Goal: Contribute content: Contribute content

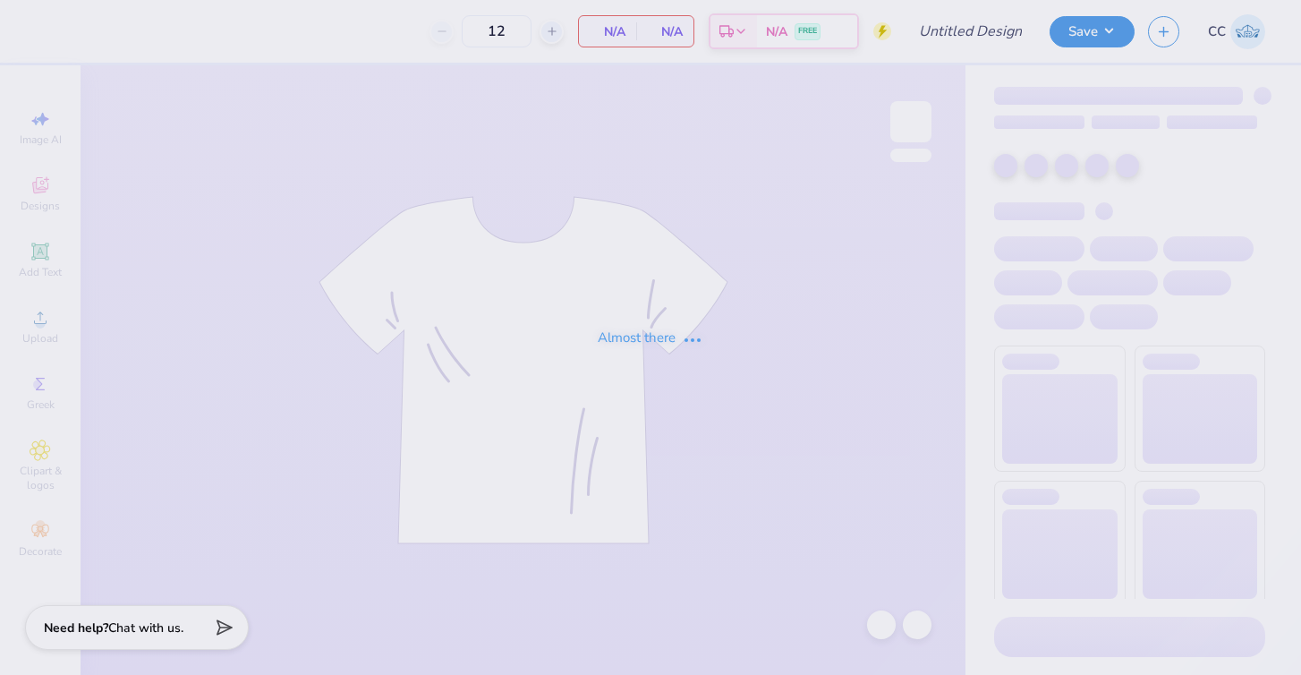
type input "Opt 1"
type input "40"
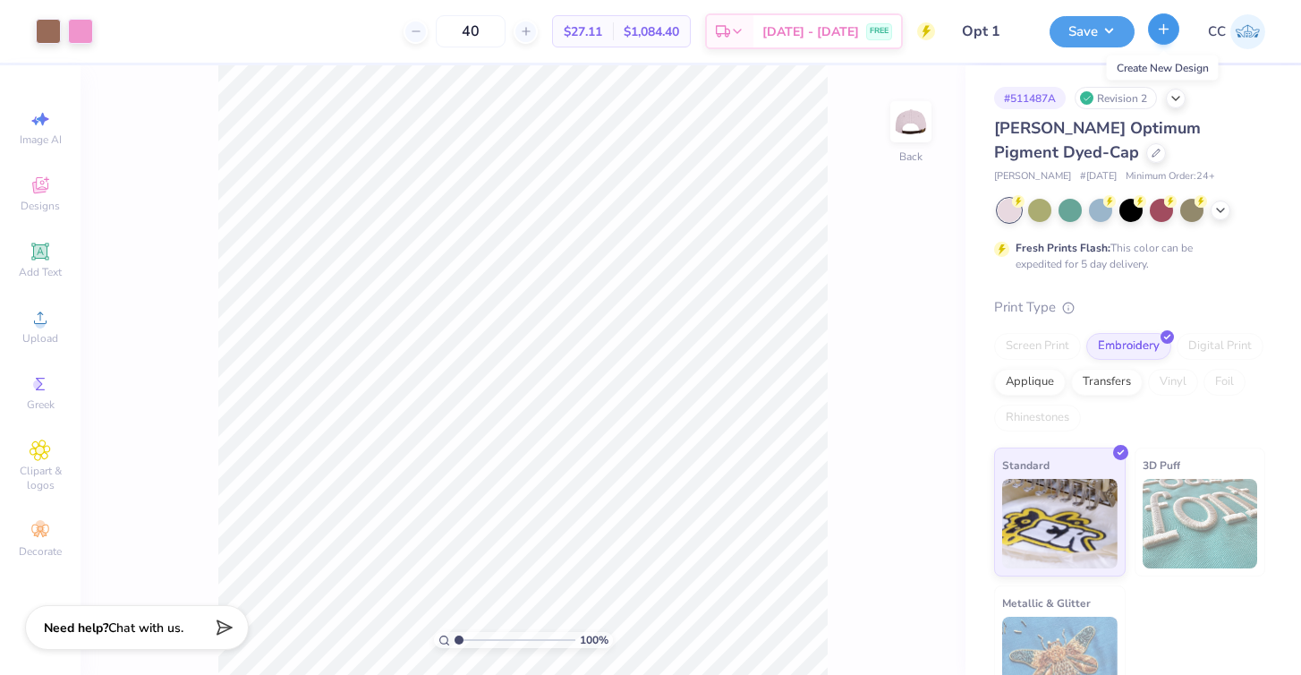
click at [1159, 34] on icon "button" at bounding box center [1163, 28] width 15 height 15
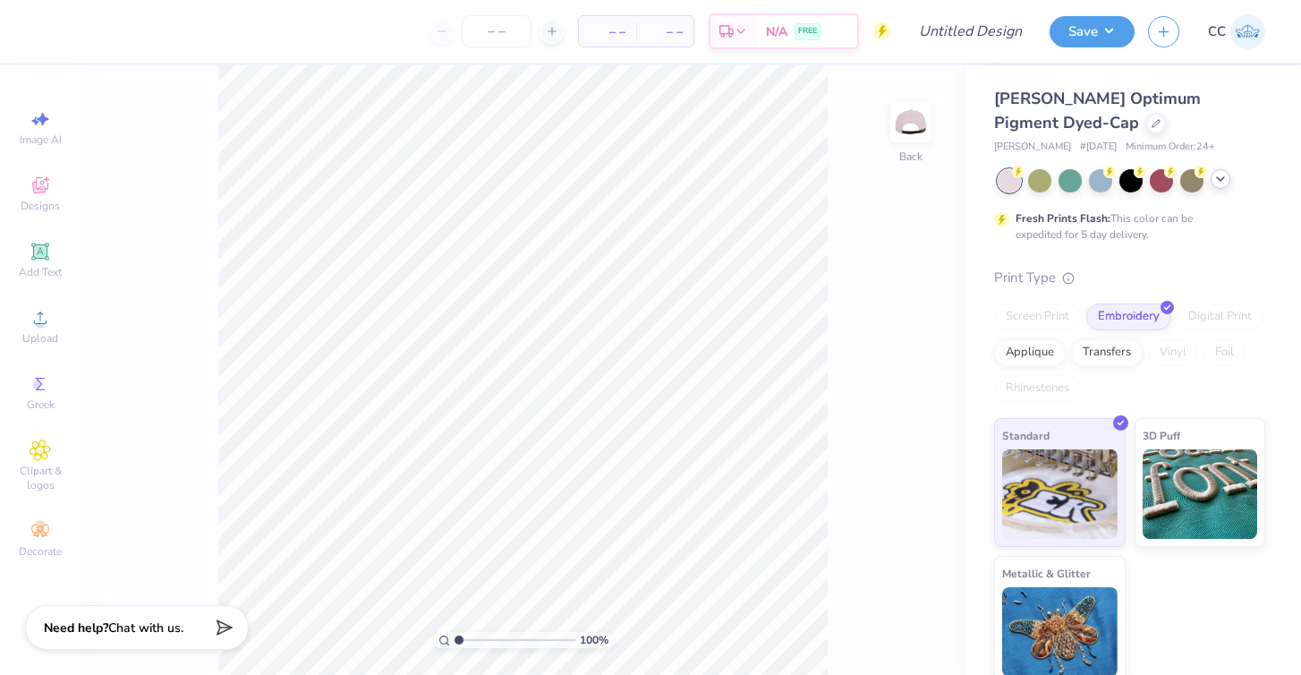
click at [1220, 177] on icon at bounding box center [1221, 179] width 14 height 14
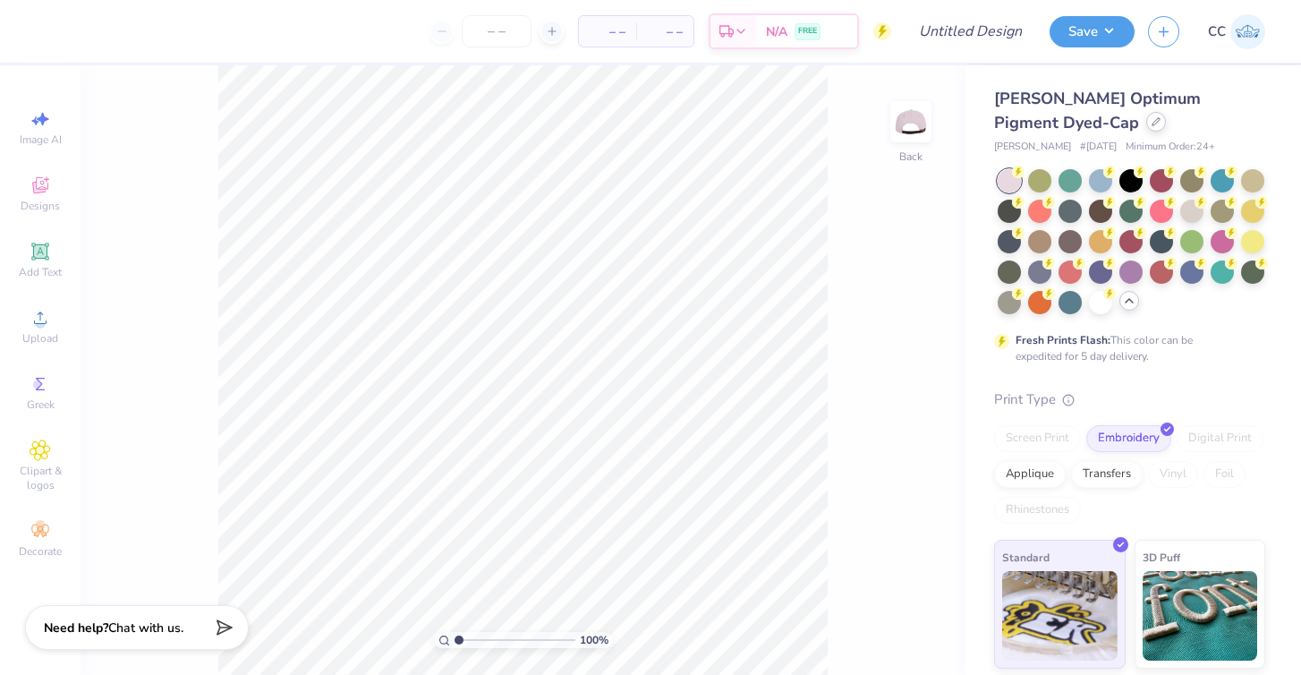
click at [1152, 122] on icon at bounding box center [1156, 121] width 9 height 9
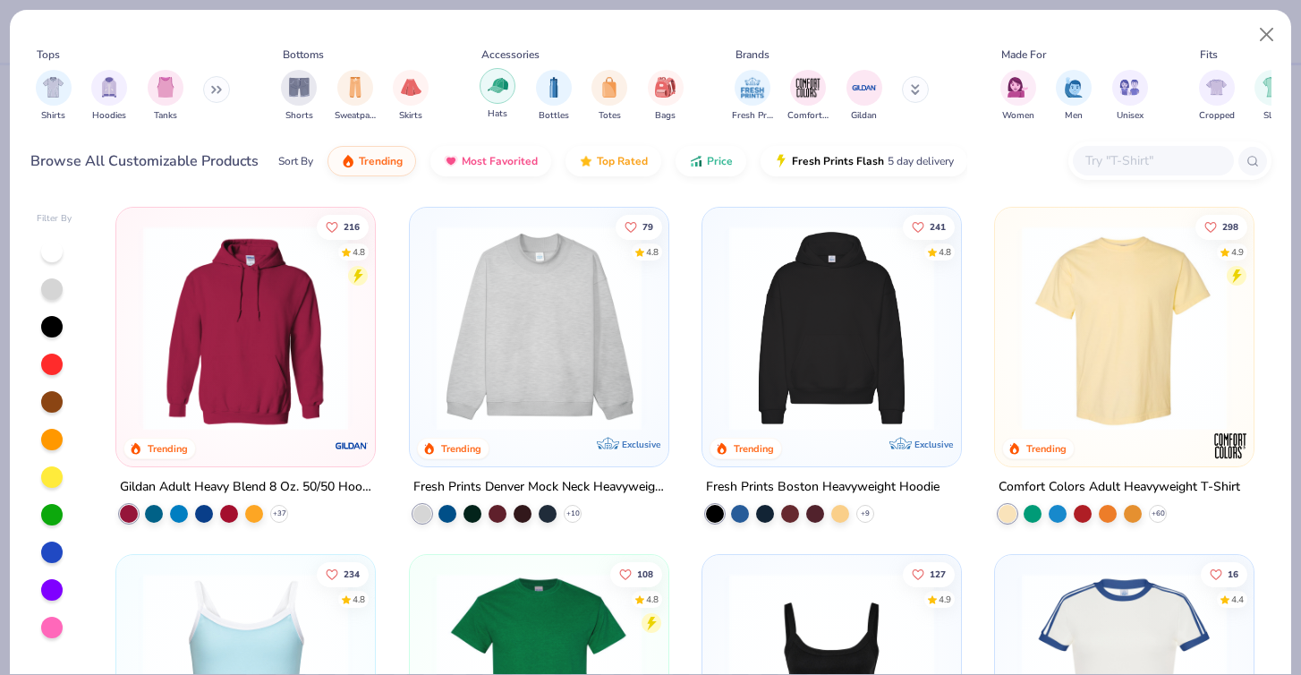
click at [496, 94] on img "filter for Hats" at bounding box center [498, 85] width 21 height 21
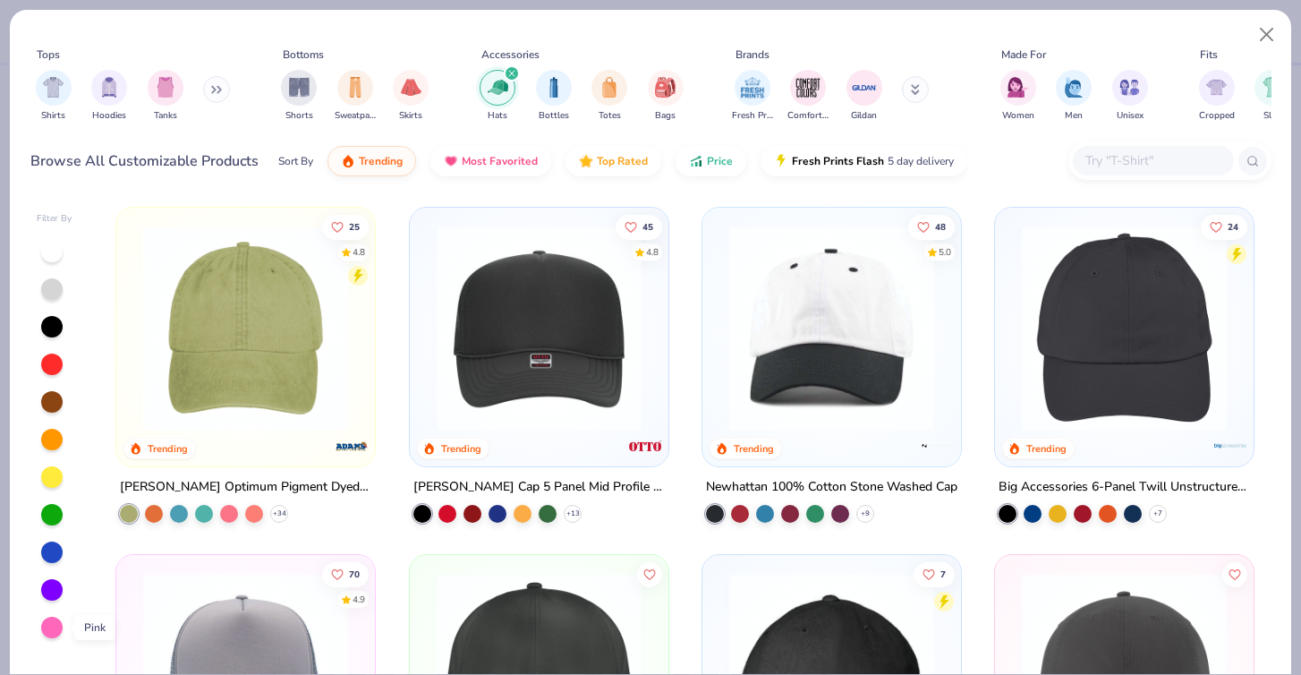
click at [54, 624] on div at bounding box center [51, 627] width 21 height 21
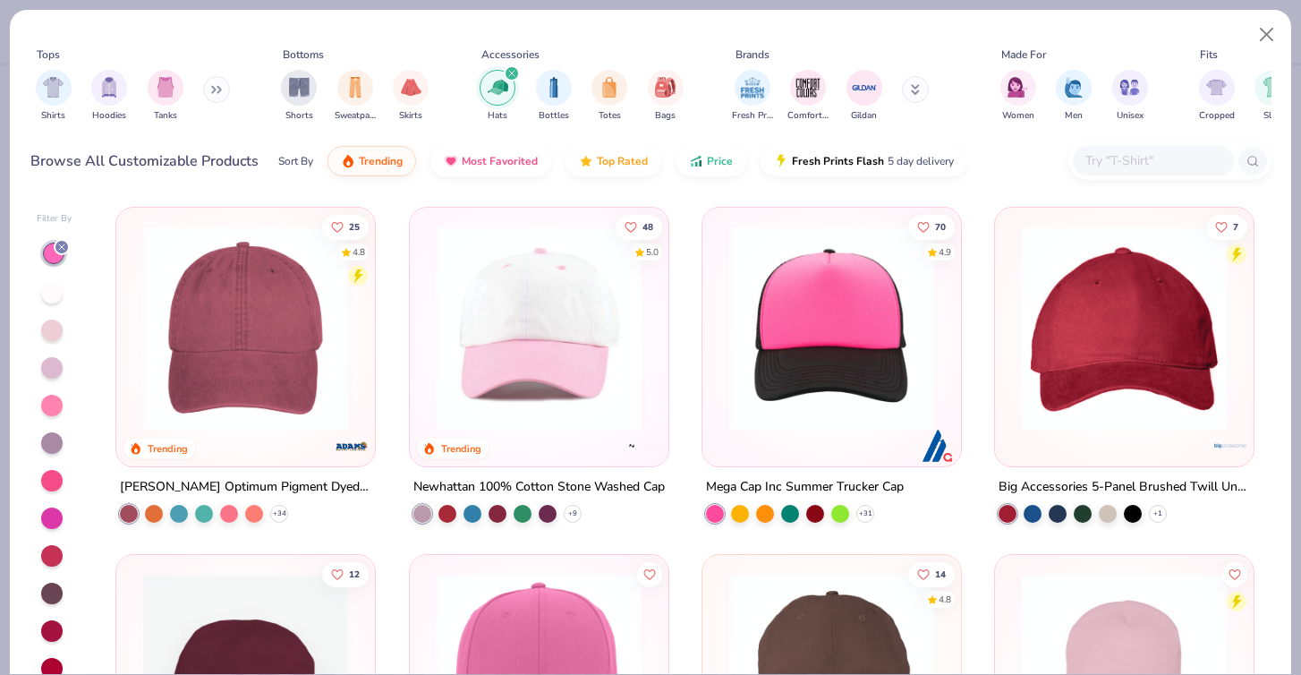
click at [471, 396] on img at bounding box center [539, 328] width 223 height 205
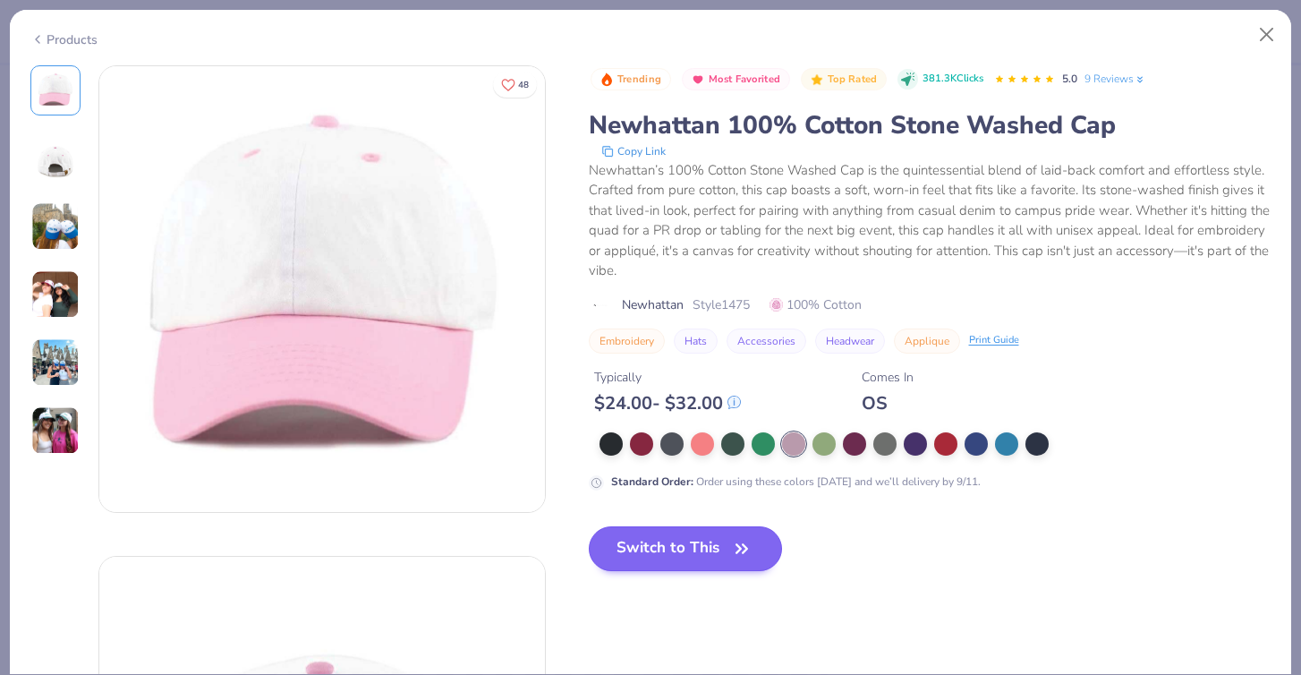
click at [689, 559] on button "Switch to This" at bounding box center [686, 548] width 194 height 45
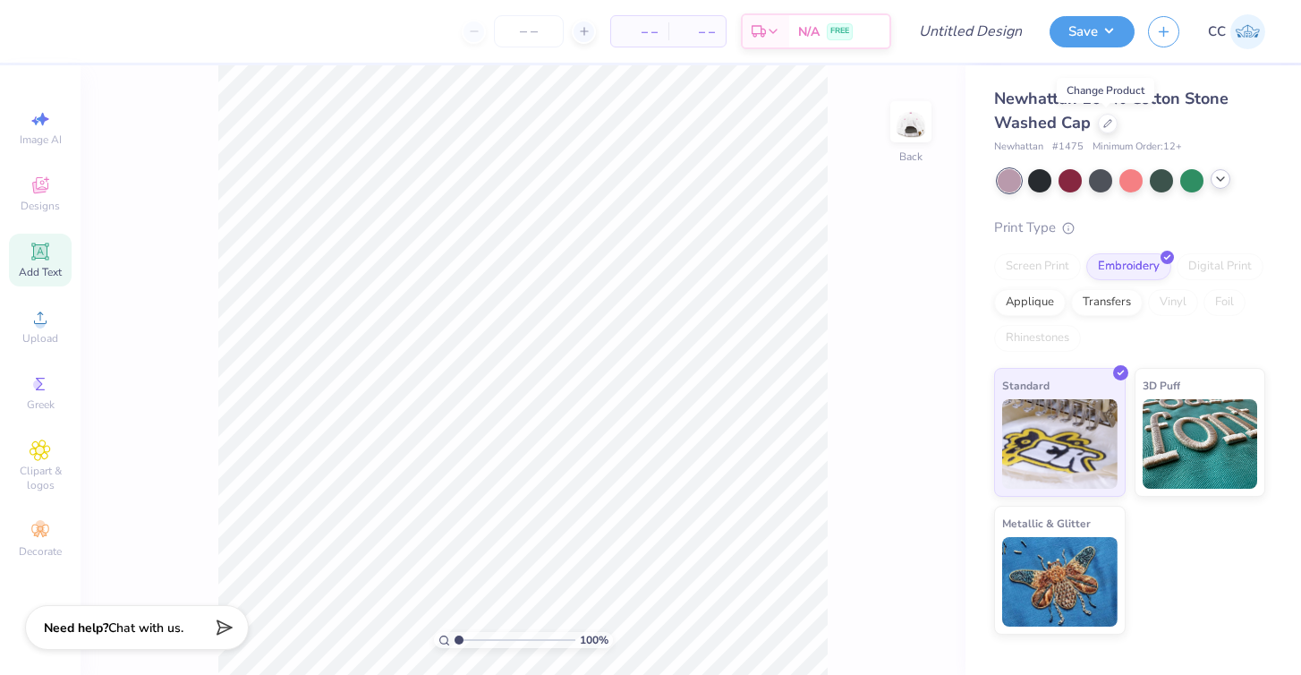
click at [42, 252] on icon at bounding box center [39, 251] width 17 height 17
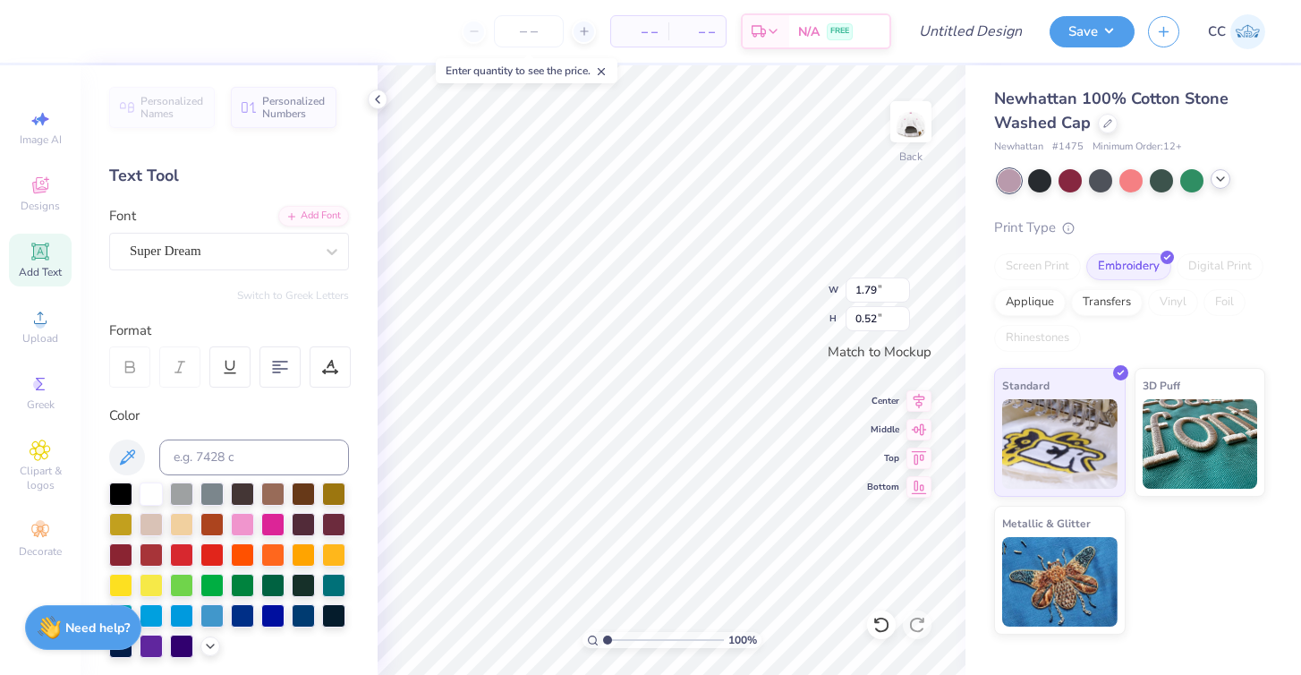
scroll to position [0, 4]
type textarea "GAMMA PHI"
click at [217, 252] on div "Super Dream" at bounding box center [222, 251] width 188 height 28
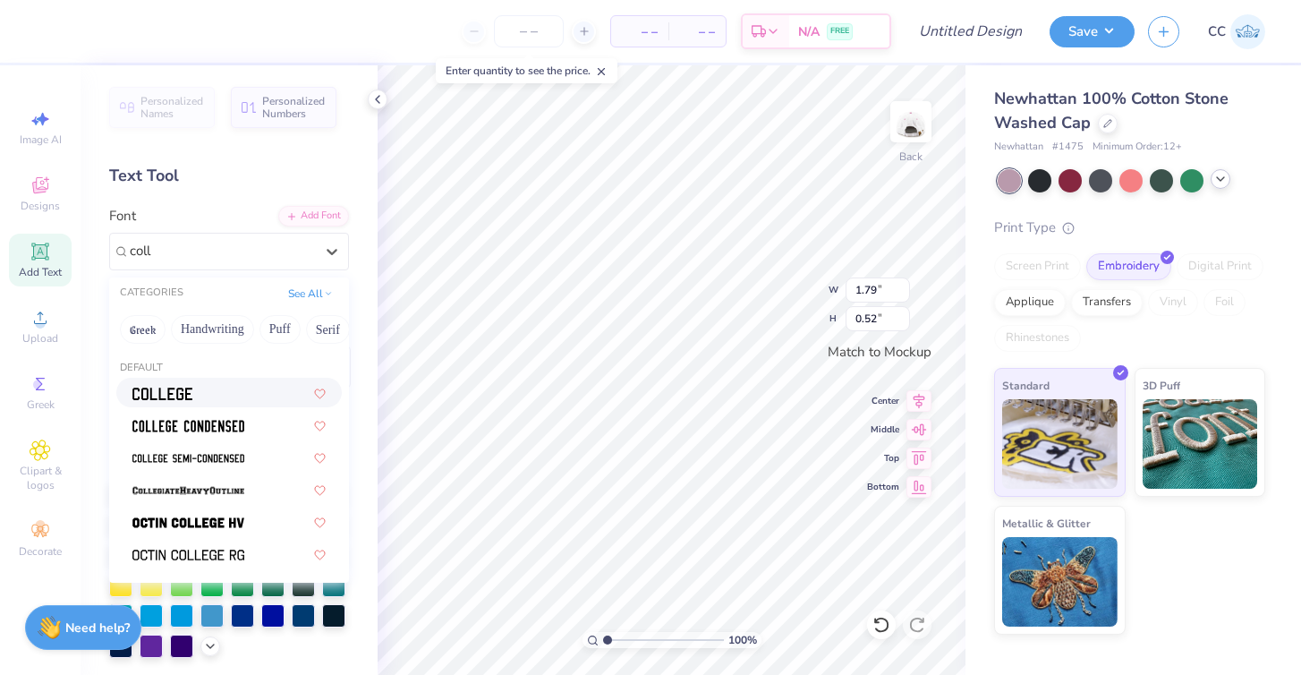
click at [202, 396] on div at bounding box center [228, 392] width 193 height 19
type input "coll"
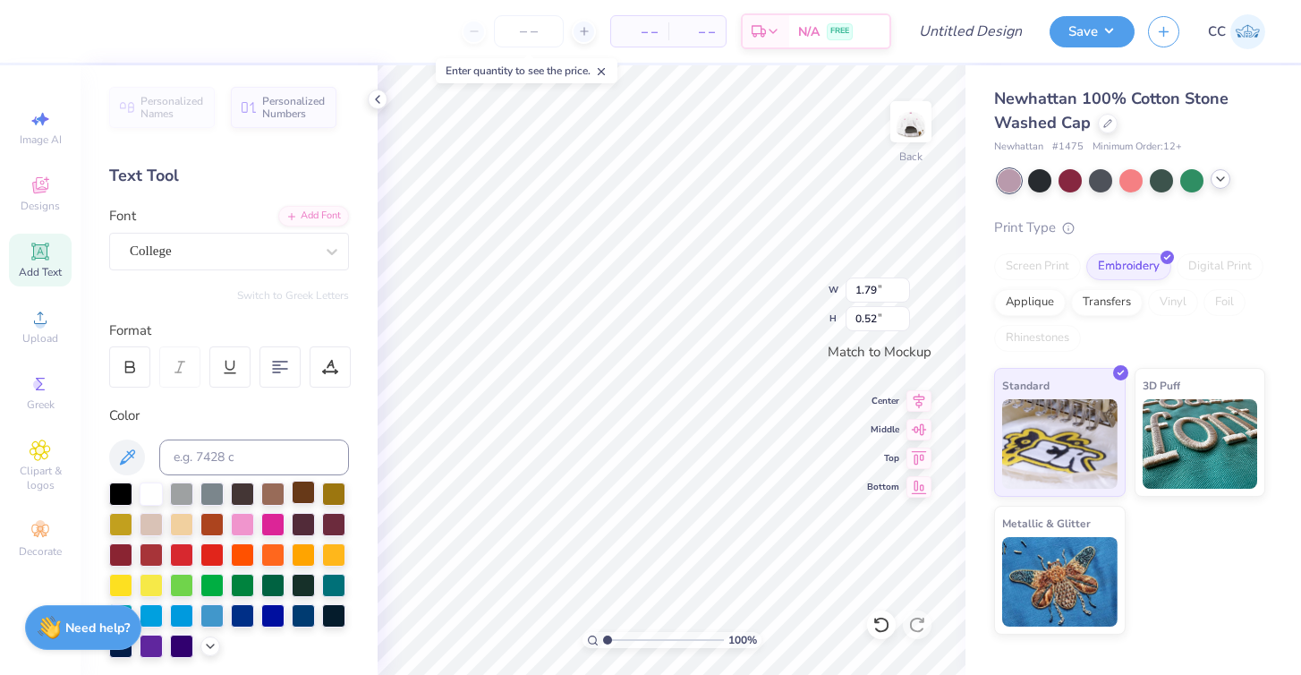
click at [311, 493] on div at bounding box center [303, 492] width 23 height 23
click at [278, 502] on div at bounding box center [272, 492] width 23 height 23
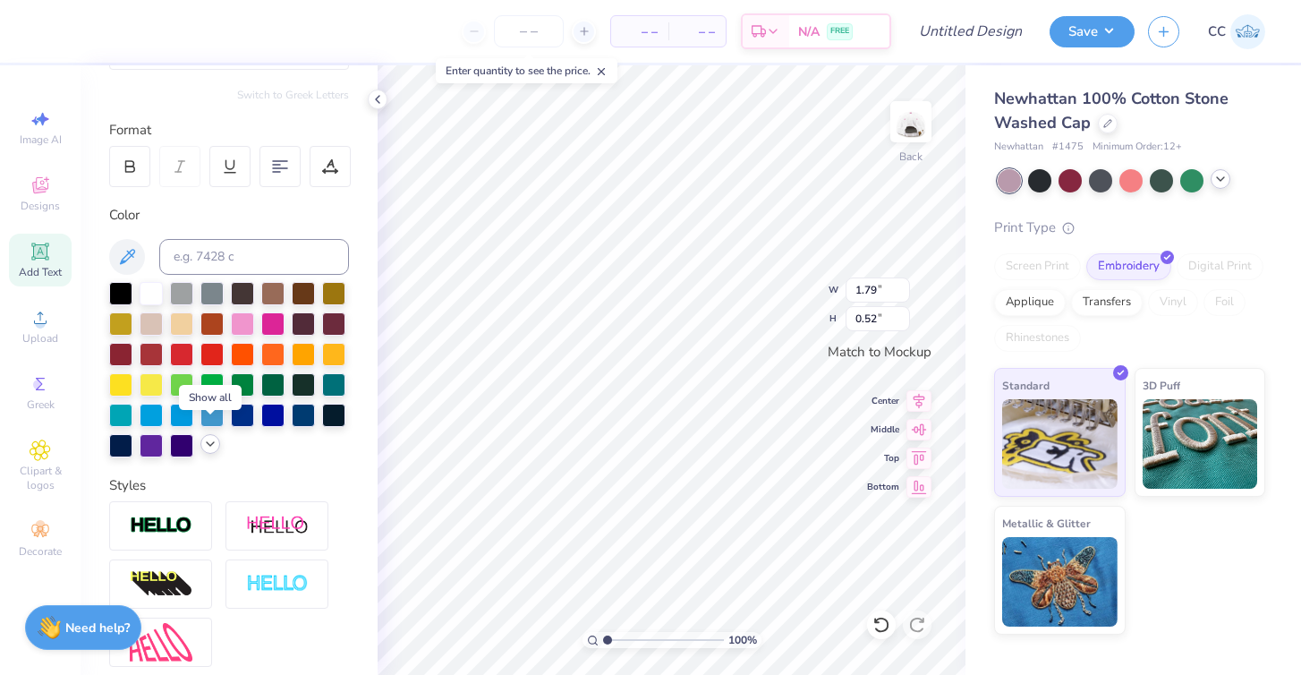
scroll to position [216, 0]
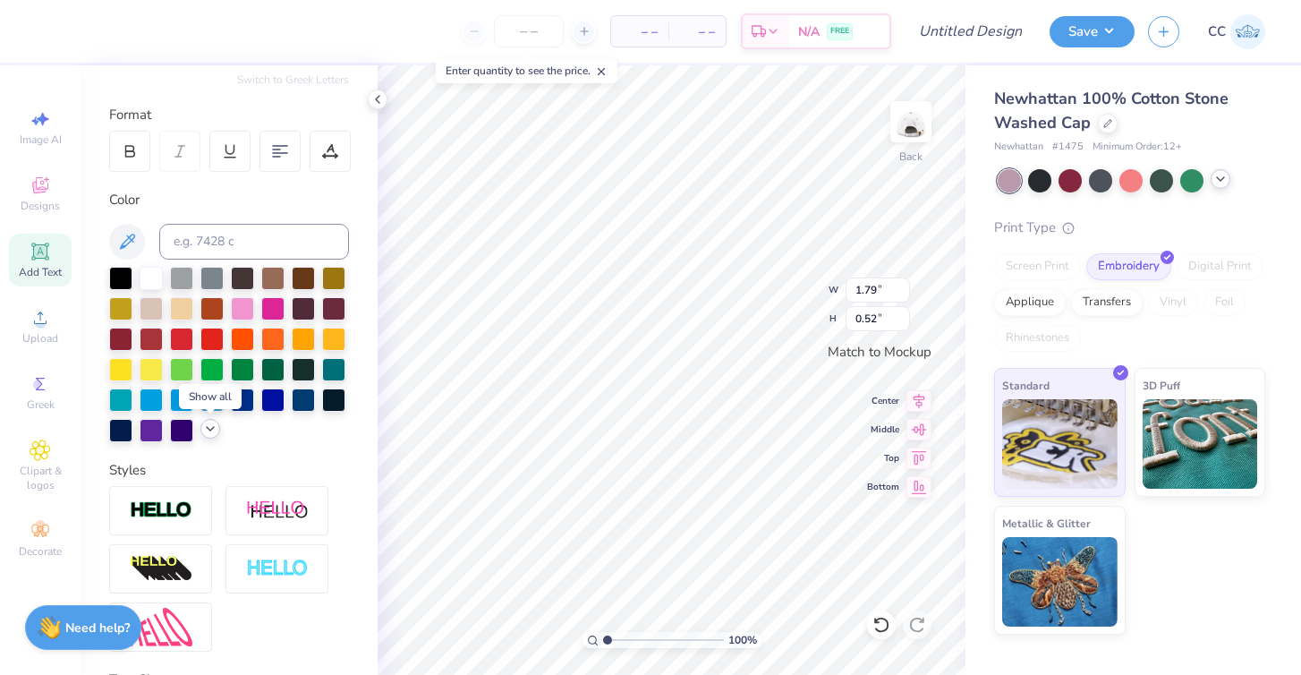
click at [209, 432] on icon at bounding box center [210, 429] width 14 height 14
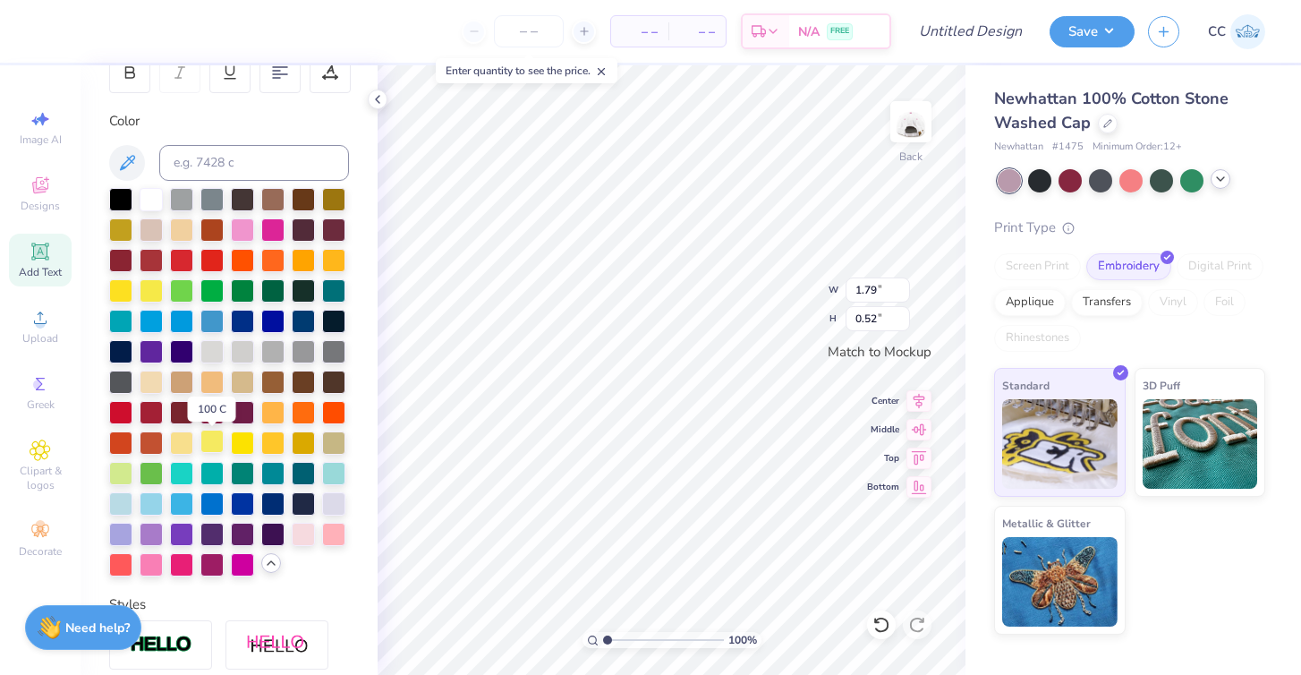
scroll to position [298, 0]
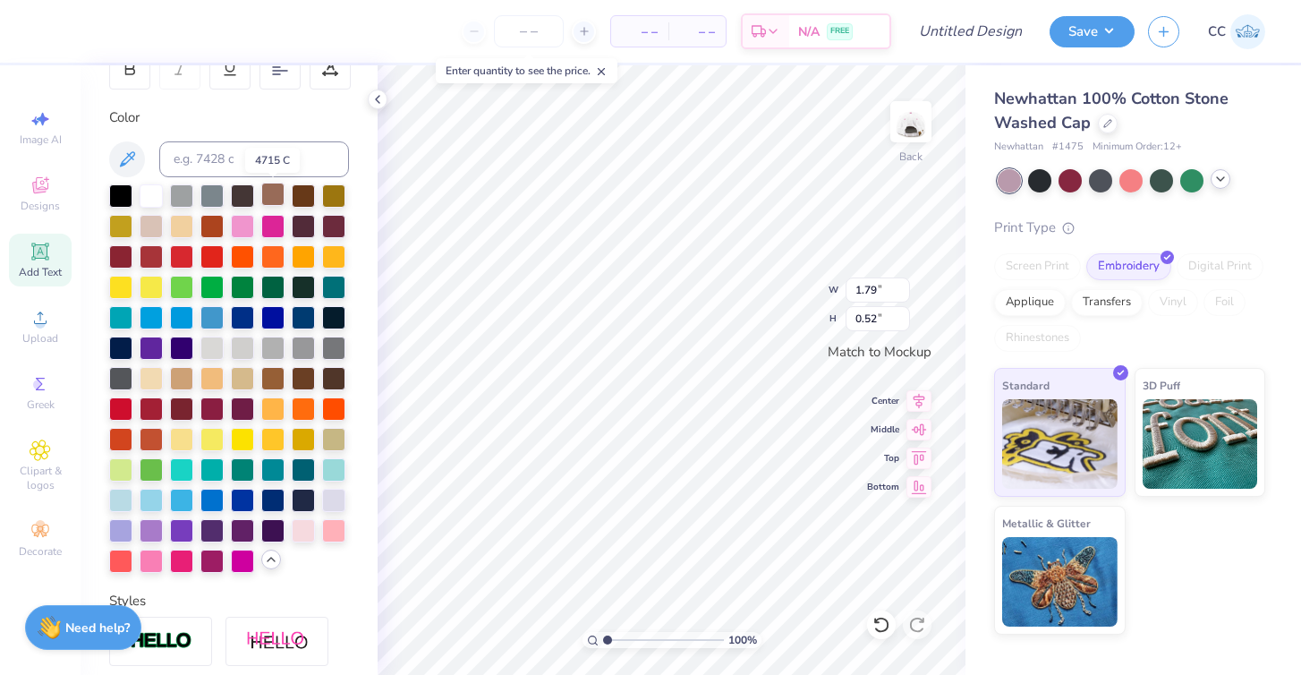
click at [277, 187] on div at bounding box center [272, 194] width 23 height 23
click at [42, 188] on icon at bounding box center [40, 185] width 21 height 21
type input "3.57"
type input "0.51"
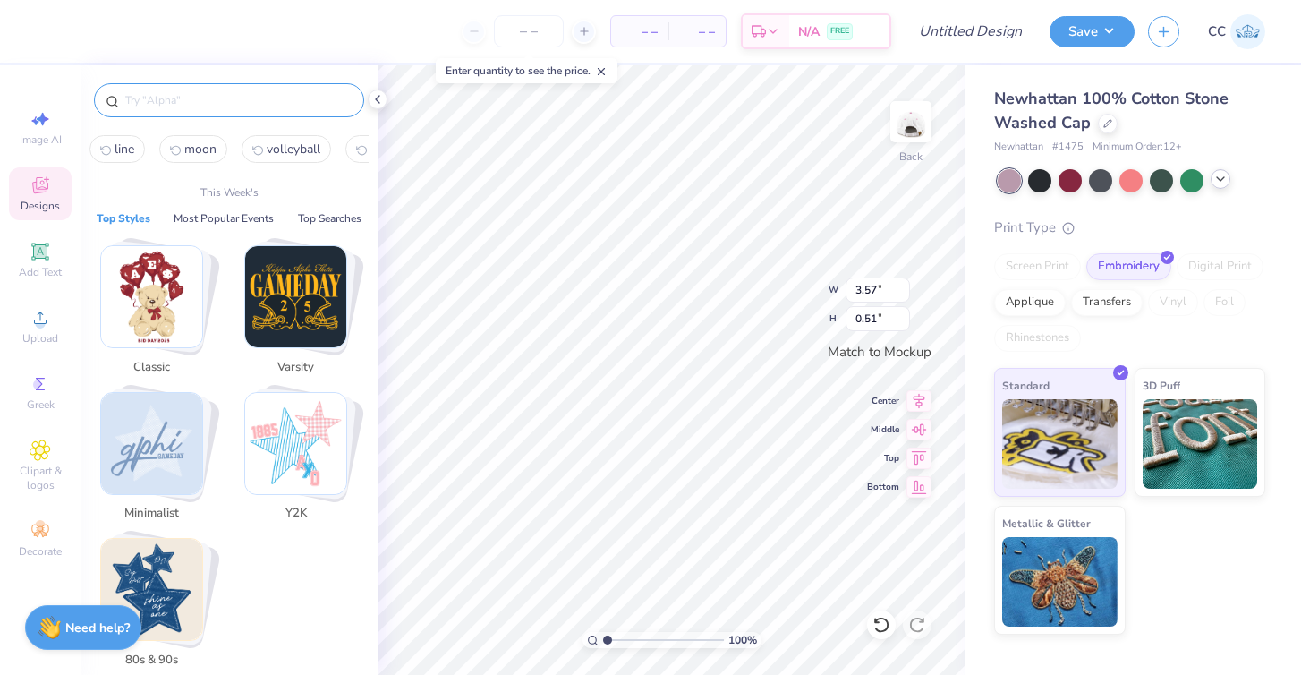
click at [235, 108] on input "text" at bounding box center [238, 100] width 229 height 18
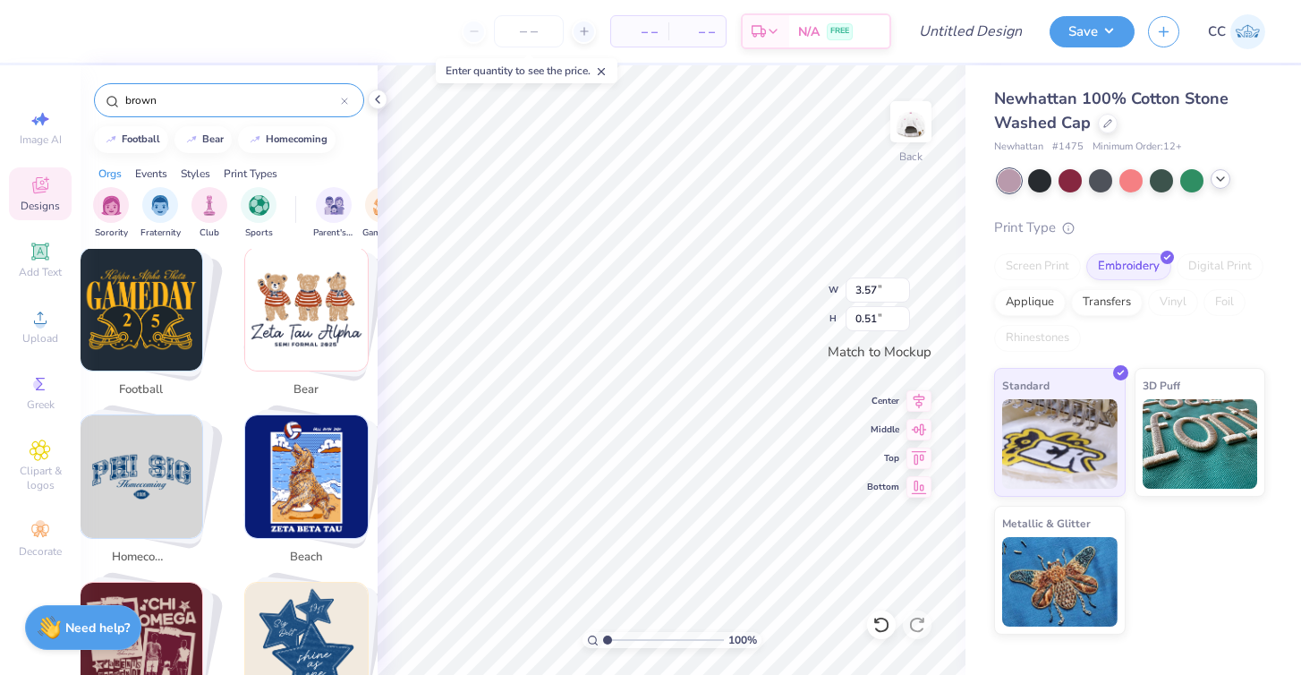
scroll to position [347, 0]
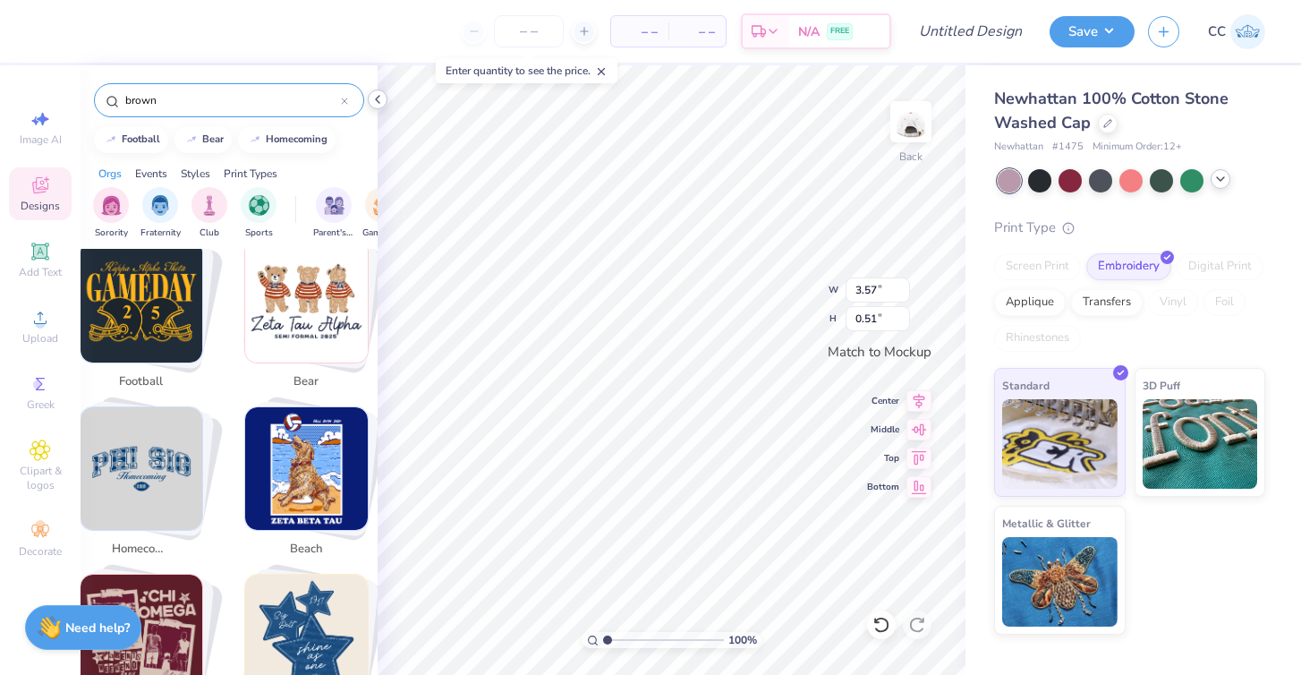
type input "brown"
click at [381, 96] on icon at bounding box center [378, 99] width 14 height 14
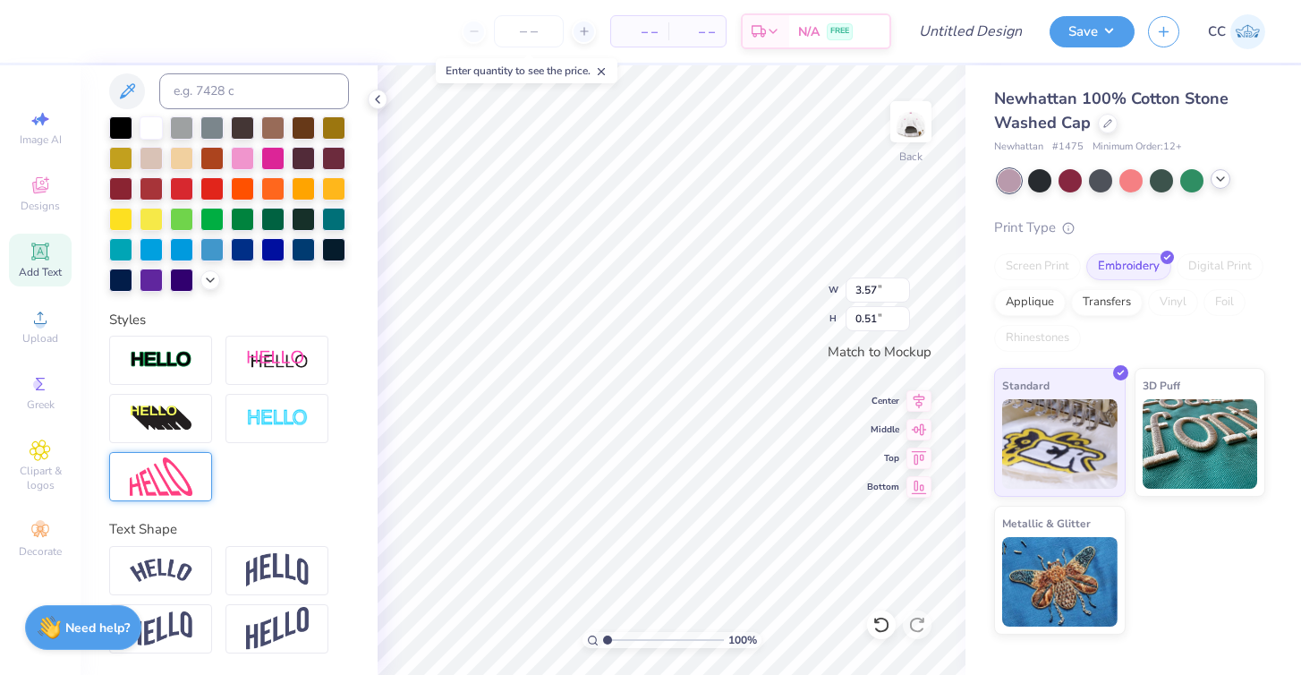
scroll to position [366, 0]
click at [269, 577] on img at bounding box center [277, 570] width 63 height 34
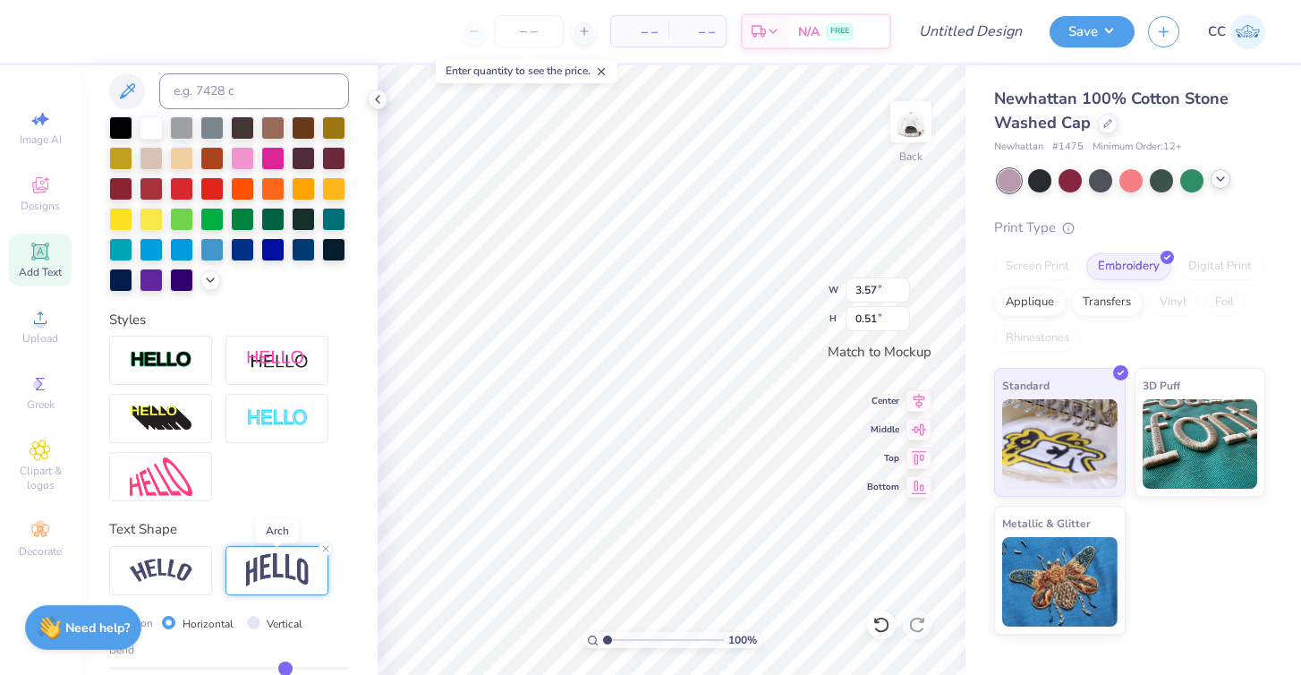
type input "1.25"
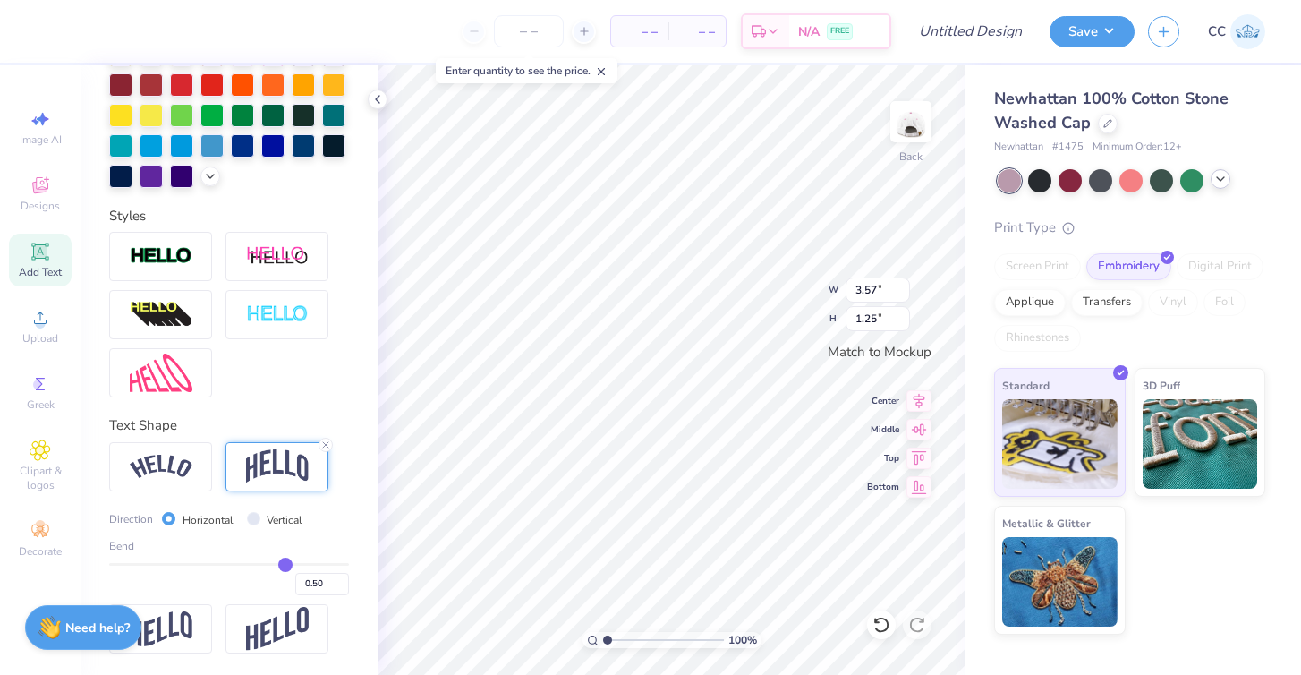
scroll to position [471, 0]
type input "0.52"
click at [287, 563] on input "range" at bounding box center [229, 564] width 240 height 3
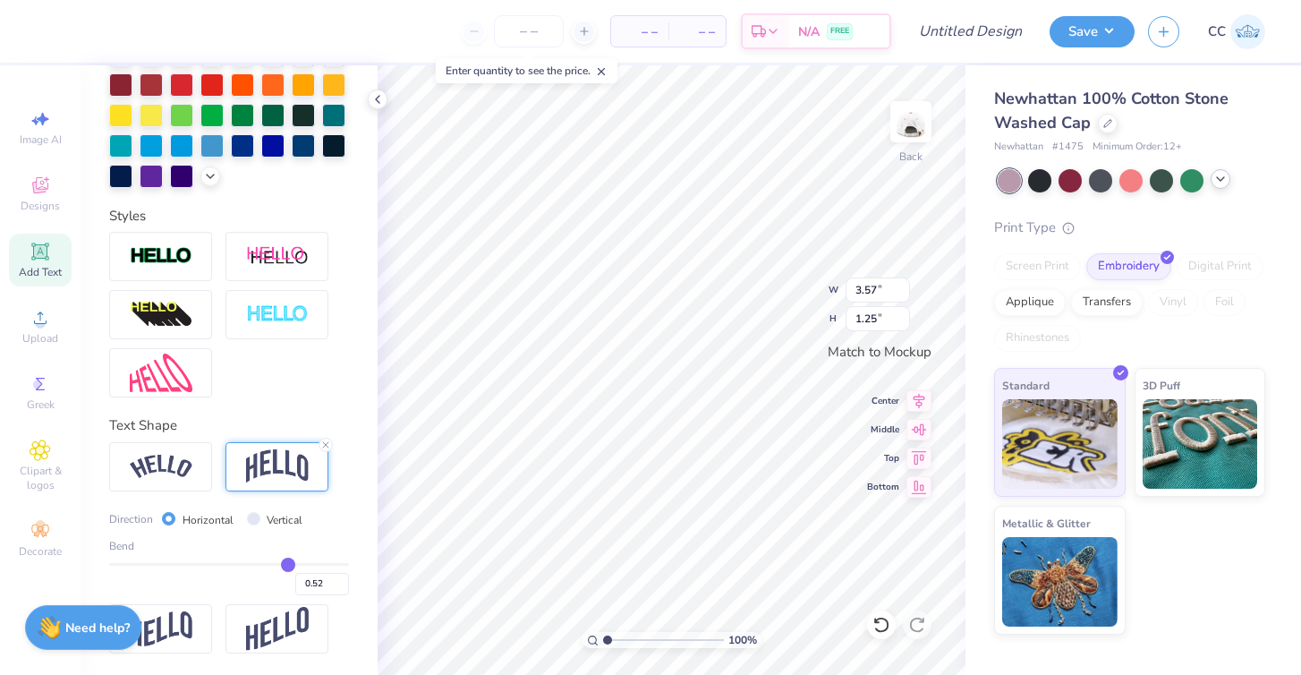
type input "1.28"
type input "0.51"
type input "0.49"
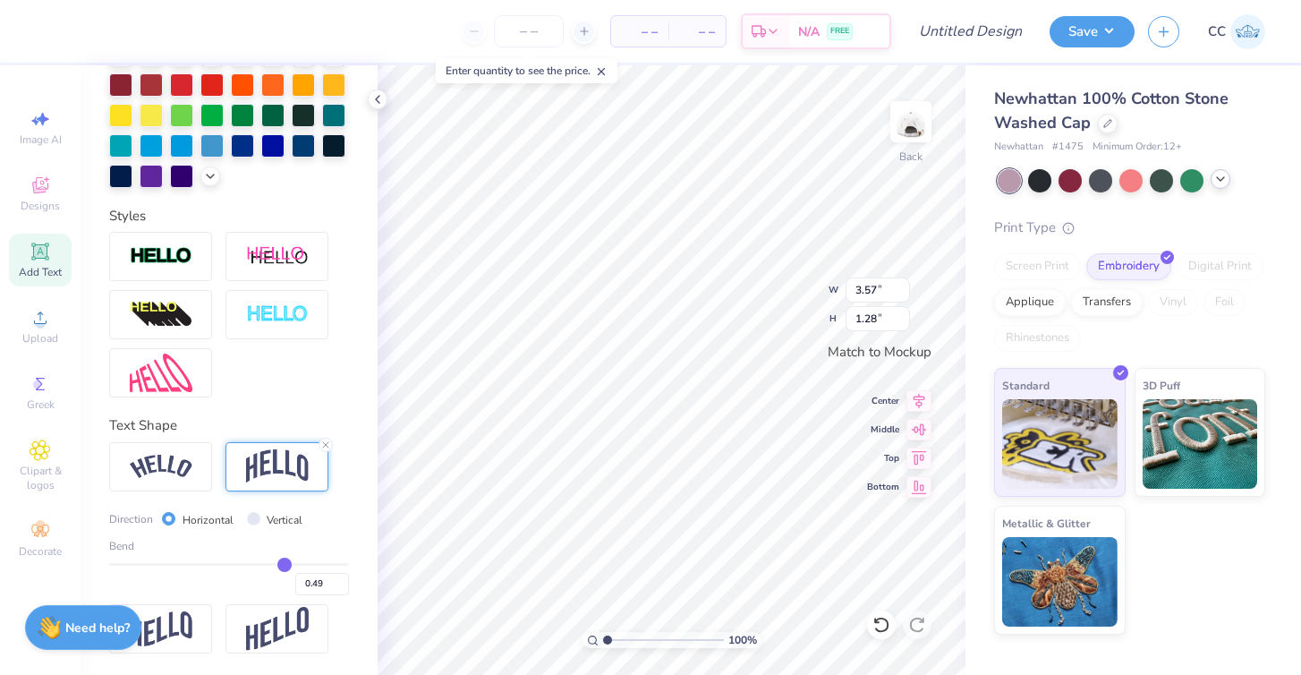
type input "0.48"
type input "0.46"
type input "0.44"
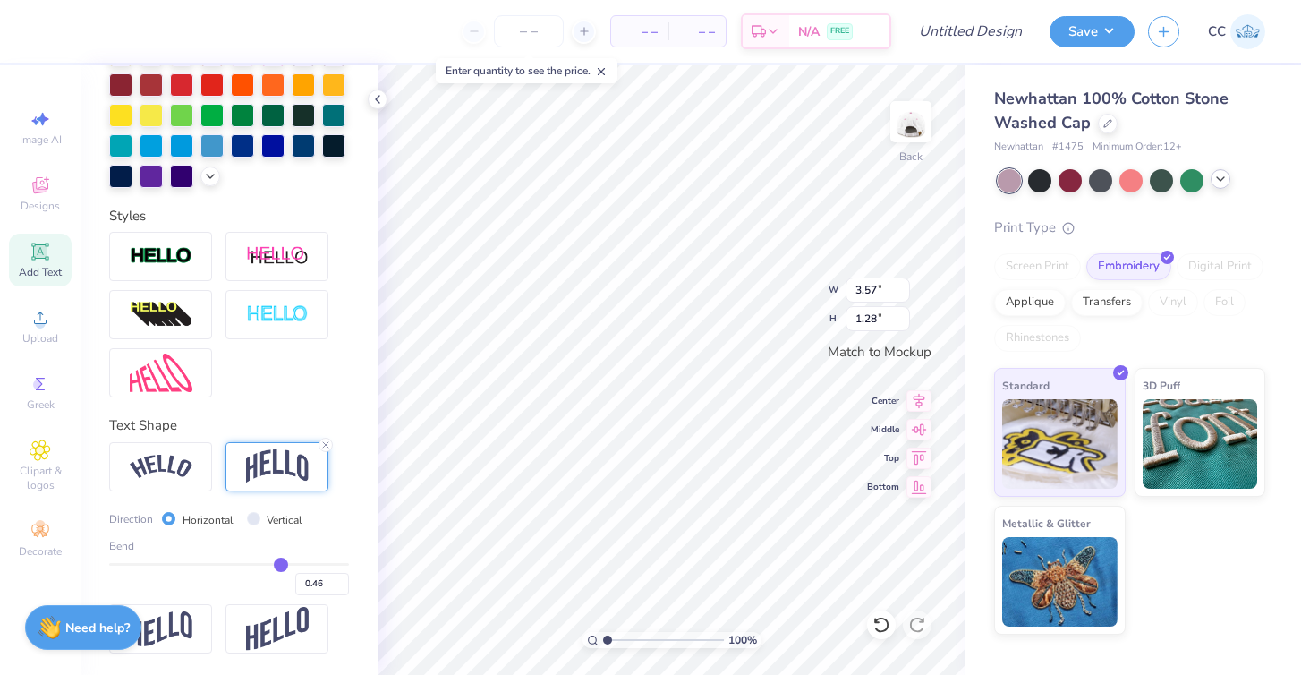
type input "0.44"
type input "0.43"
type input "0.41"
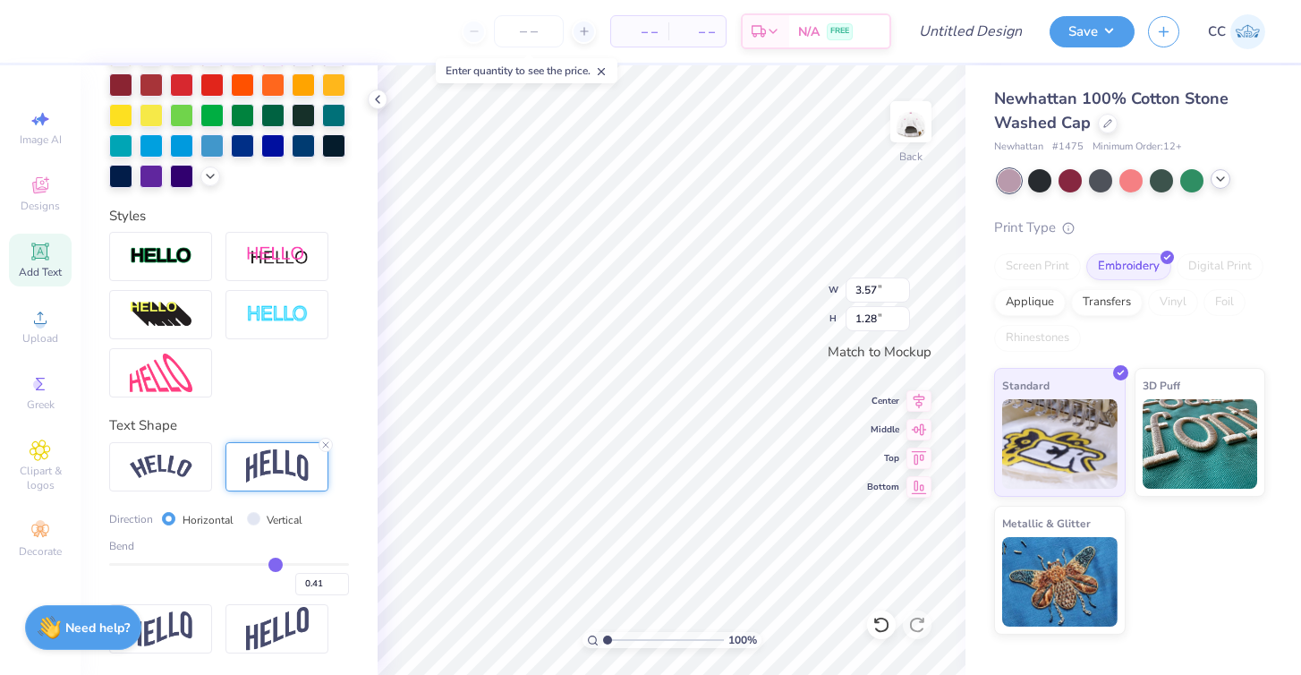
type input "0.4"
type input "0.40"
type input "0.39"
type input "0.38"
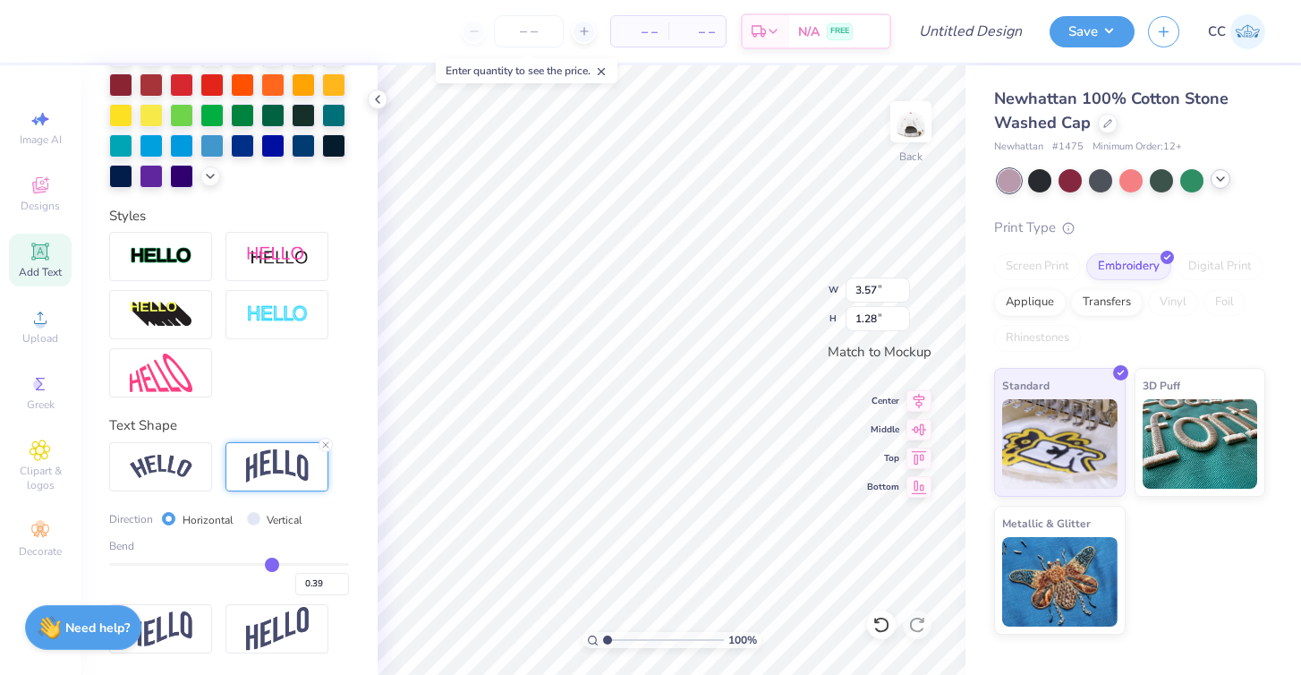
type input "0.38"
type input "0.37"
type input "0.36"
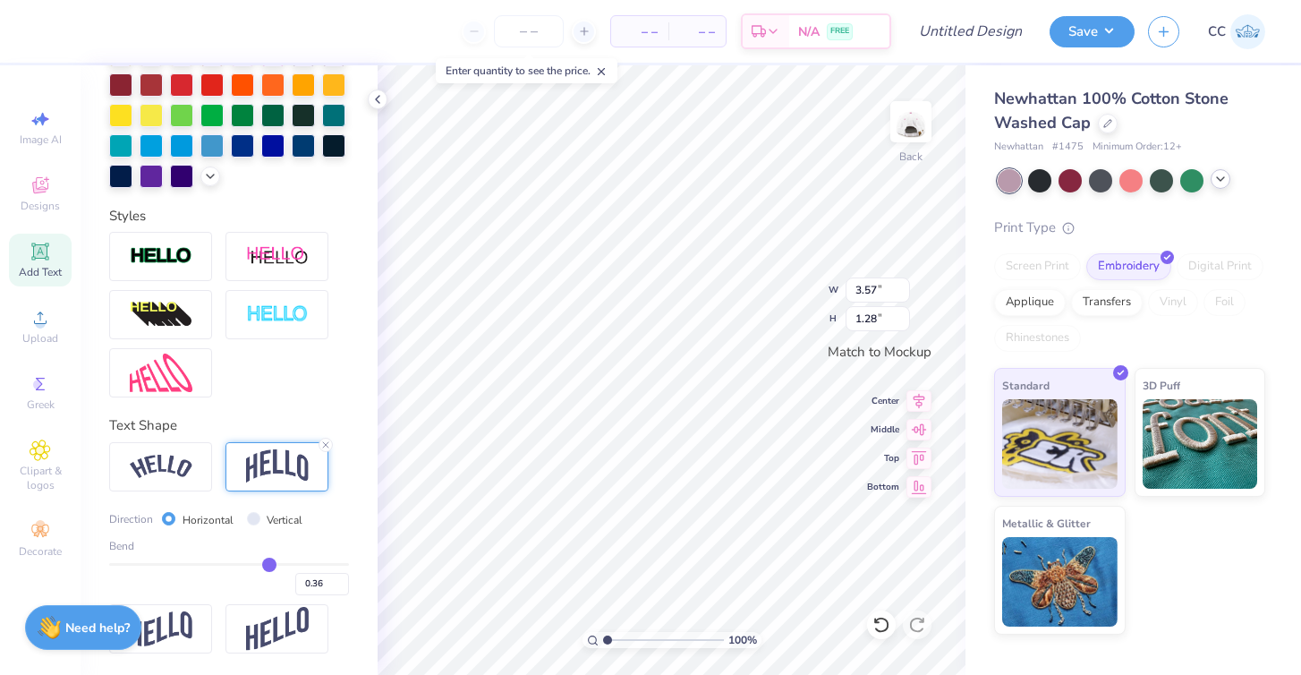
type input "0.35"
type input "0.34"
type input "0.33"
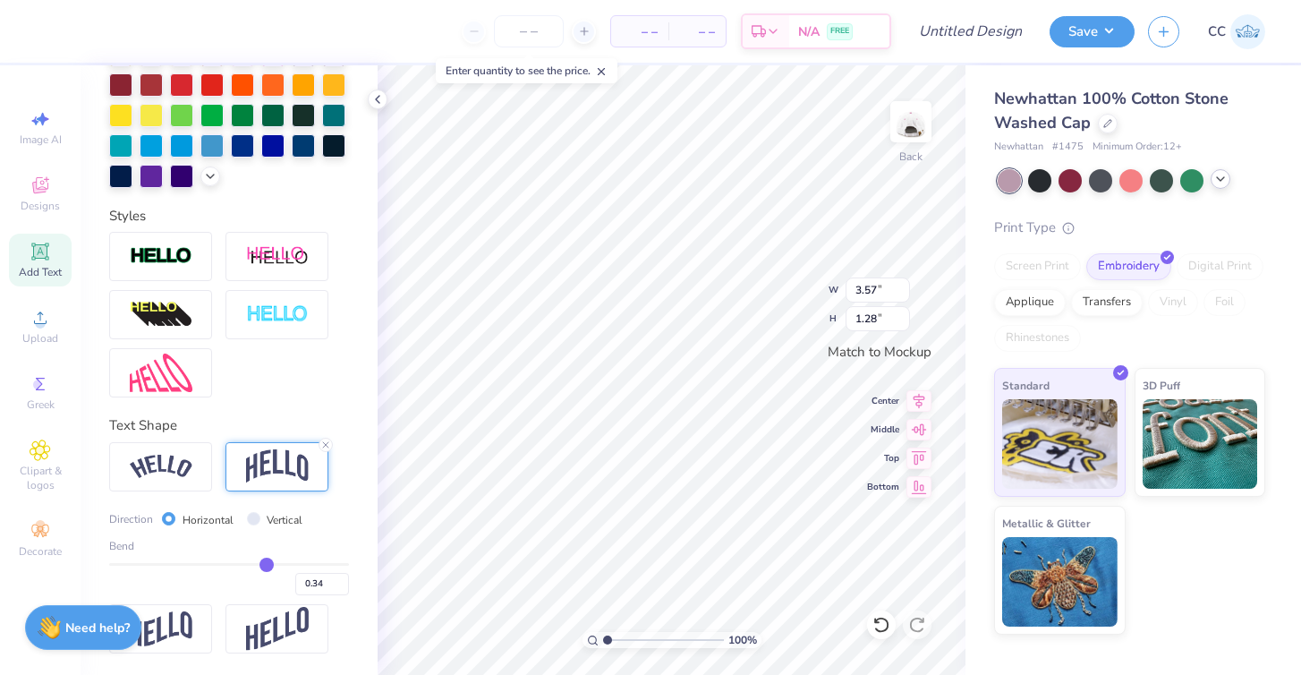
type input "0.33"
type input "0.32"
type input "0.31"
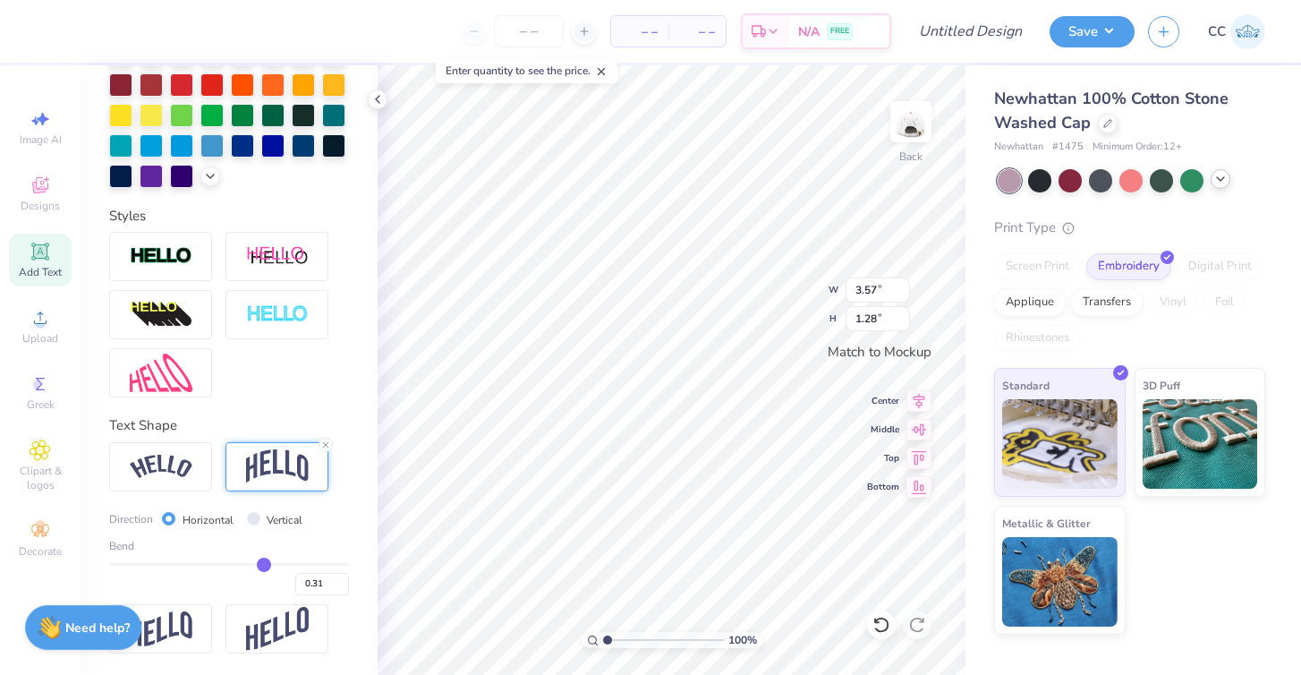
type input "0.3"
type input "0.30"
type input "0.29"
drag, startPoint x: 287, startPoint y: 562, endPoint x: 261, endPoint y: 559, distance: 26.1
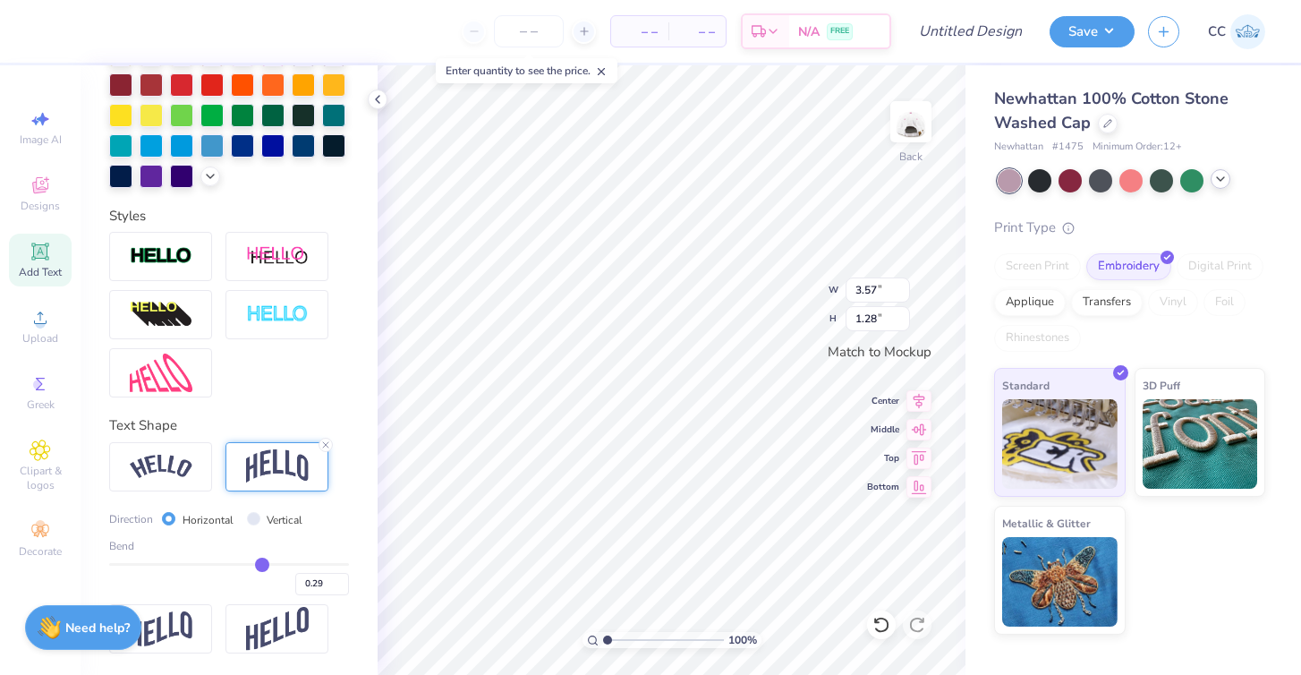
type input "0.29"
click at [261, 563] on input "range" at bounding box center [229, 564] width 240 height 3
type input "0.92"
click at [285, 559] on div "Bend 0.29" at bounding box center [229, 566] width 240 height 57
click at [341, 577] on input "0.3" at bounding box center [322, 584] width 54 height 22
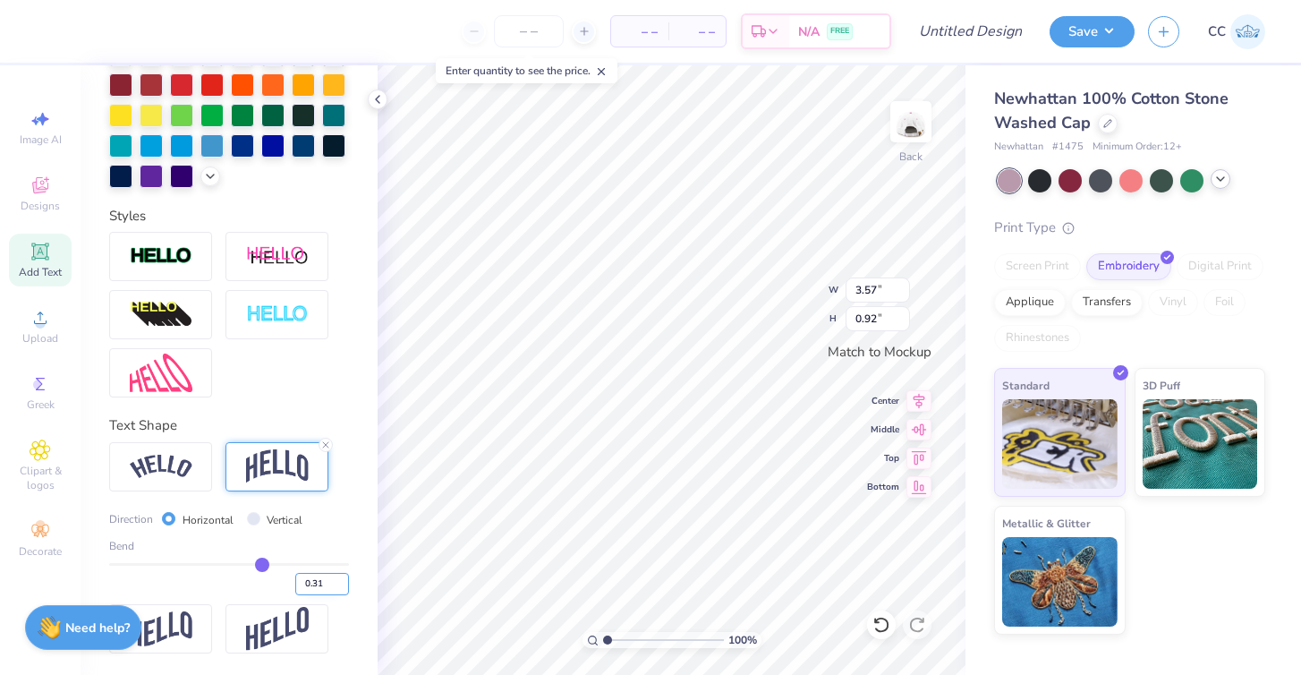
click at [341, 577] on input "0.31" at bounding box center [322, 584] width 54 height 22
click at [341, 577] on input "0.32" at bounding box center [322, 584] width 54 height 22
click at [341, 577] on input "0.33" at bounding box center [322, 584] width 54 height 22
click at [341, 577] on input "0.34" at bounding box center [322, 584] width 54 height 22
type input "0.35"
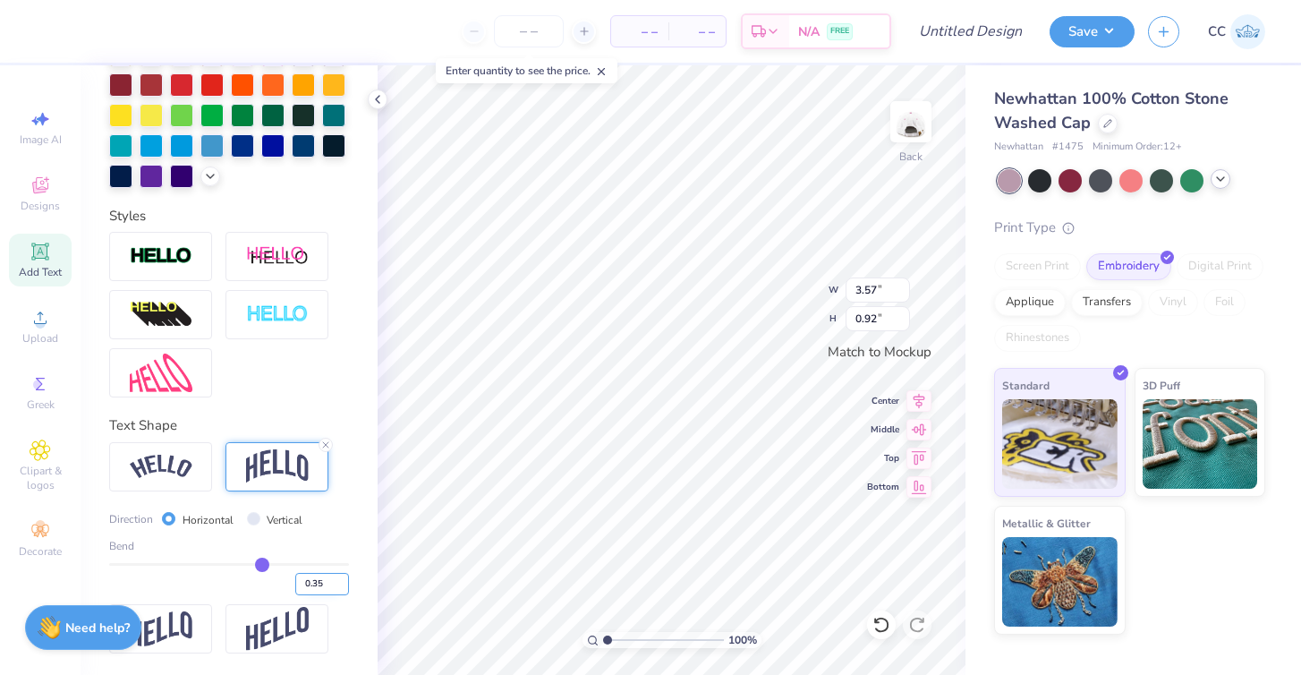
click at [341, 577] on input "0.35" at bounding box center [322, 584] width 54 height 22
type input "0.35"
type input "1.01"
type input "4.22"
type input "1.19"
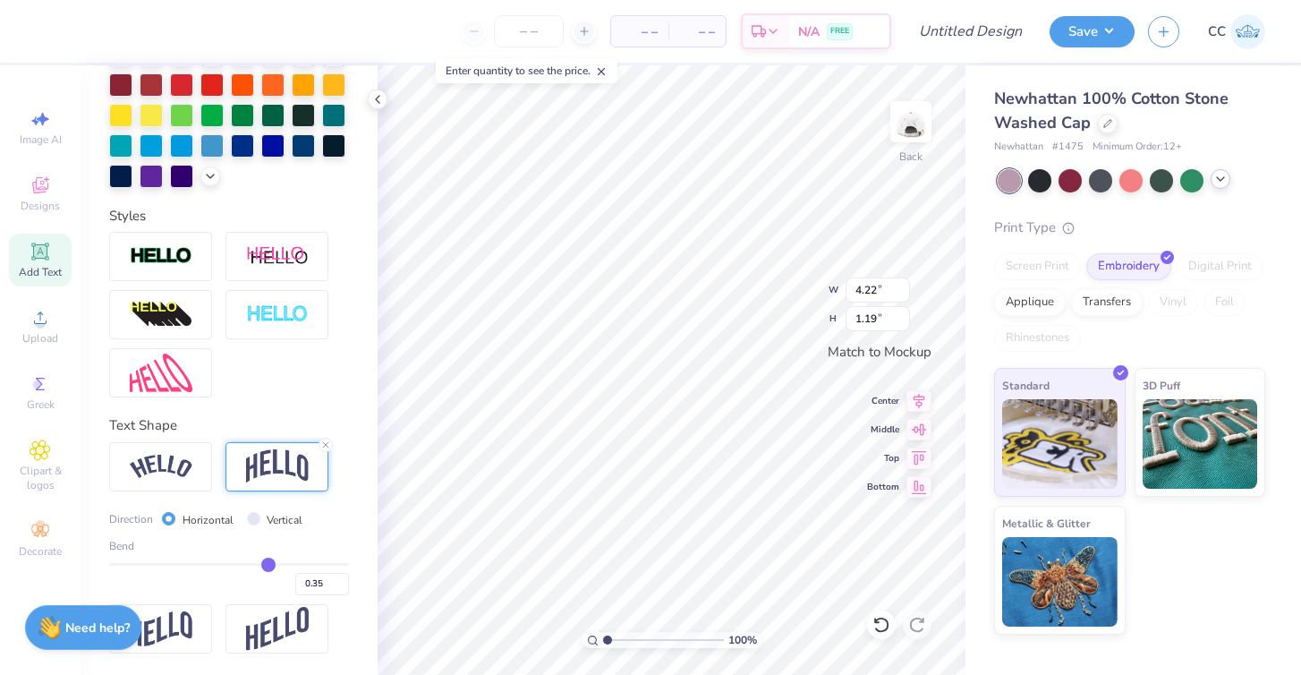
type input "4.86"
type input "1.37"
click at [213, 169] on icon at bounding box center [210, 174] width 14 height 14
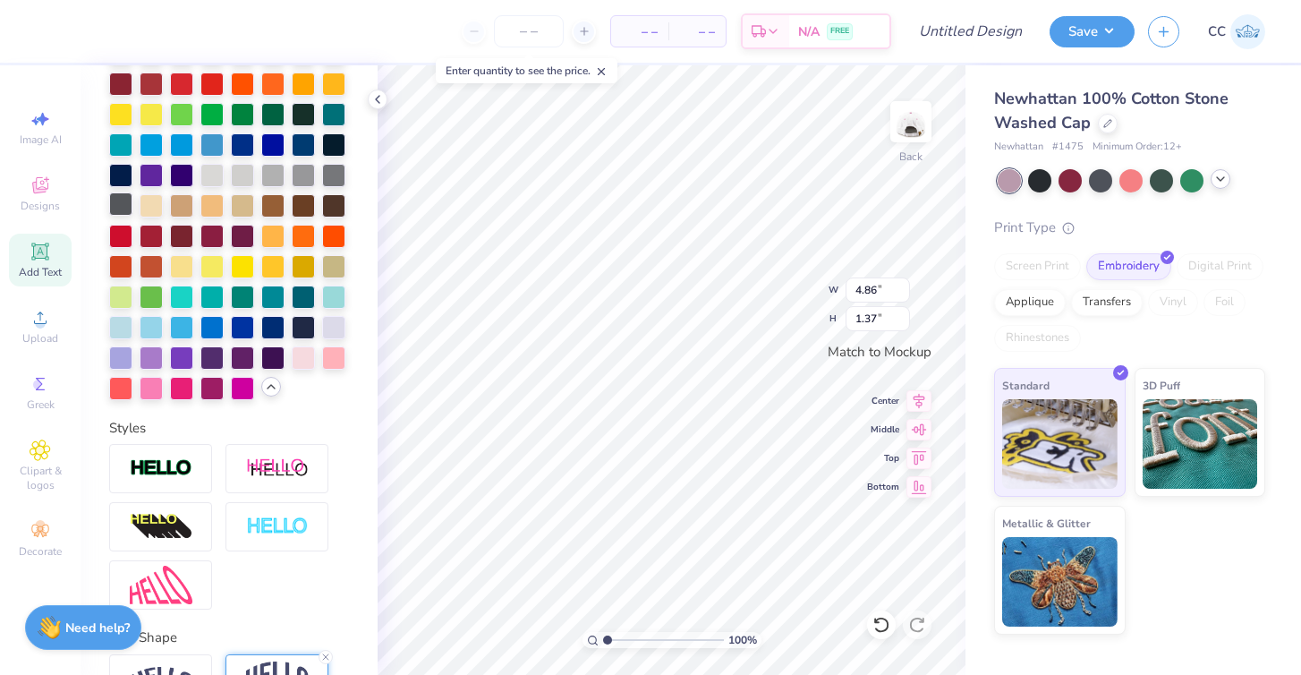
click at [115, 207] on div at bounding box center [120, 203] width 23 height 23
click at [38, 455] on icon at bounding box center [40, 450] width 9 height 9
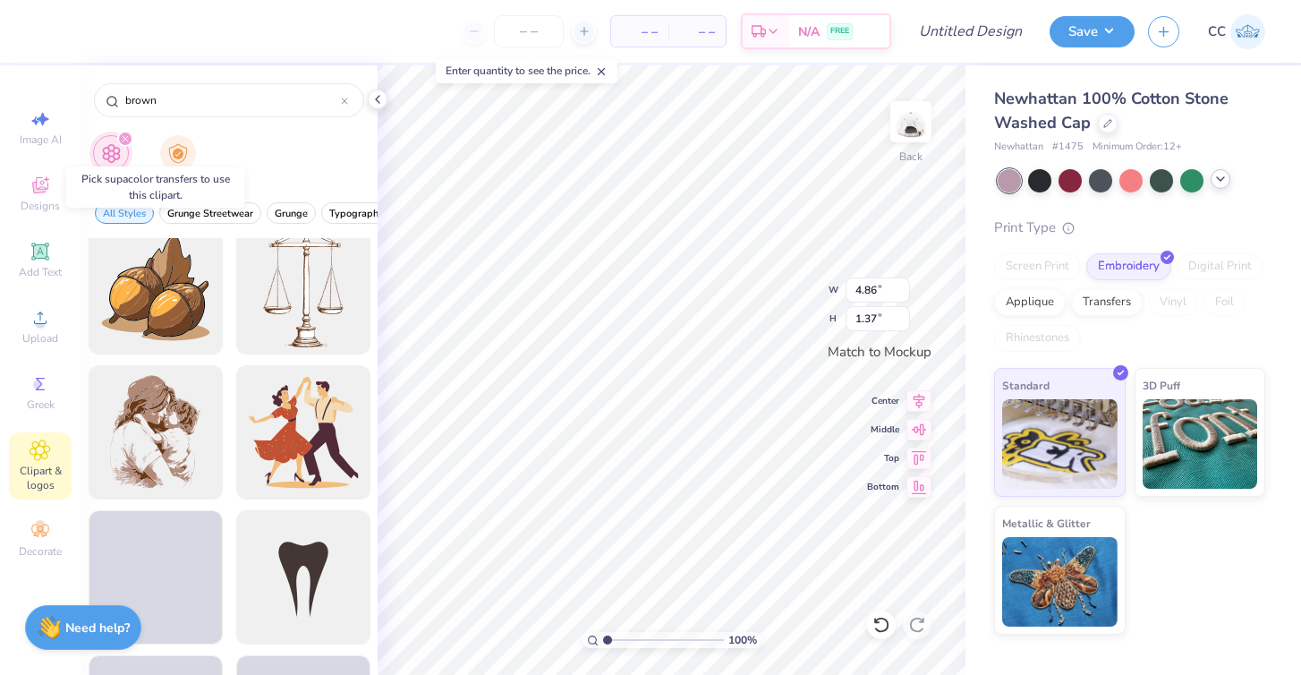
scroll to position [1760, 0]
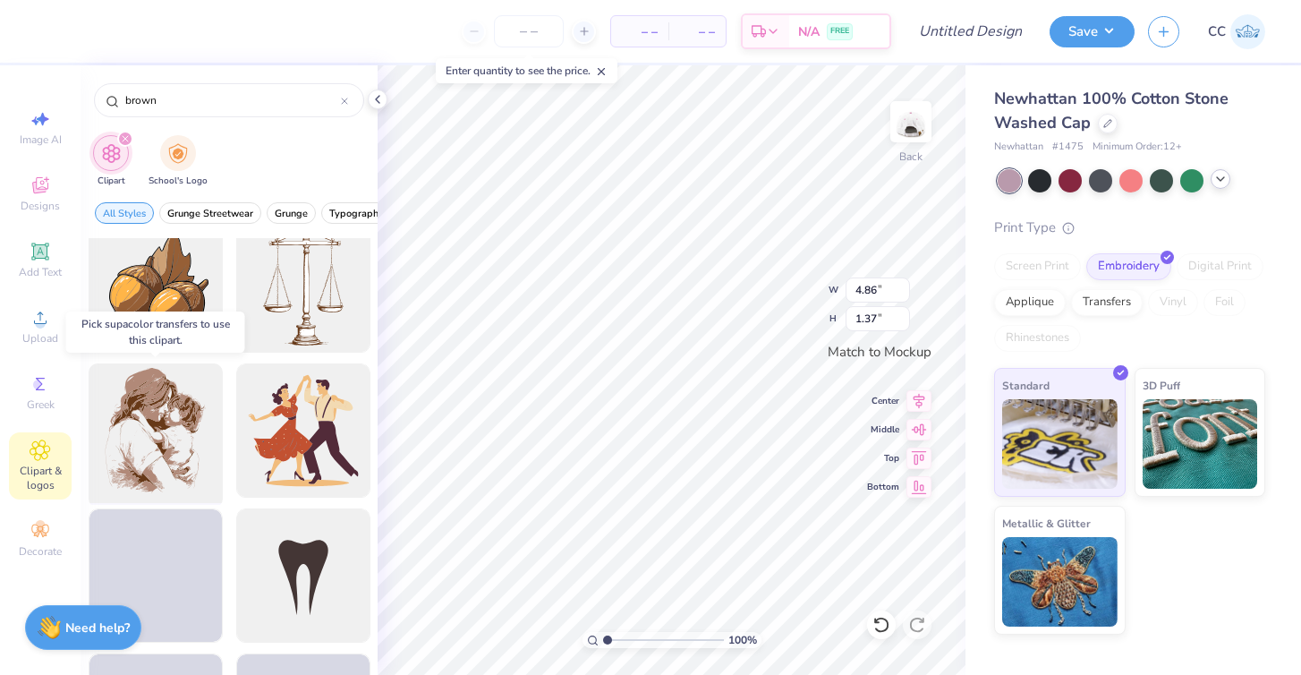
type input "brown"
click at [189, 454] on div at bounding box center [155, 431] width 148 height 148
click at [158, 404] on div at bounding box center [155, 431] width 148 height 148
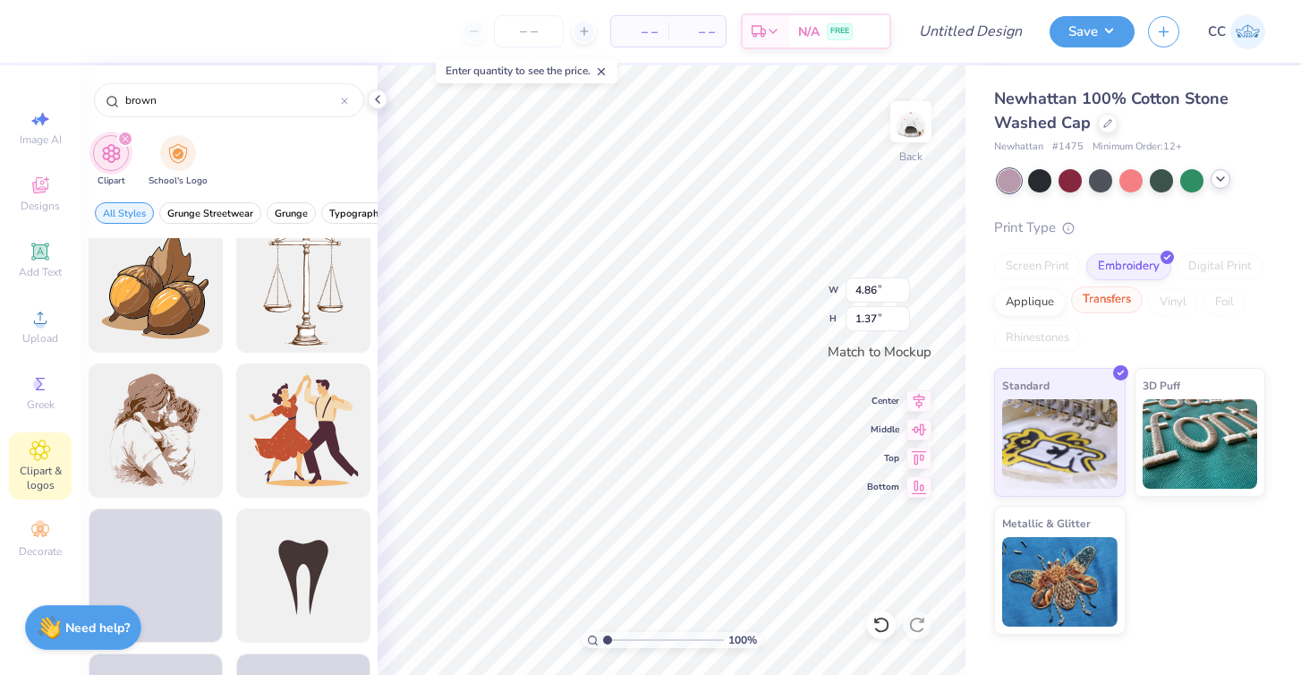
click at [1125, 303] on div "Transfers" at bounding box center [1107, 299] width 72 height 27
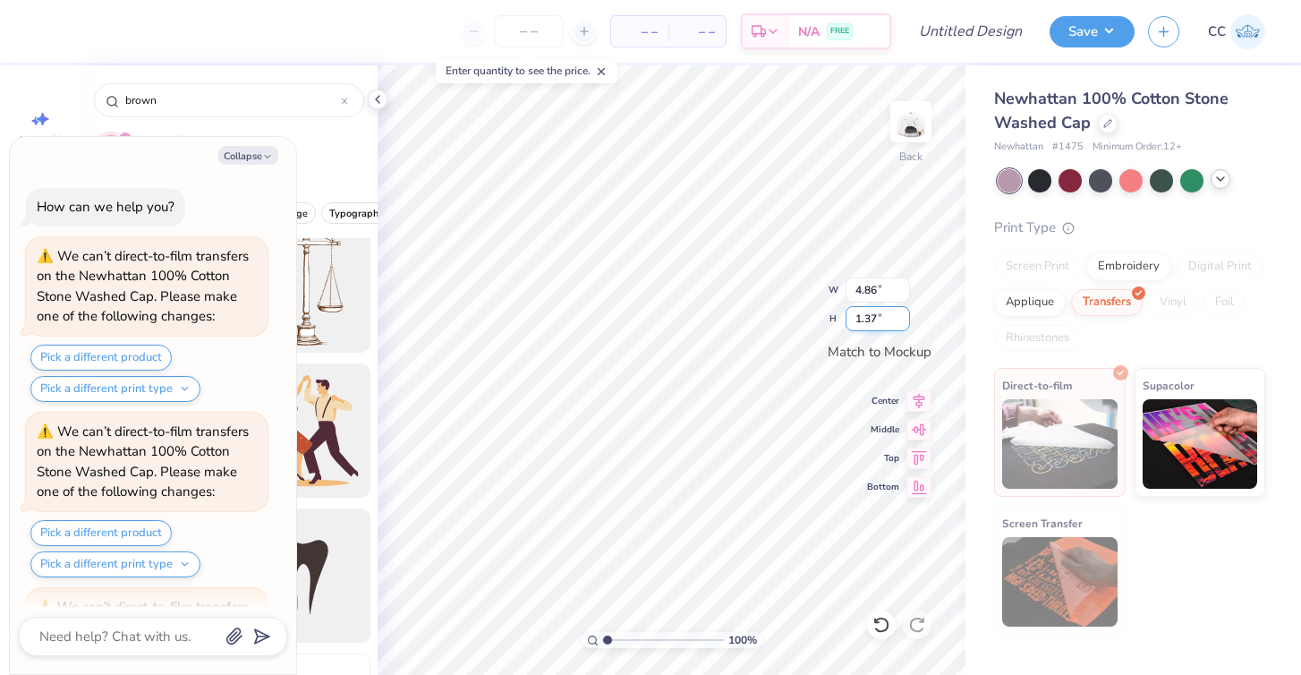
scroll to position [153, 0]
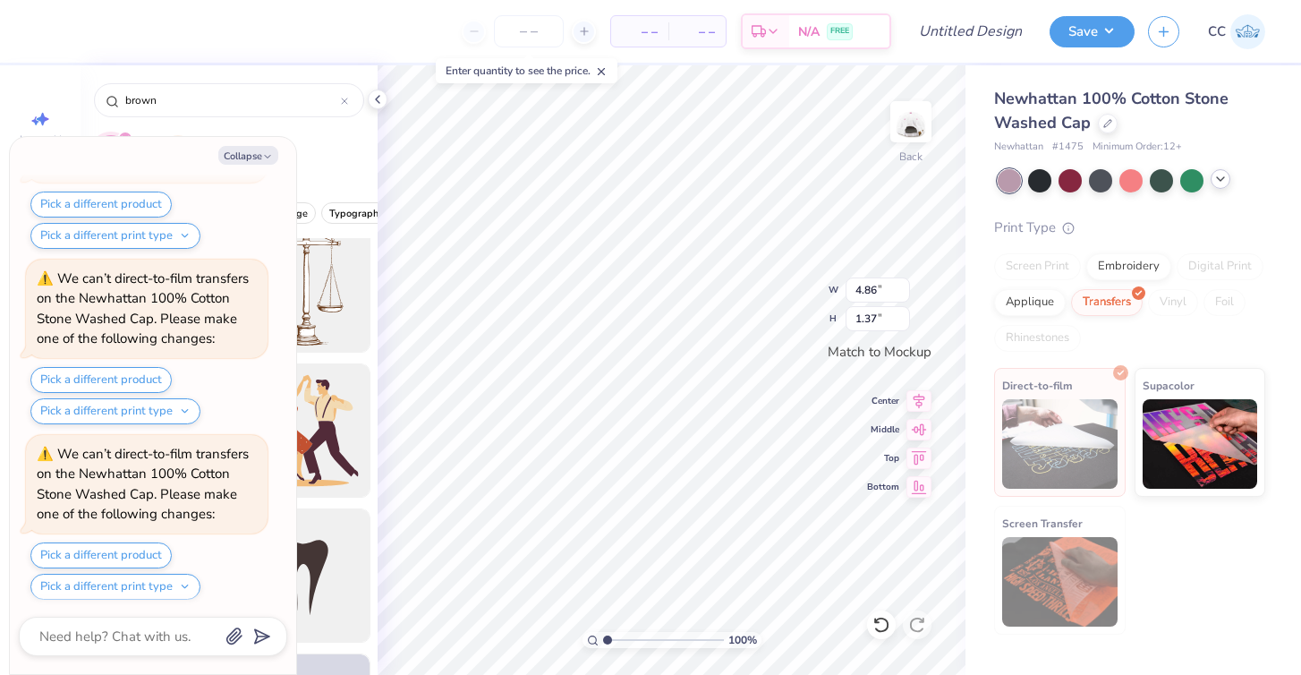
click at [262, 142] on div "Collapse How can we help you? We can’t direct-to-film transfers on the Newhatta…" at bounding box center [153, 405] width 286 height 537
click at [257, 151] on button "Collapse" at bounding box center [248, 155] width 60 height 19
type textarea "x"
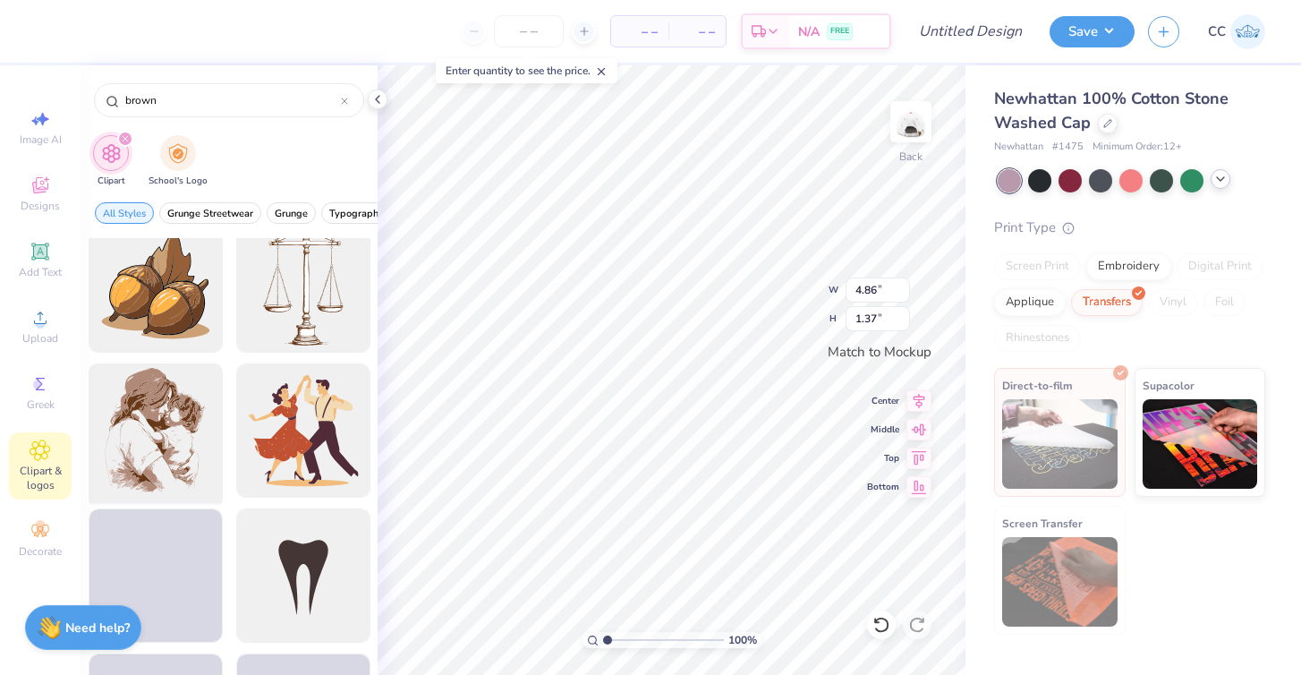
click at [172, 439] on div at bounding box center [155, 431] width 148 height 148
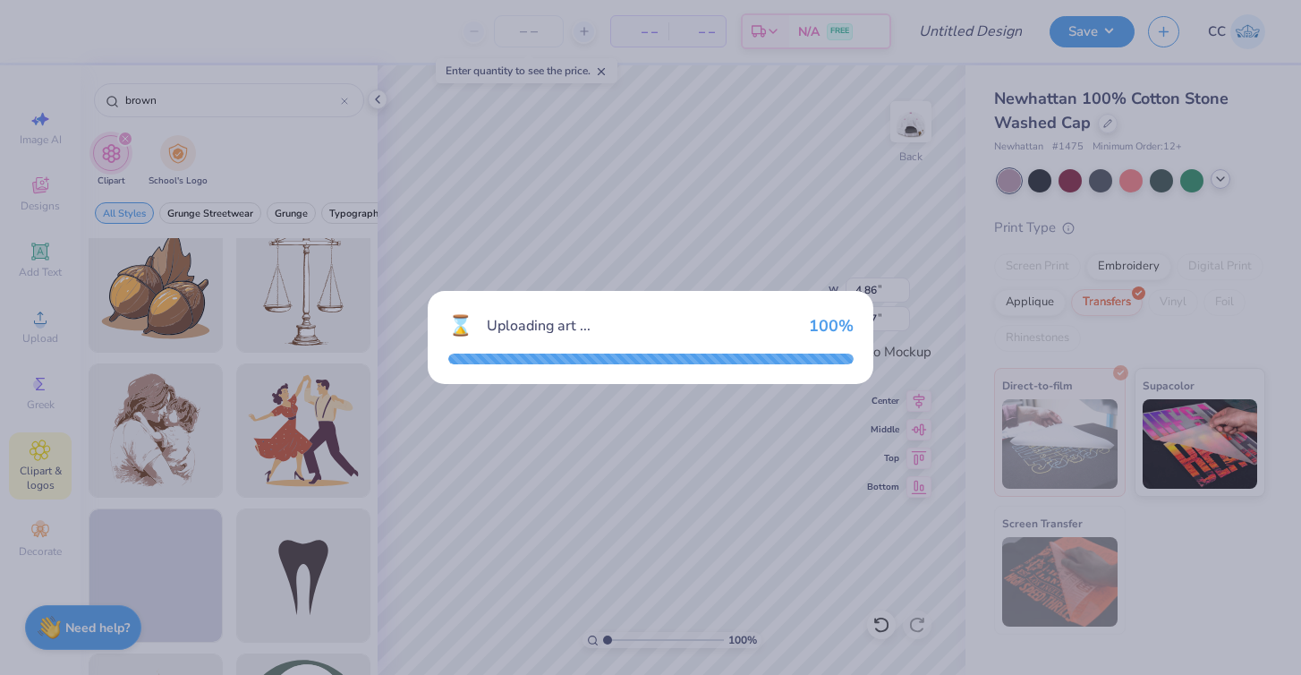
type input "1.99"
type input "2.48"
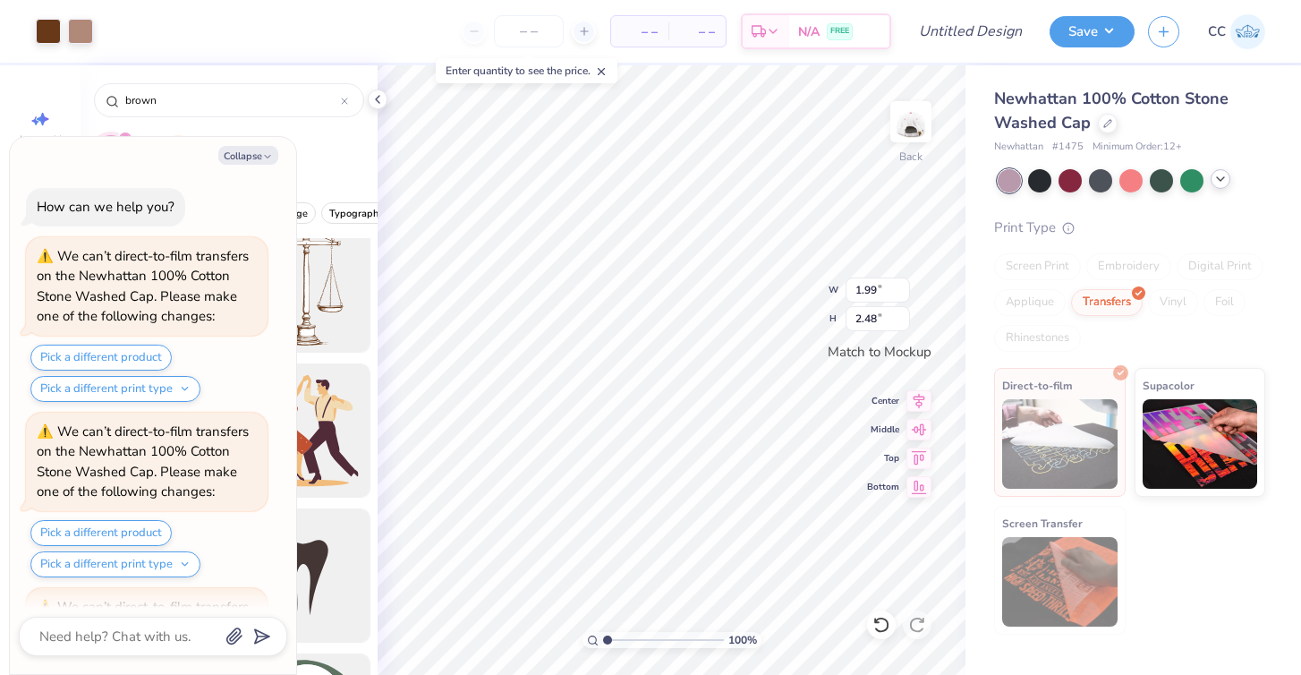
scroll to position [327, 0]
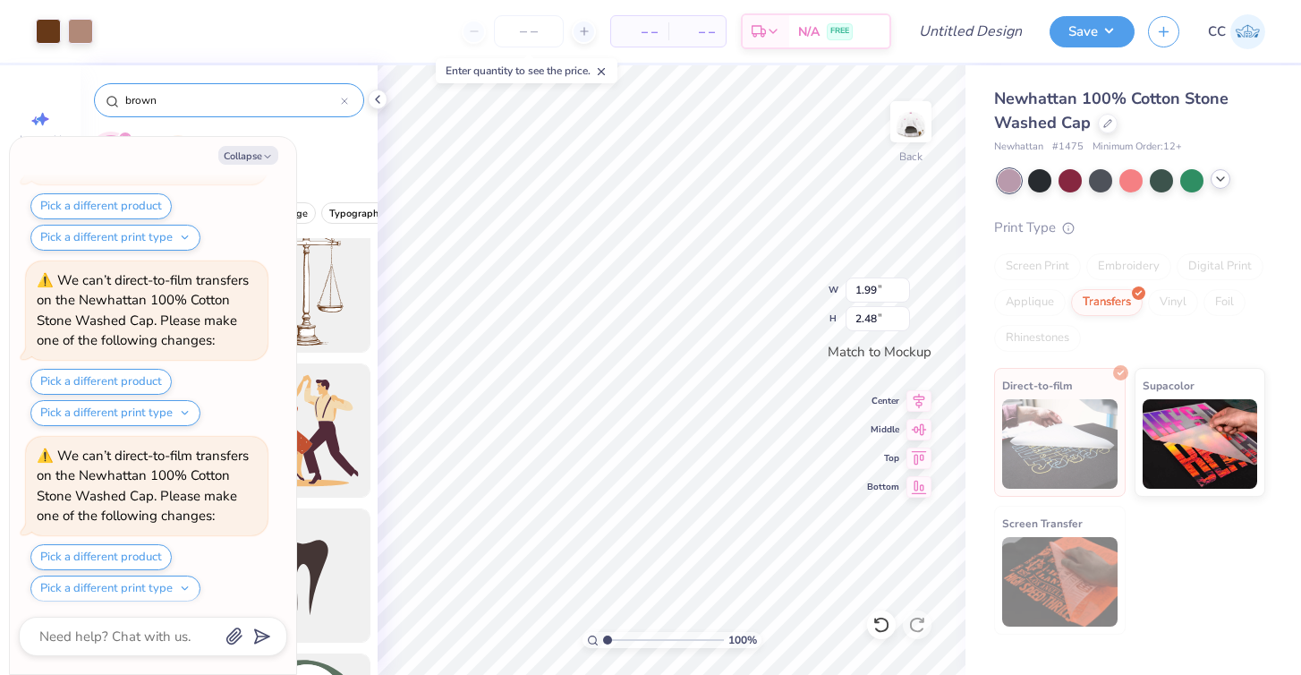
type textarea "x"
type input "4.86"
type input "1.37"
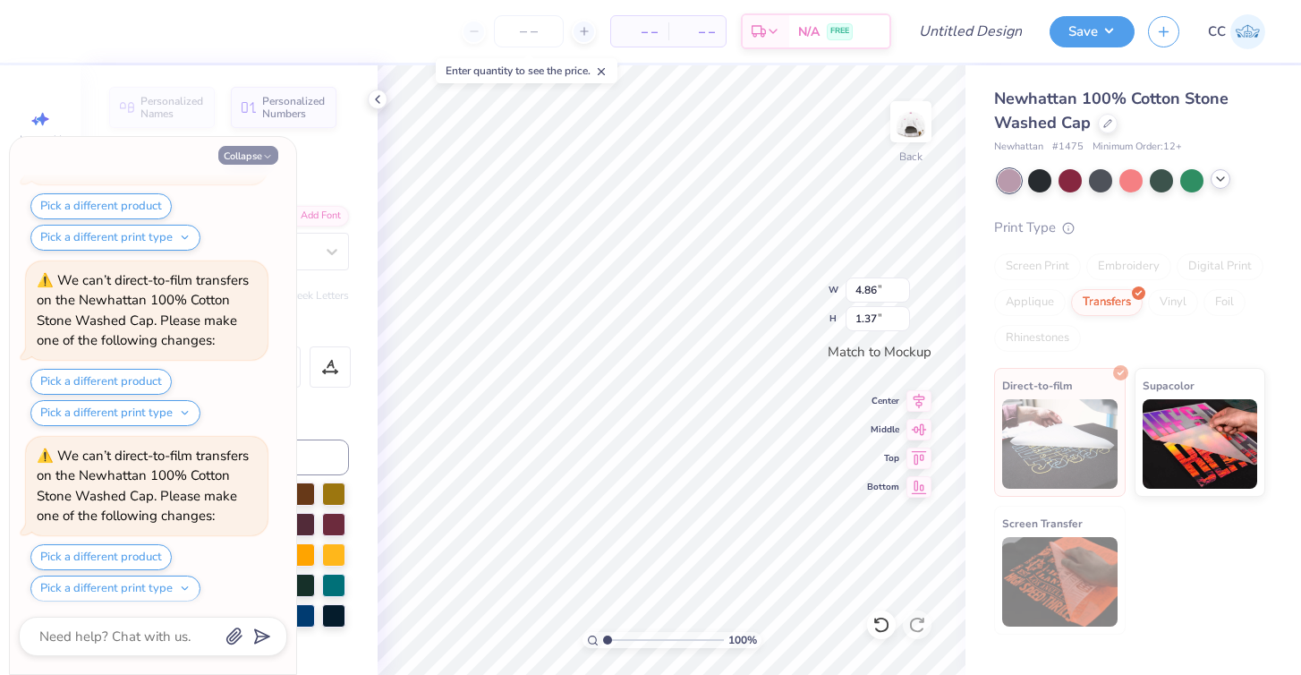
click at [253, 153] on button "Collapse" at bounding box center [248, 155] width 60 height 19
type textarea "x"
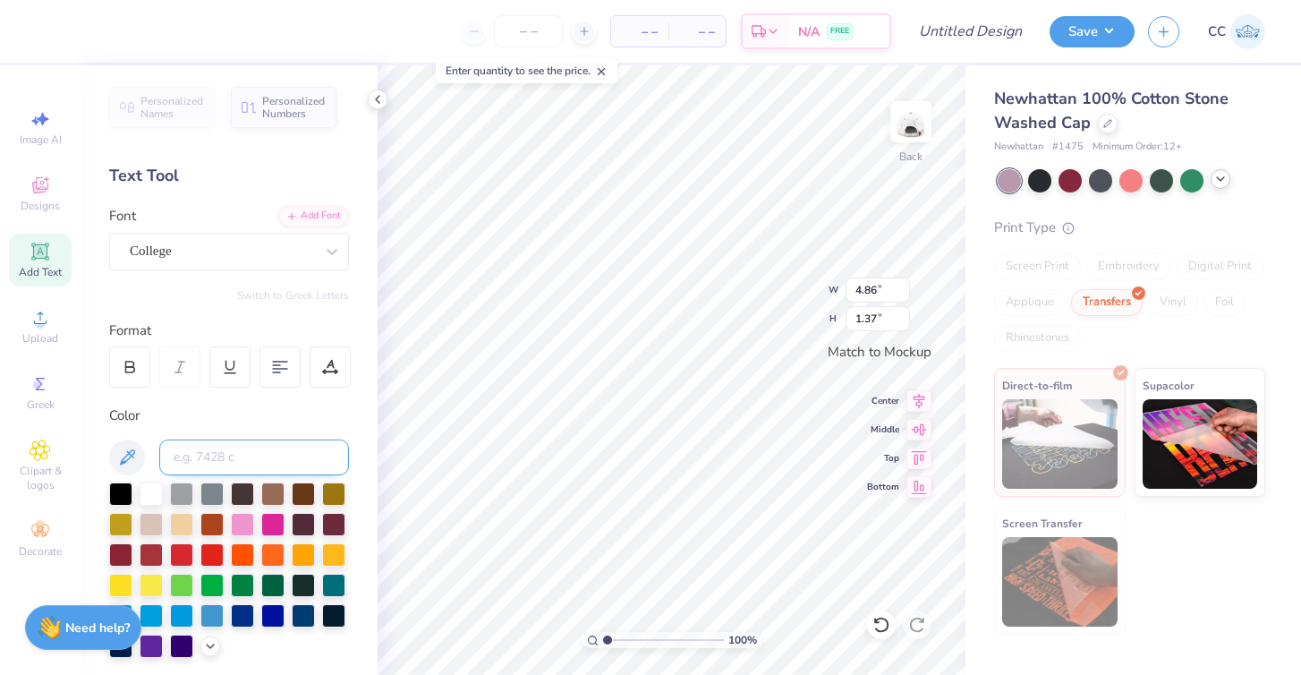
click at [203, 455] on input at bounding box center [254, 457] width 190 height 36
type input "1545"
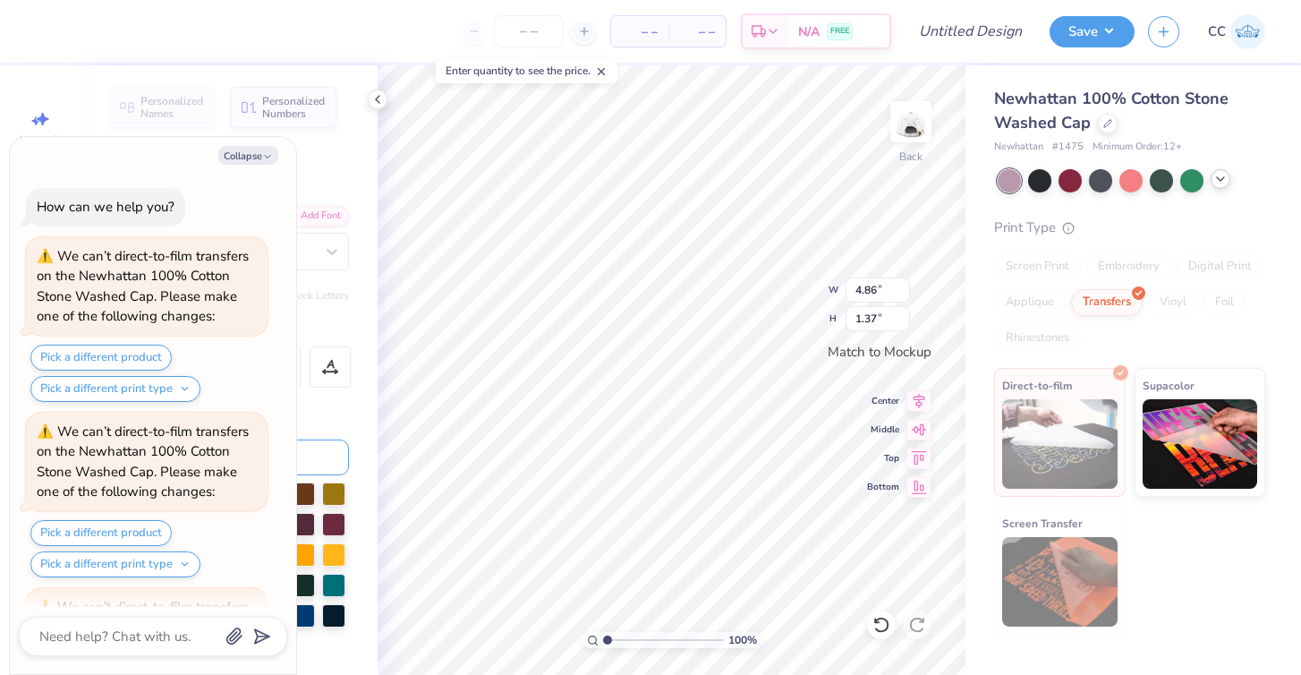
scroll to position [500, 0]
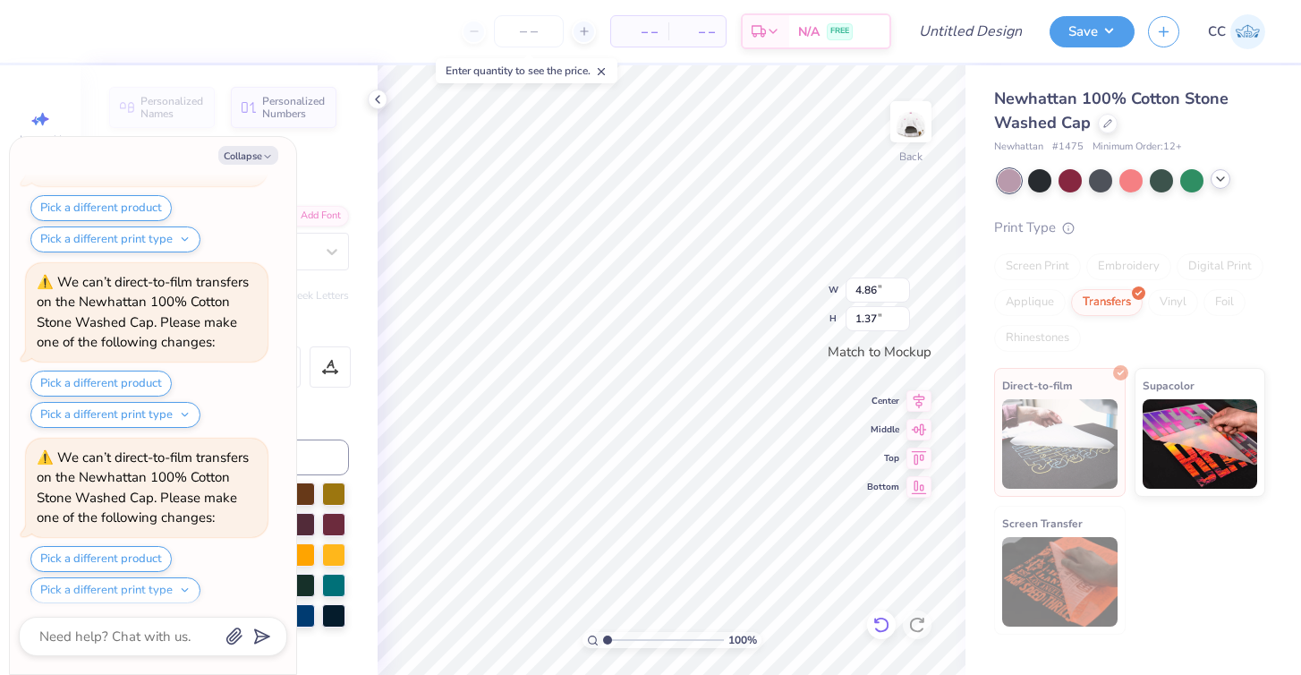
click at [881, 625] on icon at bounding box center [882, 625] width 18 height 18
type textarea "x"
type input "1.99"
type input "2.48"
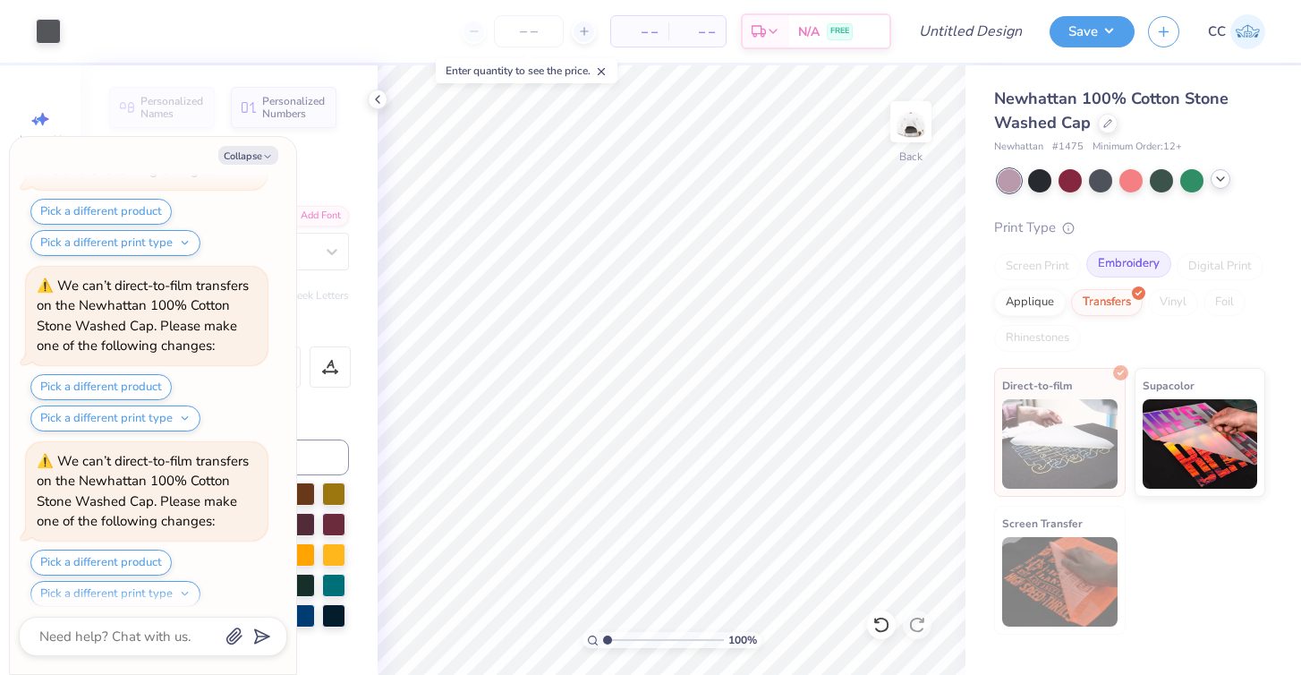
click at [1113, 259] on div "Embroidery" at bounding box center [1129, 264] width 85 height 27
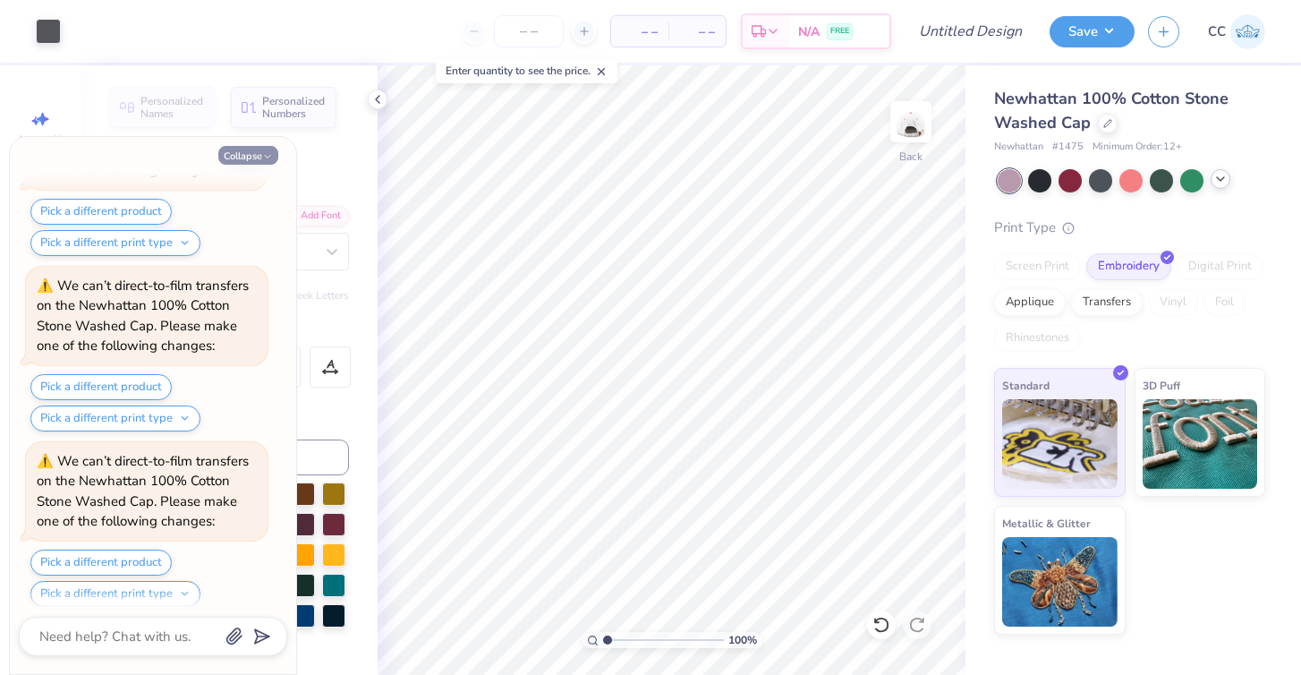
click at [256, 154] on button "Collapse" at bounding box center [248, 155] width 60 height 19
type textarea "x"
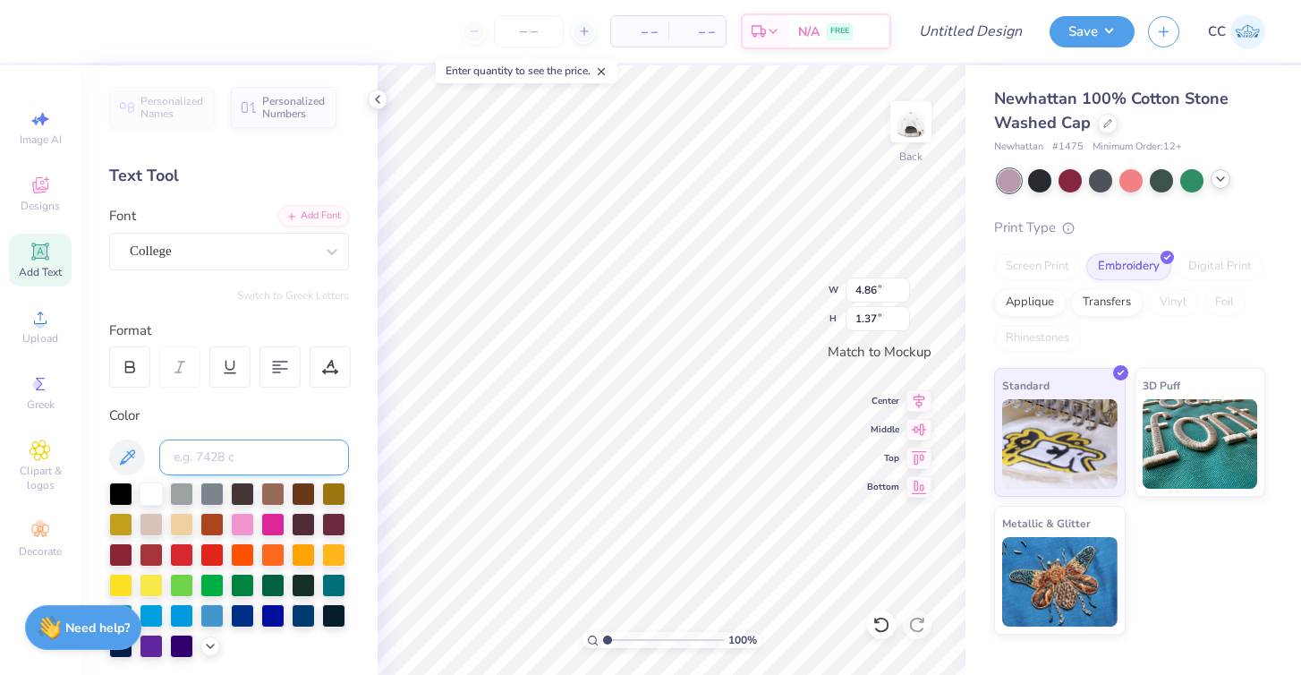
click at [195, 469] on input at bounding box center [254, 457] width 190 height 36
type input "4725"
click at [209, 645] on polyline at bounding box center [210, 645] width 7 height 4
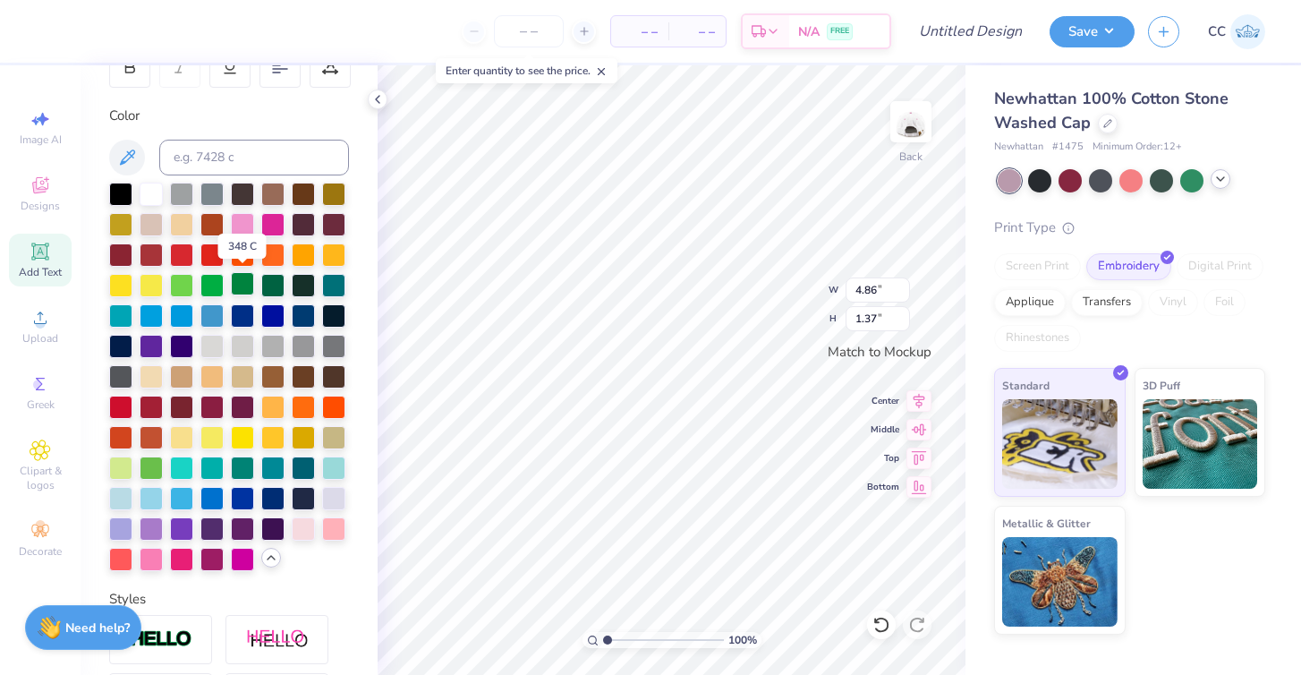
scroll to position [303, 0]
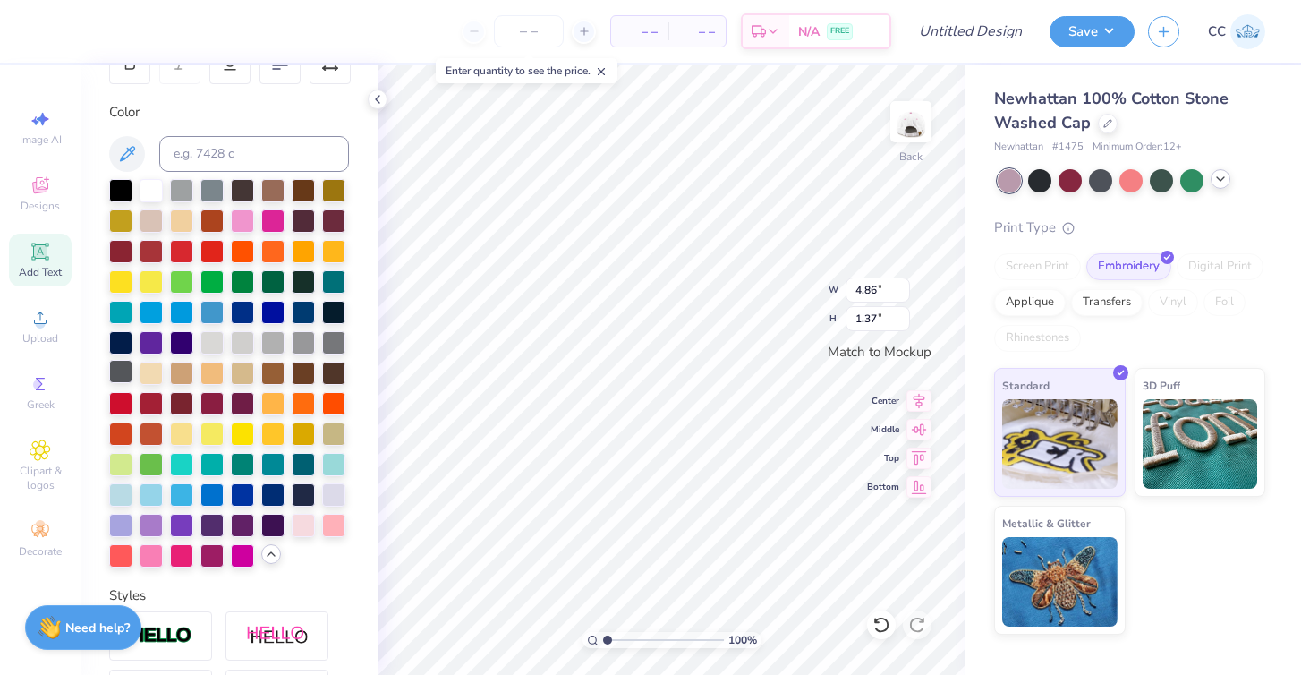
click at [124, 374] on div at bounding box center [120, 371] width 23 height 23
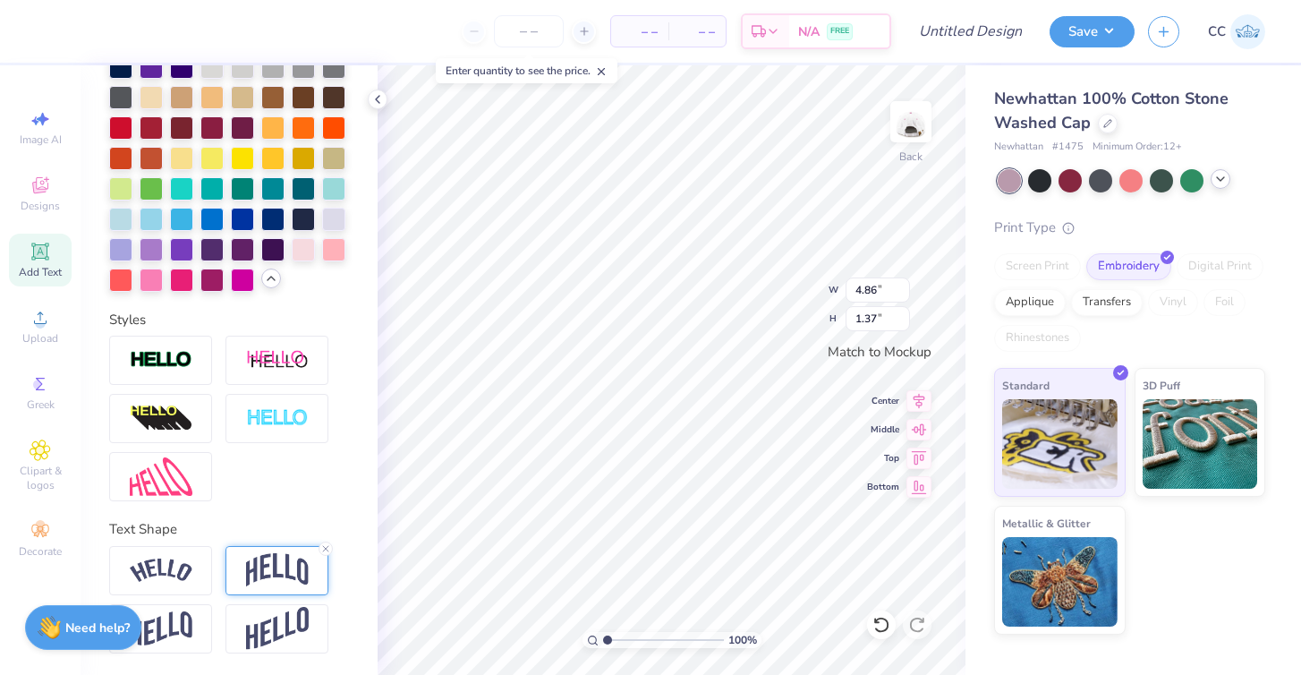
click at [277, 568] on img at bounding box center [277, 570] width 63 height 34
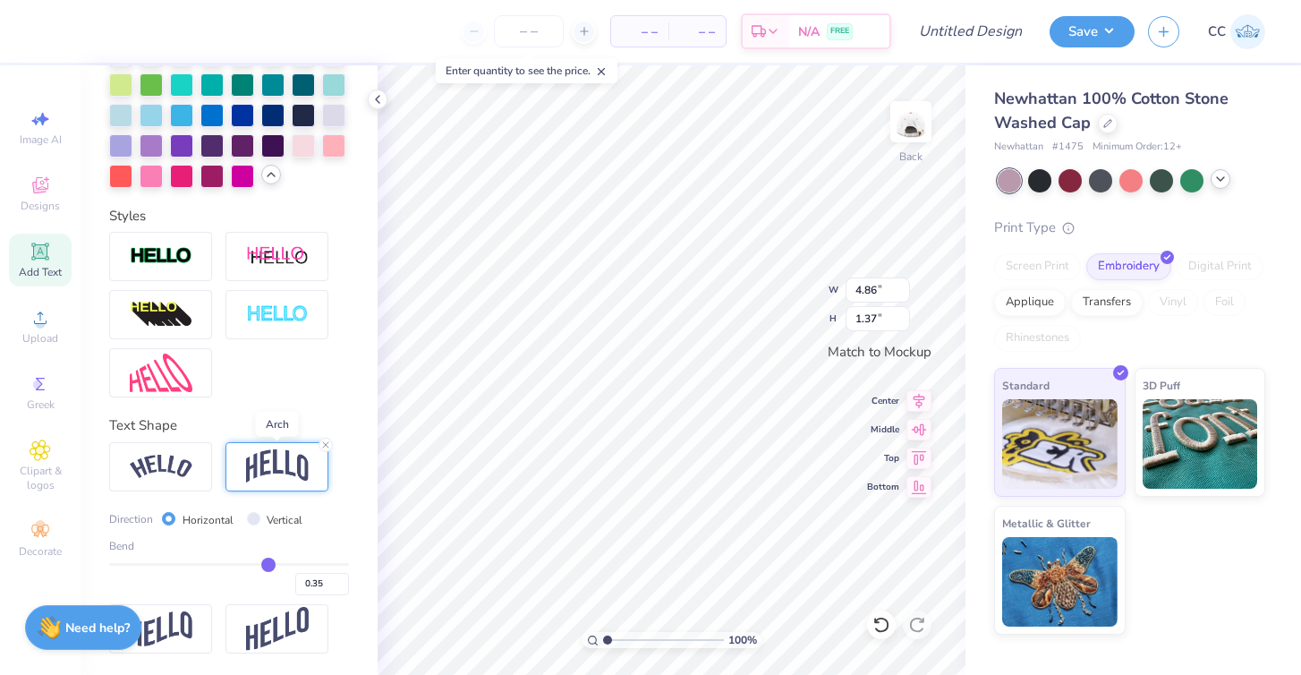
scroll to position [684, 0]
type input "0.33"
type input "0.34"
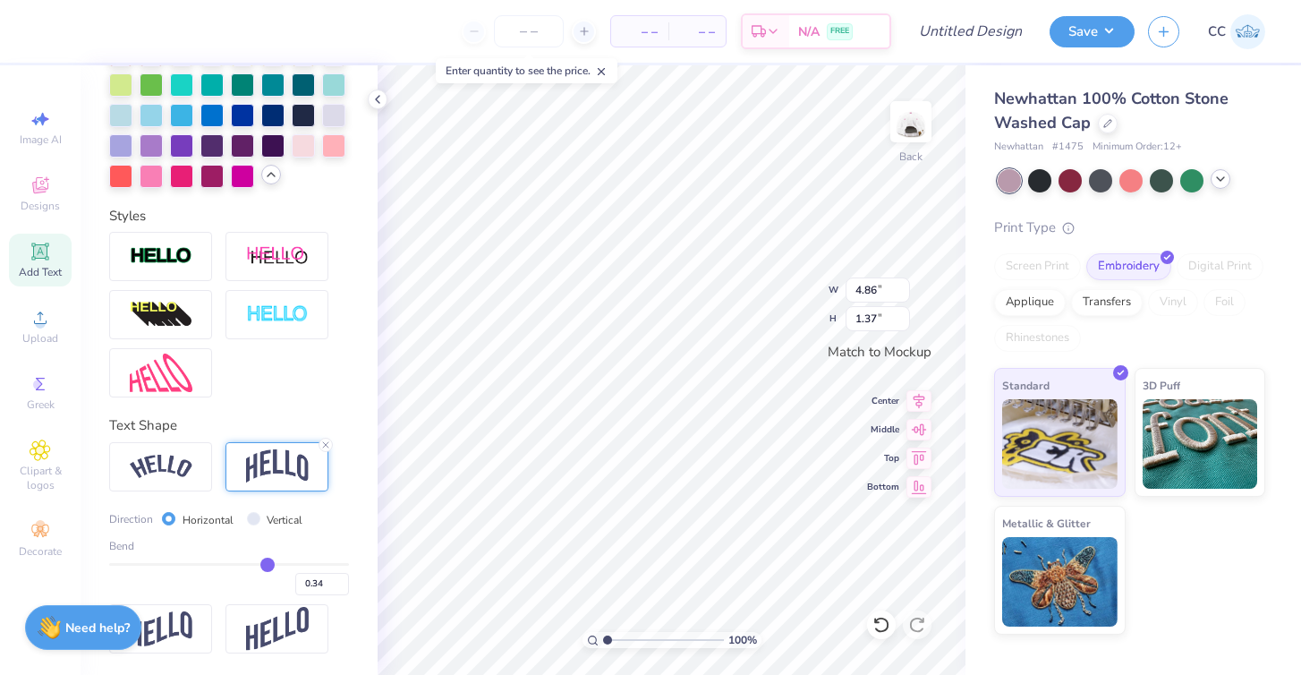
type input "0.35"
type input "0.36"
type input "0.37"
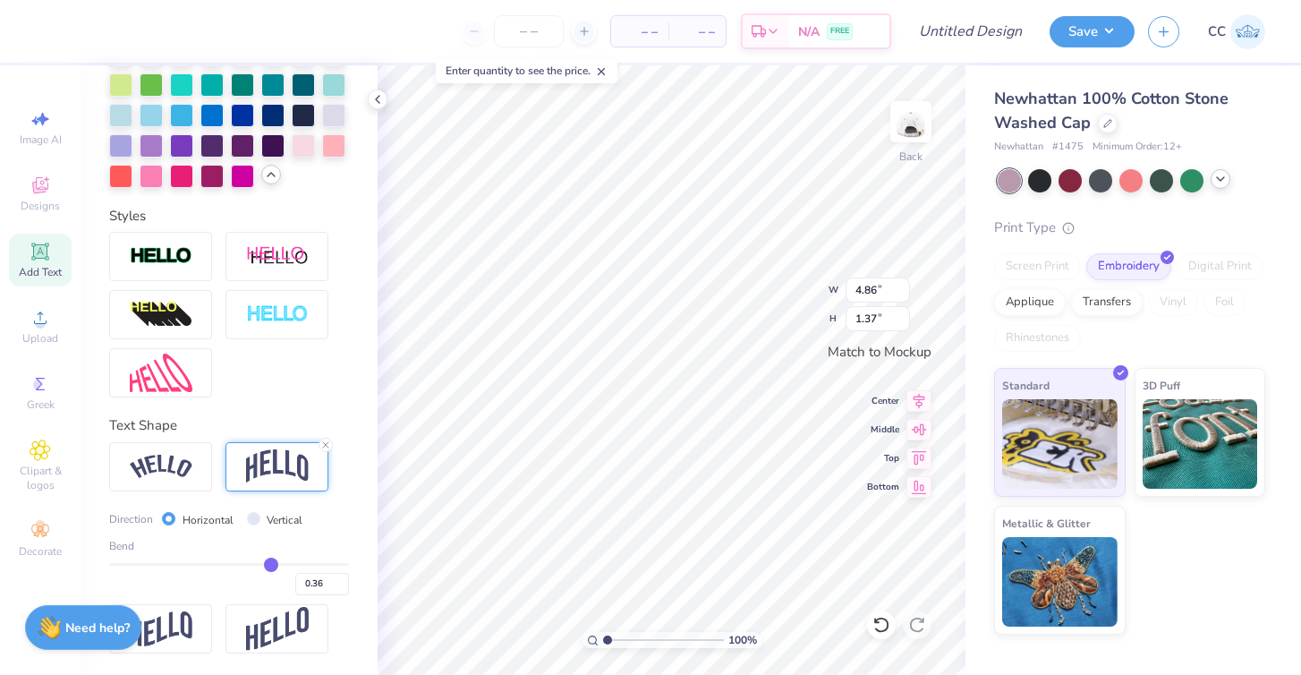
type input "0.37"
type input "0.38"
type input "0.39"
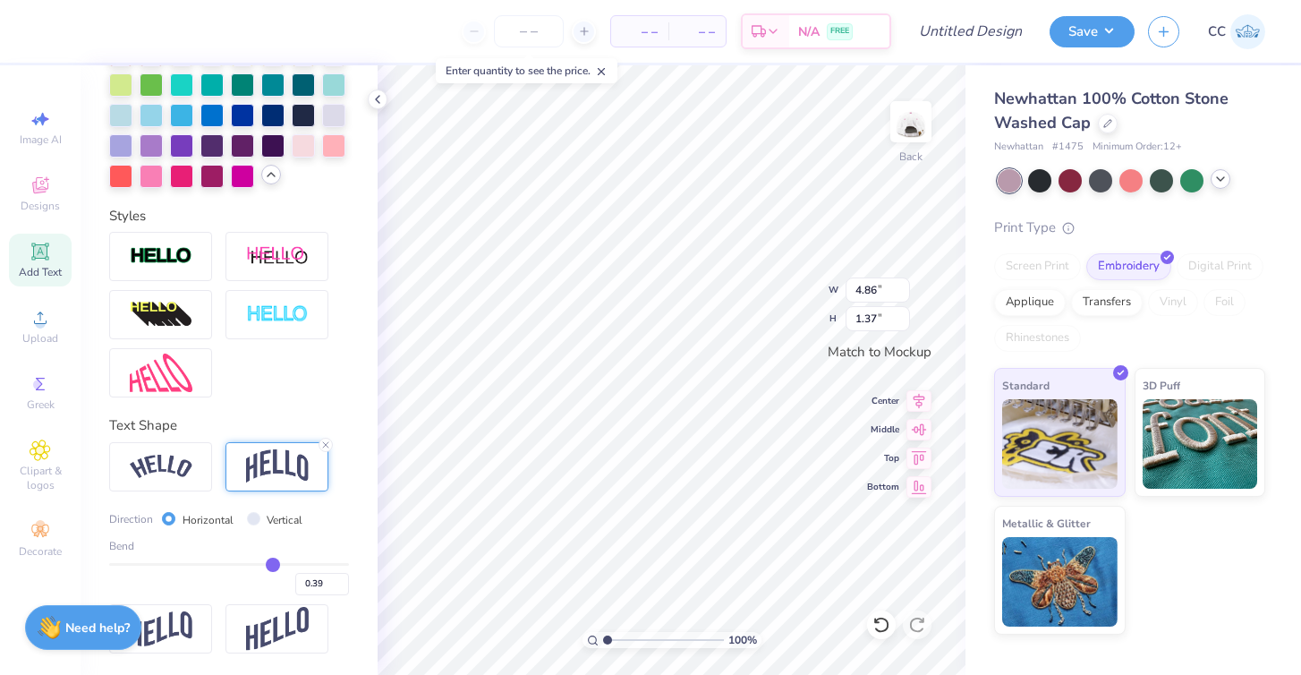
type input "0.4"
type input "0.40"
type input "0.41"
type input "0.42"
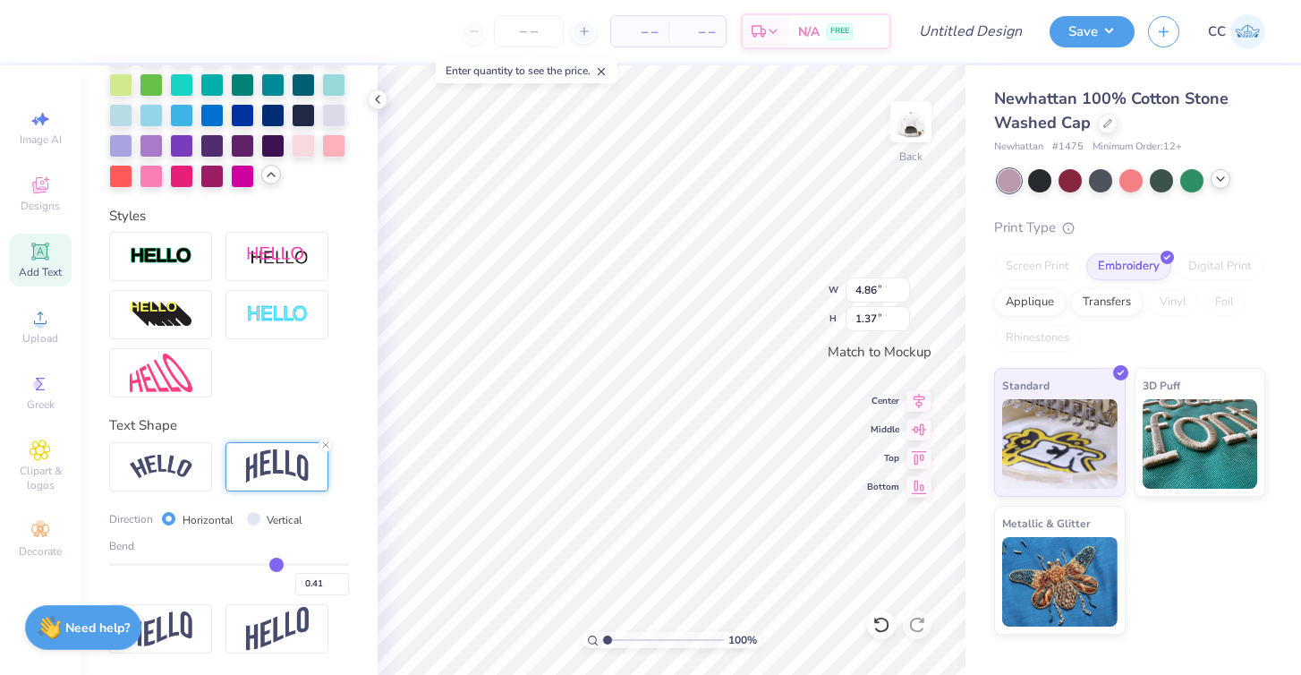
type input "0.42"
type input "0.43"
type input "0.44"
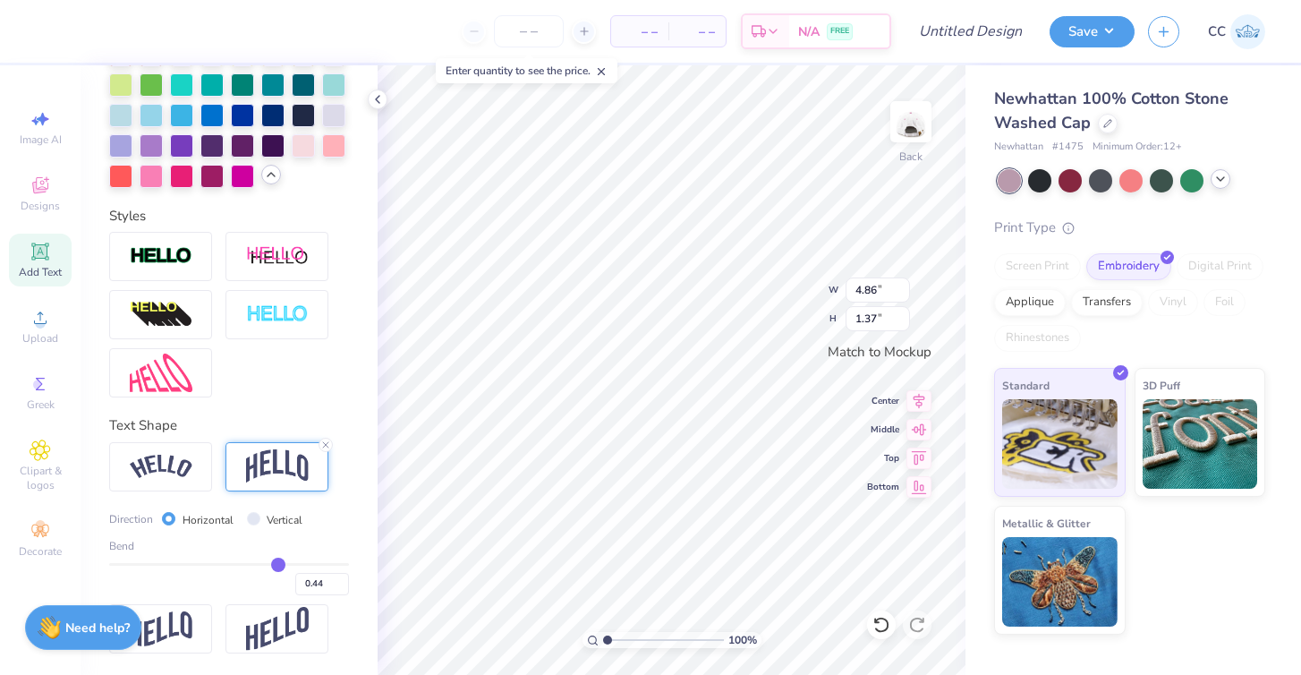
type input "0.45"
type input "0.46"
type input "0.47"
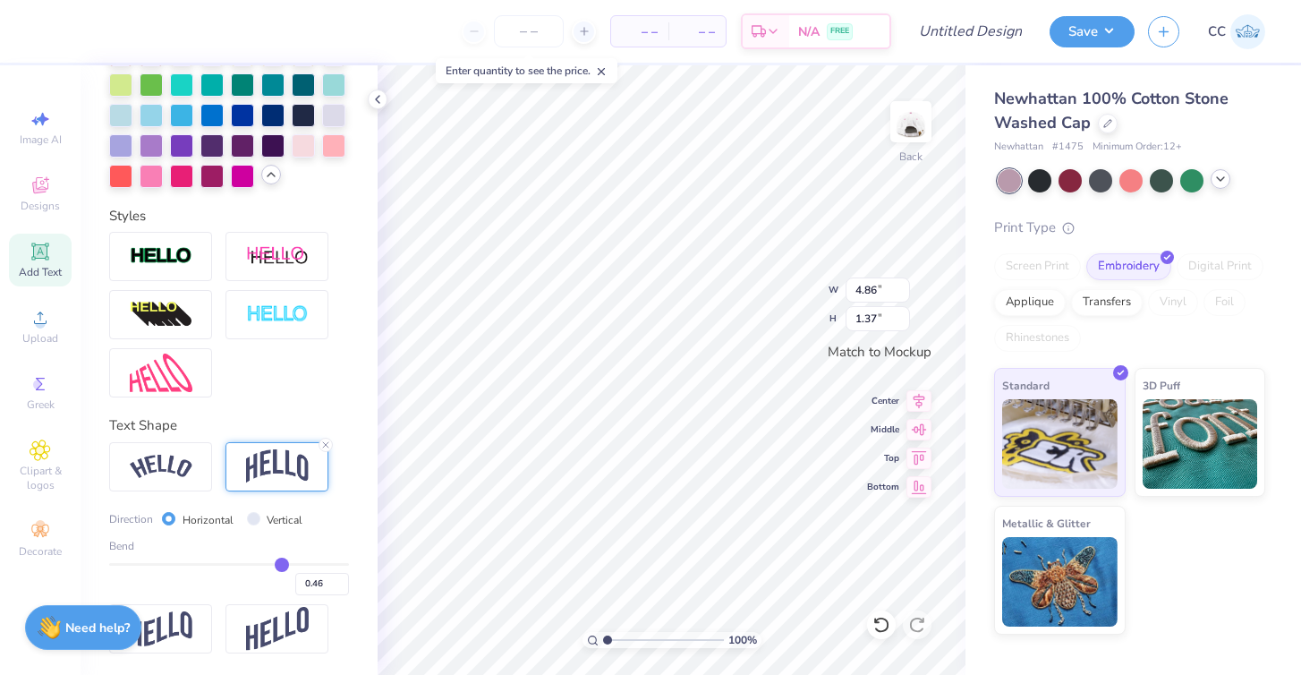
type input "0.47"
type input "0.48"
drag, startPoint x: 267, startPoint y: 564, endPoint x: 278, endPoint y: 564, distance: 11.6
type input "0.48"
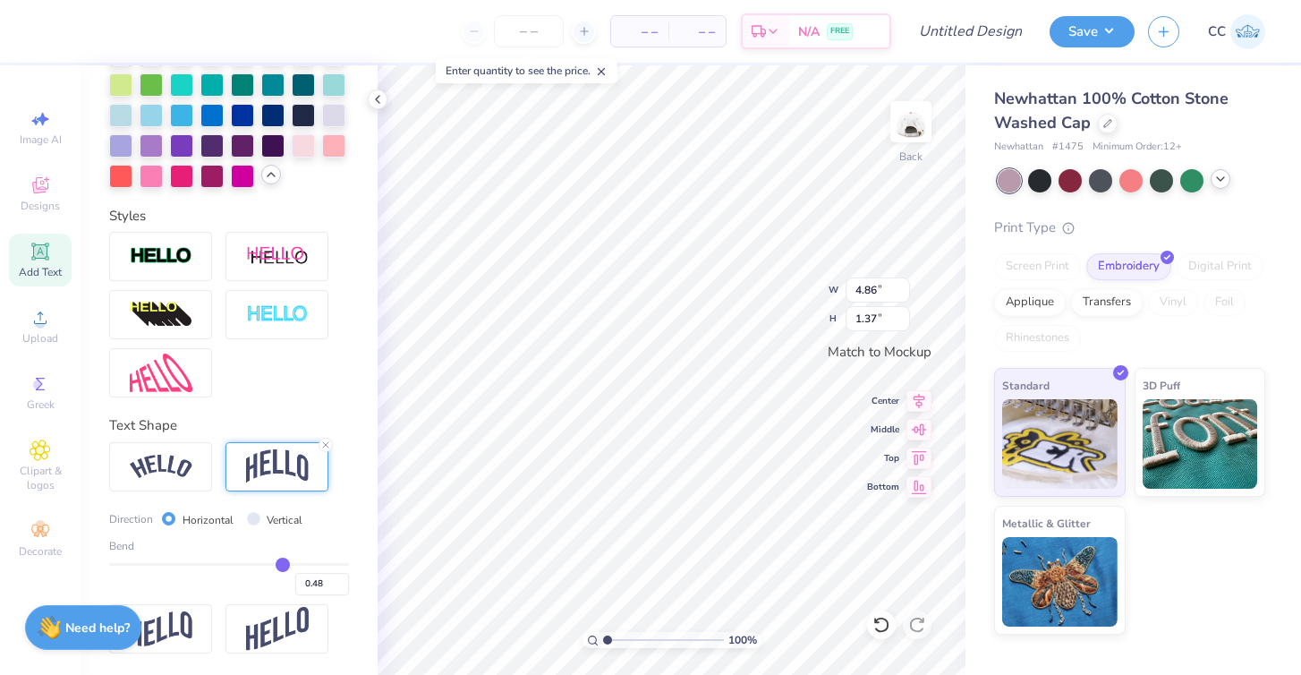
click at [283, 564] on input "range" at bounding box center [229, 564] width 240 height 3
type input "1.65"
type input "0.44"
type input "0.45"
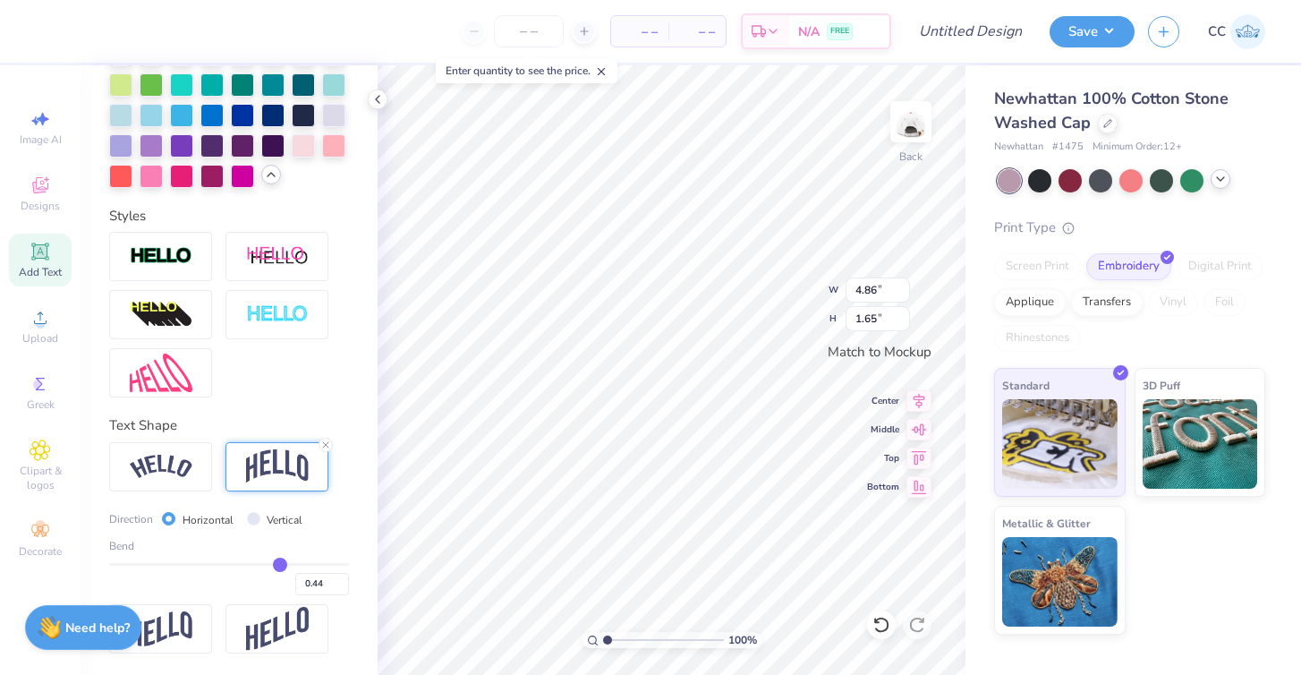
type input "0.45"
type input "0.46"
type input "0.48"
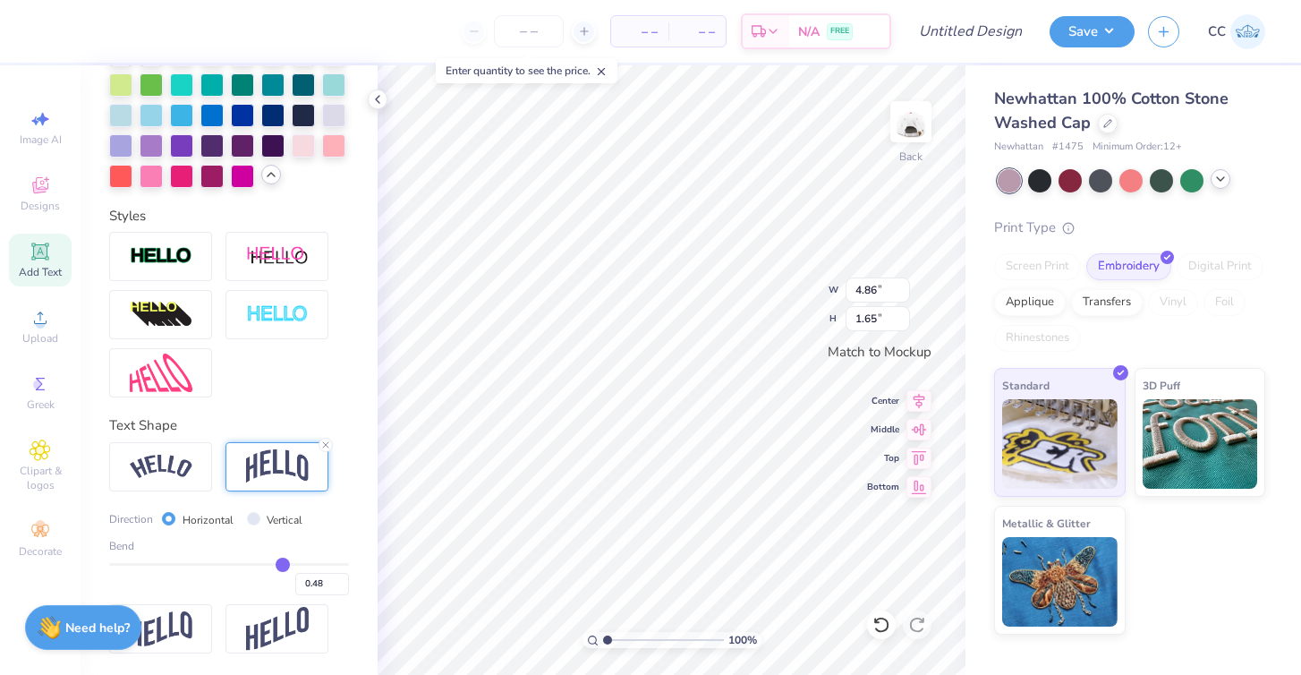
type input "0.49"
type input "0.5"
type input "0.50"
type input "0.52"
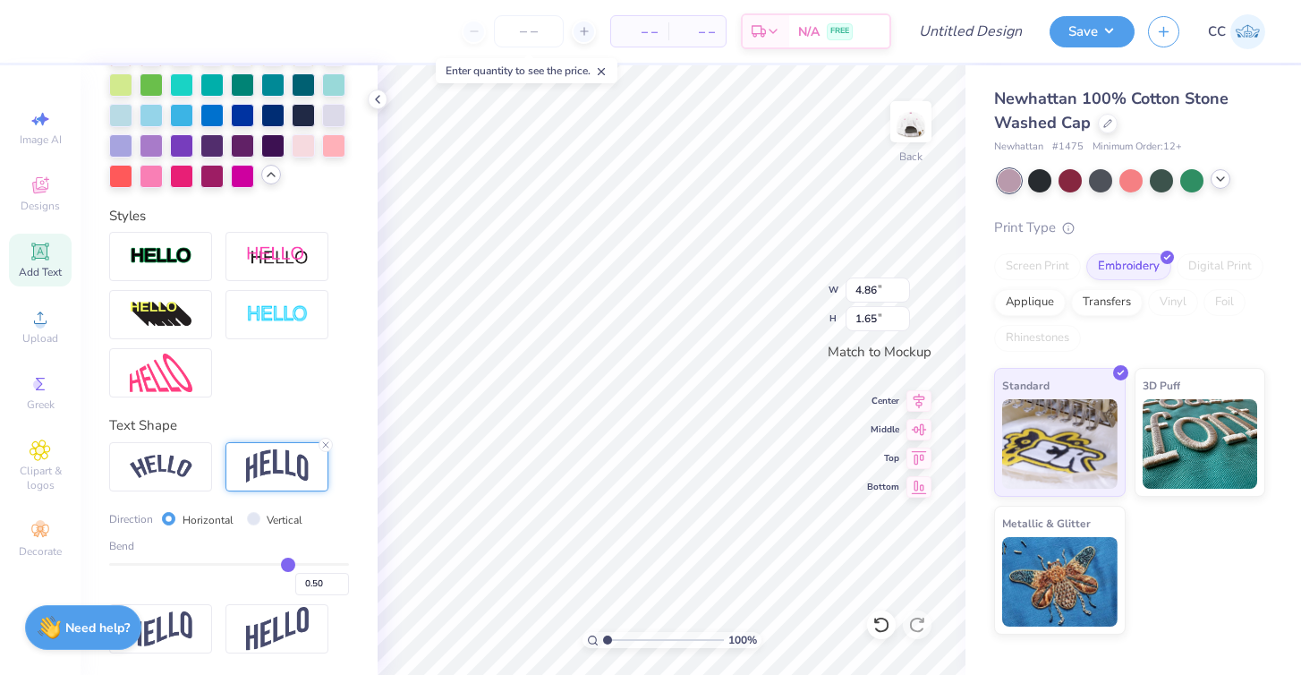
type input "0.52"
type input "0.53"
type input "0.54"
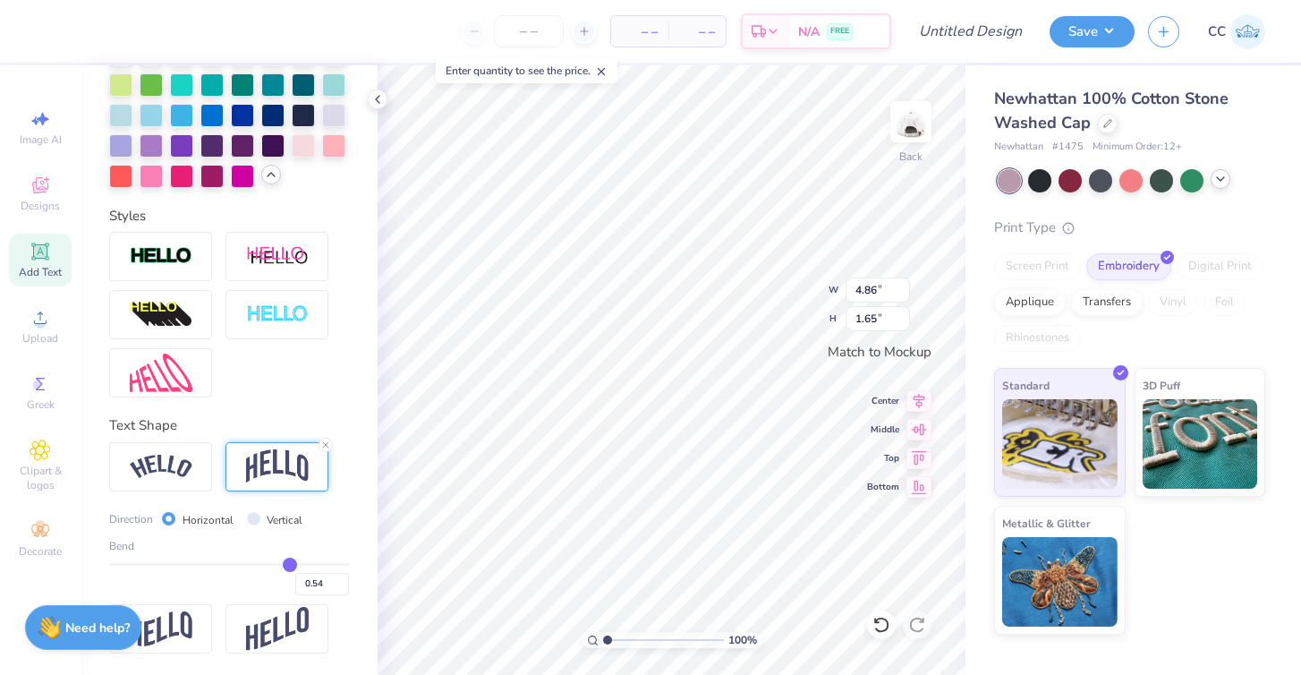
type input "0.55"
type input "0.56"
type input "0.57"
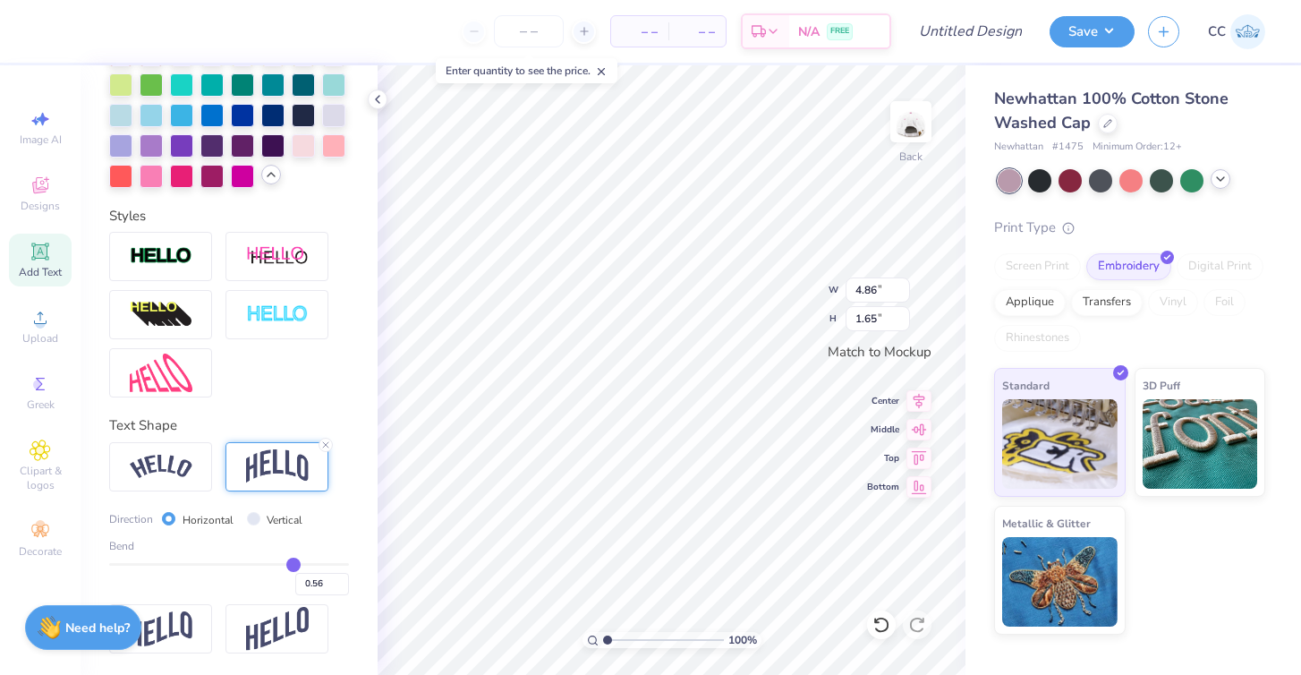
type input "0.57"
type input "0.58"
type input "0.59"
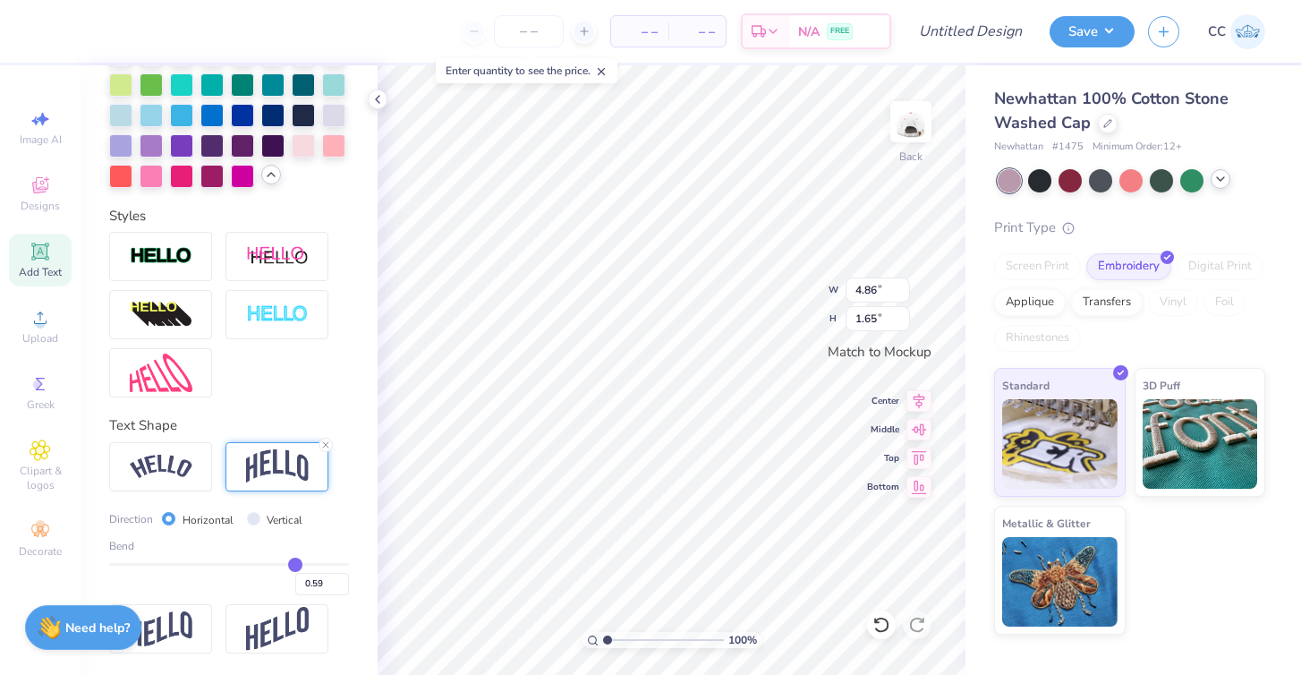
drag, startPoint x: 278, startPoint y: 564, endPoint x: 293, endPoint y: 561, distance: 14.6
type input "0.59"
click at [295, 563] on input "range" at bounding box center [229, 564] width 240 height 3
type input "1.90"
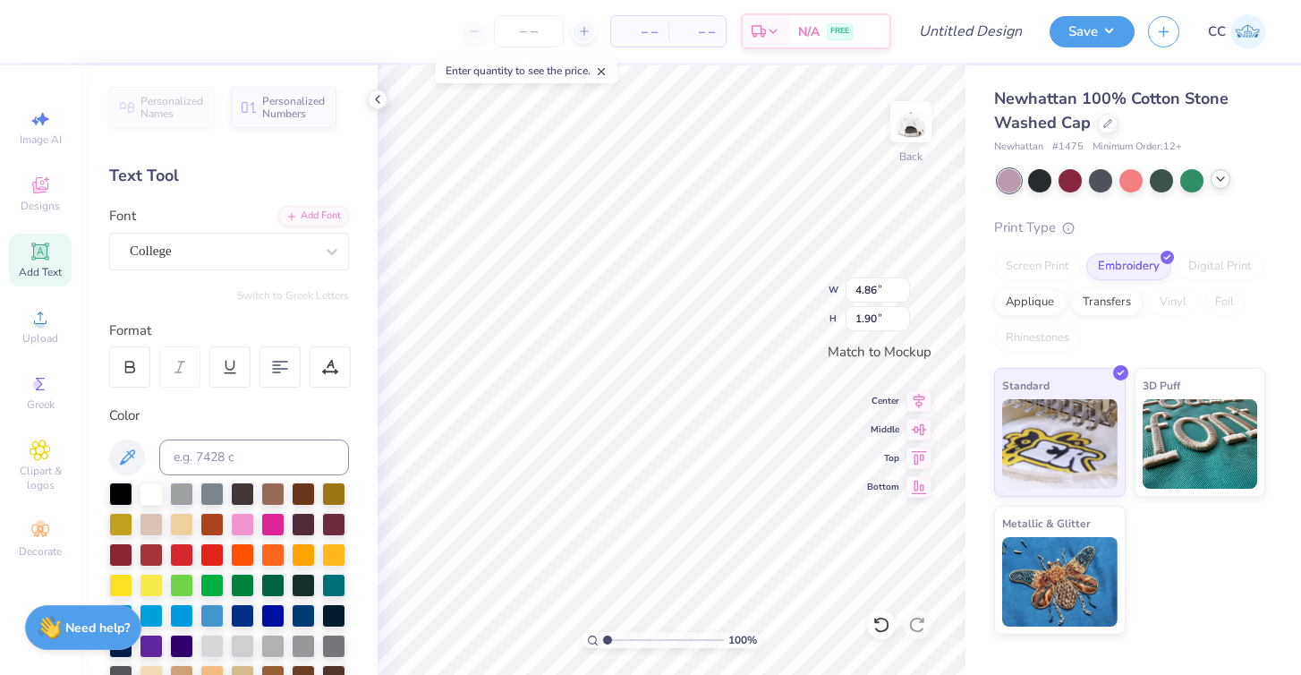
scroll to position [0, 0]
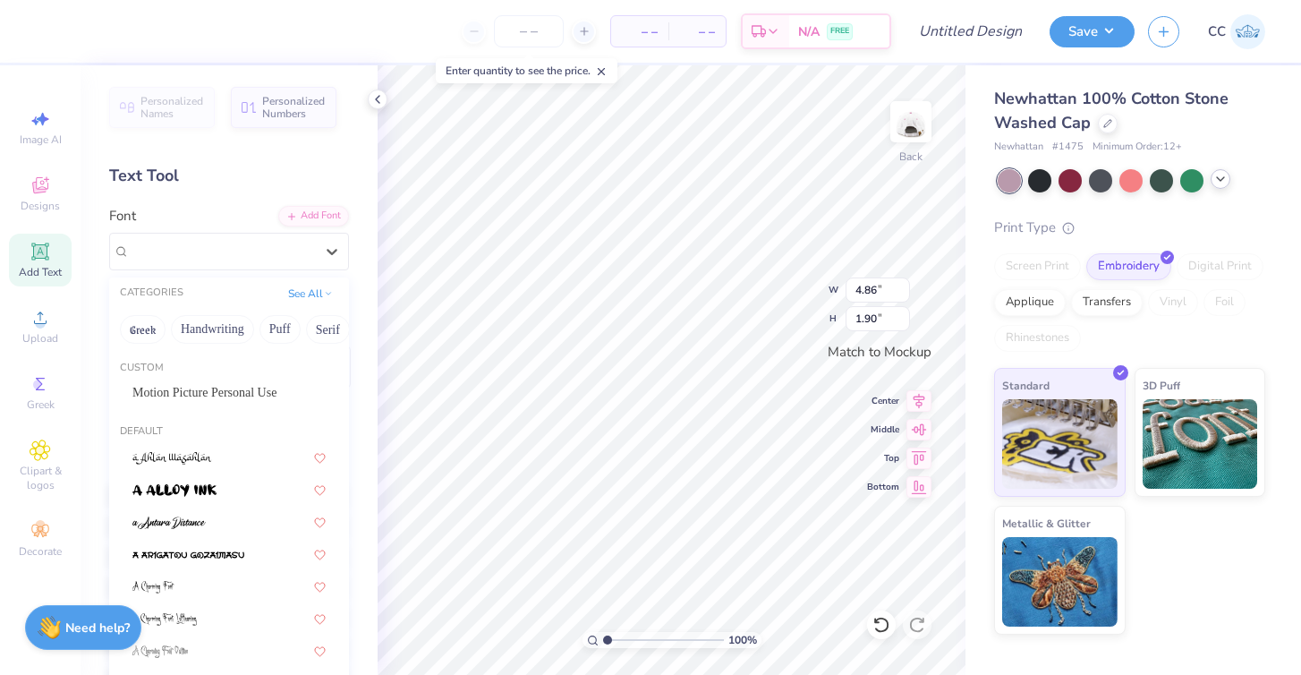
click at [209, 252] on div "College" at bounding box center [222, 251] width 188 height 28
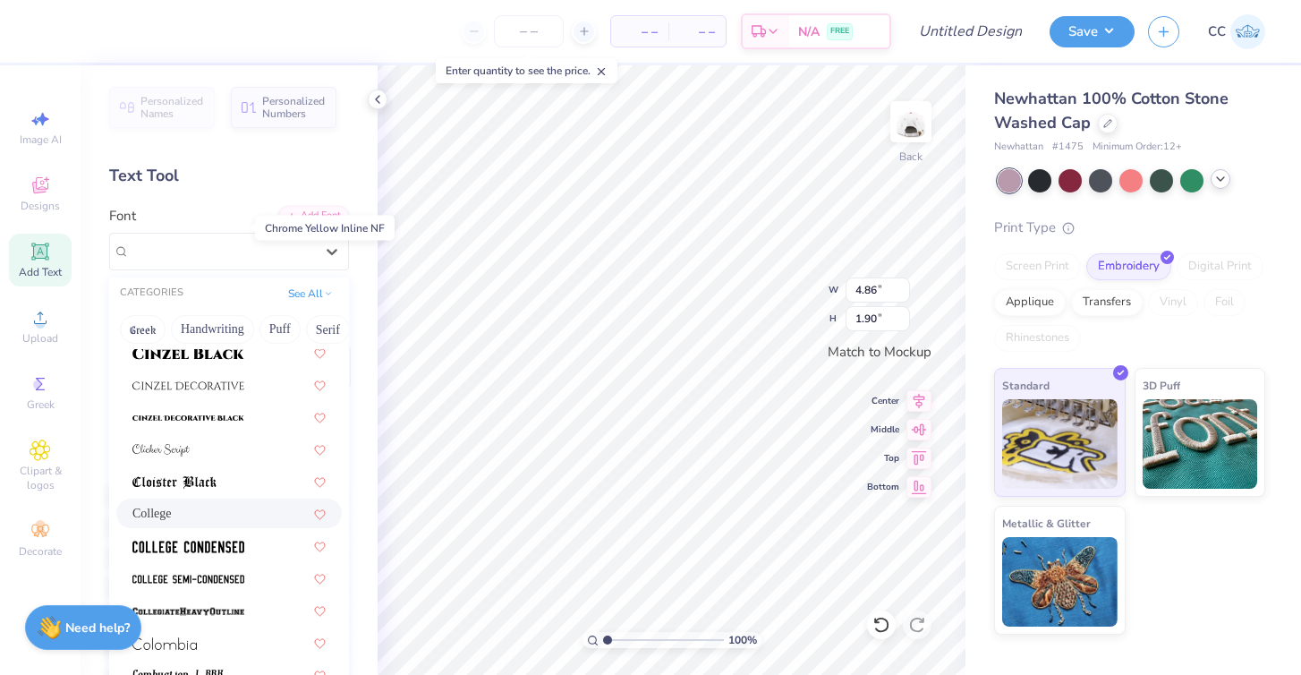
scroll to position [2284, 0]
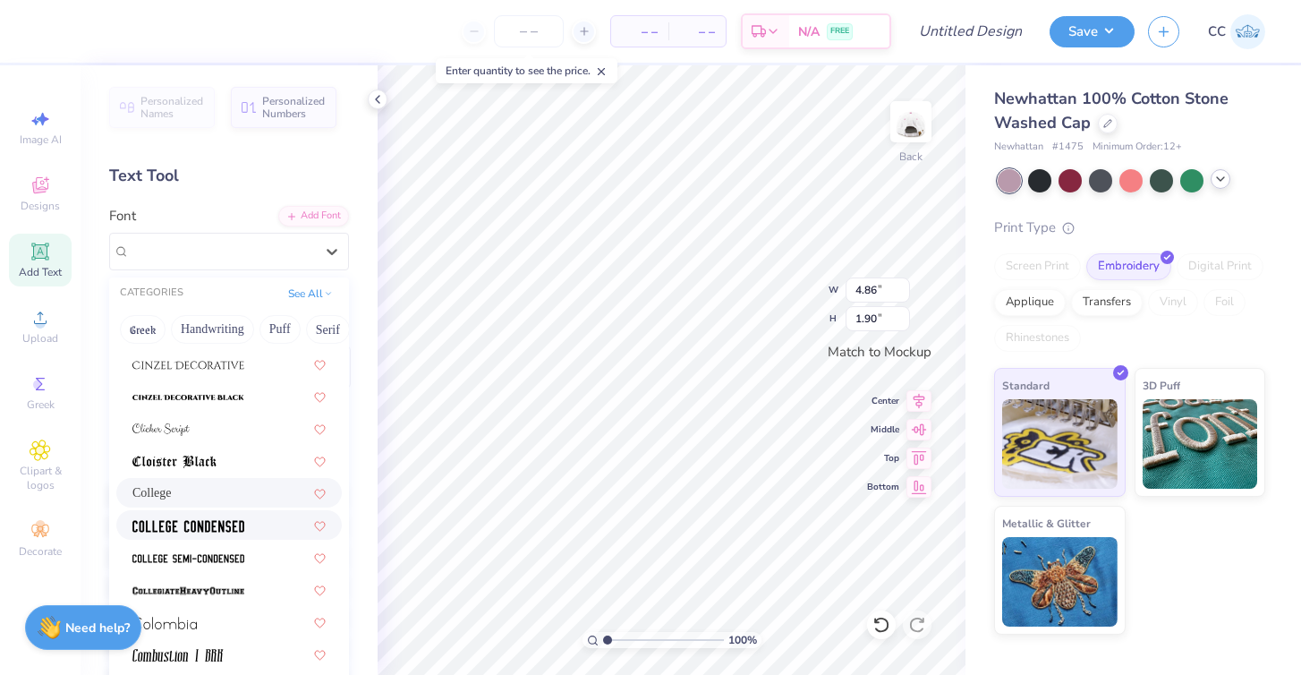
click at [235, 531] on img at bounding box center [188, 526] width 112 height 13
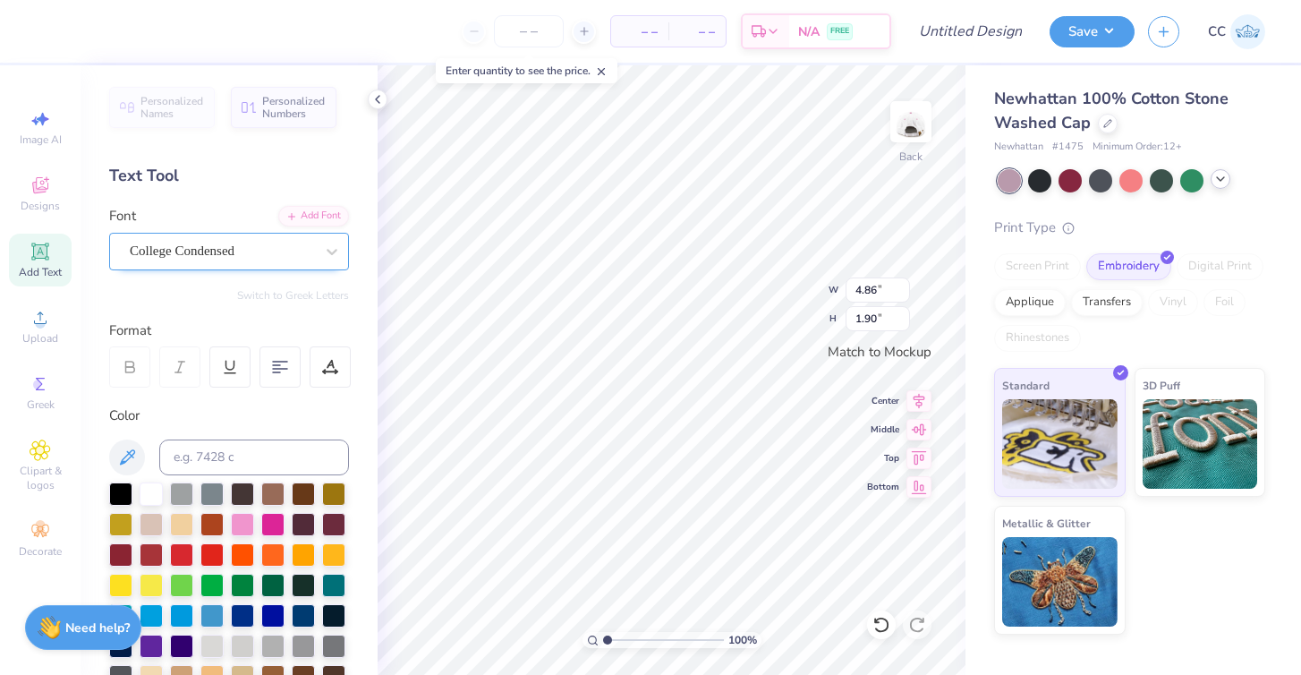
type input "4.07"
type input "1.70"
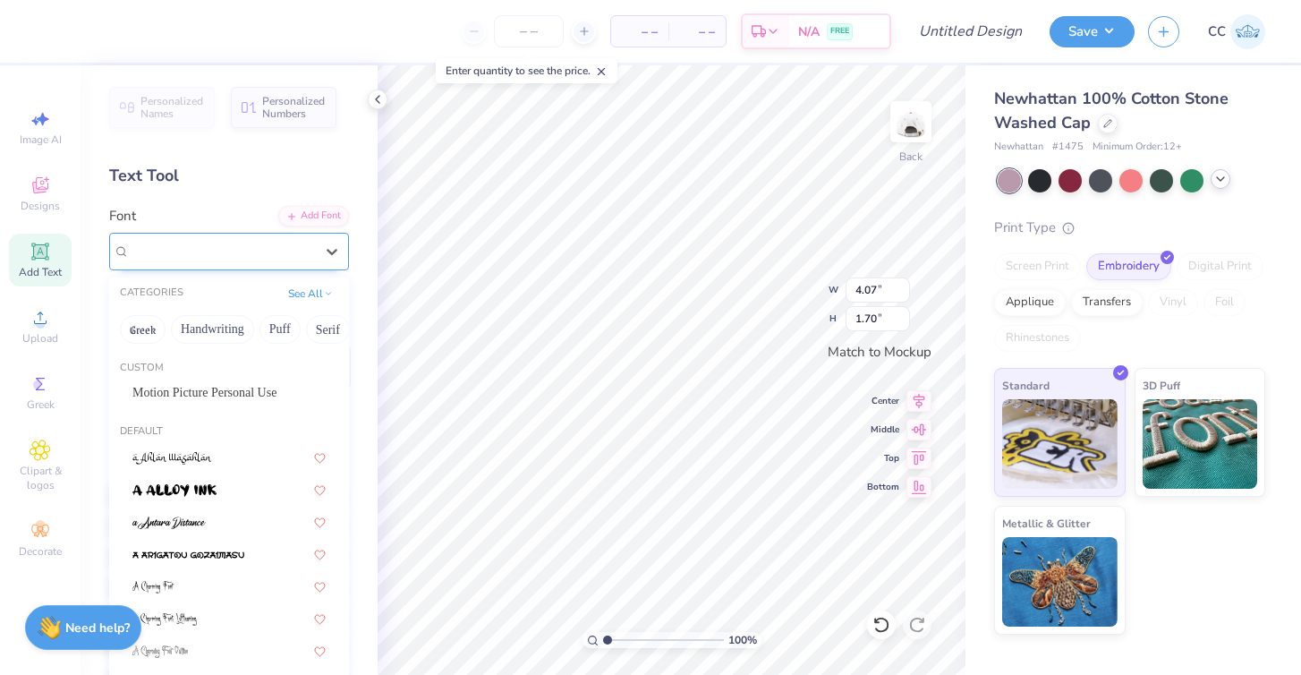
click at [176, 246] on span "College Condensed" at bounding box center [182, 251] width 105 height 21
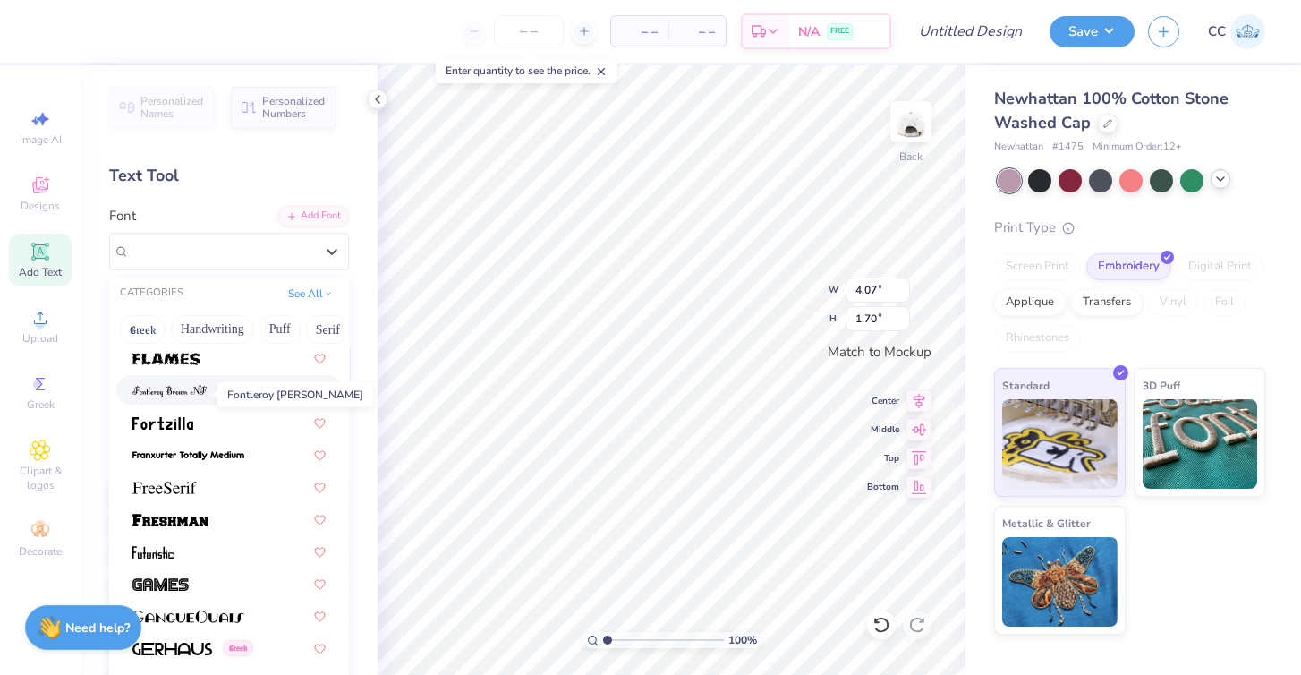
scroll to position [3936, 0]
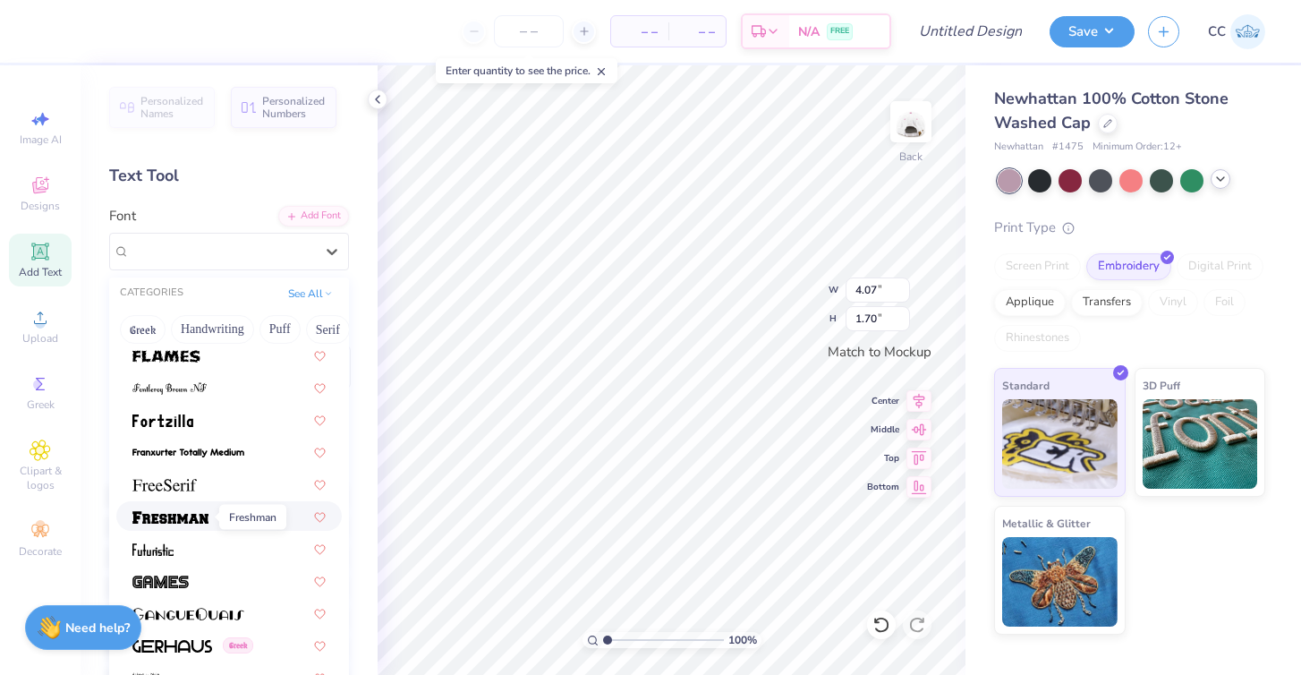
click at [189, 522] on img at bounding box center [170, 517] width 76 height 13
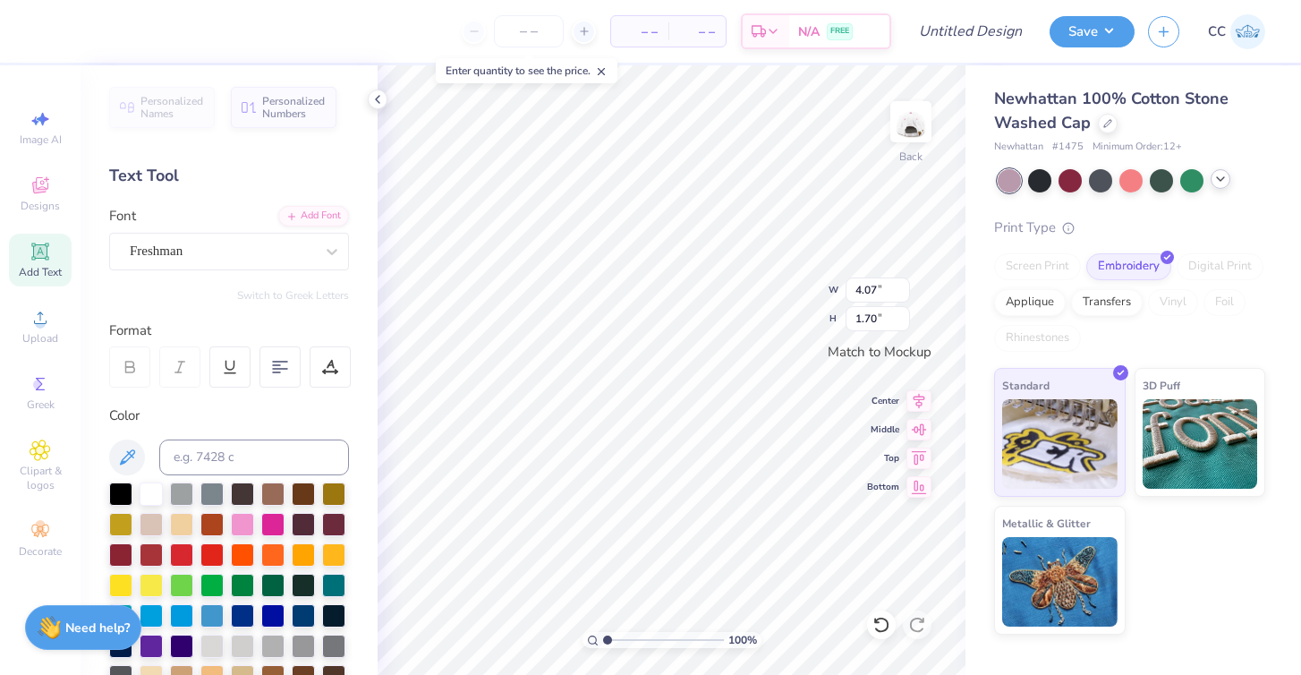
type input "4.98"
type input "1.88"
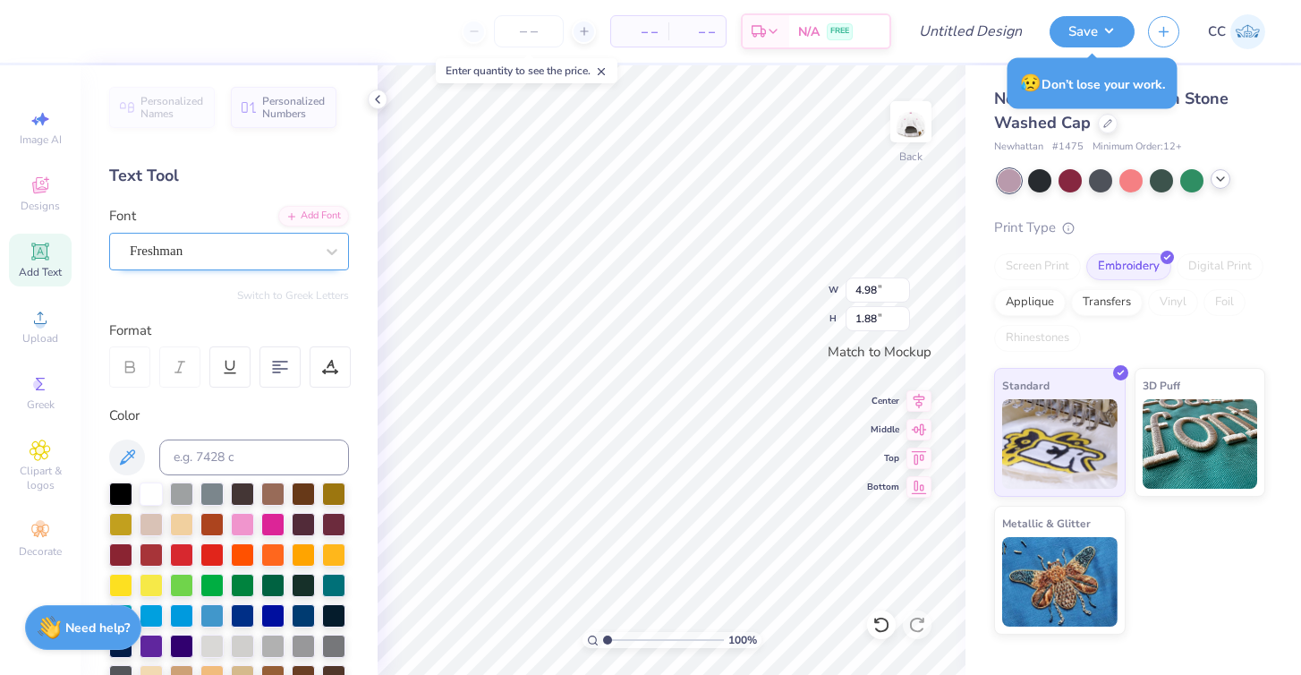
click at [240, 246] on div "Freshman" at bounding box center [222, 251] width 188 height 28
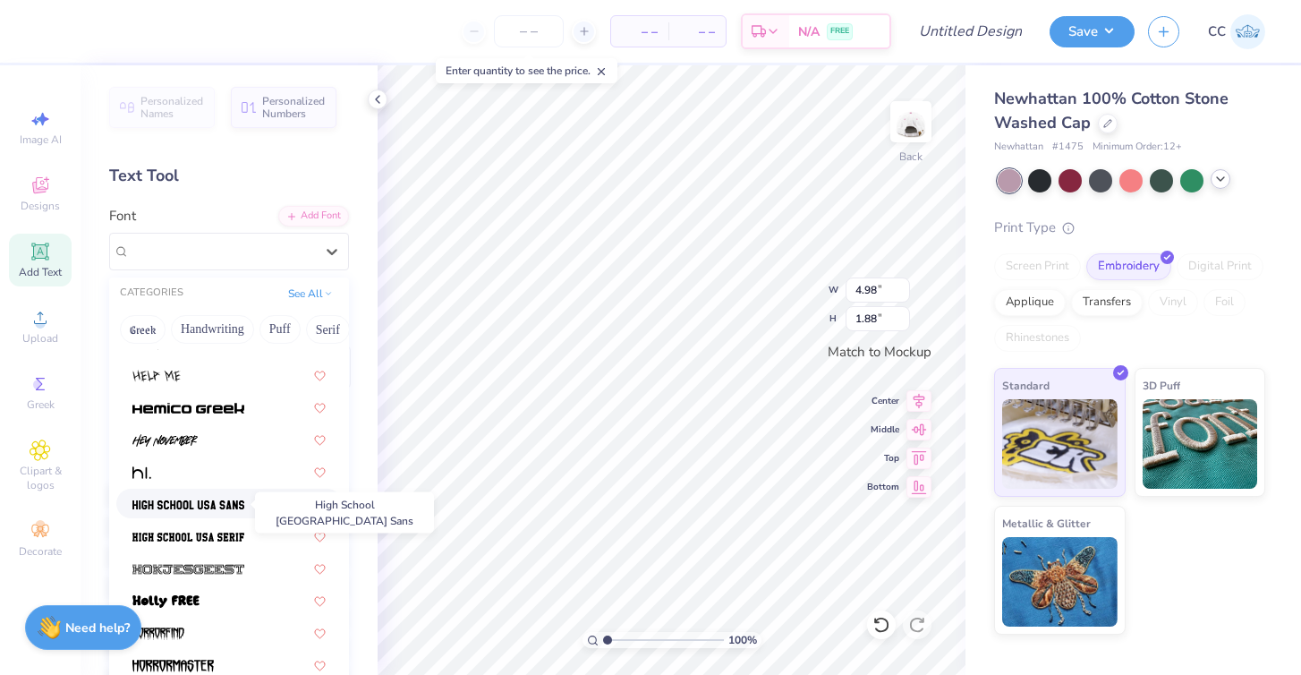
scroll to position [4470, 0]
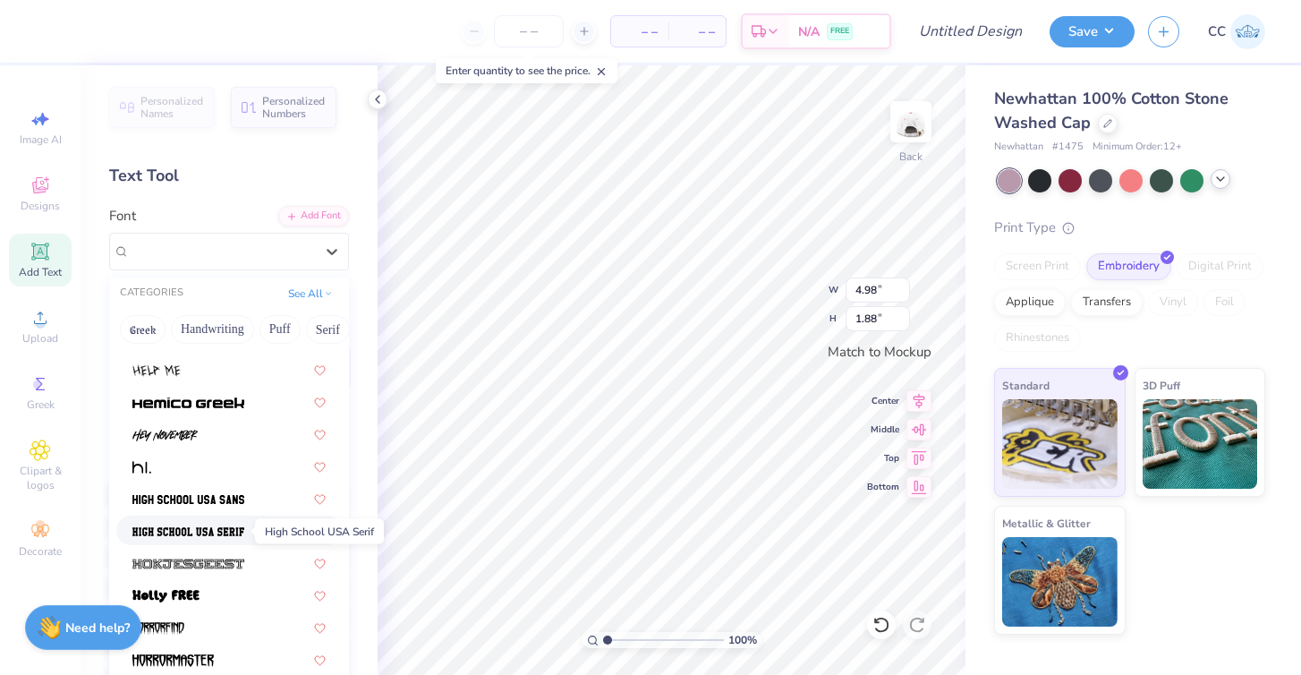
click at [180, 534] on img at bounding box center [188, 531] width 112 height 13
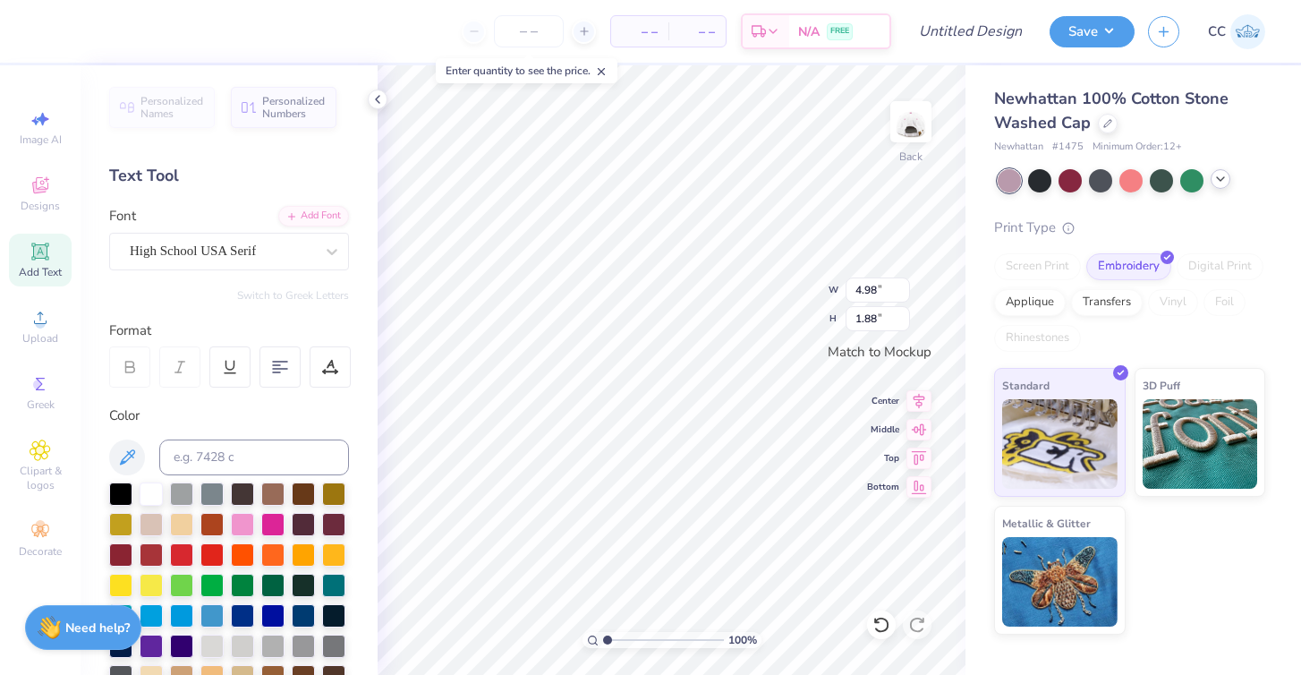
type input "3.65"
type input "1.52"
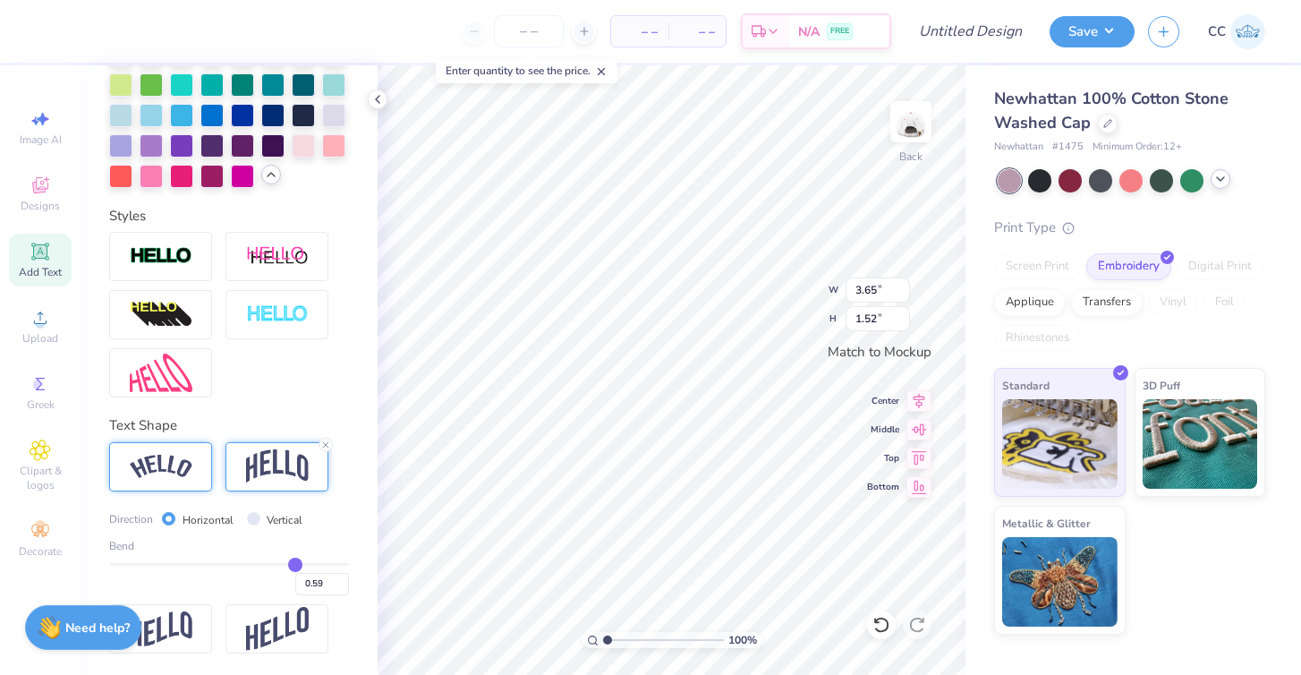
scroll to position [684, 0]
click at [175, 459] on img at bounding box center [161, 467] width 63 height 24
type input "4.54"
type input "1.33"
click at [258, 517] on input "Vertical" at bounding box center [253, 518] width 13 height 13
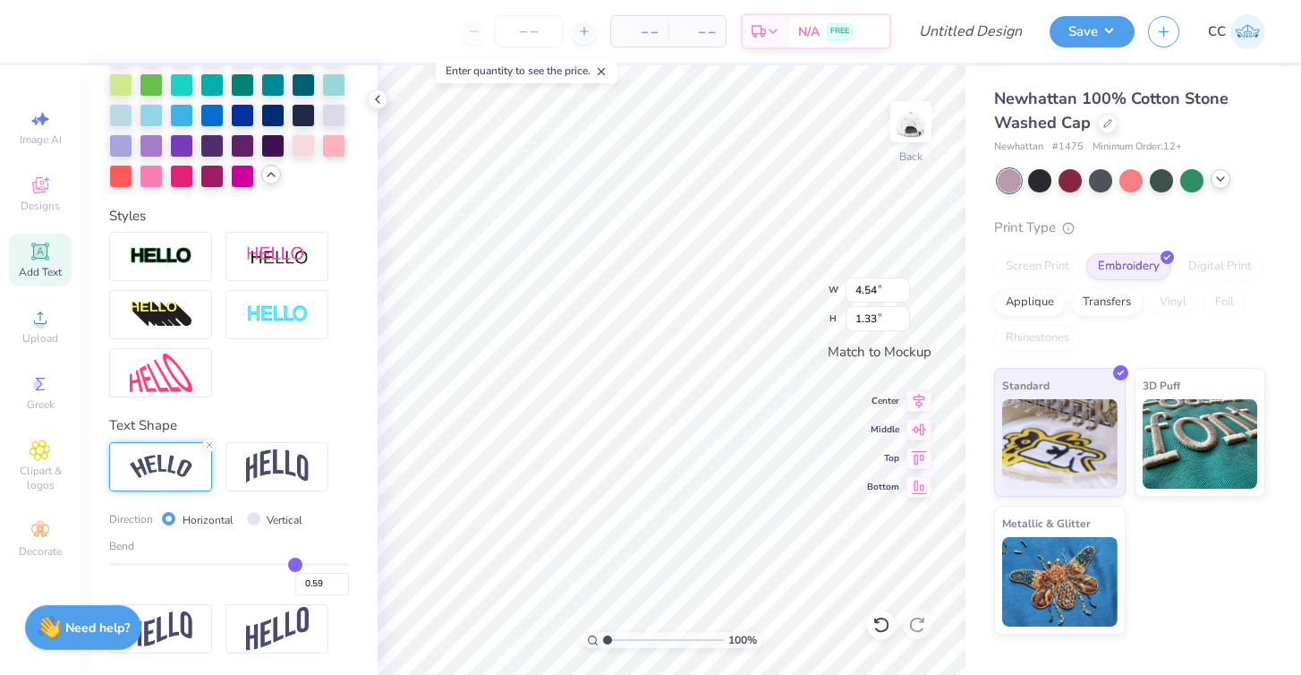
radio input "true"
type input "1.49"
type input "2.48"
click at [167, 518] on input "Horizontal" at bounding box center [168, 518] width 13 height 13
radio input "true"
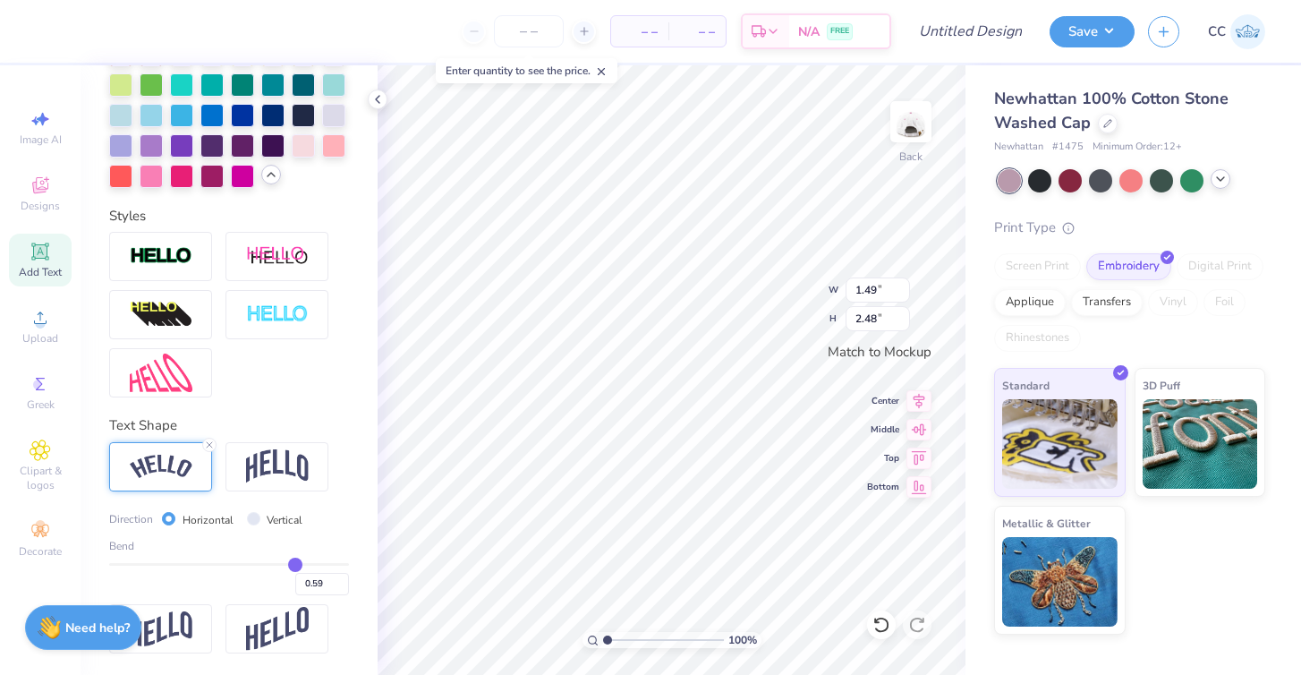
type input "1.79"
type input "0.53"
type input "3.31"
type input "0.97"
type input "4.89"
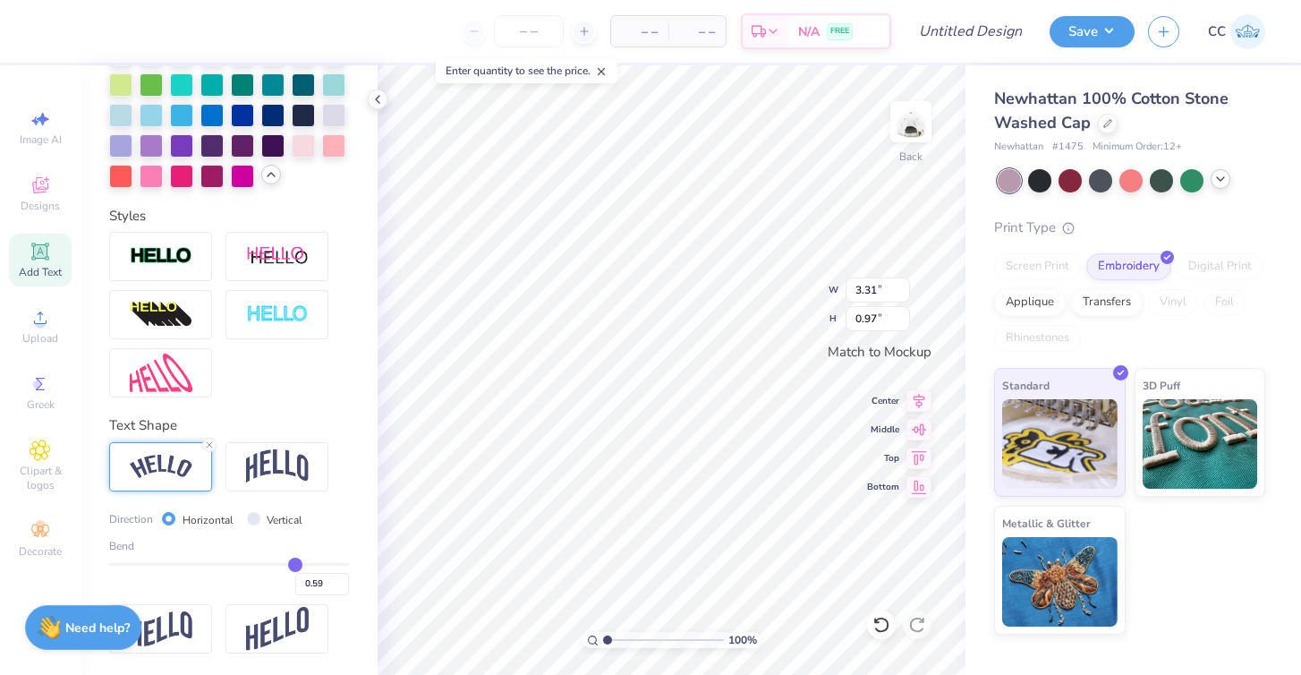
type input "1.44"
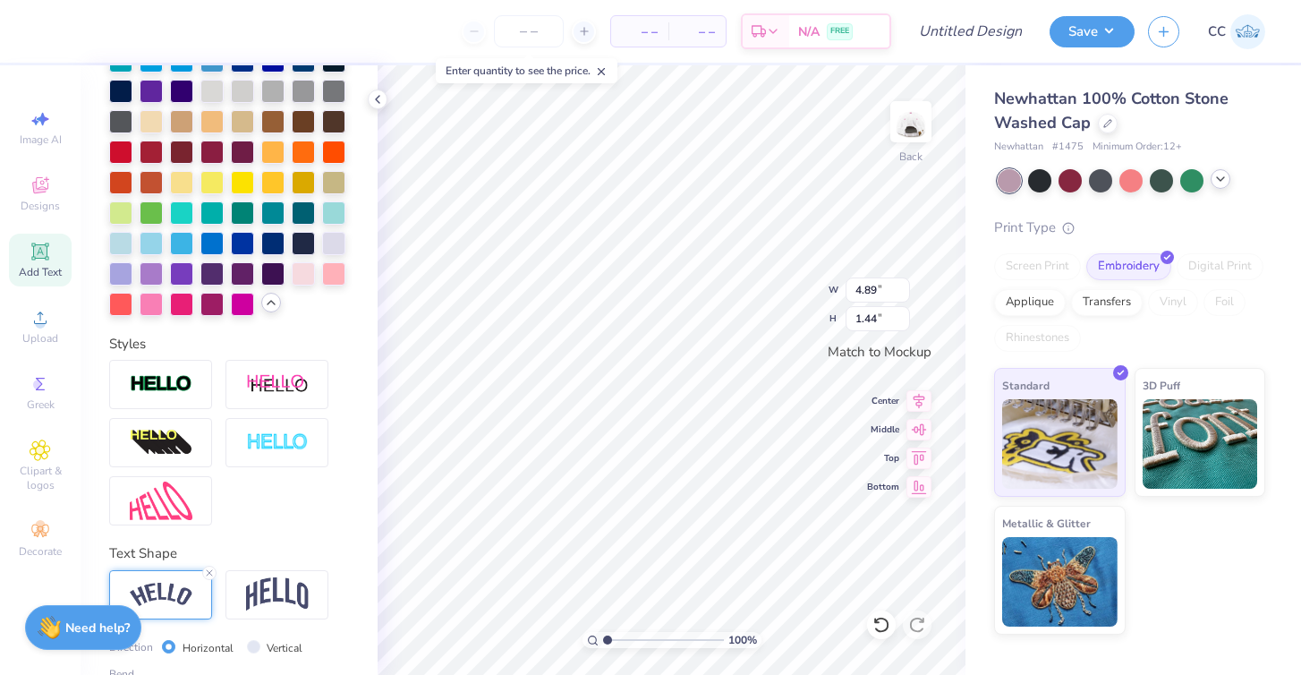
scroll to position [517, 0]
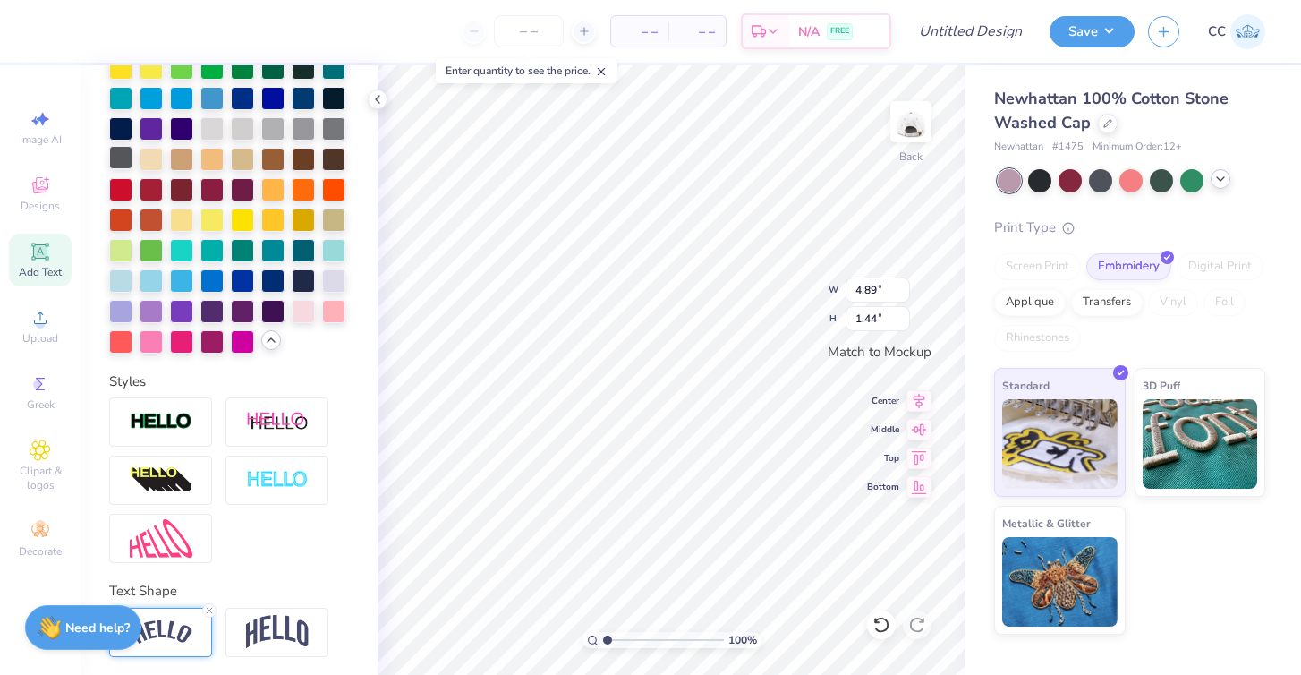
click at [126, 160] on div at bounding box center [120, 157] width 23 height 23
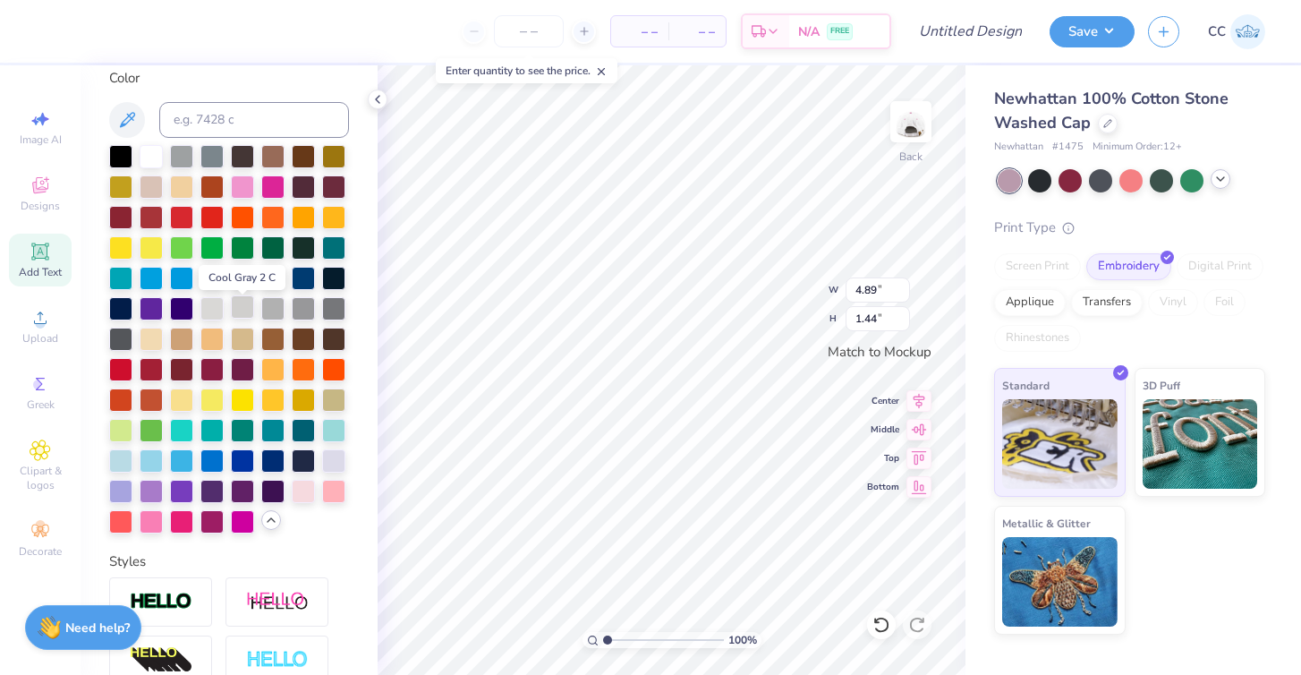
scroll to position [334, 0]
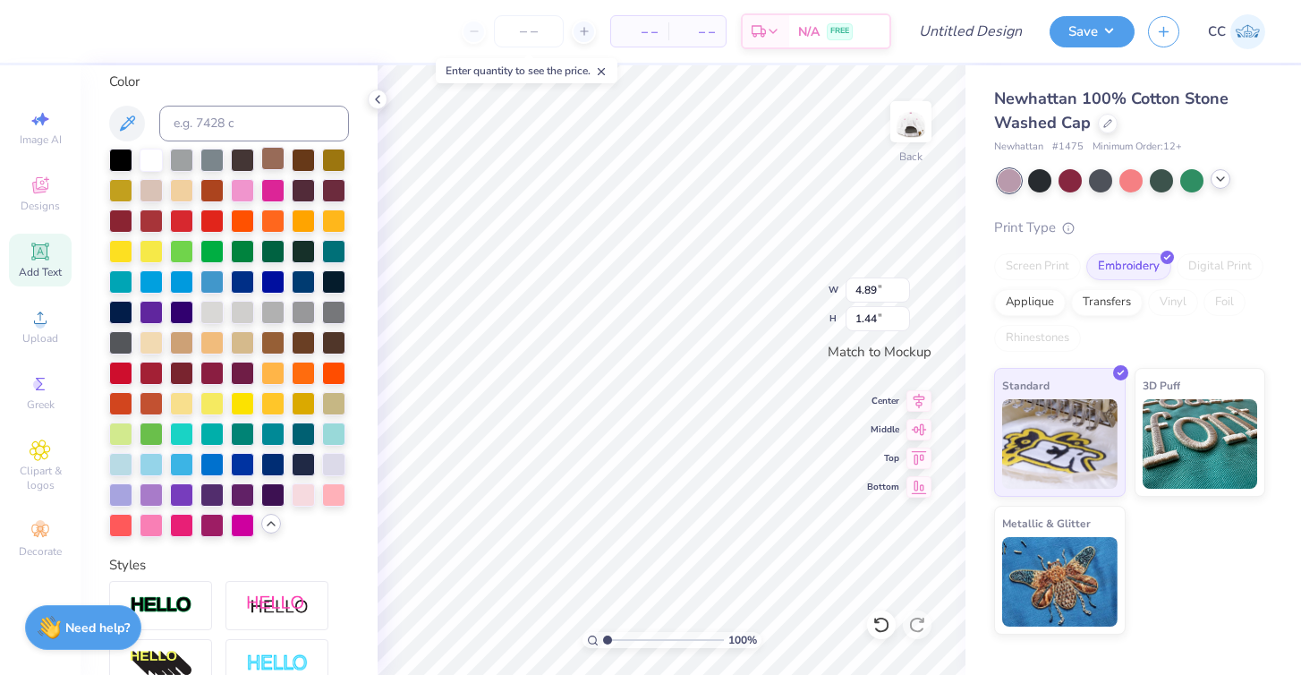
click at [274, 163] on div at bounding box center [272, 158] width 23 height 23
click at [303, 162] on div at bounding box center [303, 158] width 23 height 23
click at [190, 161] on div at bounding box center [181, 158] width 23 height 23
click at [120, 340] on div at bounding box center [120, 340] width 23 height 23
click at [333, 311] on div at bounding box center [333, 310] width 23 height 23
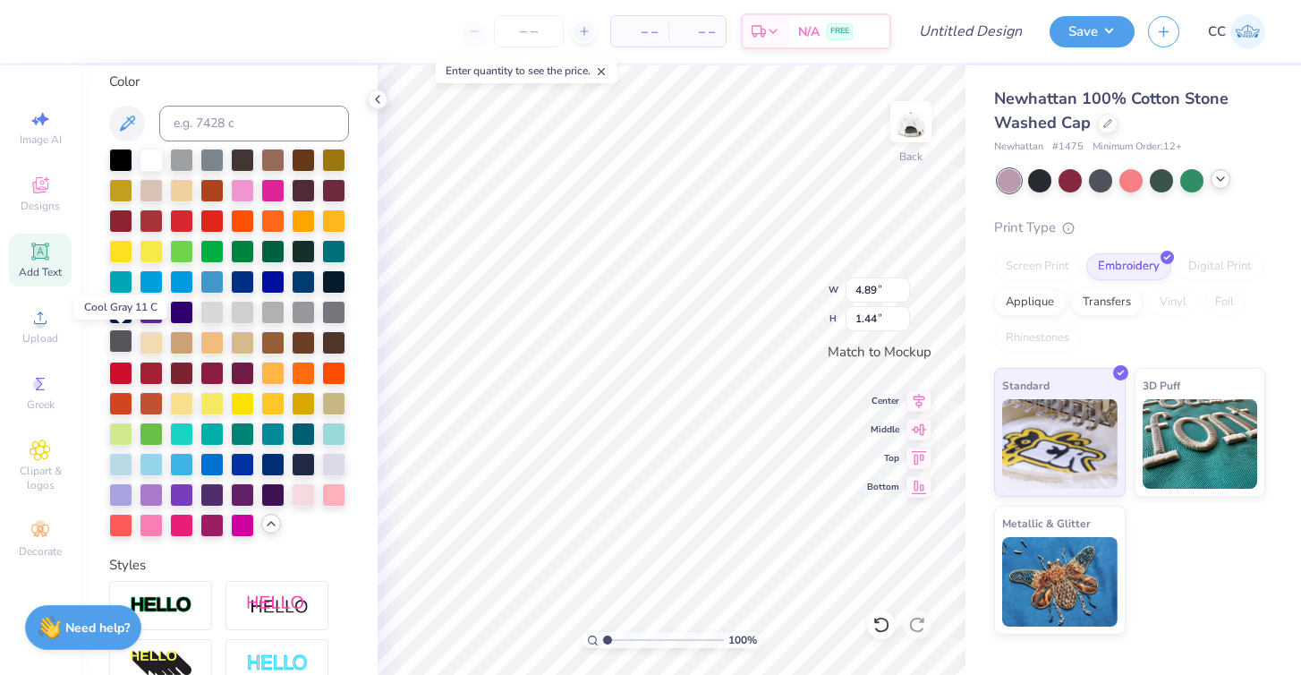
click at [117, 338] on div at bounding box center [120, 340] width 23 height 23
click at [337, 312] on div at bounding box center [333, 310] width 23 height 23
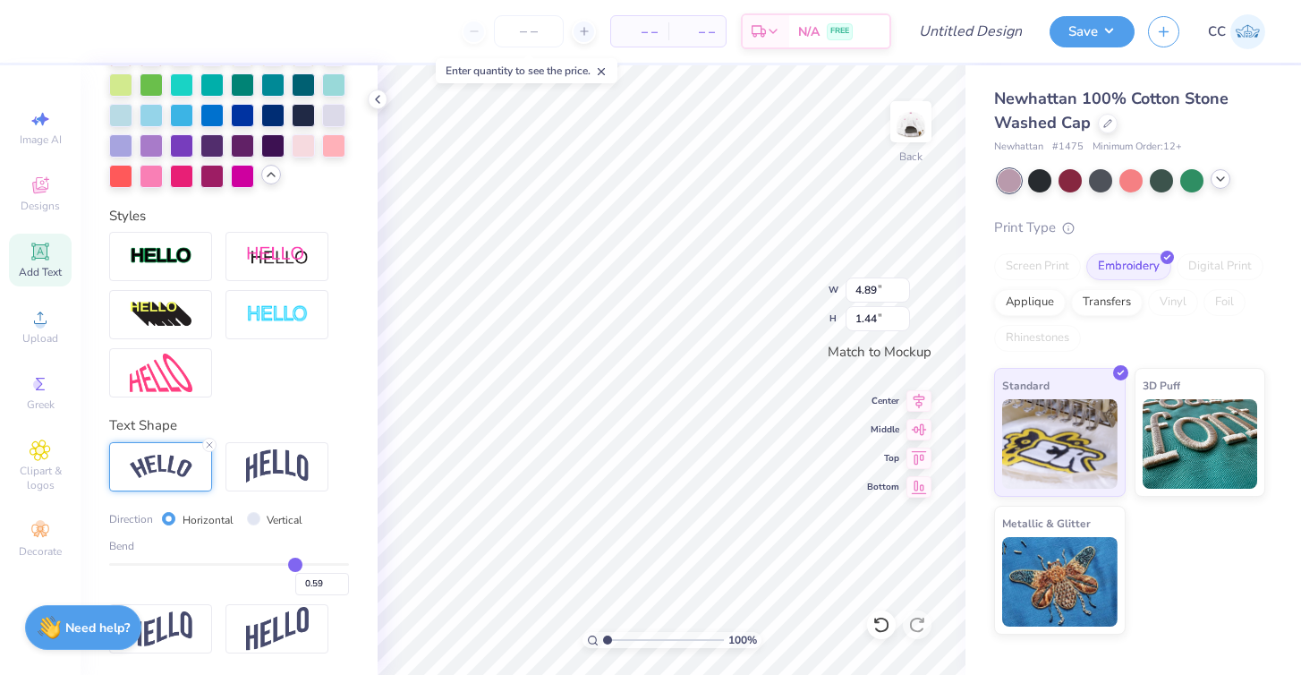
scroll to position [684, 0]
click at [209, 443] on line at bounding box center [209, 444] width 5 height 5
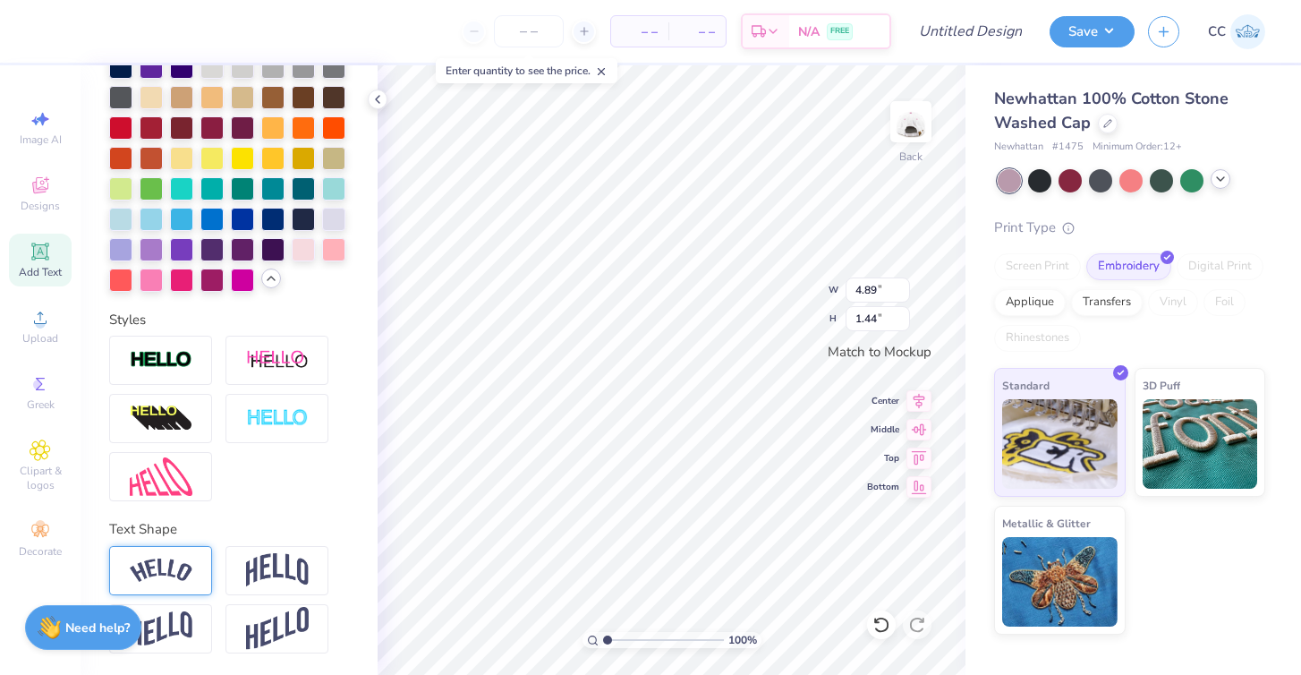
type input "3.93"
click at [277, 584] on img at bounding box center [277, 570] width 63 height 34
type input "1.47"
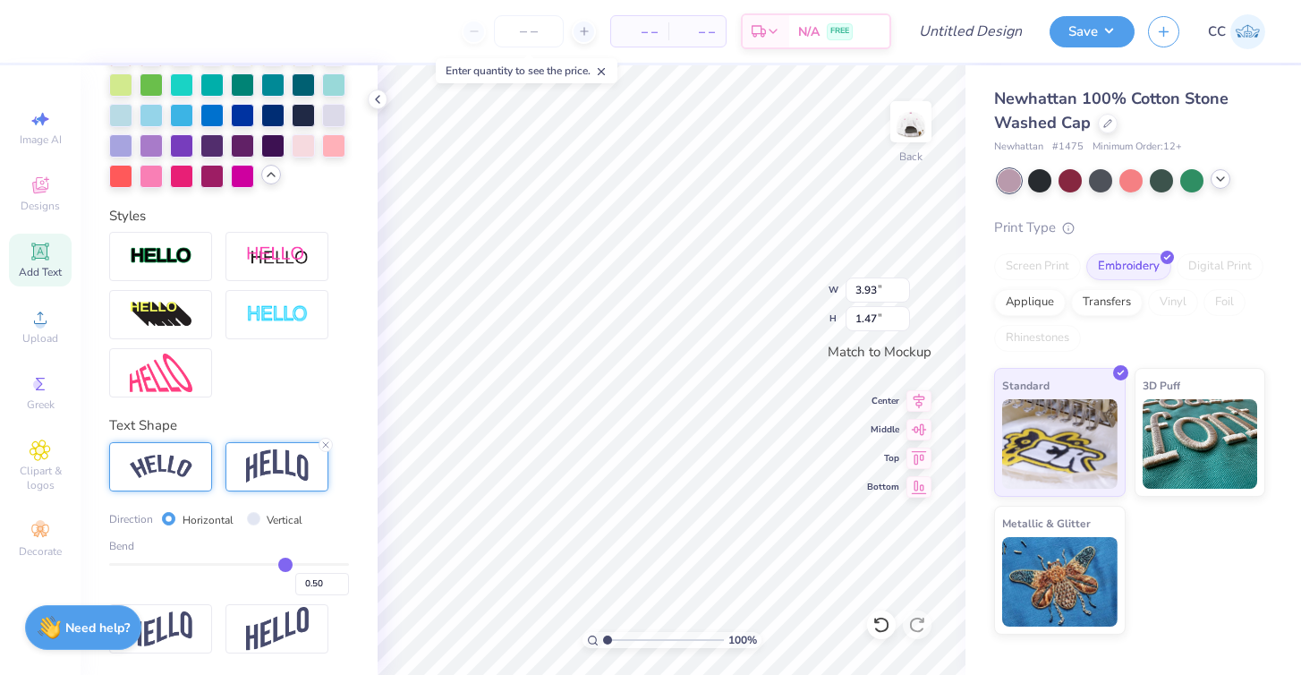
scroll to position [684, 0]
type input "4.37"
type input "1.63"
click at [916, 431] on icon at bounding box center [919, 426] width 25 height 21
click at [918, 400] on icon at bounding box center [920, 398] width 12 height 15
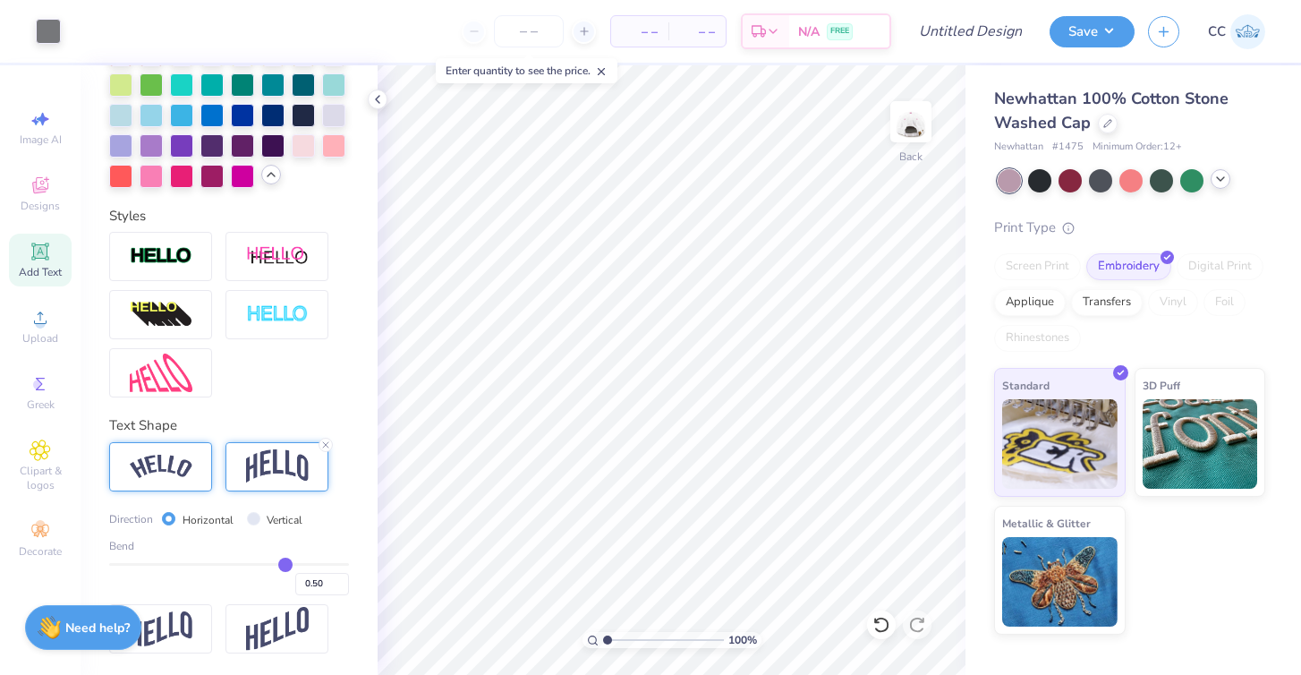
click at [254, 518] on input "Vertical" at bounding box center [253, 518] width 13 height 13
radio input "true"
click at [167, 521] on input "Horizontal" at bounding box center [168, 518] width 13 height 13
radio input "true"
type input "0.52"
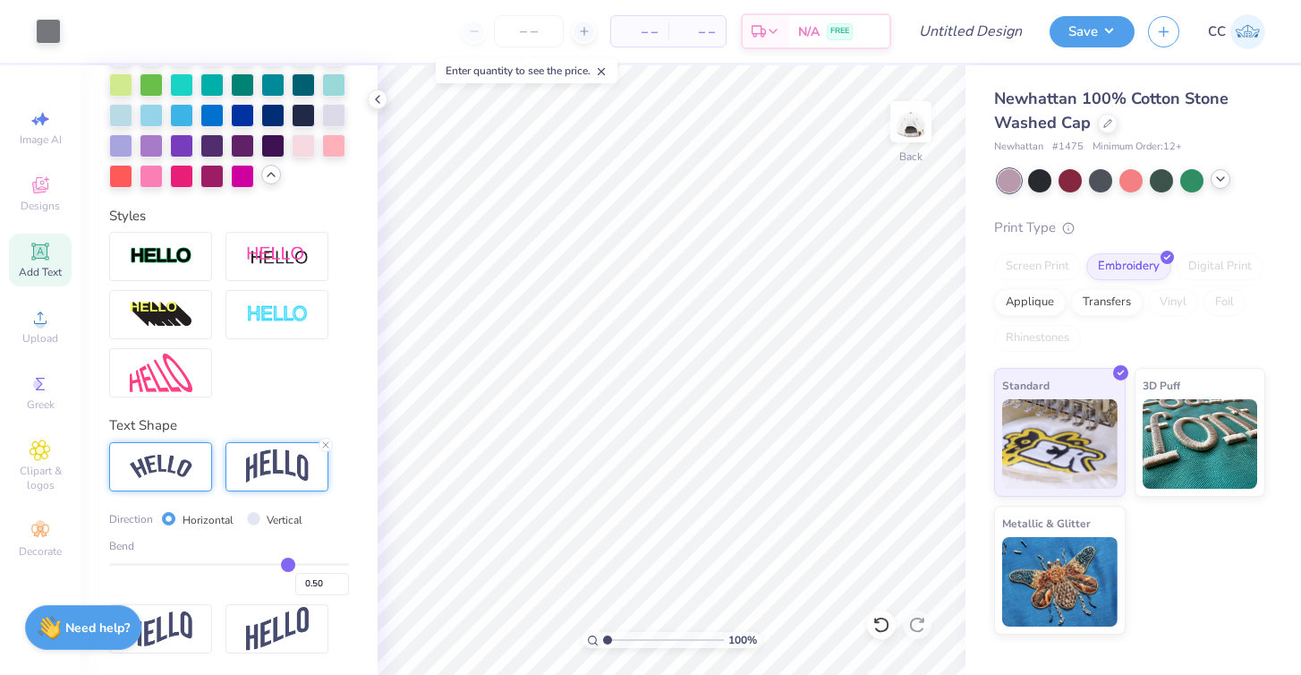
type input "0.52"
type input "0.53"
type input "0.55"
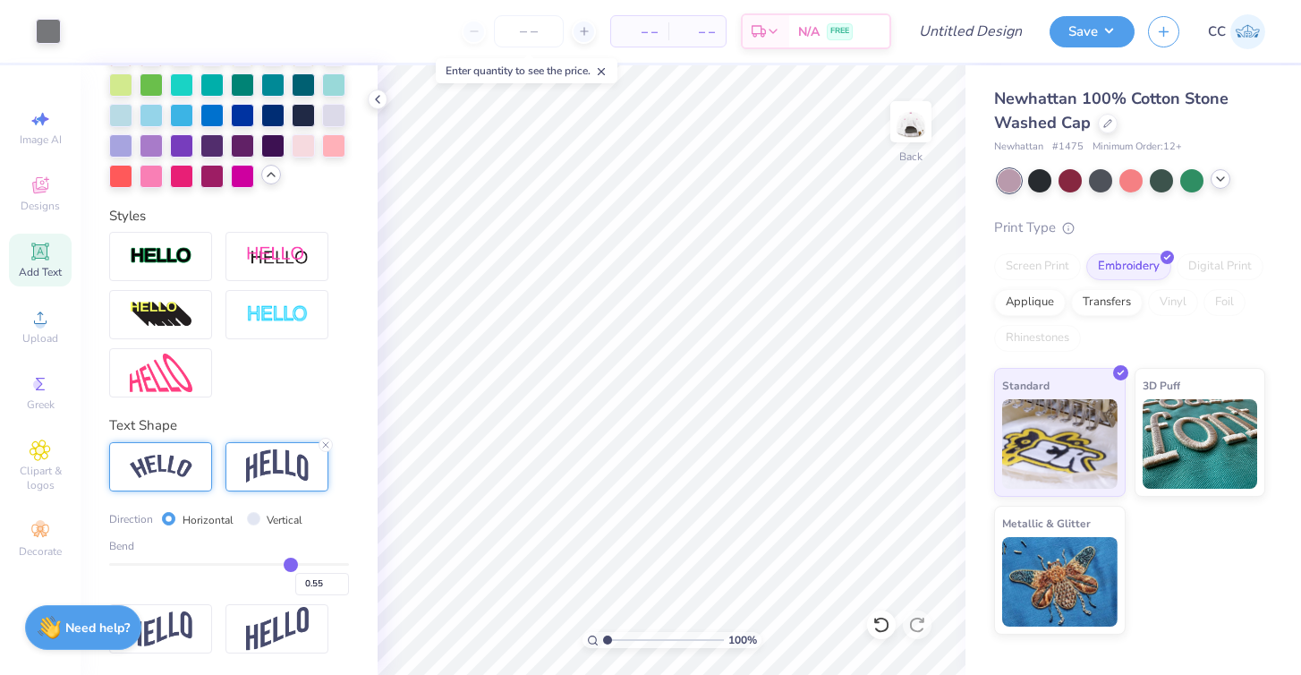
type input "0.56"
type input "0.59"
type input "0.6"
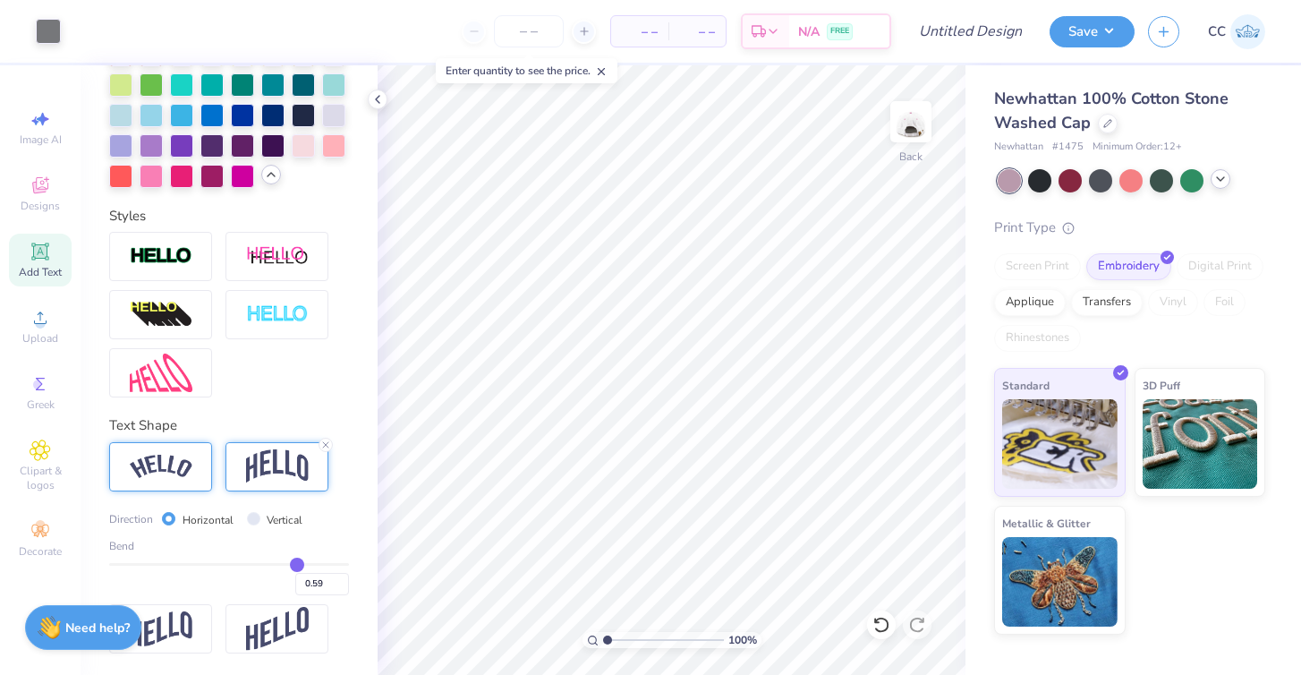
type input "0.60"
type input "0.62"
type input "0.63"
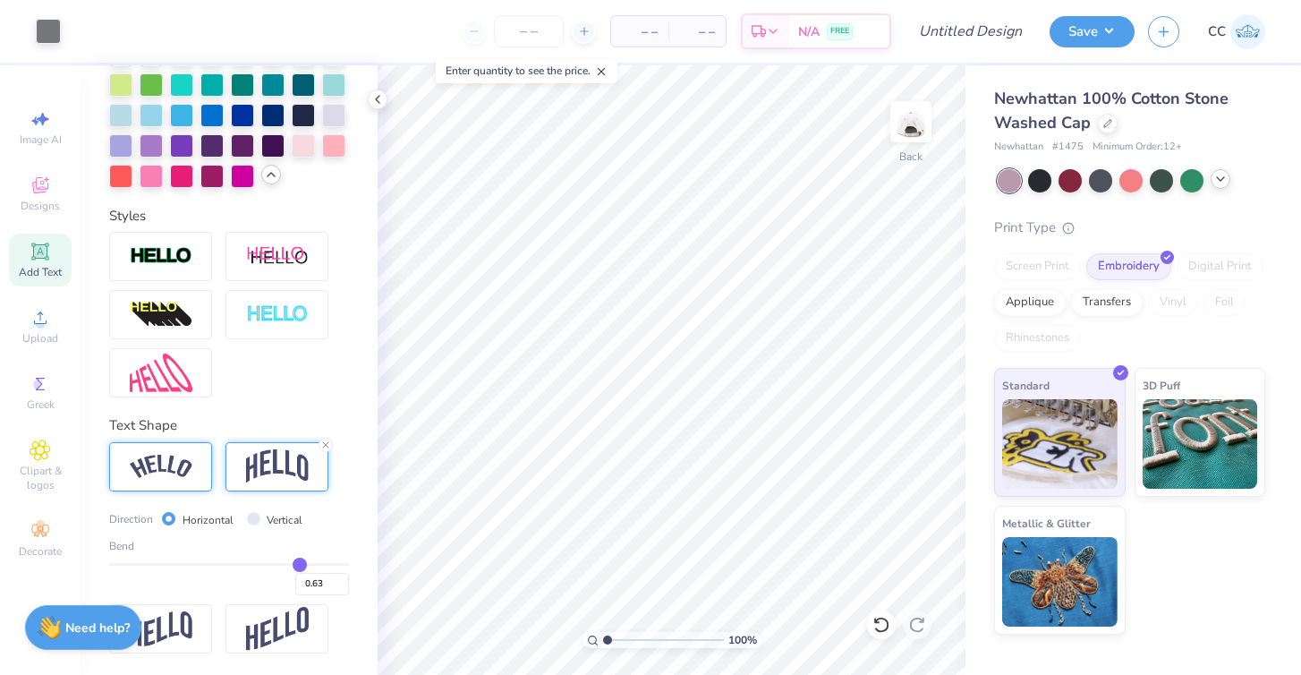
type input "0.64"
type input "0.66"
type input "0.67"
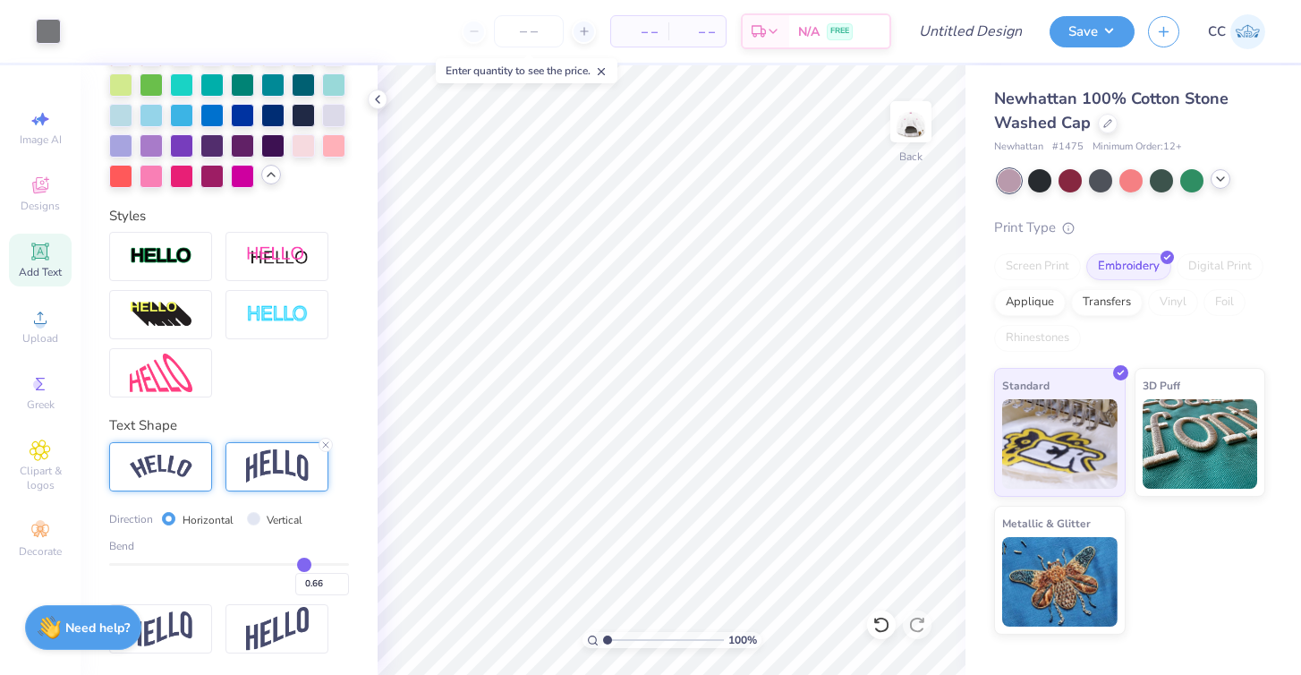
type input "0.67"
type input "0.68"
type input "0.69"
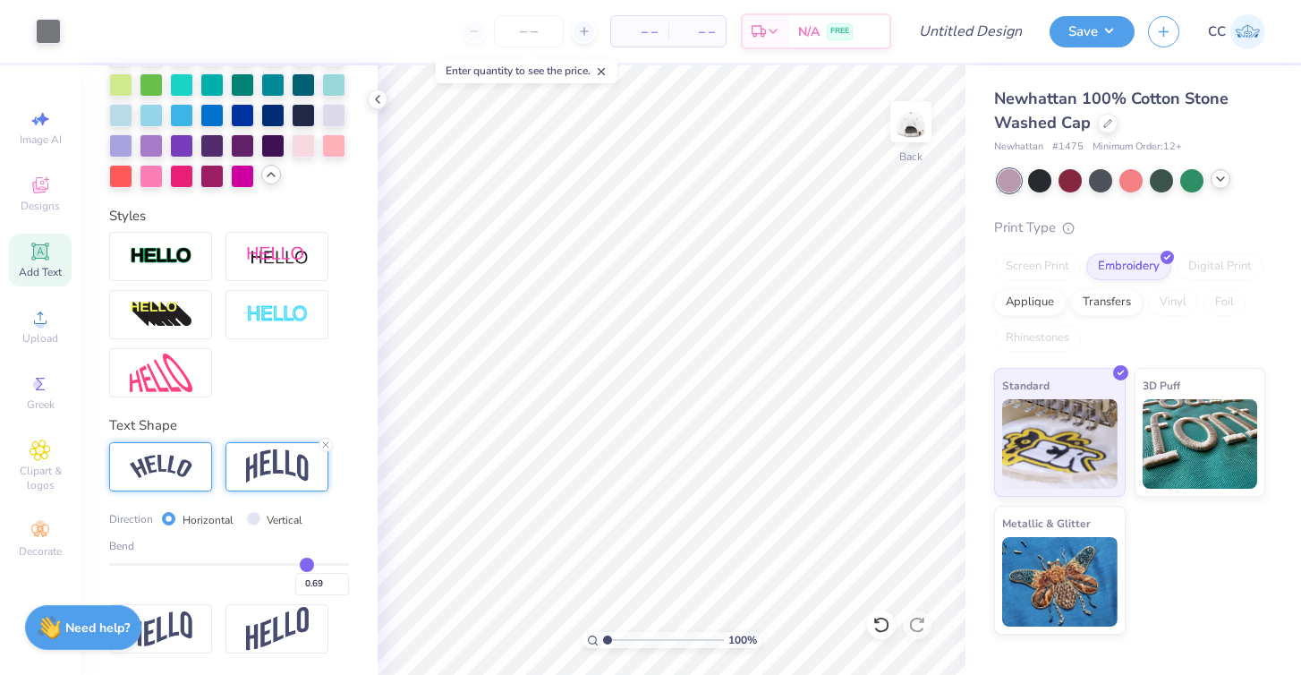
type input "0.7"
type input "0.70"
type input "0.71"
drag, startPoint x: 287, startPoint y: 563, endPoint x: 310, endPoint y: 562, distance: 22.4
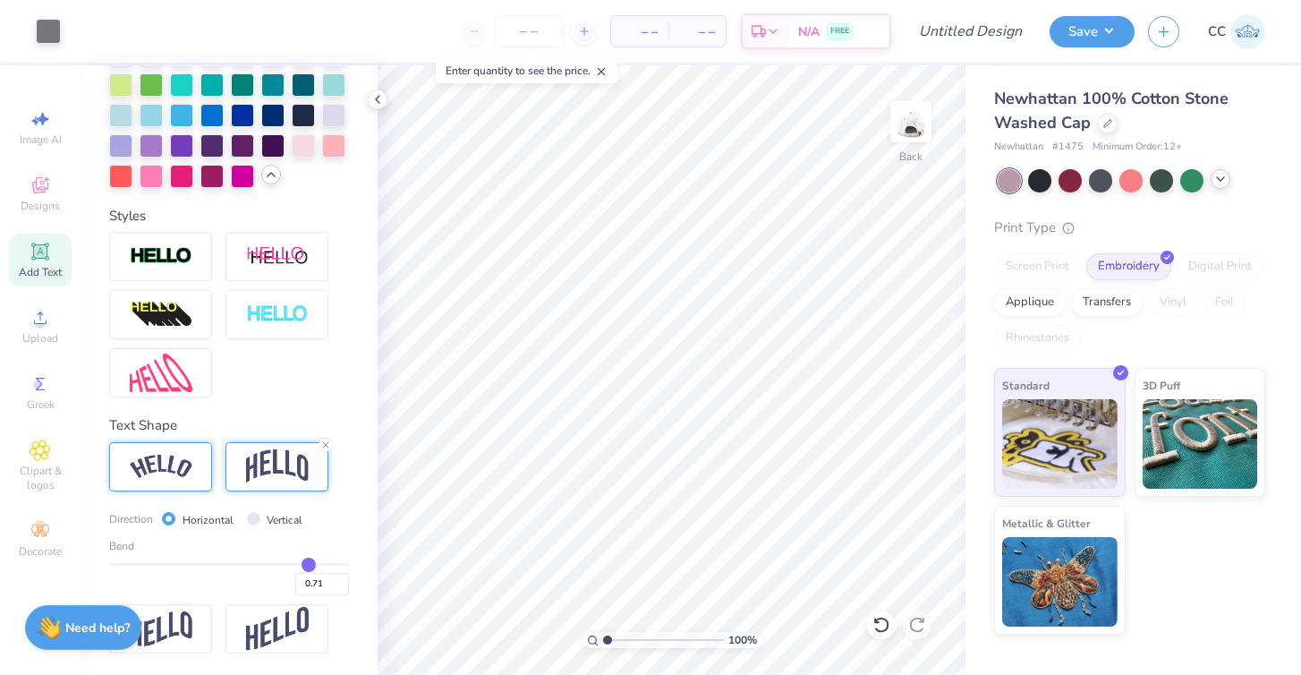
click at [310, 563] on input "range" at bounding box center [229, 564] width 240 height 3
type input "0.7"
type input "0.70"
type input "0.69"
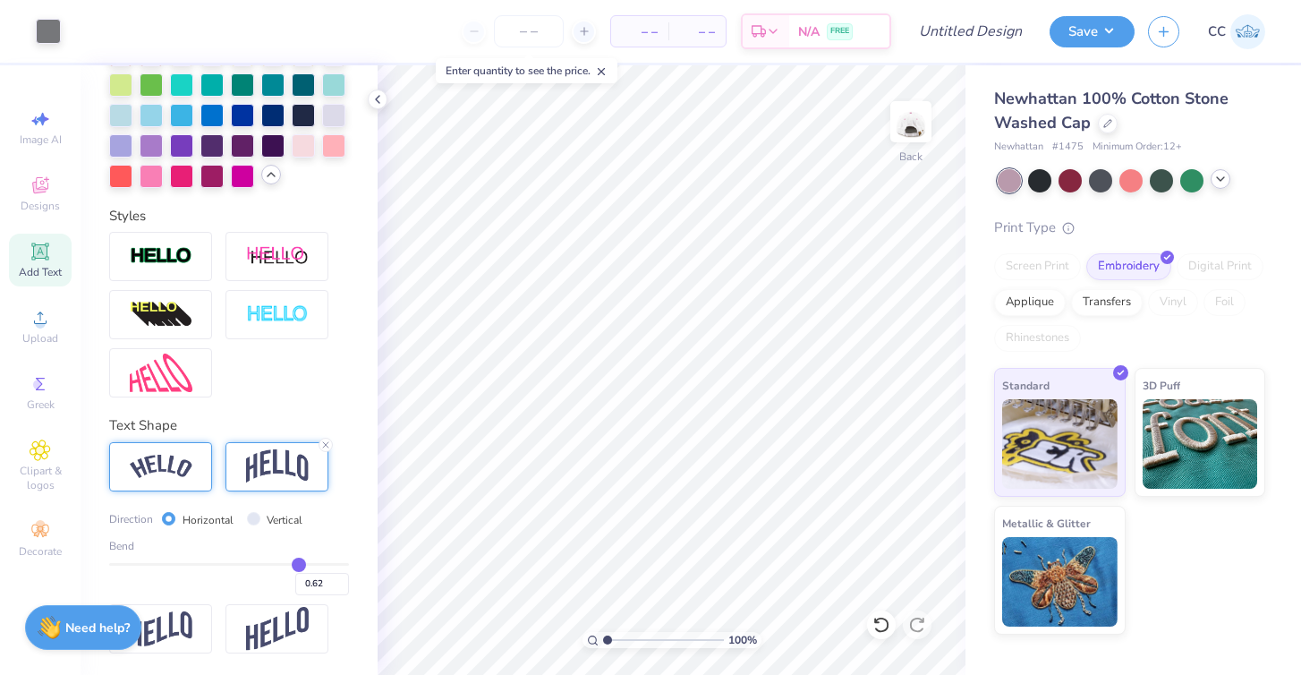
drag, startPoint x: 310, startPoint y: 562, endPoint x: 299, endPoint y: 562, distance: 10.7
click at [299, 563] on input "range" at bounding box center [229, 564] width 240 height 3
drag, startPoint x: 299, startPoint y: 562, endPoint x: 283, endPoint y: 562, distance: 16.1
click at [283, 563] on input "range" at bounding box center [229, 564] width 240 height 3
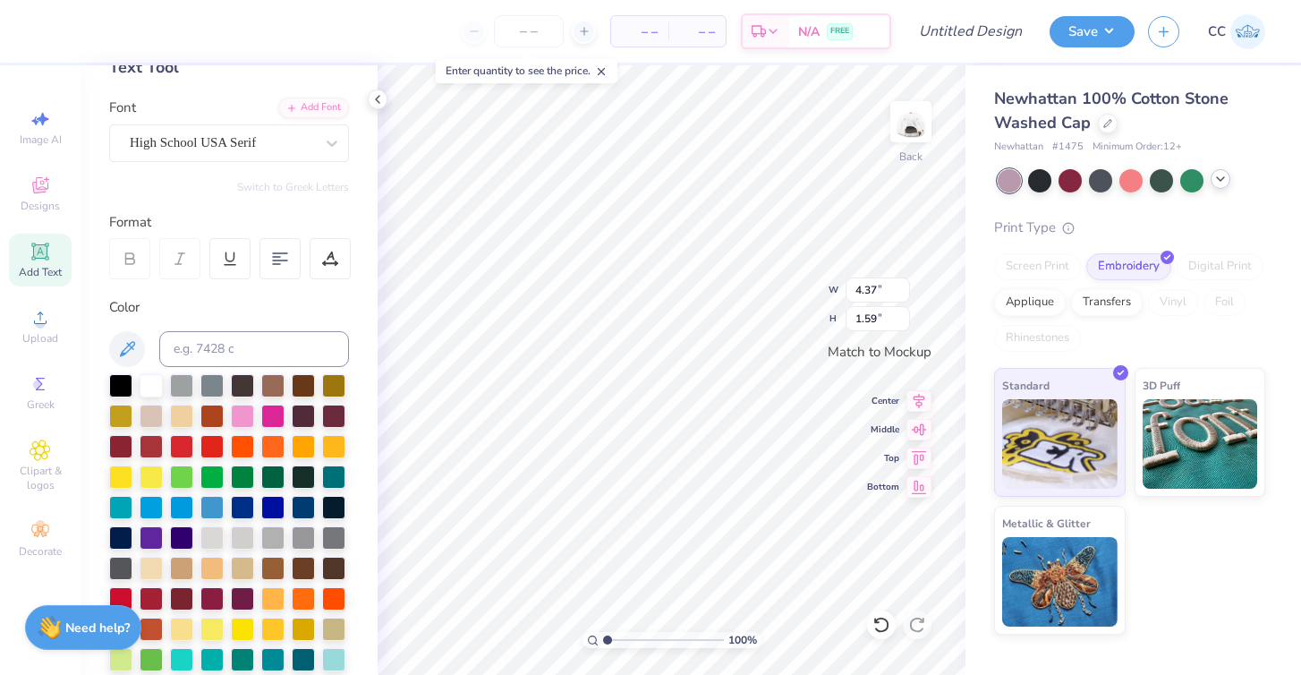
scroll to position [104, 0]
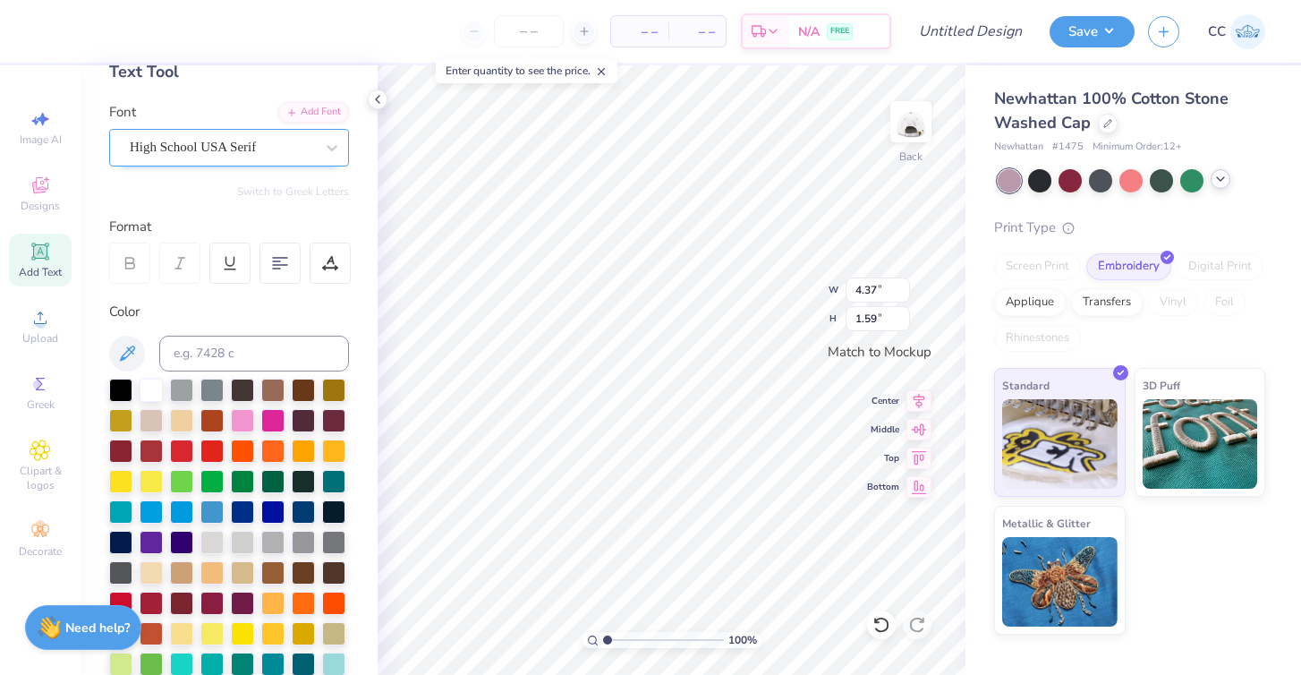
click at [209, 149] on span "High School USA Serif" at bounding box center [193, 147] width 126 height 21
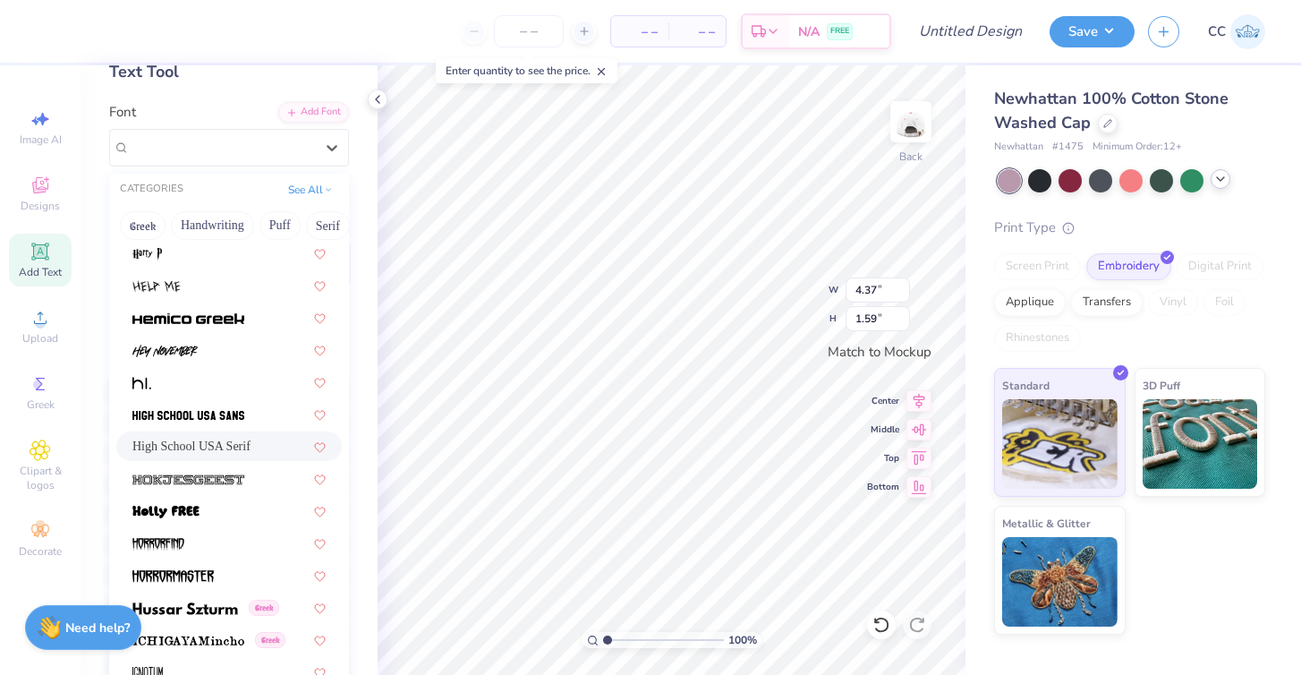
scroll to position [4424, 0]
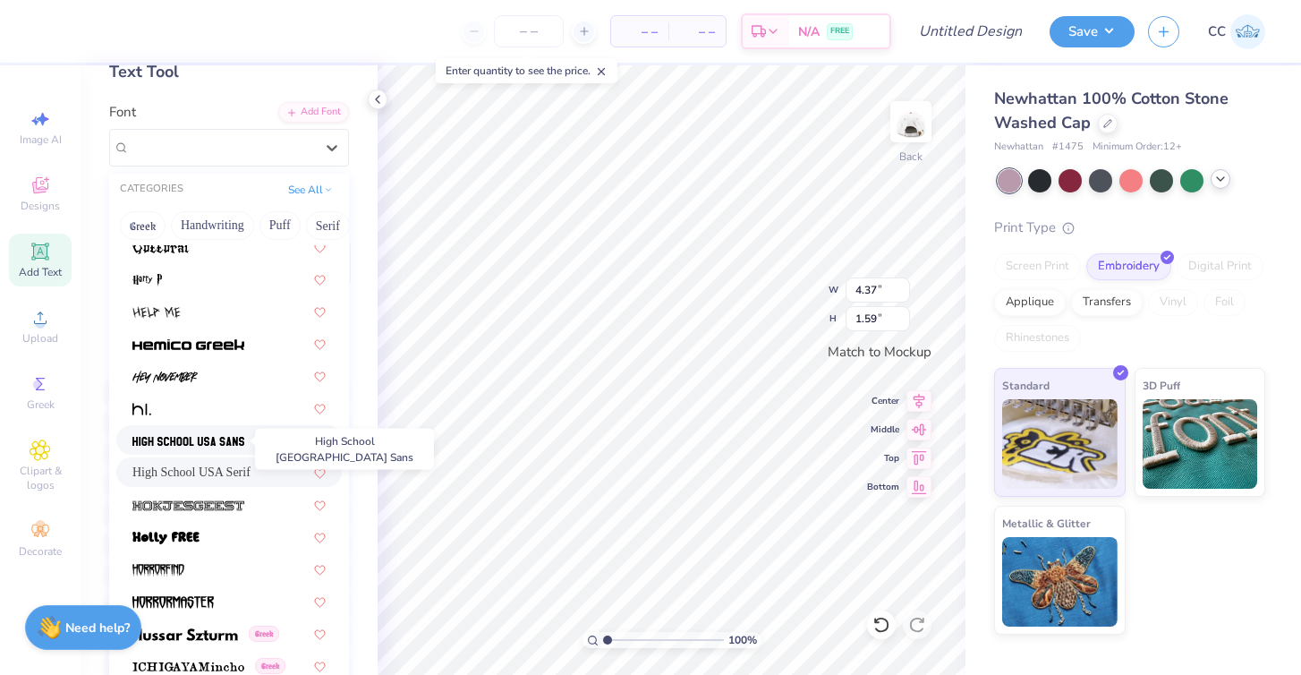
click at [199, 439] on img at bounding box center [188, 441] width 112 height 13
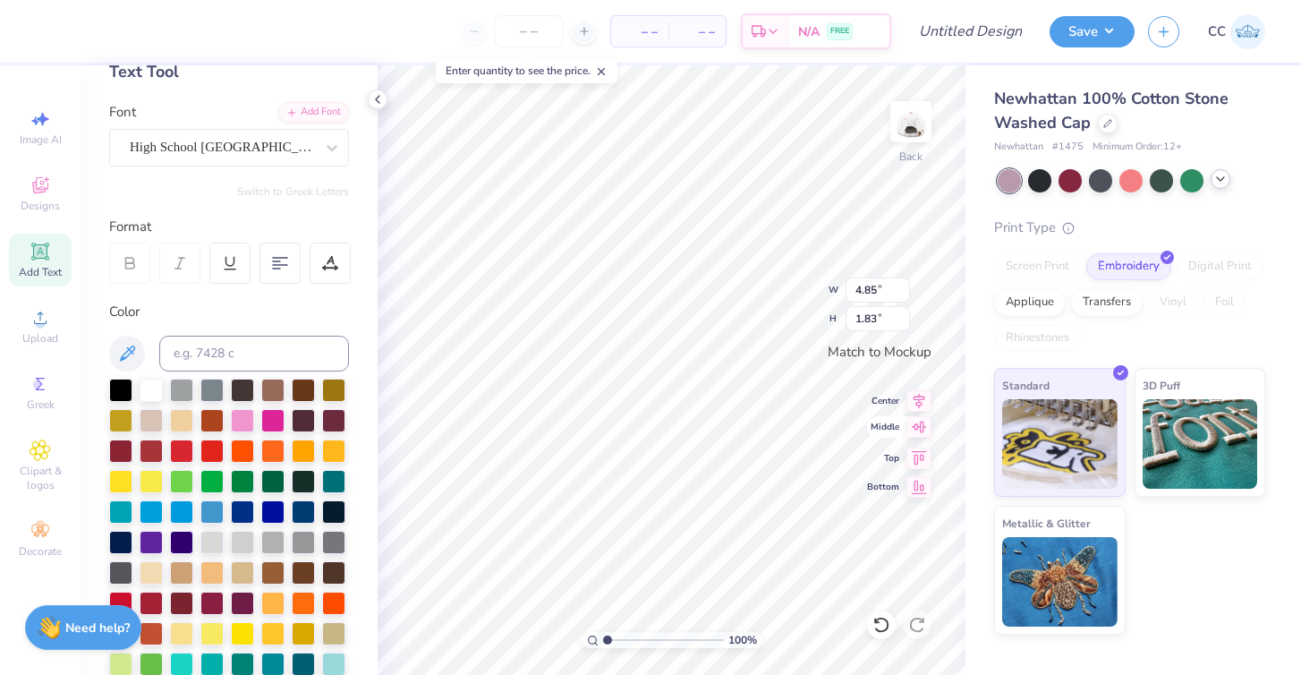
click at [927, 422] on icon at bounding box center [919, 426] width 25 height 21
click at [925, 400] on icon at bounding box center [919, 398] width 25 height 21
click at [252, 156] on span "High School [GEOGRAPHIC_DATA] Sans" at bounding box center [222, 147] width 184 height 21
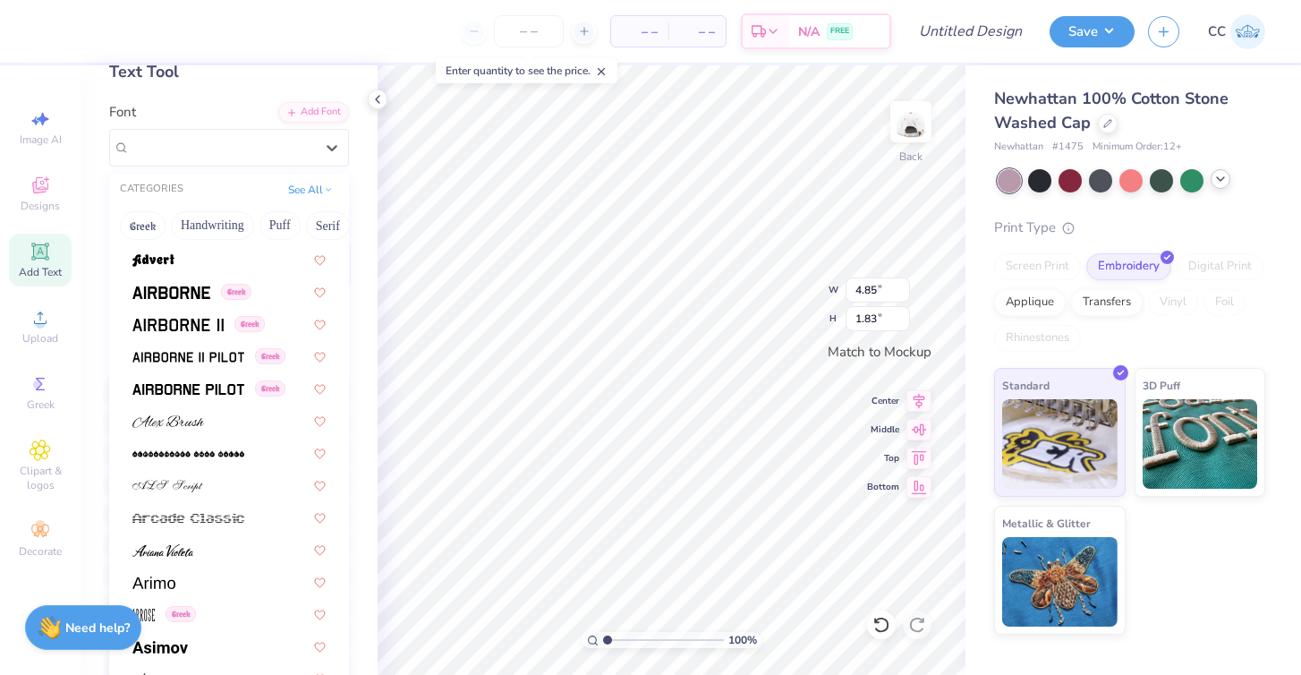
scroll to position [351, 0]
click at [183, 319] on span at bounding box center [177, 324] width 91 height 19
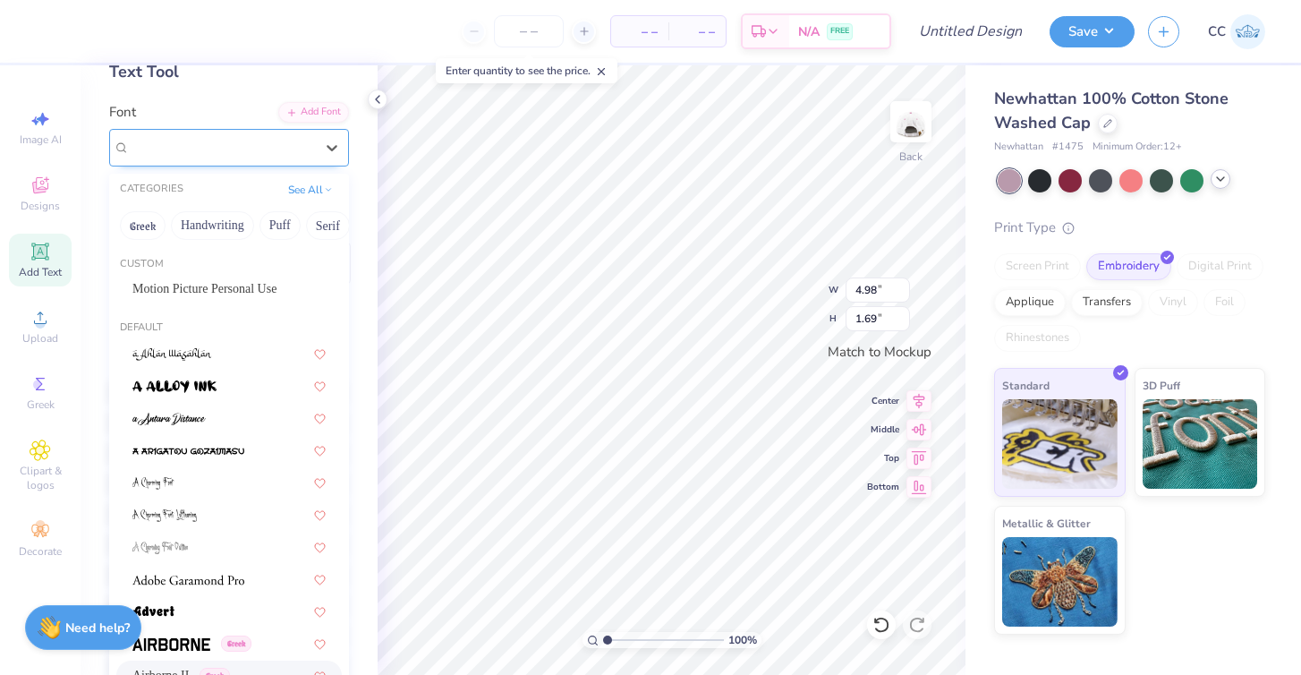
click at [191, 143] on span "Airborne II" at bounding box center [160, 147] width 61 height 21
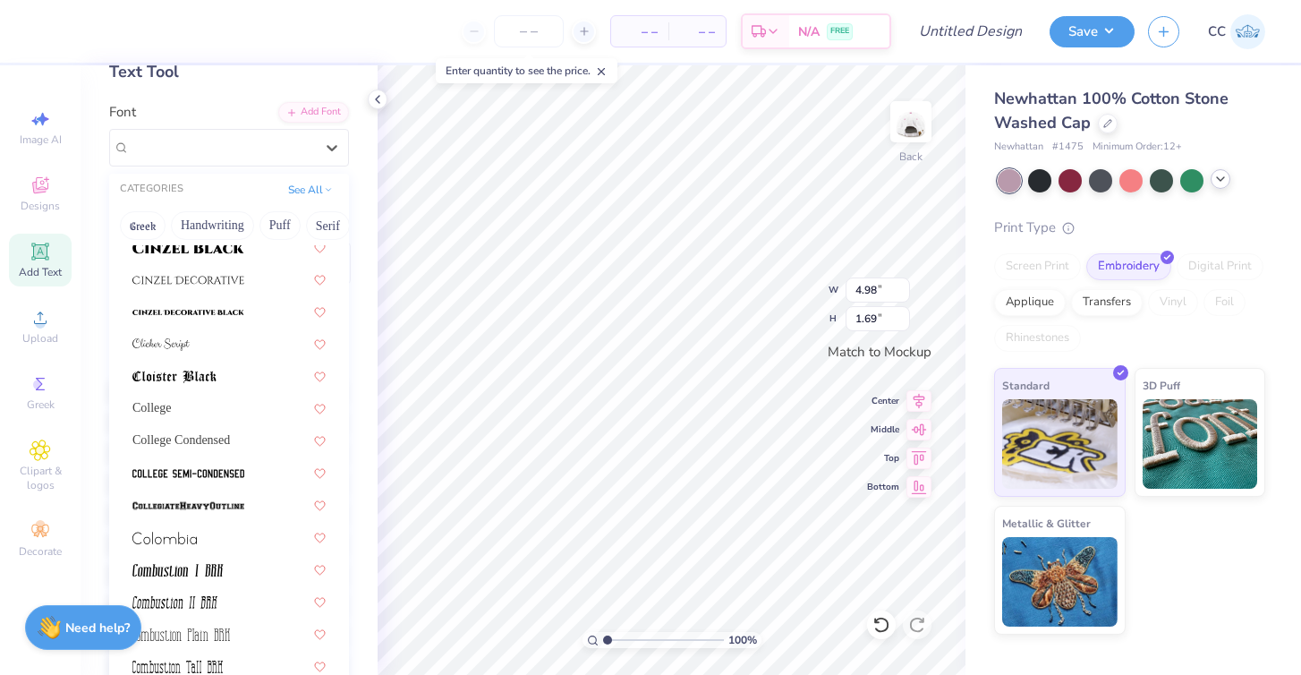
scroll to position [2264, 0]
click at [205, 432] on span "College Condensed" at bounding box center [181, 440] width 98 height 19
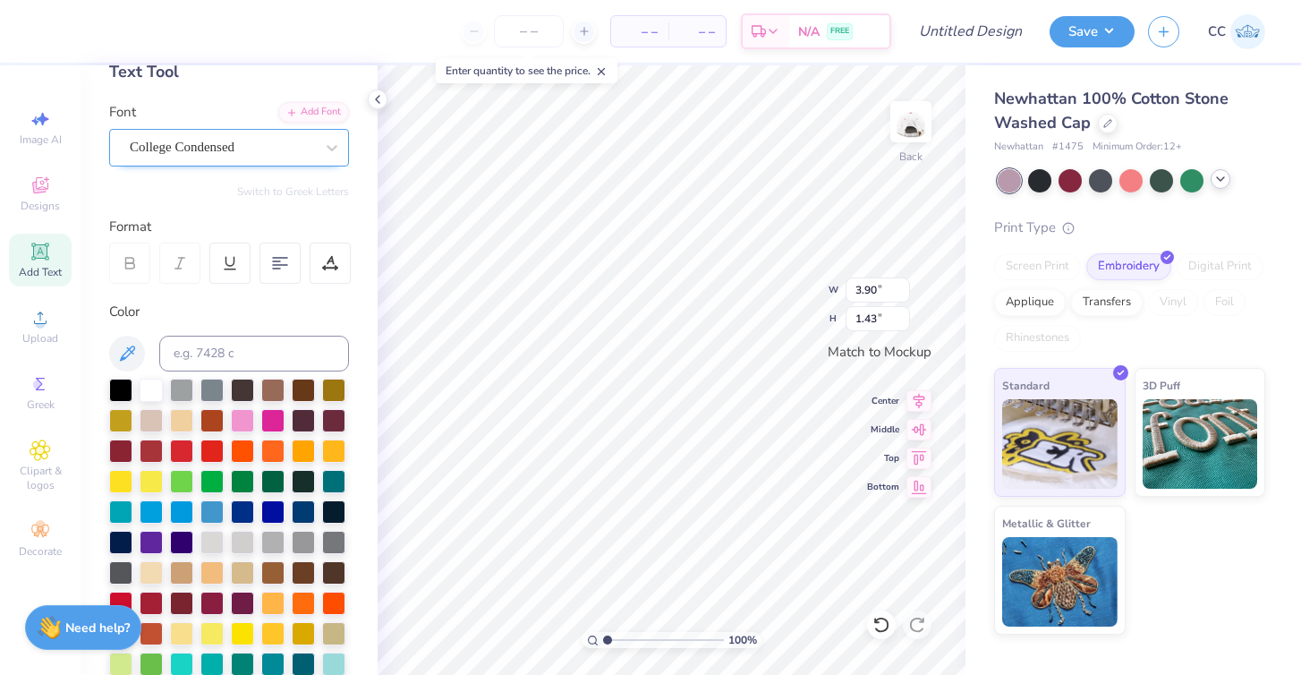
click at [196, 147] on span "College Condensed" at bounding box center [182, 147] width 105 height 21
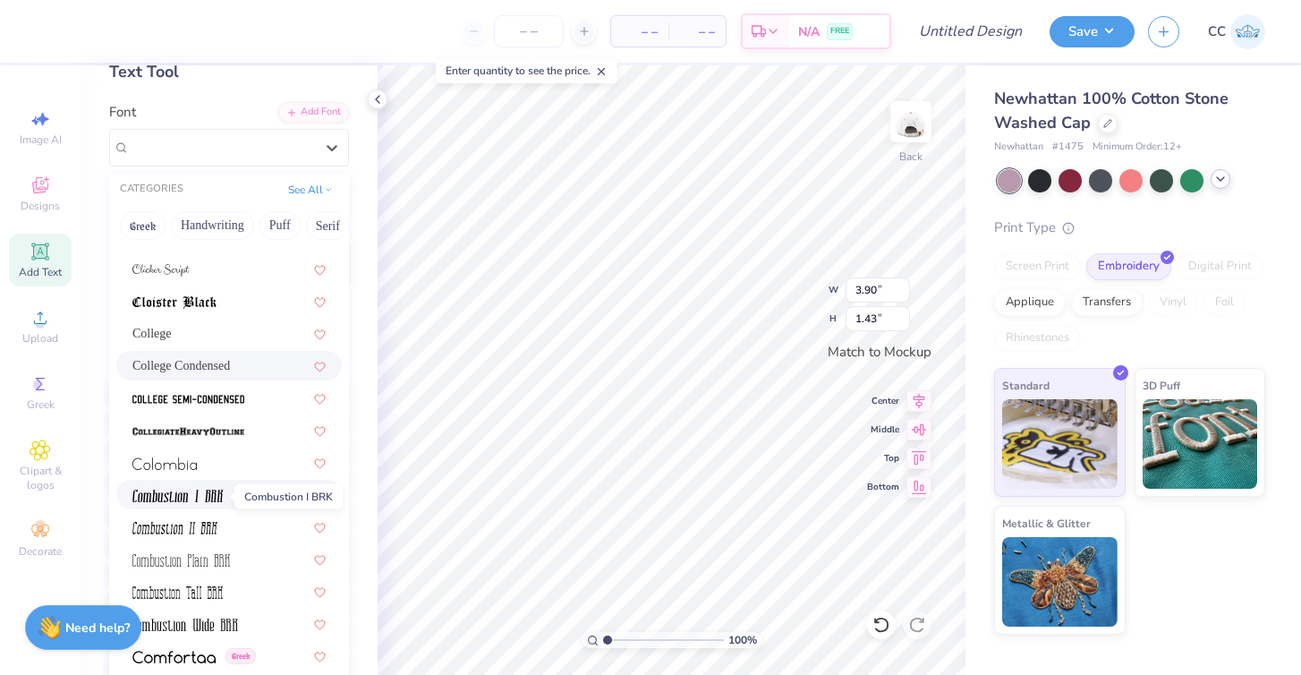
scroll to position [2339, 0]
click at [208, 392] on span at bounding box center [188, 398] width 112 height 19
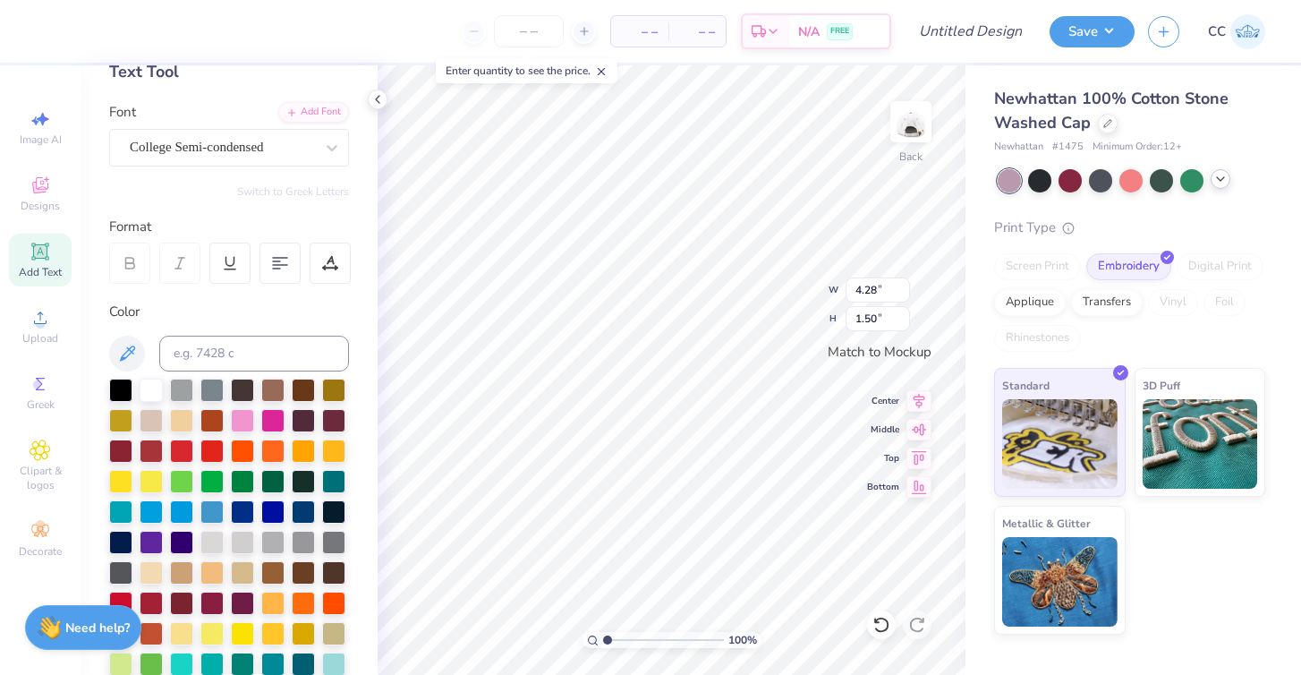
click at [198, 114] on div "Font College Semi-condensed" at bounding box center [229, 134] width 240 height 64
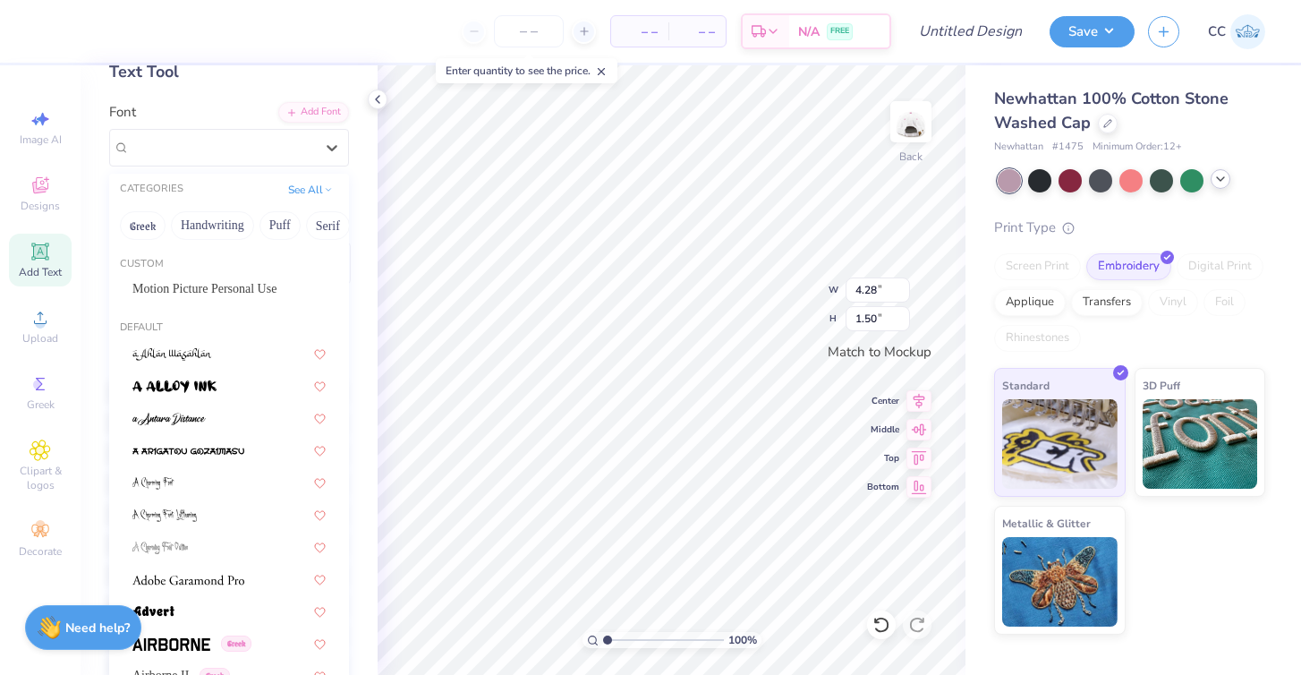
drag, startPoint x: 197, startPoint y: 147, endPoint x: 197, endPoint y: 174, distance: 26.9
click at [197, 147] on span "College Semi-condensed" at bounding box center [197, 147] width 134 height 21
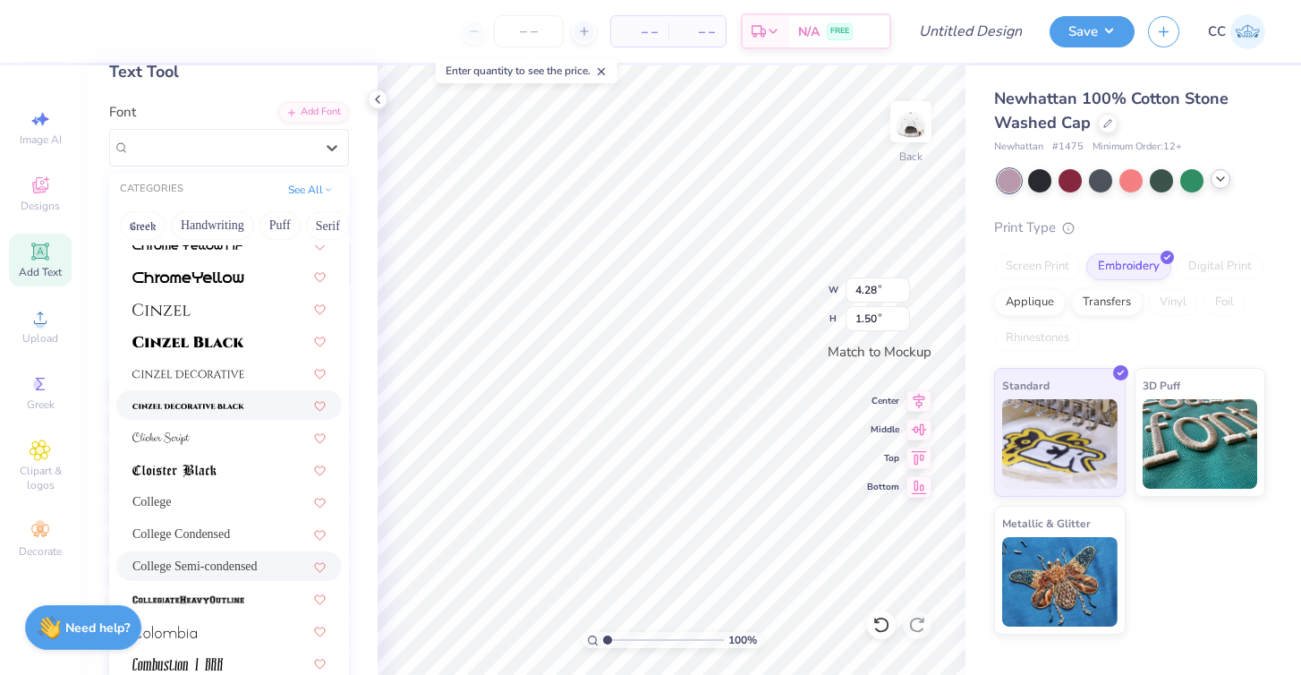
scroll to position [2175, 0]
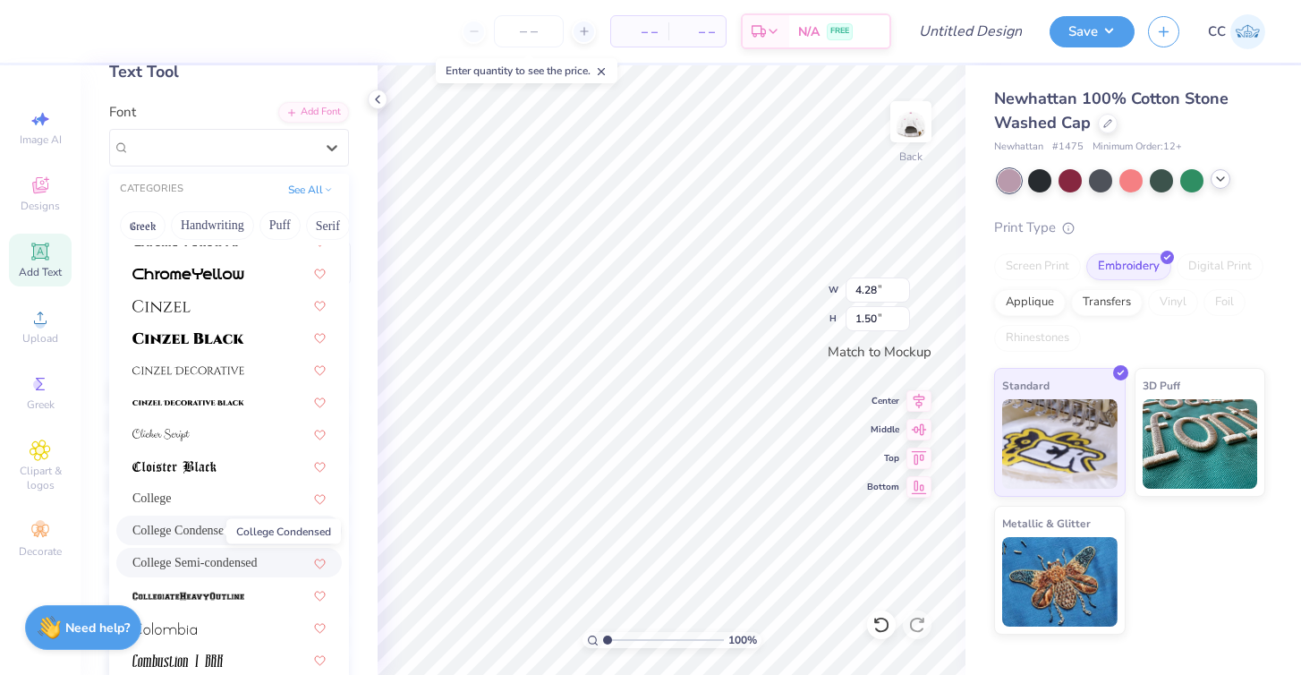
click at [196, 533] on span "College Condensed" at bounding box center [181, 530] width 98 height 19
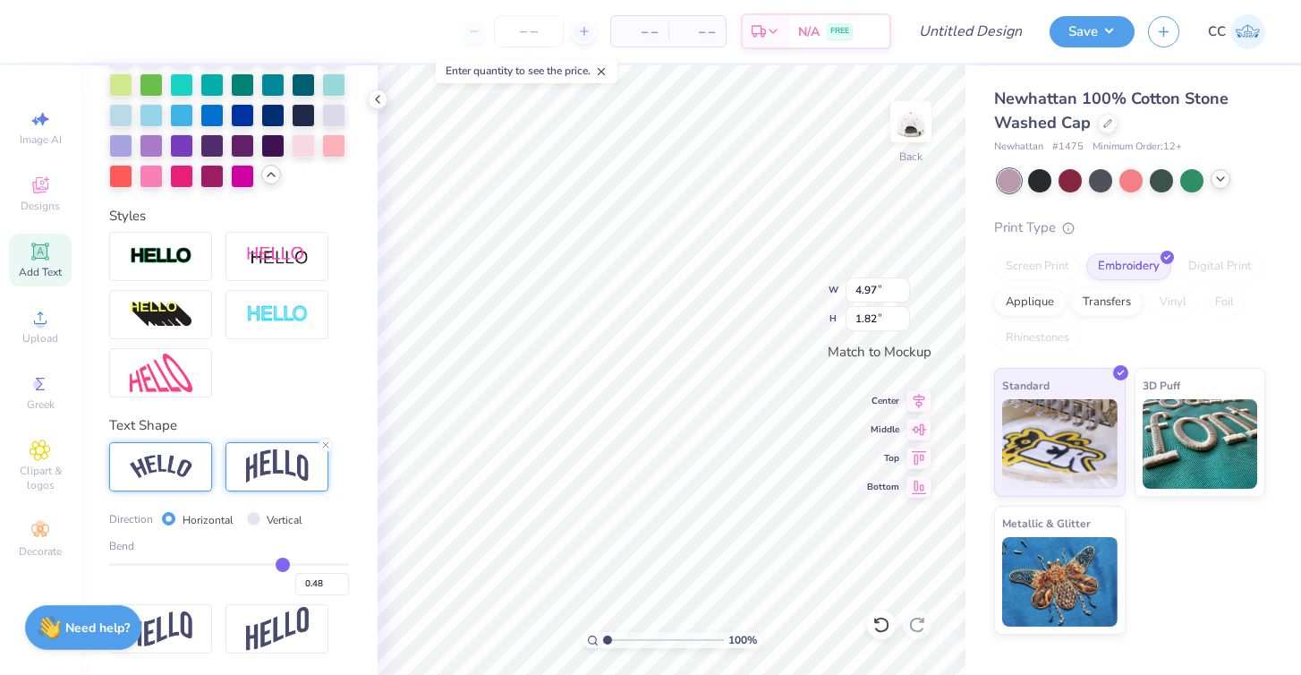
scroll to position [684, 0]
drag, startPoint x: 284, startPoint y: 559, endPoint x: 294, endPoint y: 561, distance: 10.0
click at [294, 563] on input "range" at bounding box center [229, 564] width 240 height 3
click at [325, 441] on icon at bounding box center [325, 444] width 11 height 11
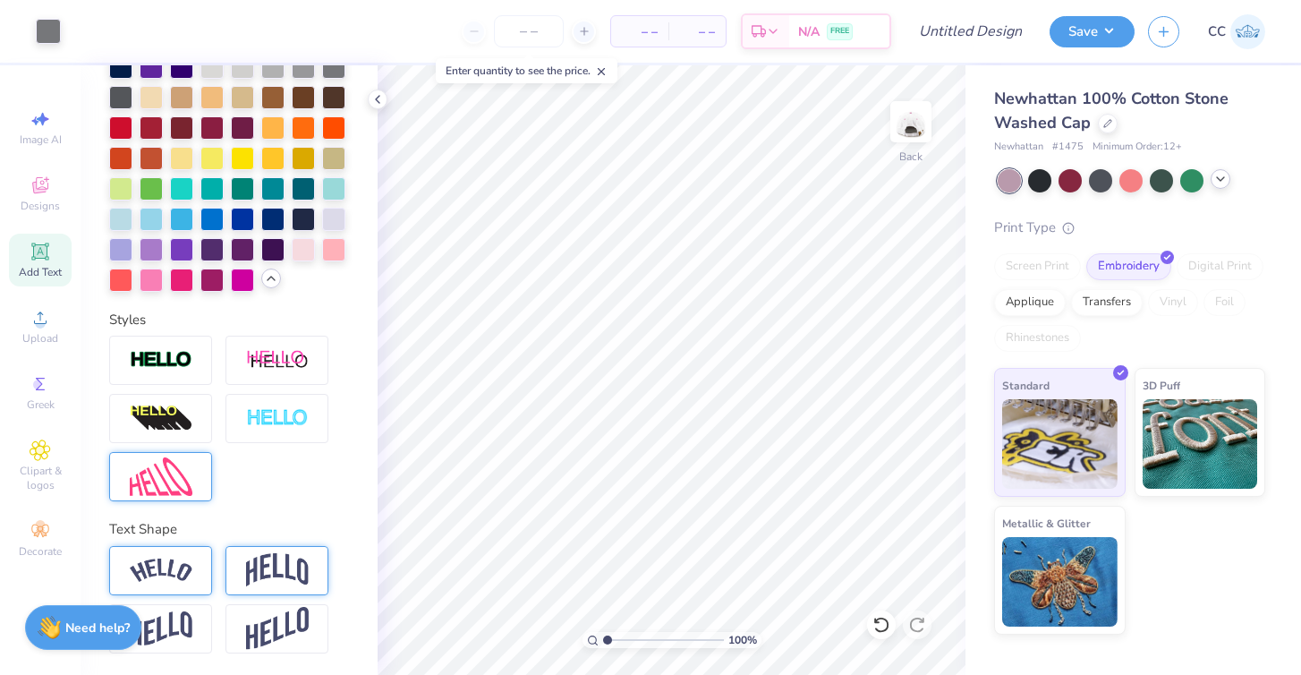
scroll to position [579, 0]
click at [159, 565] on img at bounding box center [161, 571] width 63 height 24
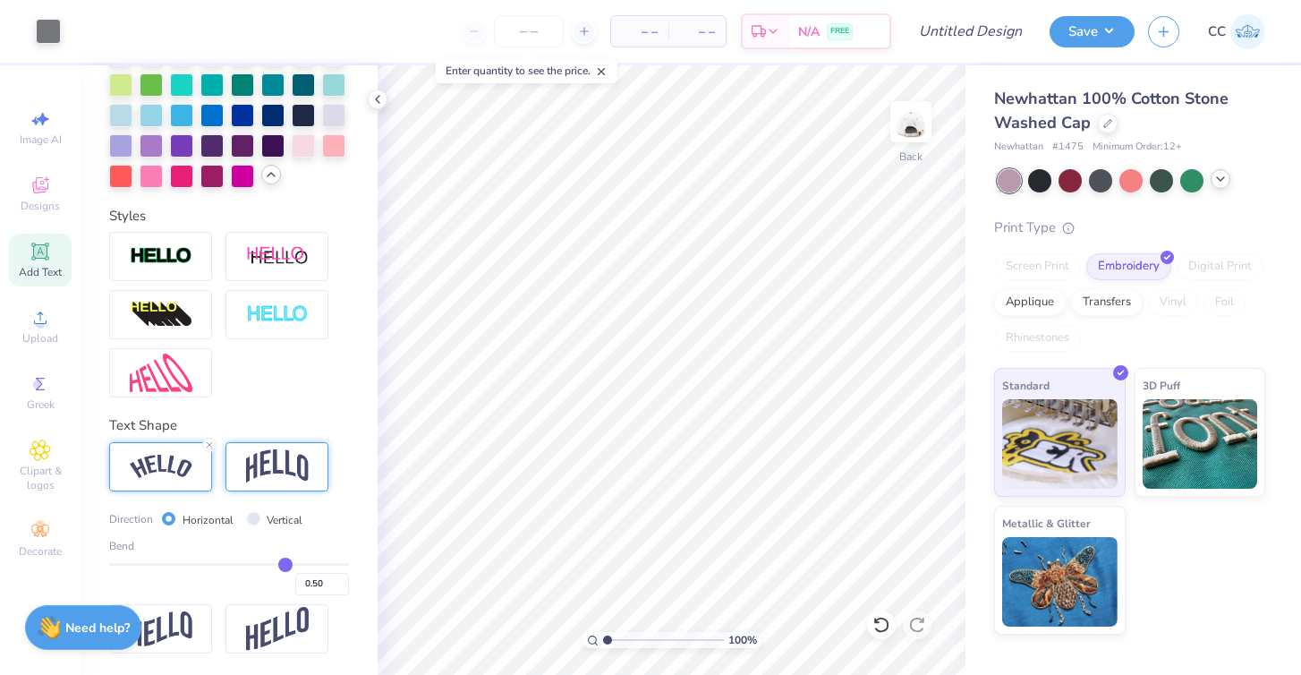
scroll to position [684, 0]
drag, startPoint x: 290, startPoint y: 566, endPoint x: 303, endPoint y: 566, distance: 12.5
click at [303, 566] on input "range" at bounding box center [229, 564] width 240 height 3
drag, startPoint x: 296, startPoint y: 561, endPoint x: 242, endPoint y: 560, distance: 54.6
click at [242, 563] on input "range" at bounding box center [229, 564] width 240 height 3
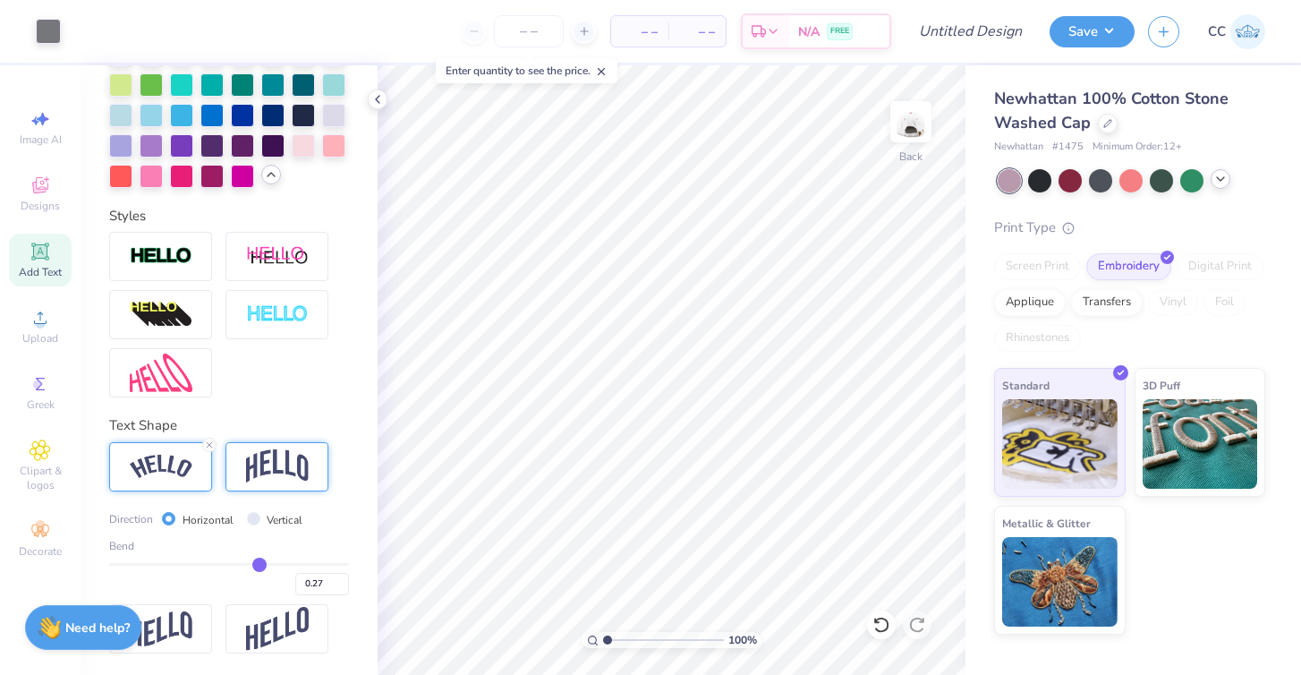
drag, startPoint x: 242, startPoint y: 560, endPoint x: 260, endPoint y: 560, distance: 17.9
click at [260, 563] on input "range" at bounding box center [229, 564] width 240 height 3
drag, startPoint x: 260, startPoint y: 560, endPoint x: 271, endPoint y: 562, distance: 11.8
click at [271, 563] on input "range" at bounding box center [229, 564] width 240 height 3
drag, startPoint x: 271, startPoint y: 562, endPoint x: 281, endPoint y: 564, distance: 10.0
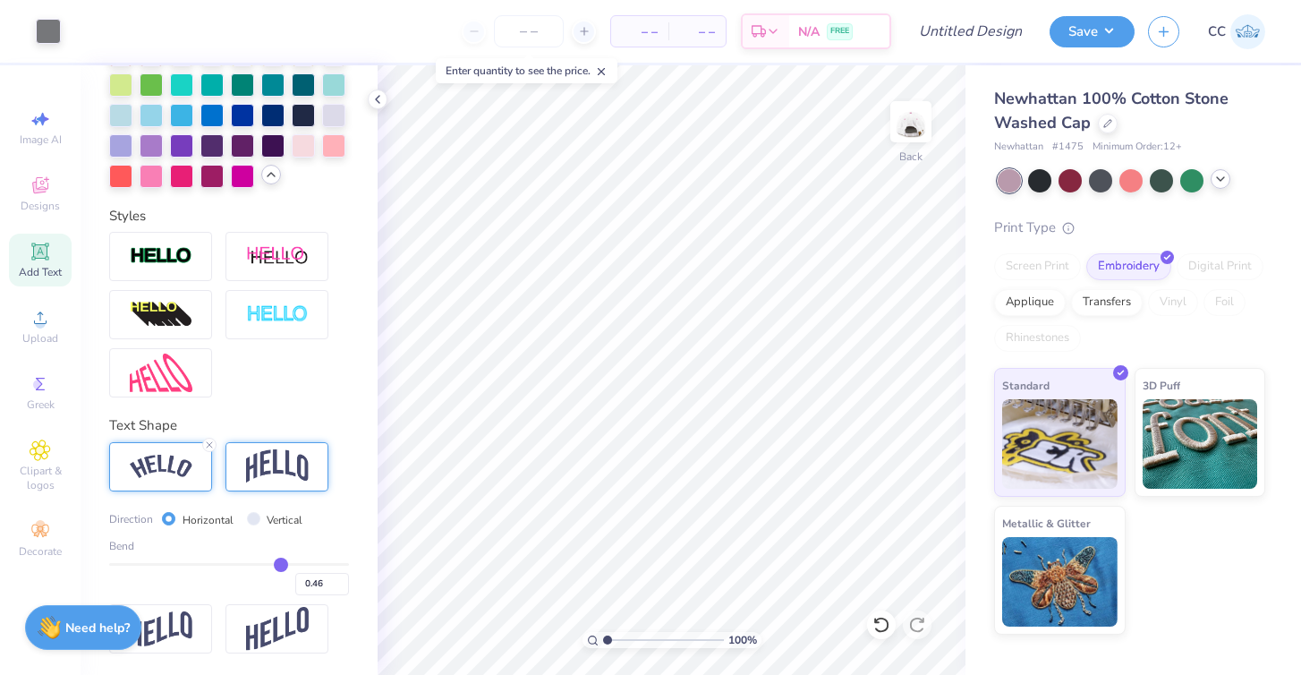
click at [281, 564] on input "range" at bounding box center [229, 564] width 240 height 3
click at [300, 563] on input "range" at bounding box center [229, 564] width 240 height 3
click at [287, 478] on img at bounding box center [277, 466] width 63 height 34
click at [340, 590] on input "0.63" at bounding box center [322, 584] width 54 height 22
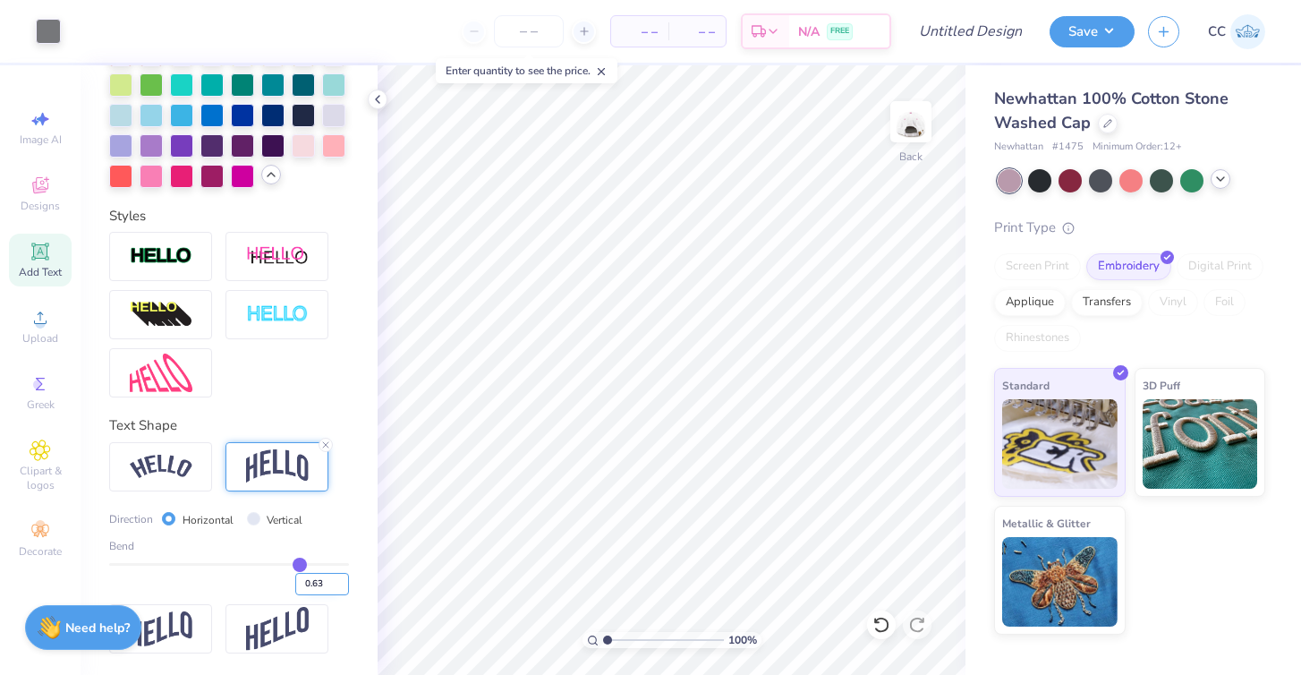
click at [340, 590] on input "0.63" at bounding box center [322, 584] width 54 height 22
click at [321, 585] on input "0.63" at bounding box center [322, 584] width 54 height 22
click at [925, 433] on icon at bounding box center [919, 426] width 25 height 21
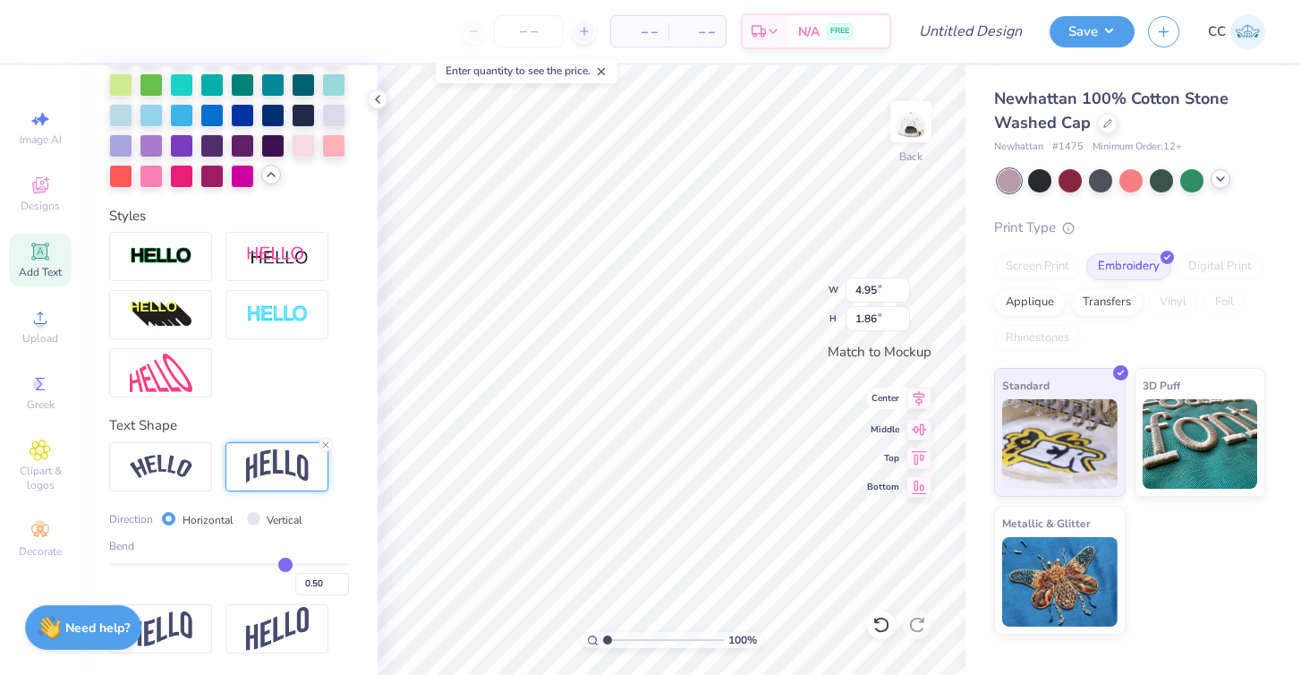
click at [915, 403] on icon at bounding box center [919, 398] width 25 height 21
click at [381, 98] on icon at bounding box center [378, 99] width 14 height 14
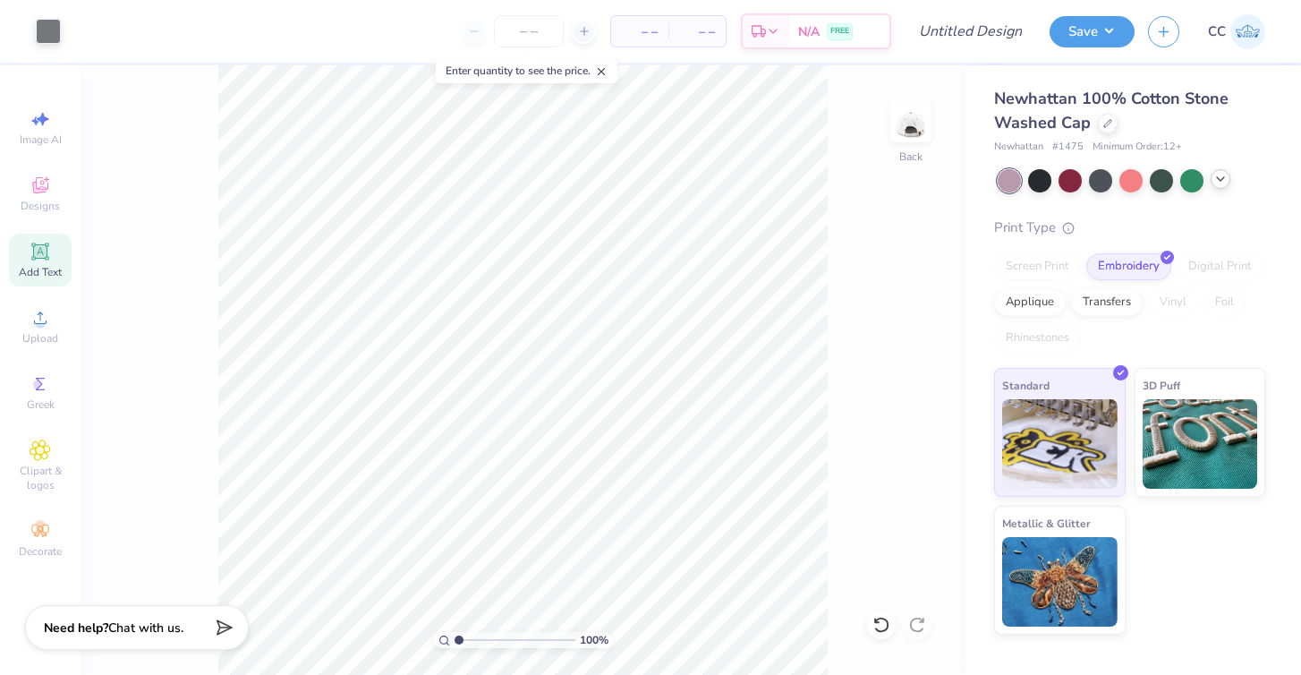
click at [1086, 47] on div "Save CC" at bounding box center [1176, 31] width 252 height 63
click at [1087, 38] on button "Save" at bounding box center [1092, 28] width 85 height 31
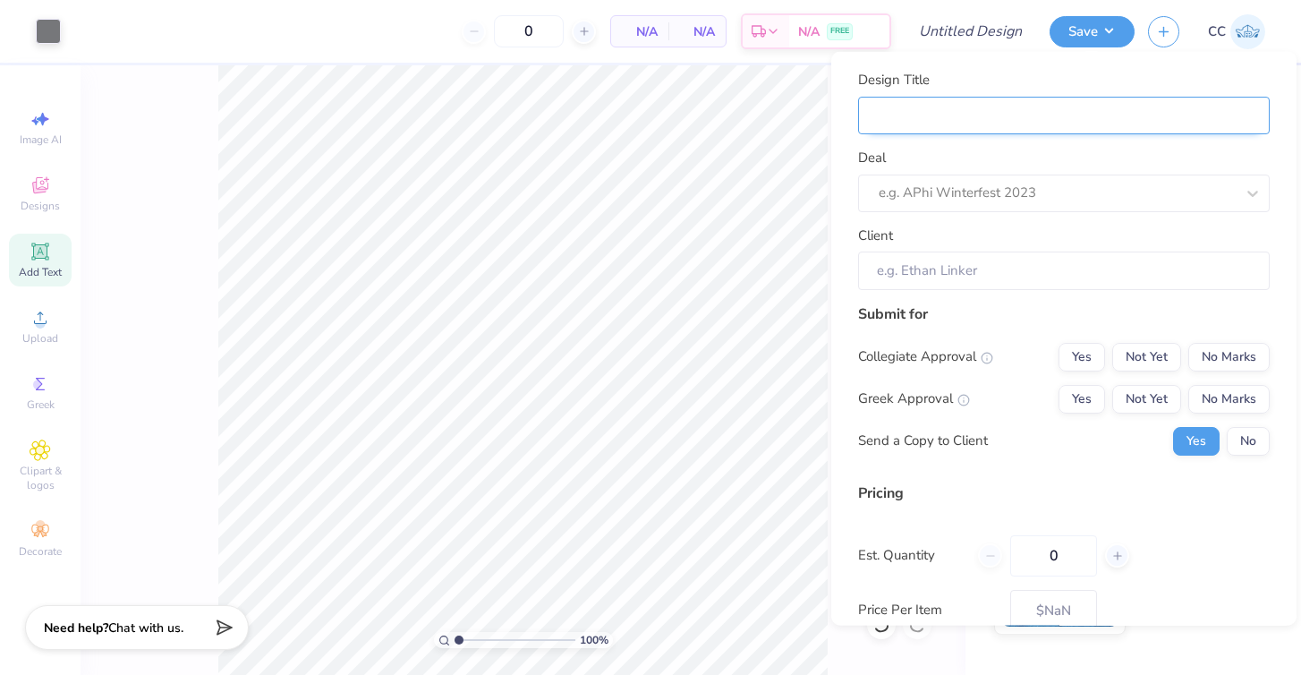
click at [1018, 123] on input "Design Title" at bounding box center [1064, 115] width 412 height 38
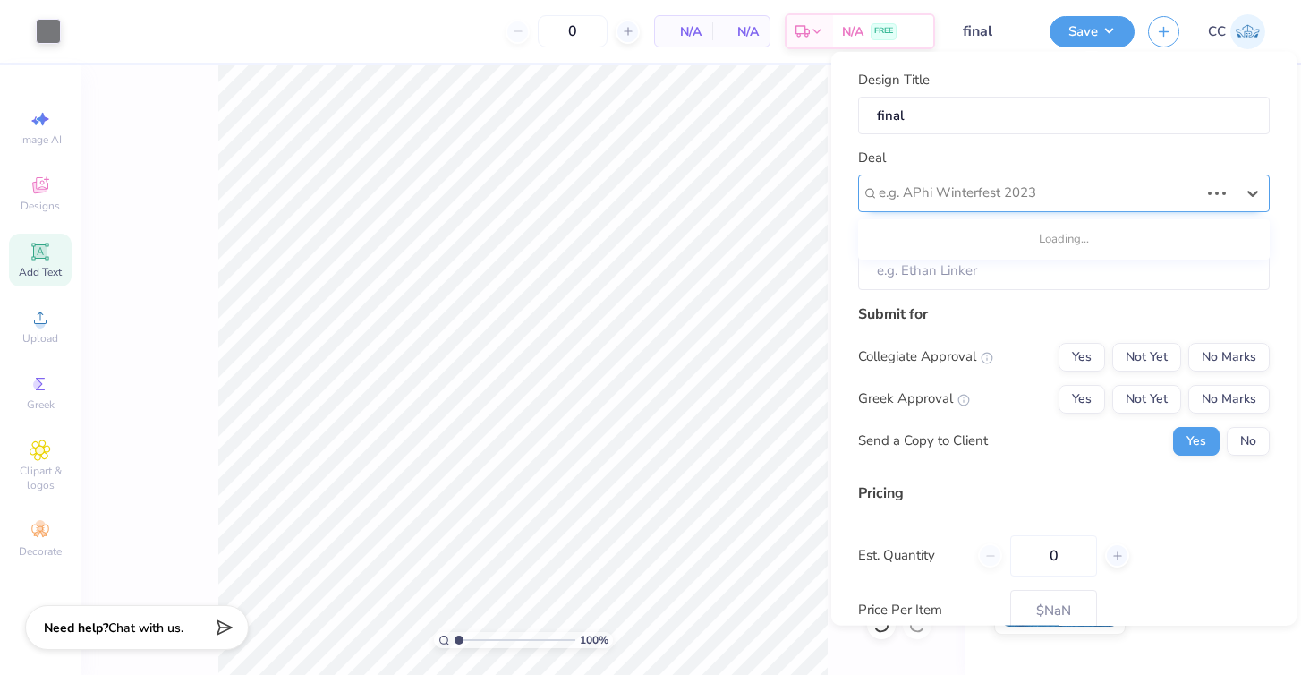
click at [1027, 185] on div "e.g. APhi Winterfest 2023" at bounding box center [1039, 193] width 320 height 21
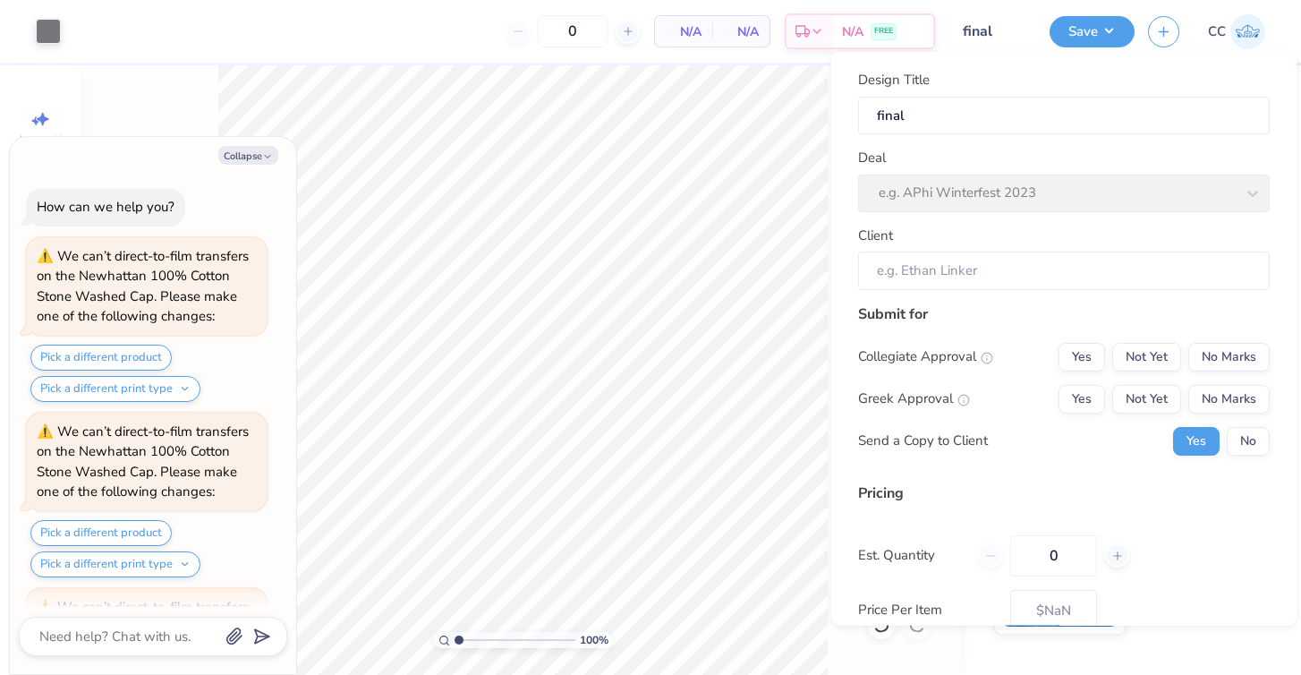
scroll to position [916, 0]
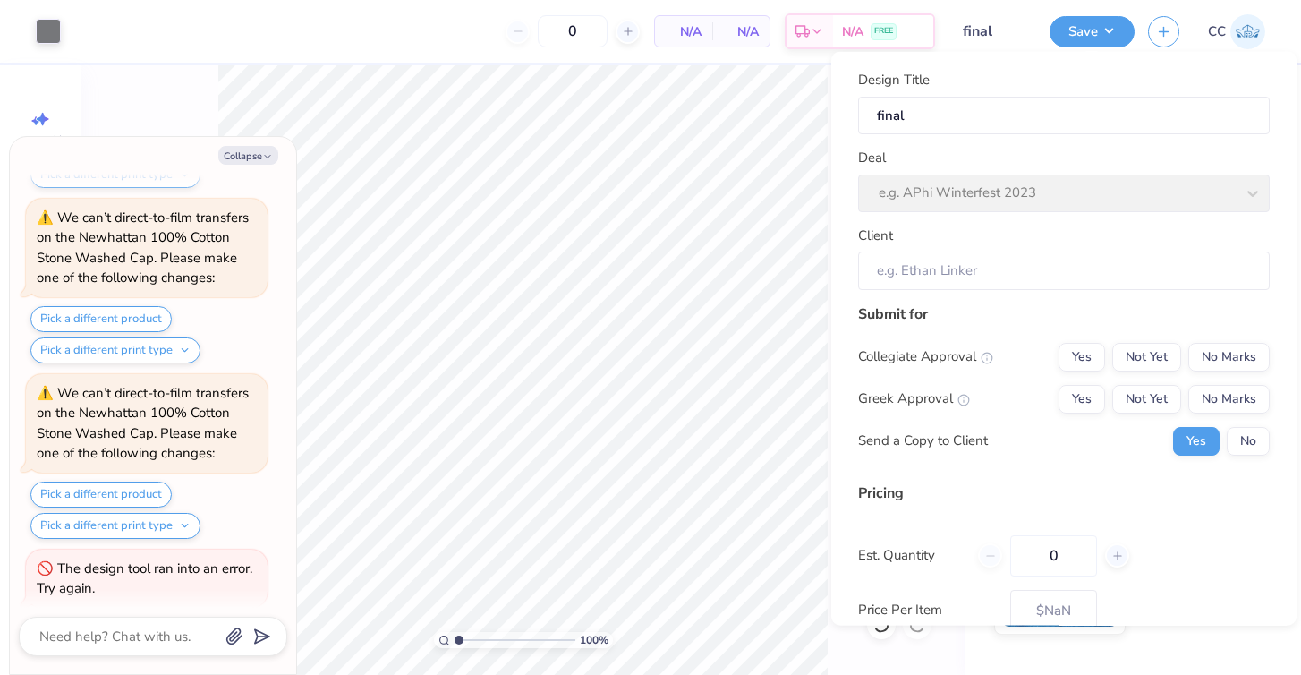
click at [983, 198] on div "Deal e.g. APhi Winterfest 2023" at bounding box center [1064, 180] width 412 height 64
click at [257, 149] on button "Collapse" at bounding box center [248, 155] width 60 height 19
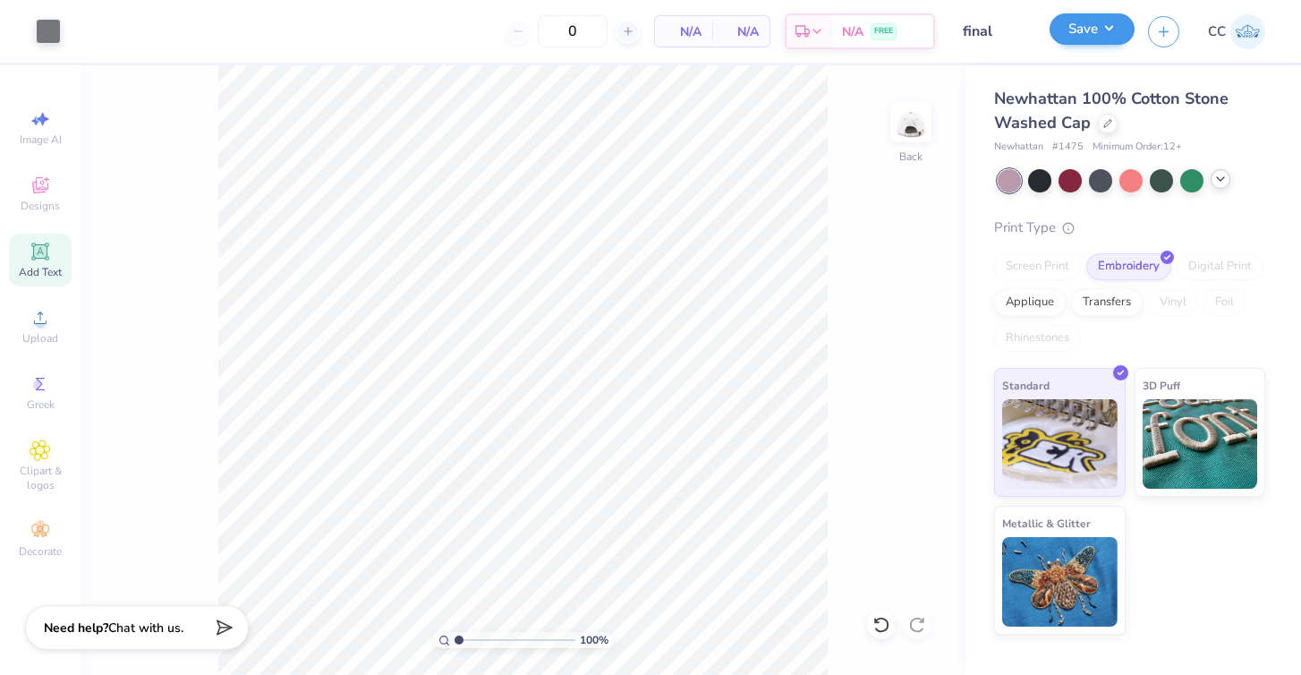
click at [1094, 42] on button "Save" at bounding box center [1092, 28] width 85 height 31
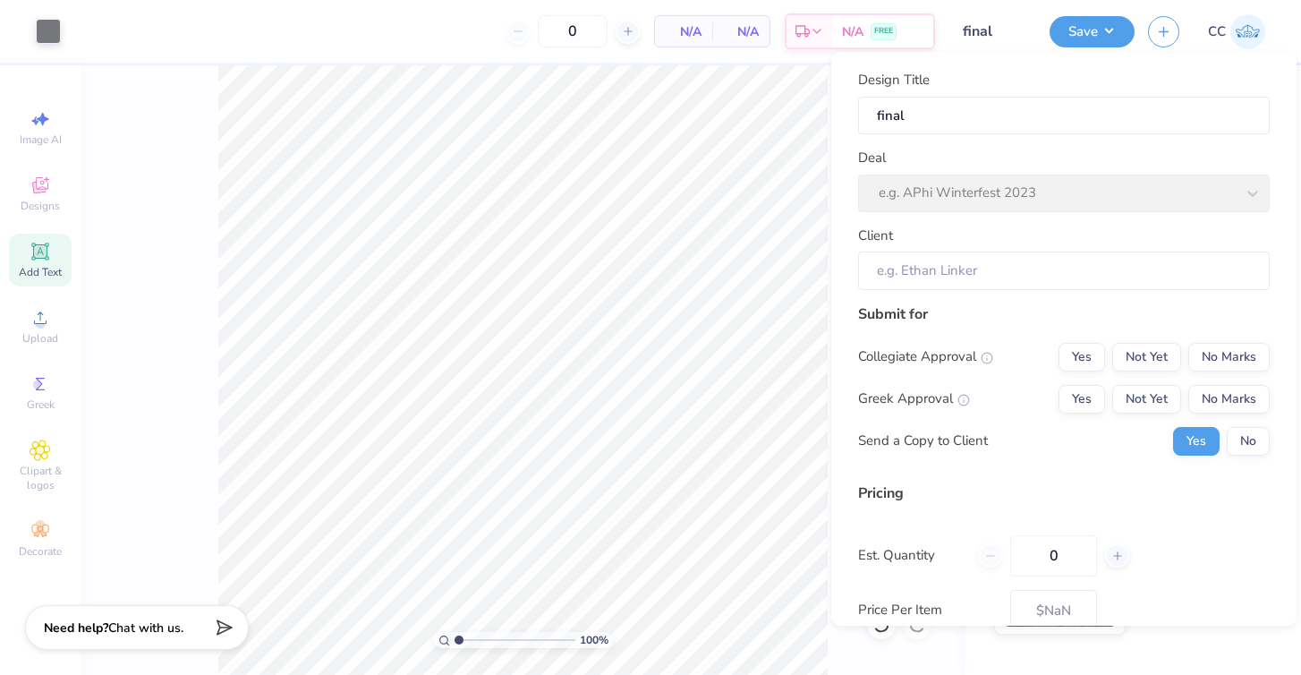
click at [959, 183] on div "Deal e.g. APhi Winterfest 2023" at bounding box center [1064, 180] width 412 height 64
click at [1001, 193] on div "Deal e.g. APhi Winterfest 2023" at bounding box center [1064, 180] width 412 height 64
click at [985, 277] on input "Client" at bounding box center [1064, 271] width 412 height 38
click at [1027, 195] on div "Deal e.g. APhi Winterfest 2023" at bounding box center [1064, 180] width 412 height 64
click at [1206, 191] on div "Deal e.g. APhi Winterfest 2023" at bounding box center [1064, 180] width 412 height 64
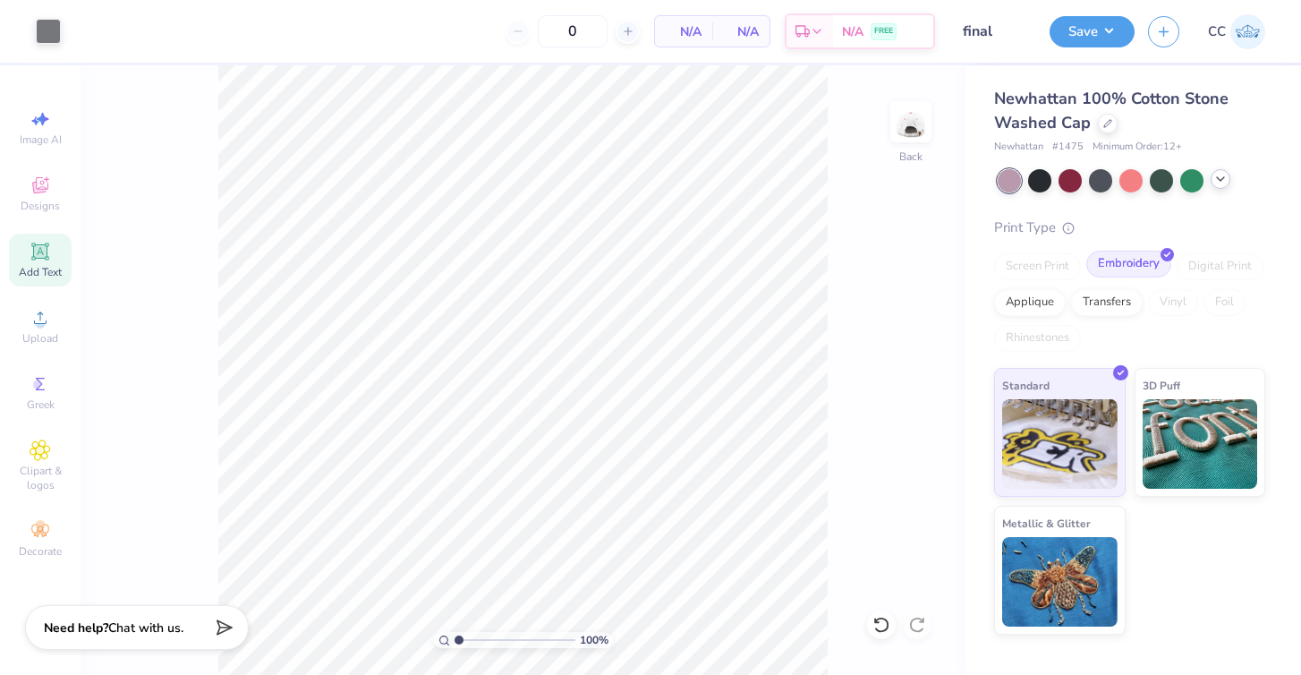
click at [1135, 258] on div "Embroidery" at bounding box center [1129, 264] width 85 height 27
click at [1077, 459] on img at bounding box center [1059, 442] width 115 height 90
click at [1113, 22] on button "Save" at bounding box center [1092, 28] width 85 height 31
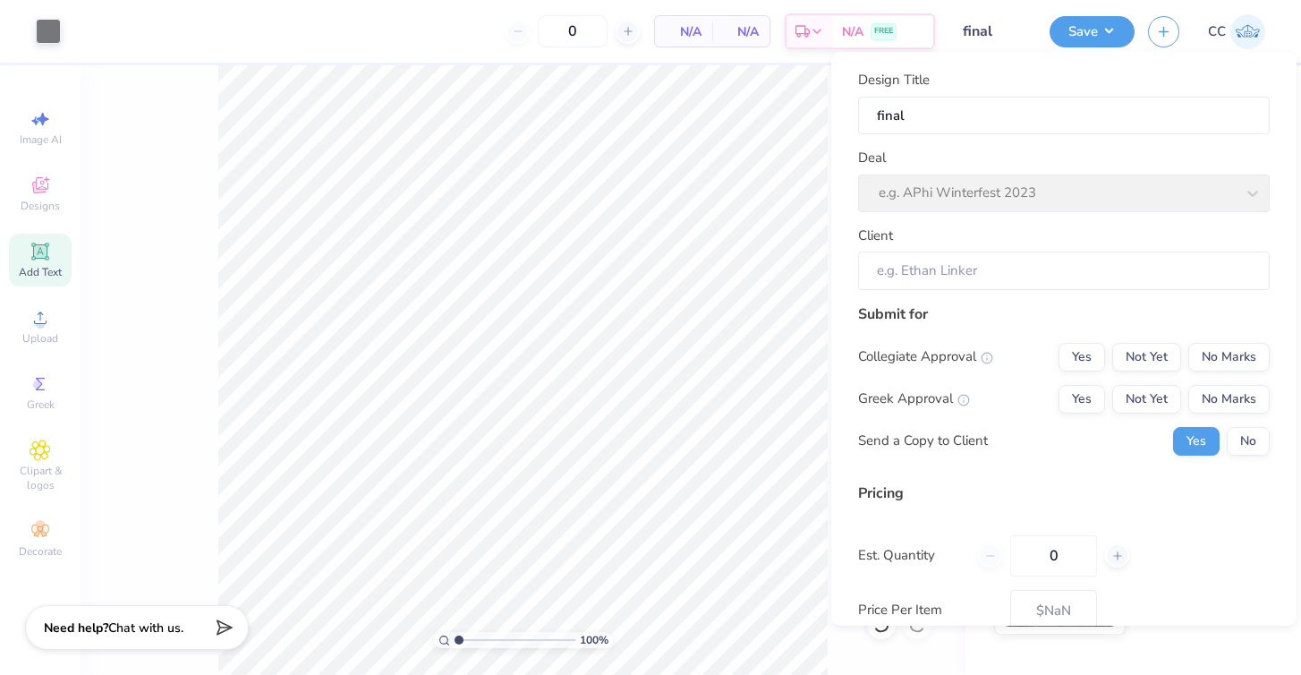
click at [972, 208] on div "Deal e.g. APhi Winterfest 2023" at bounding box center [1064, 180] width 412 height 64
click at [1165, 214] on div "Design Title final Deal e.g. APhi Winterfest 2023 Client" at bounding box center [1064, 180] width 412 height 220
click at [1153, 275] on input "Client" at bounding box center [1064, 271] width 412 height 38
click at [1215, 352] on button "No Marks" at bounding box center [1229, 357] width 81 height 29
click at [1087, 388] on button "Yes" at bounding box center [1082, 399] width 47 height 29
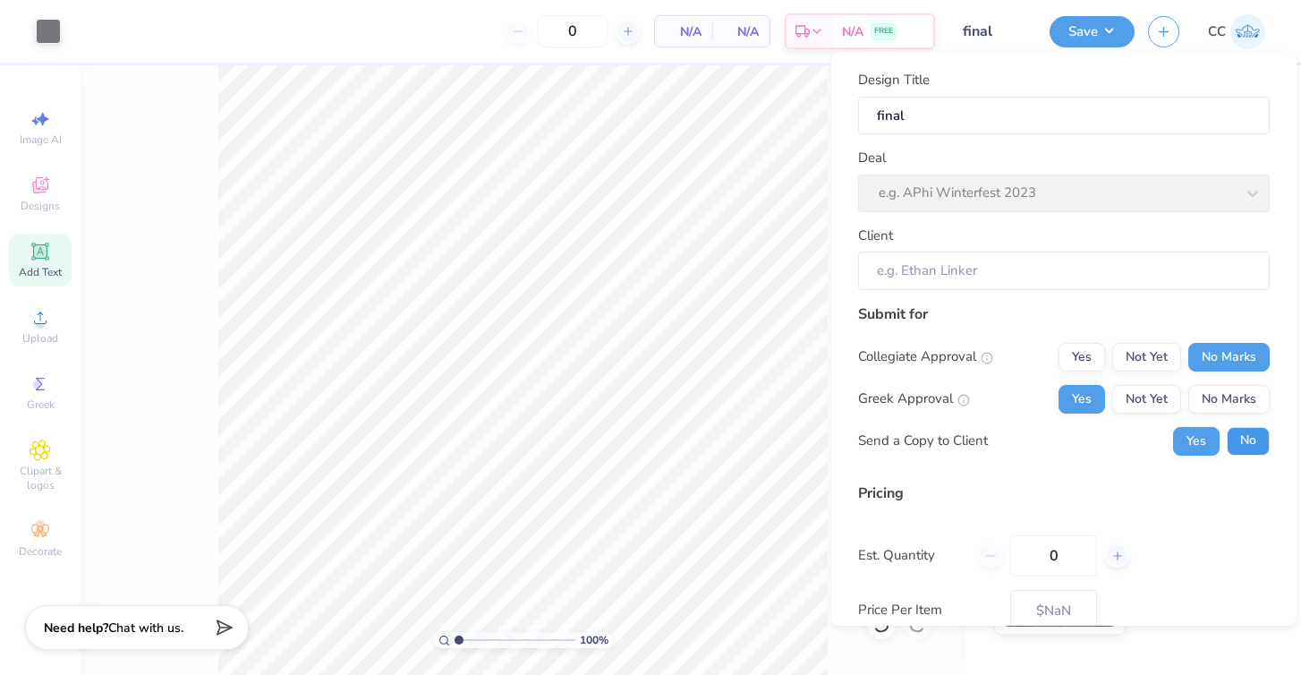
click at [1247, 437] on button "No" at bounding box center [1248, 441] width 43 height 29
click at [1069, 190] on div "Deal e.g. APhi Winterfest 2023" at bounding box center [1064, 180] width 412 height 64
click at [1222, 185] on div "Deal e.g. APhi Winterfest 2023" at bounding box center [1064, 180] width 412 height 64
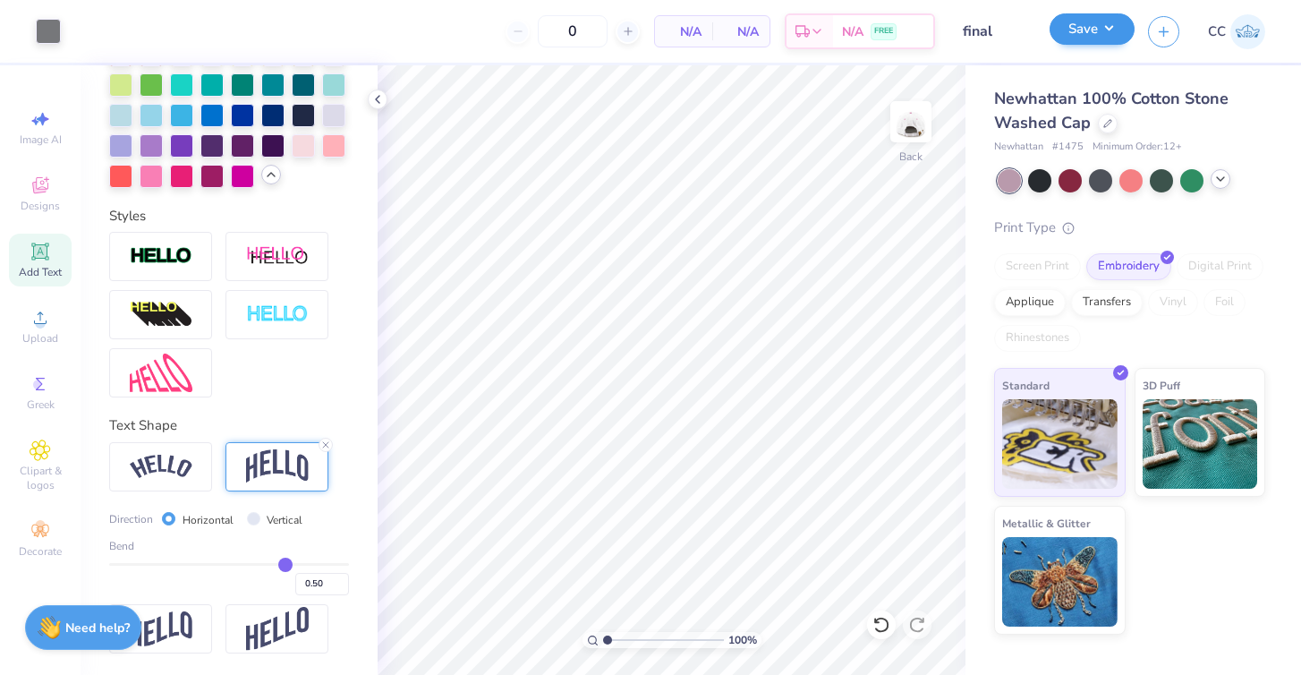
click at [1109, 21] on button "Save" at bounding box center [1092, 28] width 85 height 31
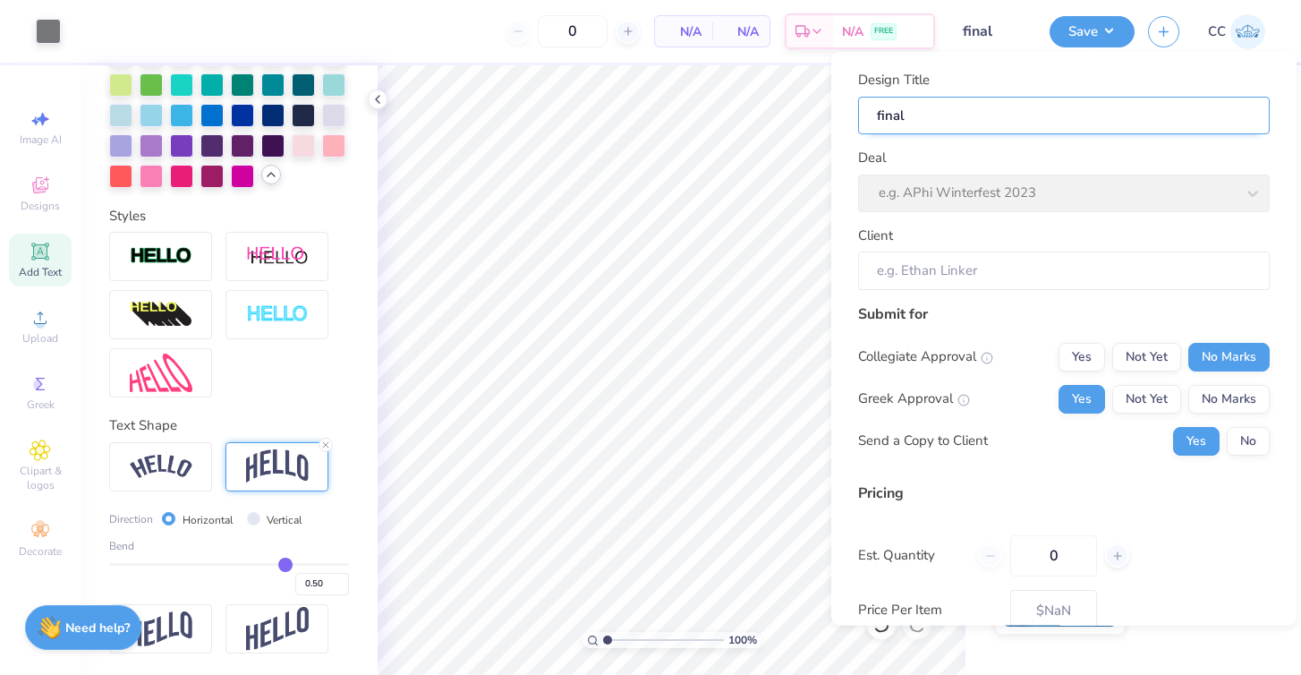
click at [992, 130] on input "final" at bounding box center [1064, 115] width 412 height 38
click at [823, 132] on body "Art colors 0 N/A Per Item N/A Total Est. Delivery N/A FREE Design Title final S…" at bounding box center [650, 337] width 1301 height 675
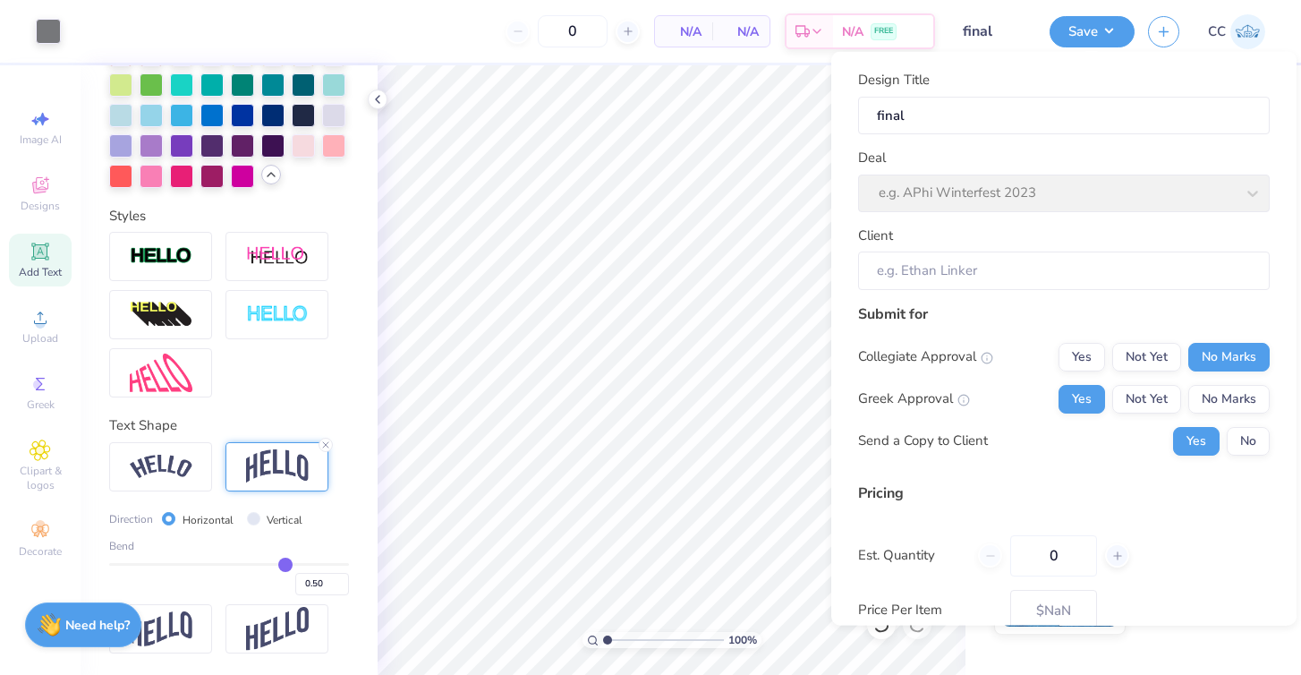
click at [55, 628] on img at bounding box center [49, 624] width 23 height 23
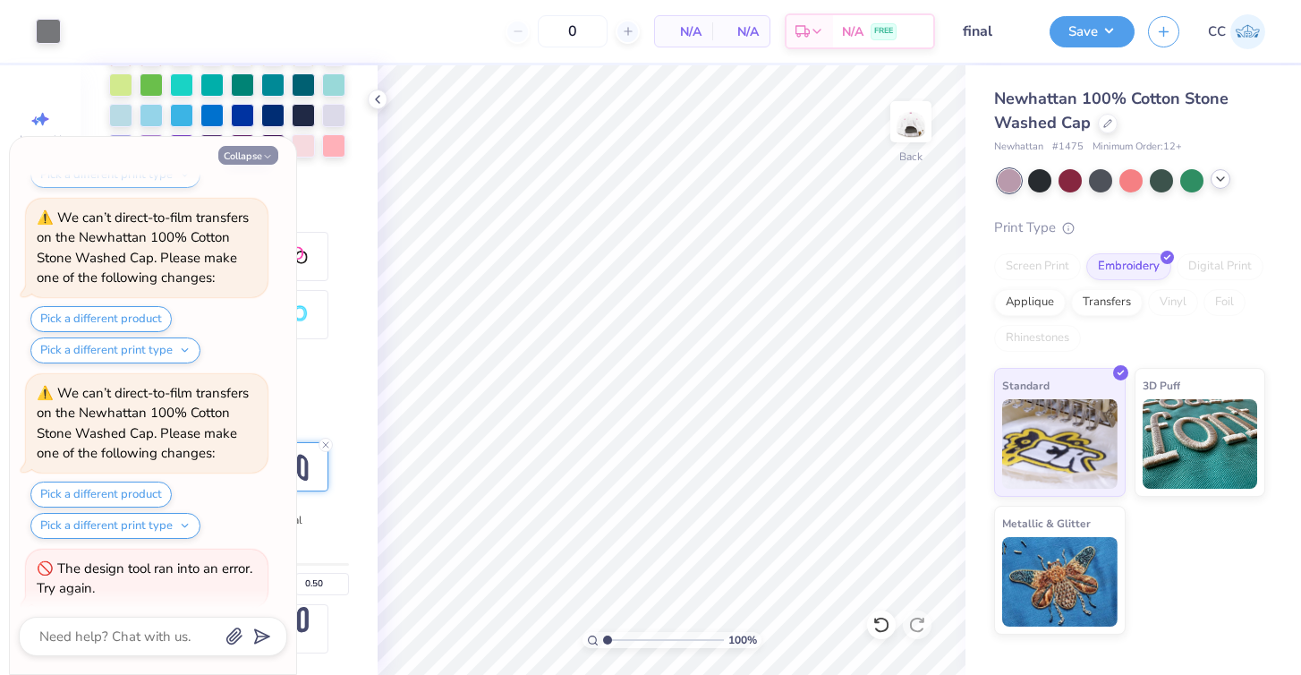
click at [243, 151] on button "Collapse" at bounding box center [248, 155] width 60 height 19
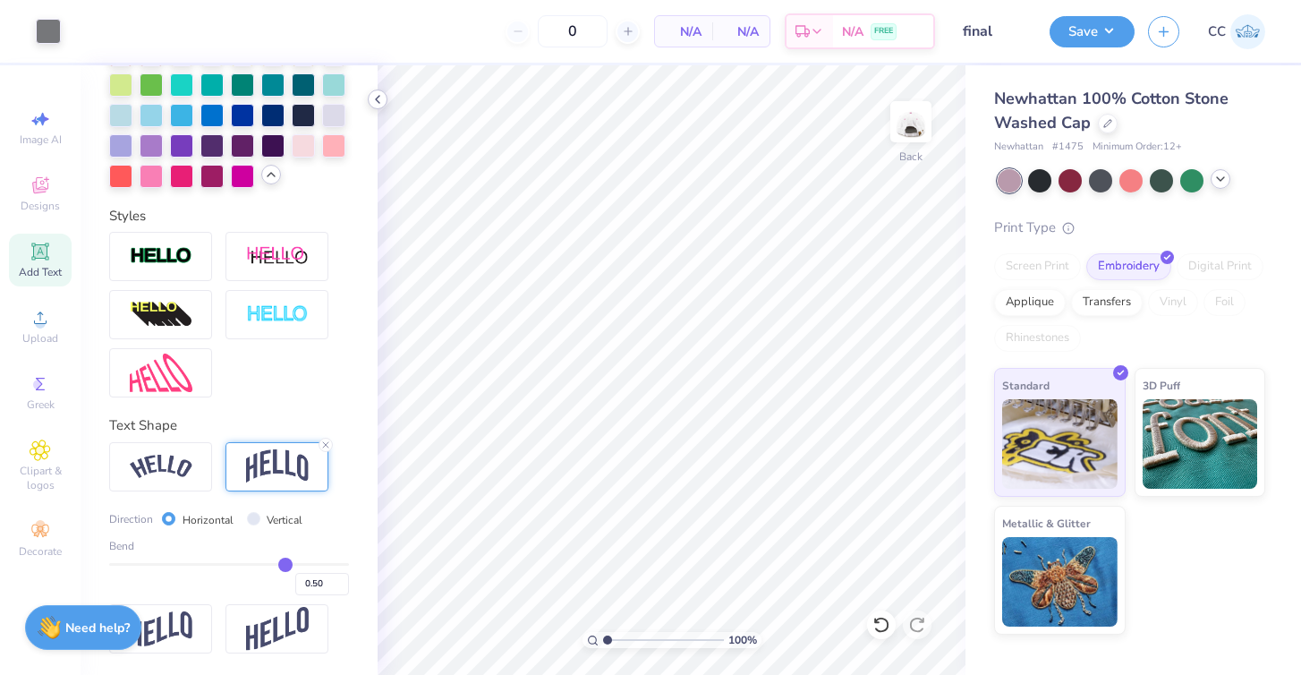
click at [380, 107] on div at bounding box center [378, 100] width 20 height 20
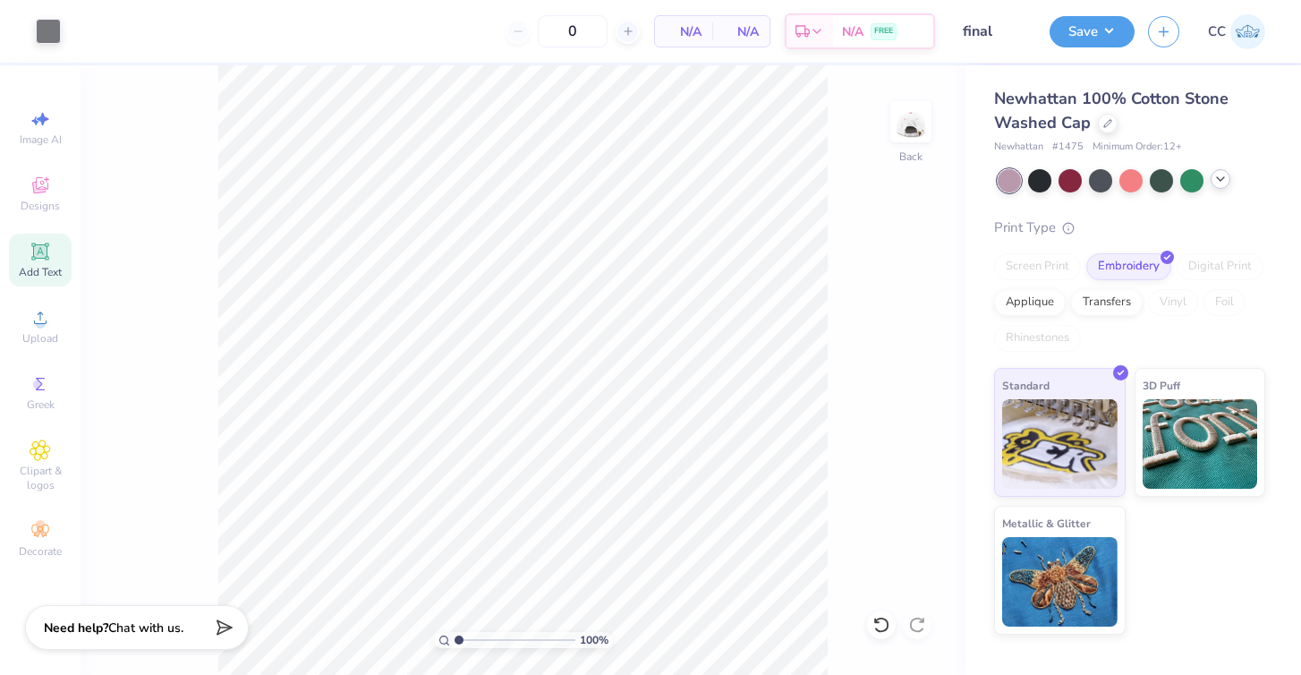
click at [1082, 11] on div "Save CC" at bounding box center [1176, 31] width 252 height 63
click at [1087, 28] on button "Save" at bounding box center [1092, 28] width 85 height 31
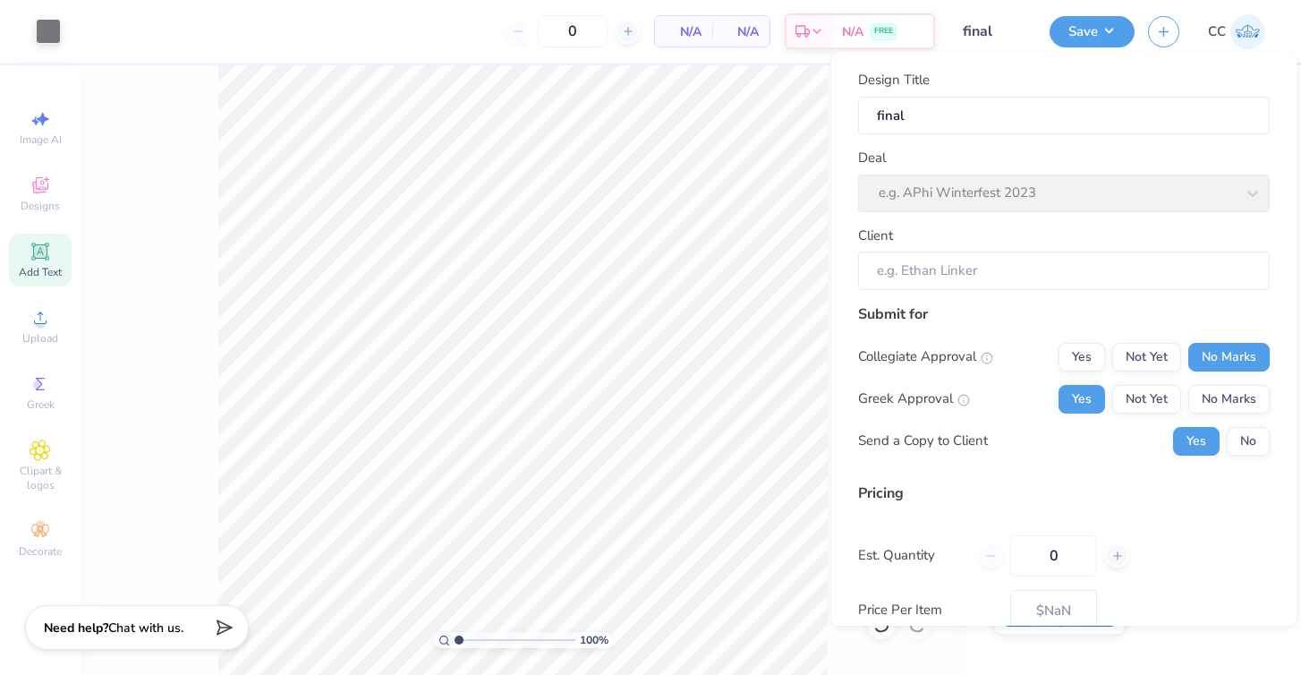
click at [913, 176] on div "Deal e.g. APhi Winterfest 2023" at bounding box center [1064, 180] width 412 height 64
click at [900, 186] on div "Deal e.g. APhi Winterfest 2023" at bounding box center [1064, 180] width 412 height 64
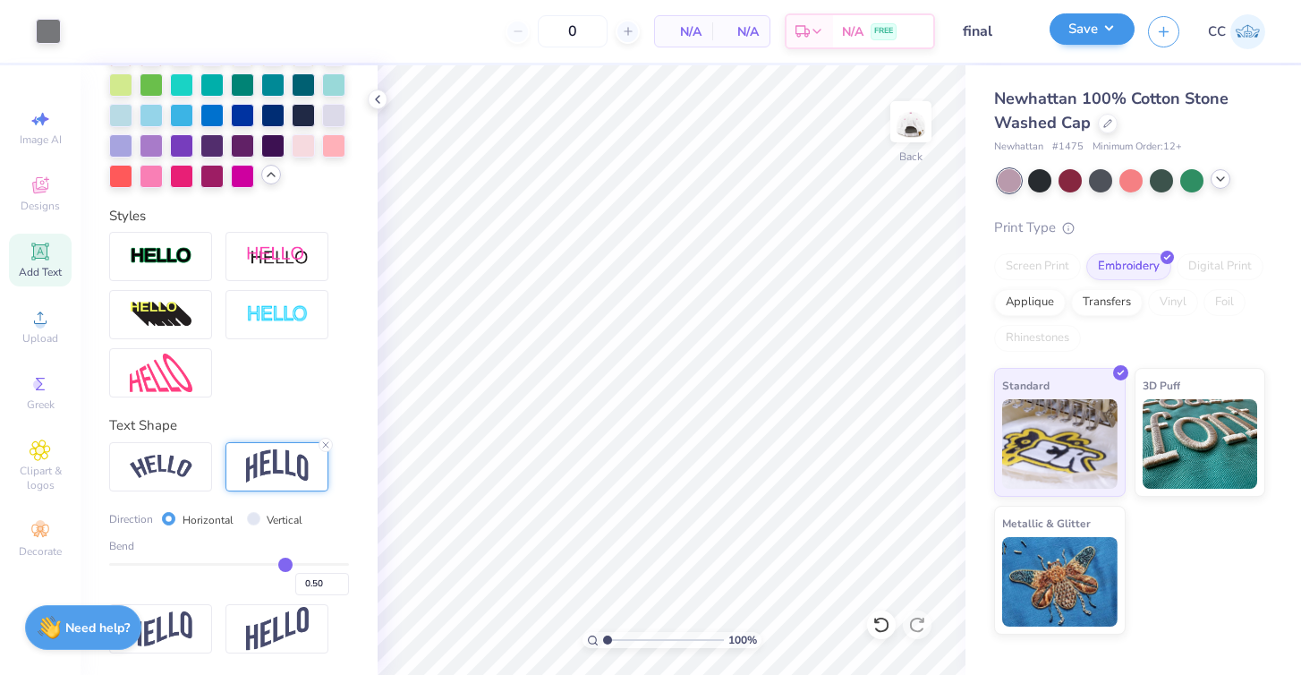
click at [1096, 40] on button "Save" at bounding box center [1092, 28] width 85 height 31
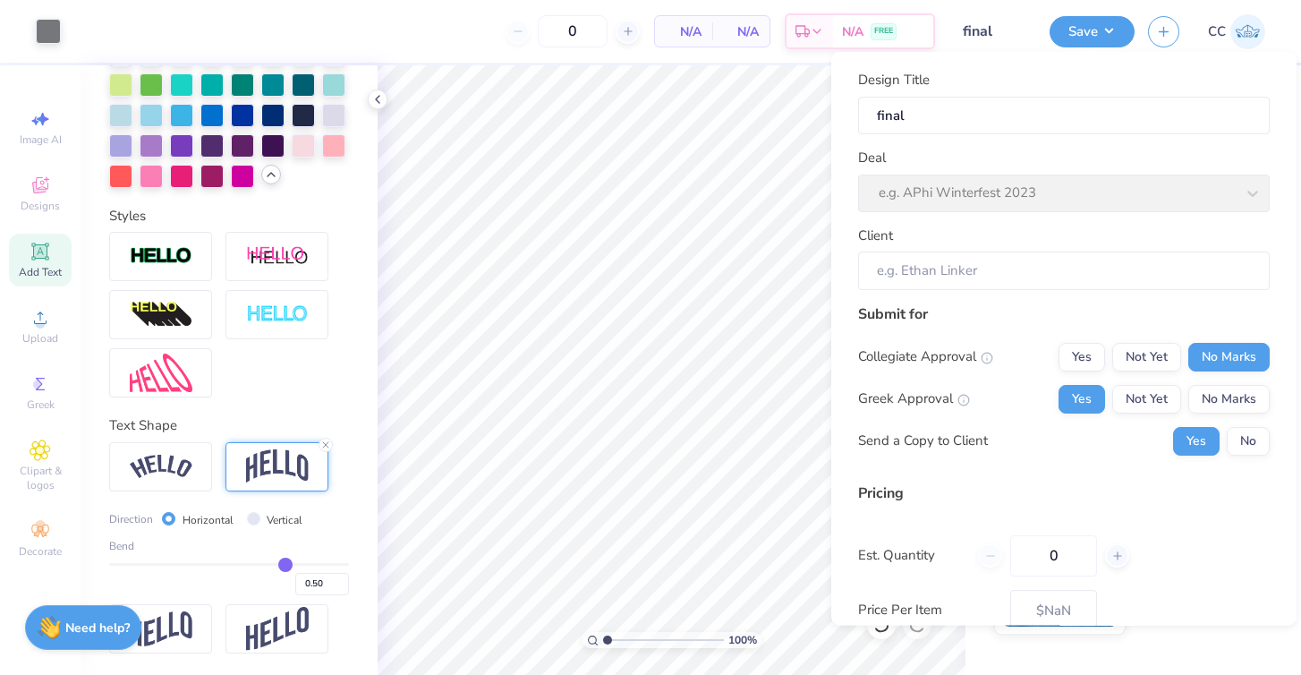
click at [962, 199] on div "Deal e.g. APhi Winterfest 2023" at bounding box center [1064, 180] width 412 height 64
click at [1070, 197] on div "Deal e.g. APhi Winterfest 2023" at bounding box center [1064, 180] width 412 height 64
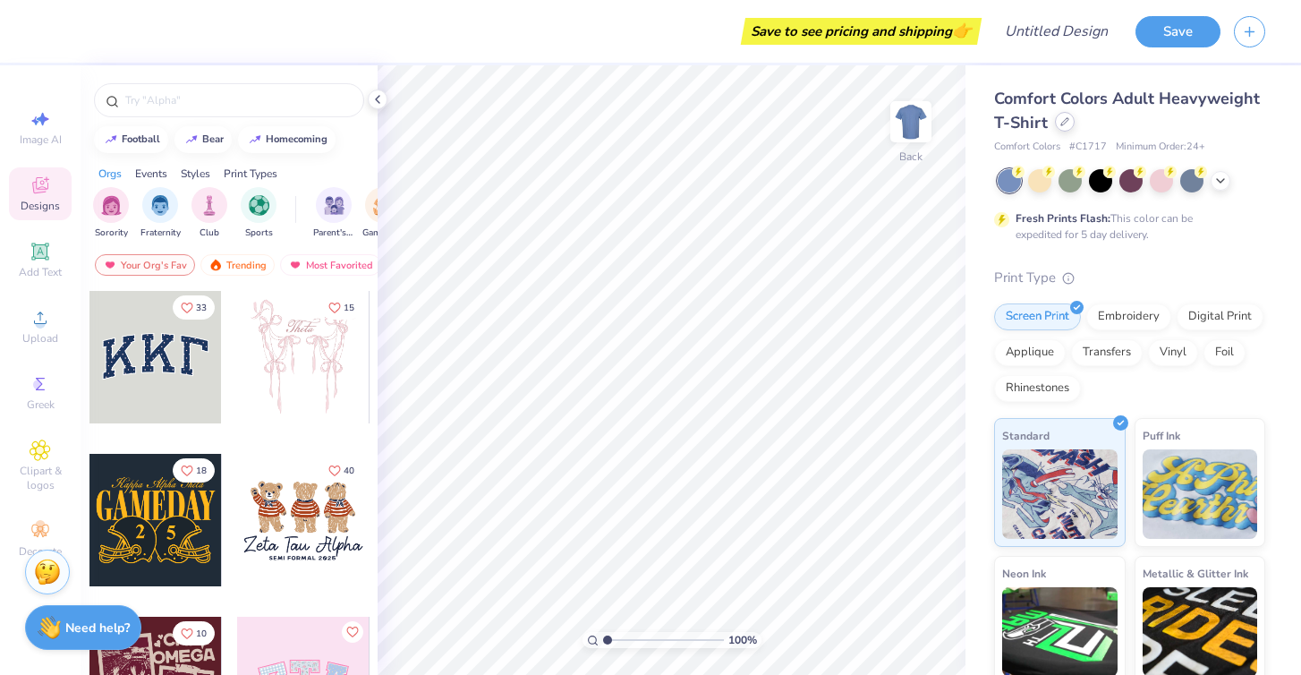
click at [1064, 127] on div at bounding box center [1065, 122] width 20 height 20
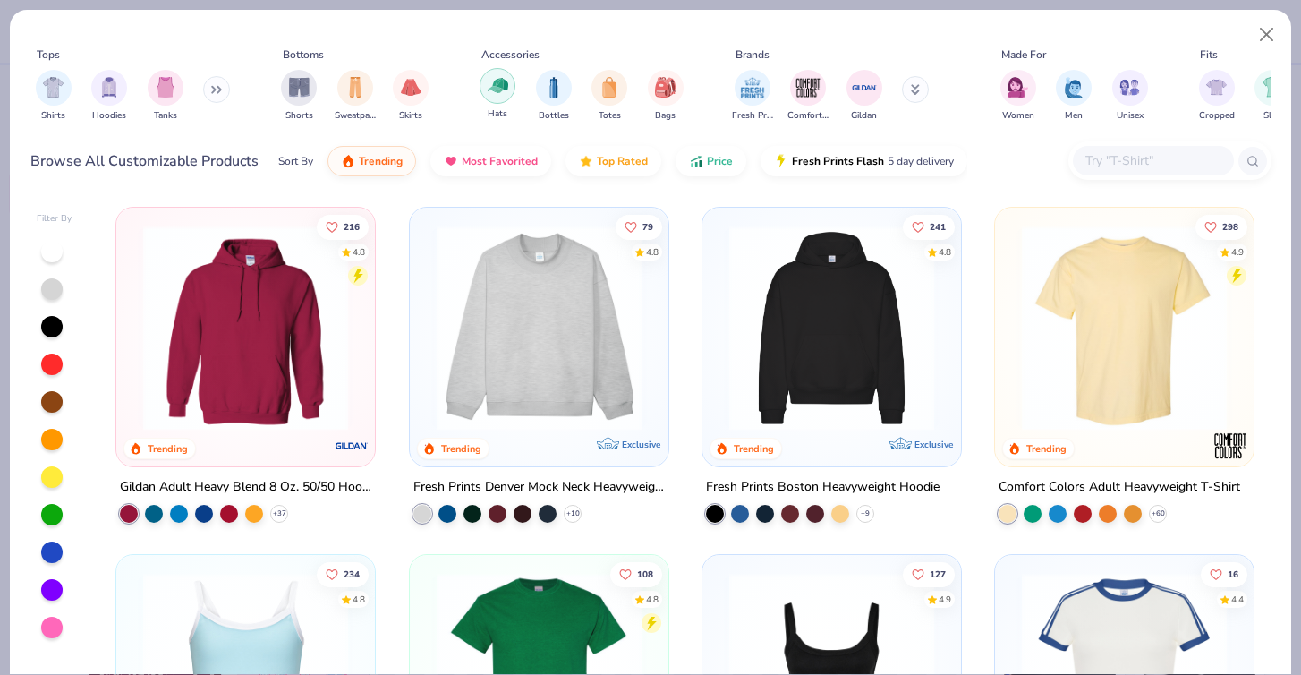
click at [486, 90] on div "filter for Hats" at bounding box center [498, 86] width 36 height 36
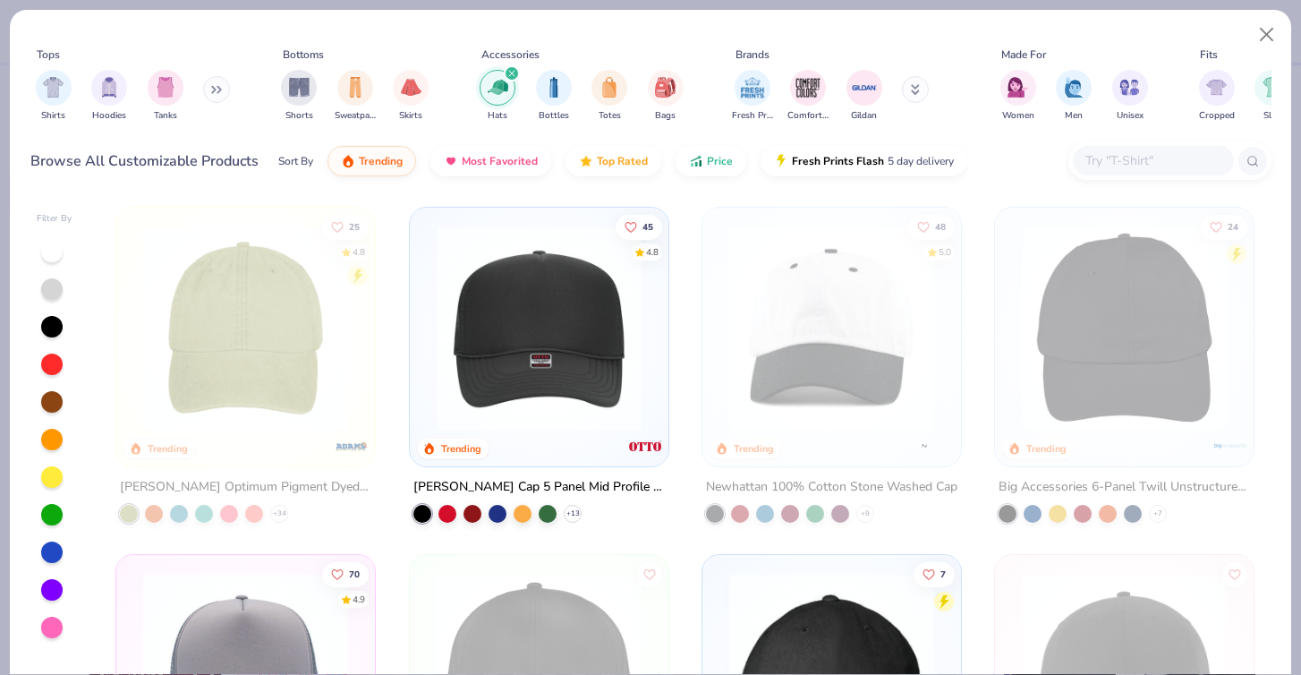
click at [47, 629] on div at bounding box center [51, 627] width 21 height 21
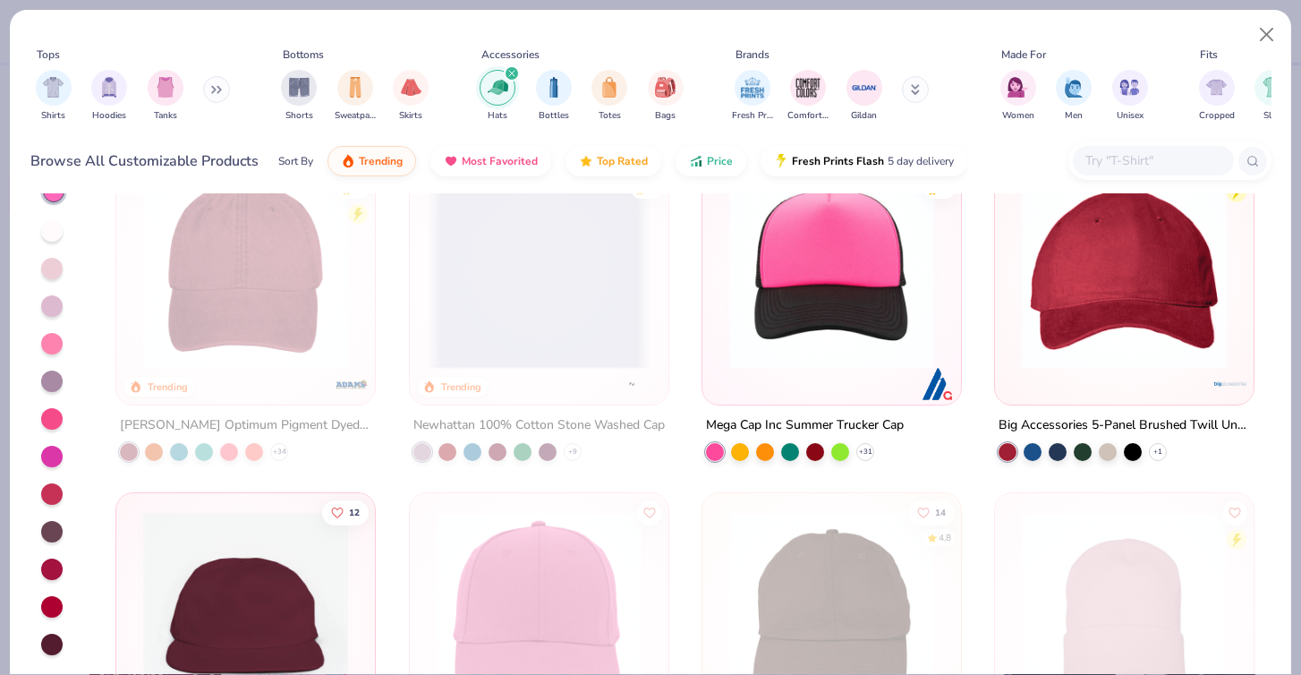
click at [510, 341] on div "25 4.8 Trending Adams Optimum Pigment Dyed-Cap + 34 48 5.0 Trending Newhattan 1…" at bounding box center [685, 405] width 1173 height 538
click at [492, 331] on span at bounding box center [539, 266] width 223 height 205
click at [1259, 38] on button "Close" at bounding box center [1267, 35] width 34 height 34
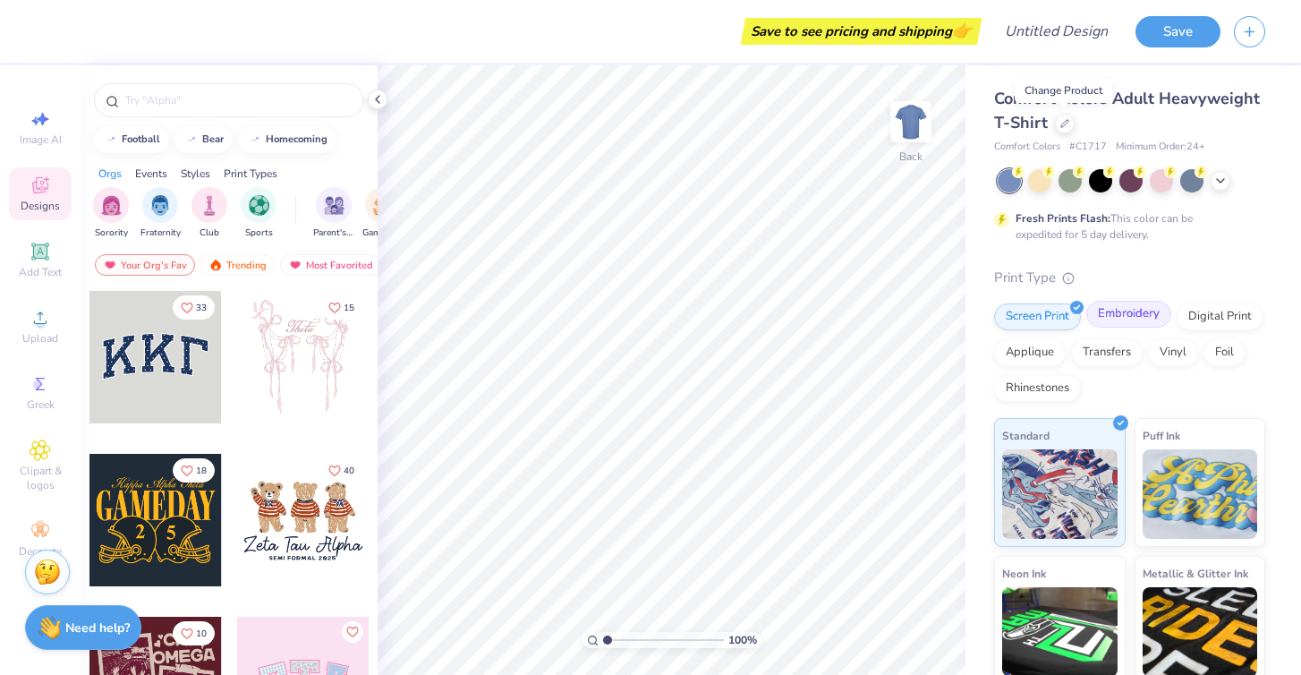
click at [1130, 317] on div "Embroidery" at bounding box center [1129, 314] width 85 height 27
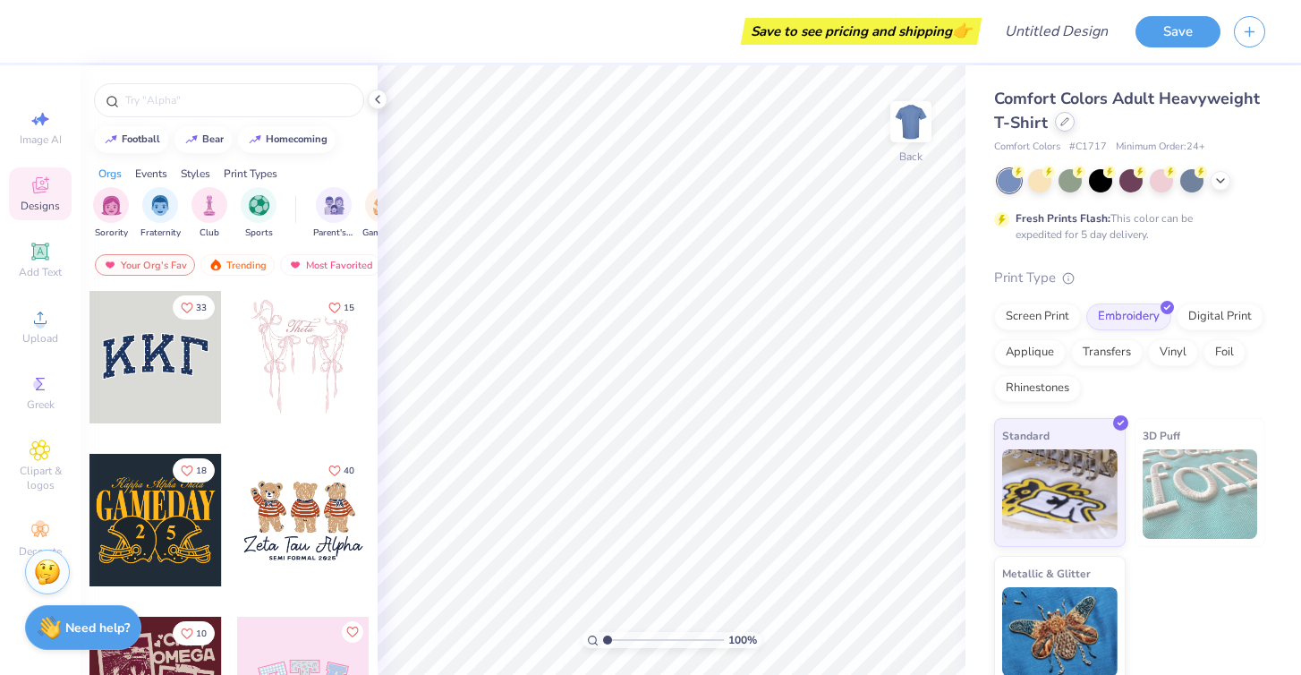
click at [1058, 124] on div at bounding box center [1065, 122] width 20 height 20
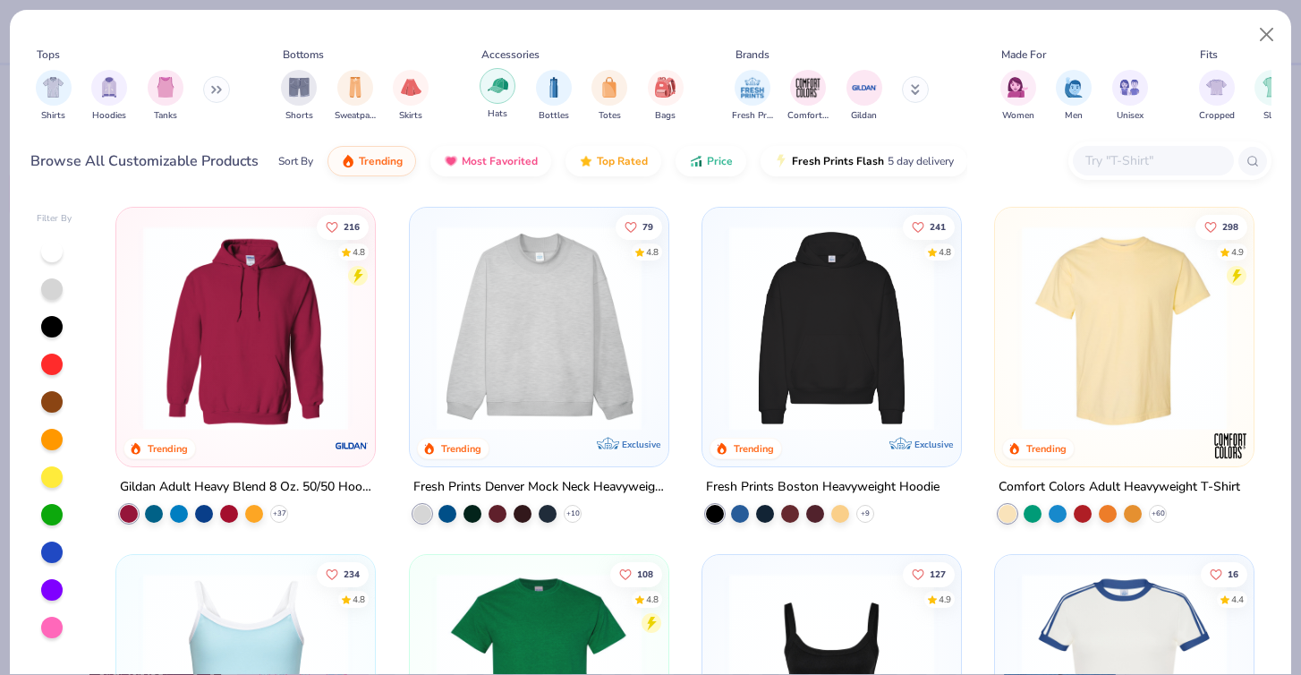
click at [505, 96] on img "filter for Hats" at bounding box center [498, 85] width 21 height 21
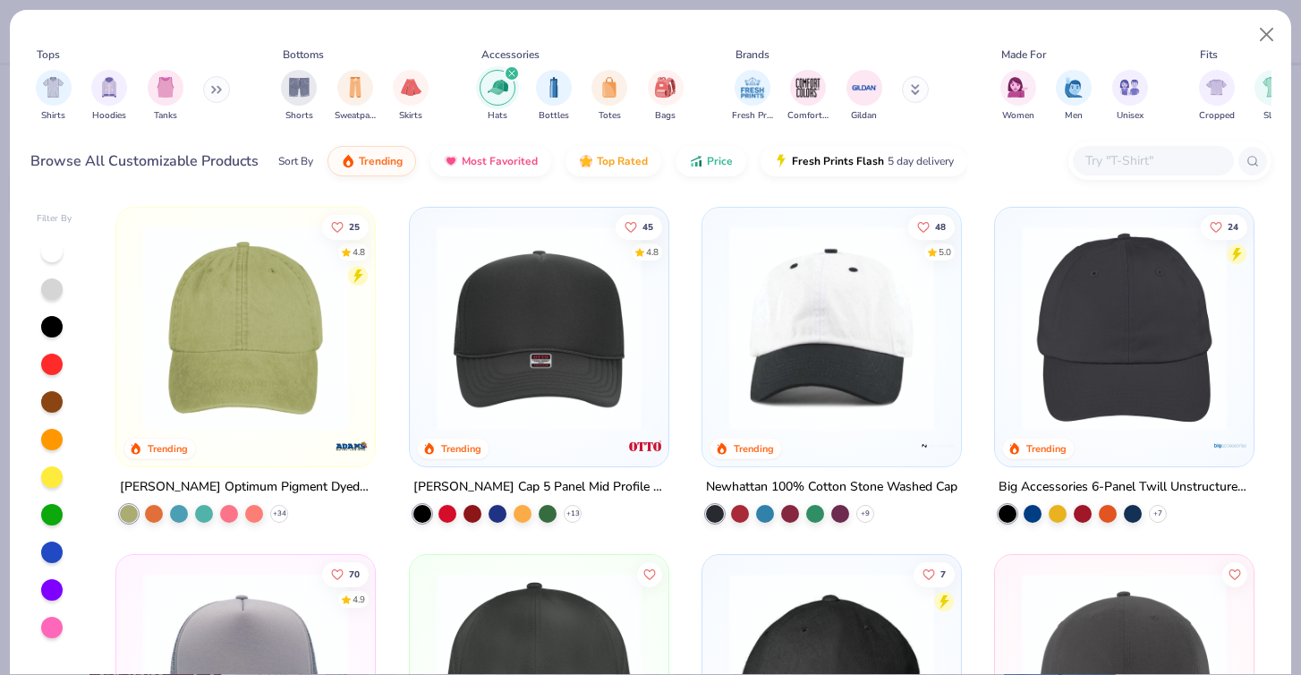
click at [55, 628] on div at bounding box center [51, 627] width 21 height 21
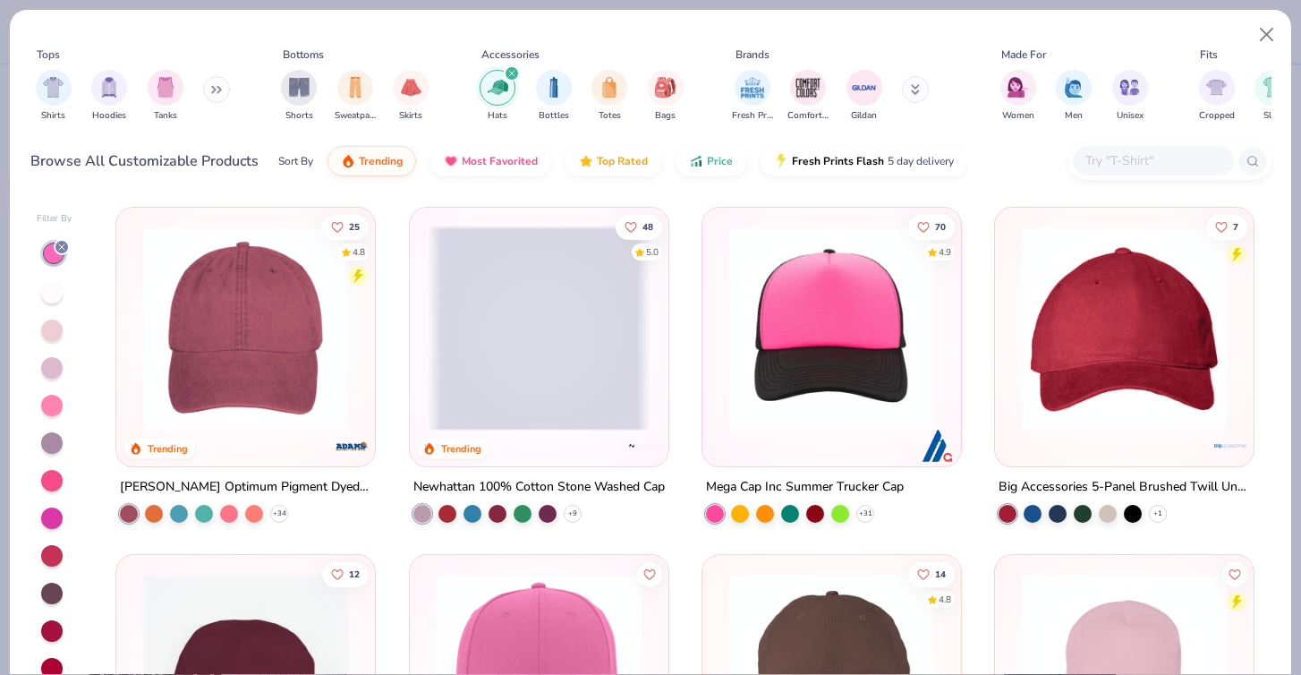
click at [581, 371] on span at bounding box center [539, 328] width 223 height 205
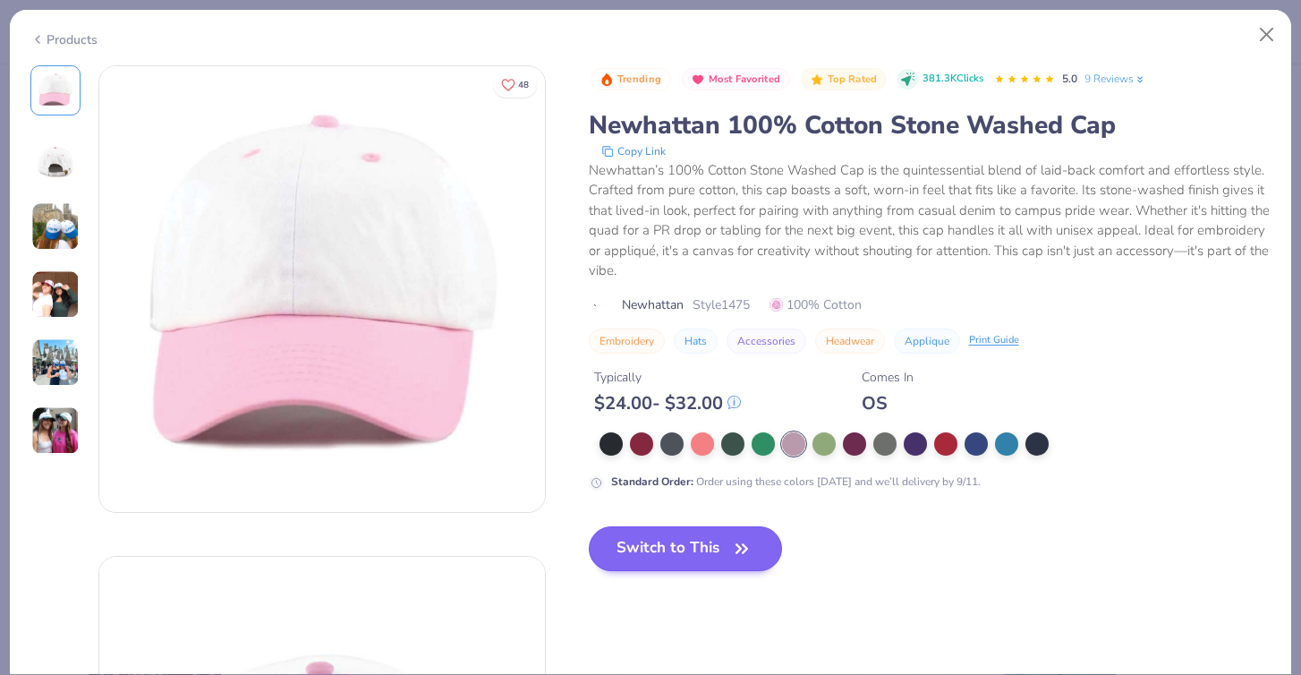
click at [690, 532] on button "Switch to This" at bounding box center [686, 548] width 194 height 45
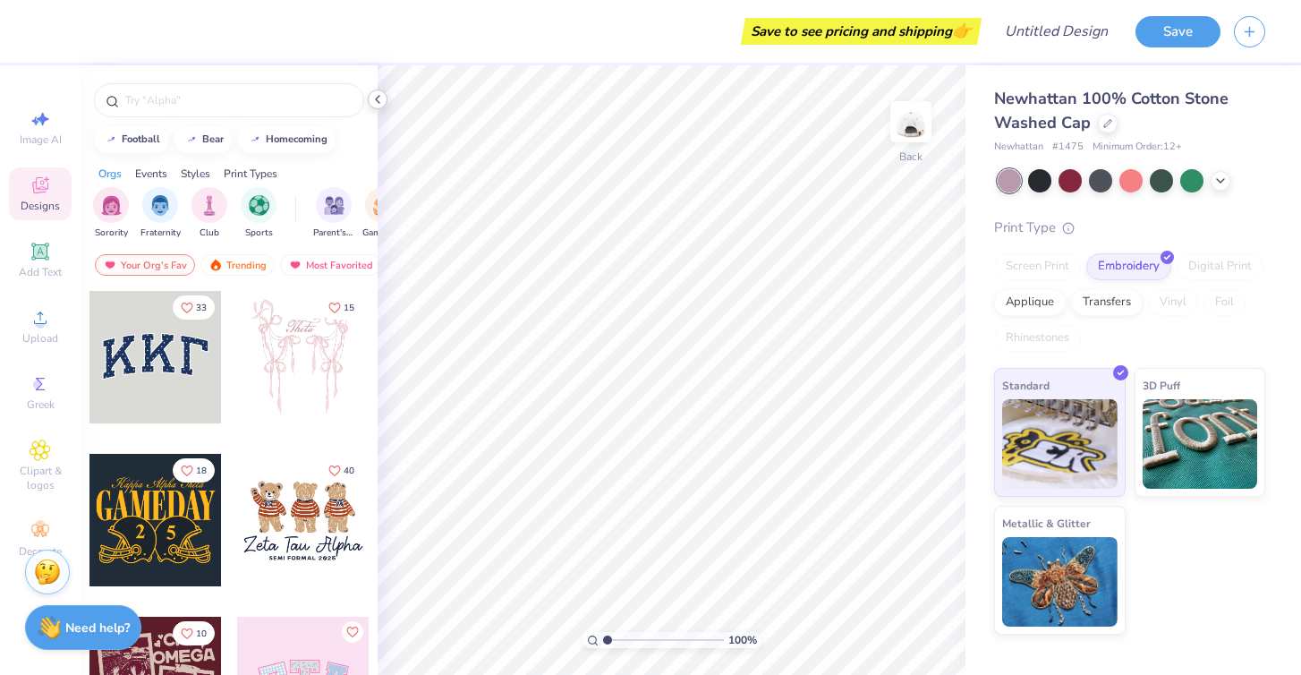
click at [371, 101] on icon at bounding box center [378, 99] width 14 height 14
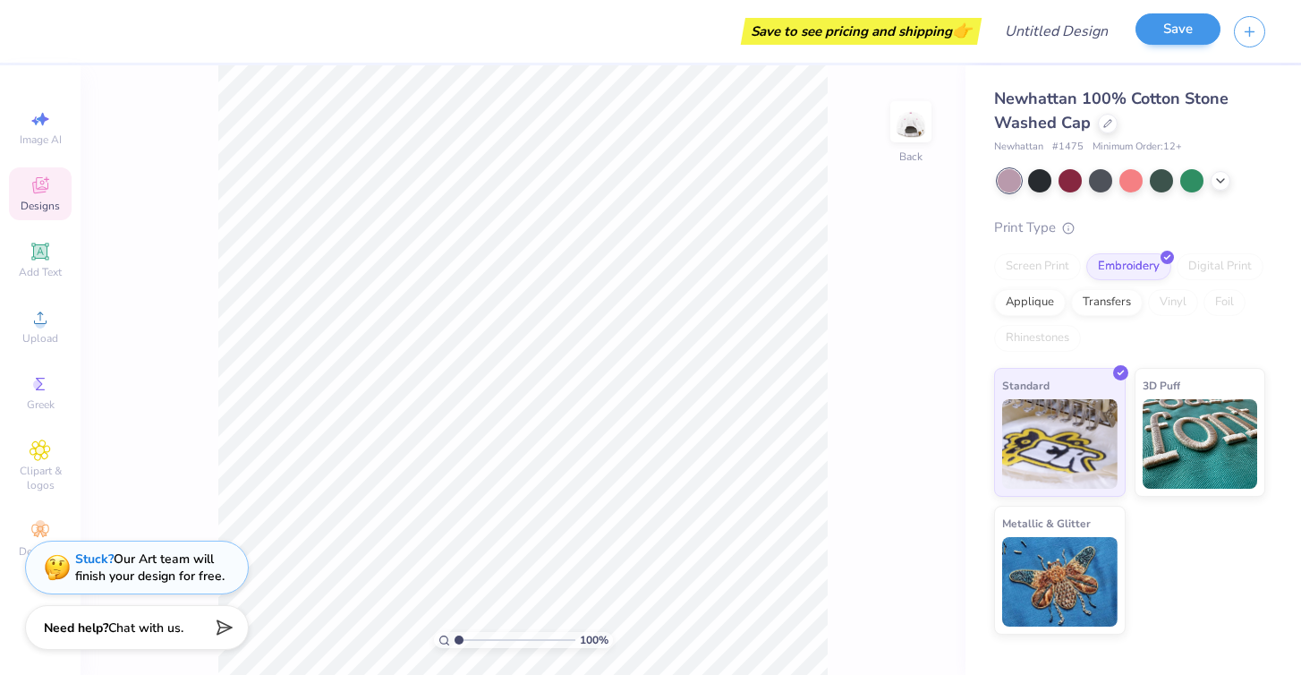
click at [1162, 37] on button "Save" at bounding box center [1178, 28] width 85 height 31
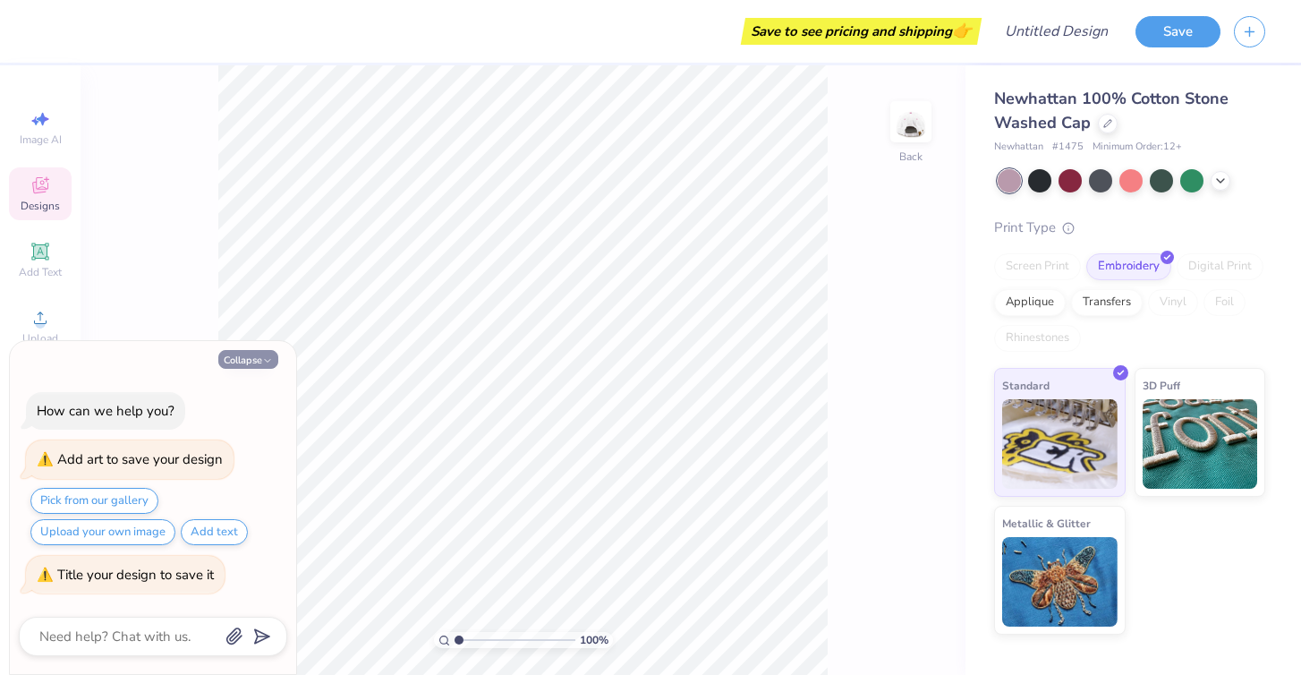
click at [251, 362] on button "Collapse" at bounding box center [248, 359] width 60 height 19
type textarea "x"
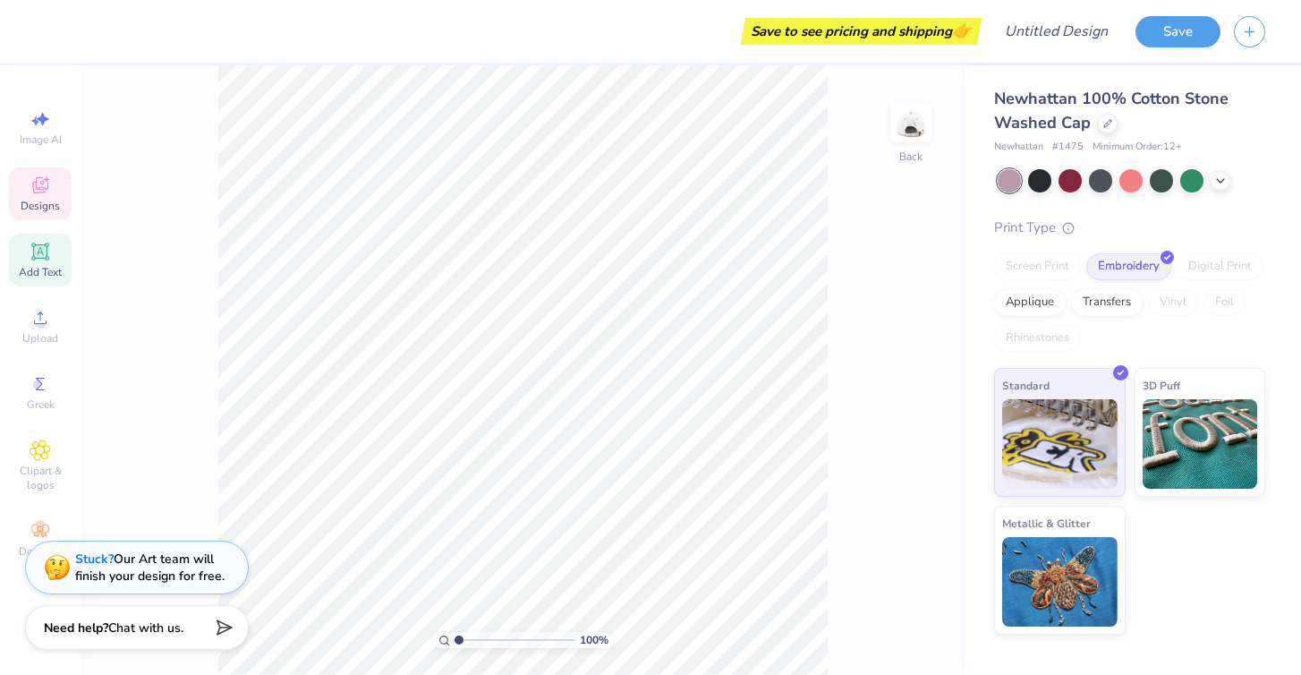
click at [30, 259] on icon at bounding box center [40, 251] width 21 height 21
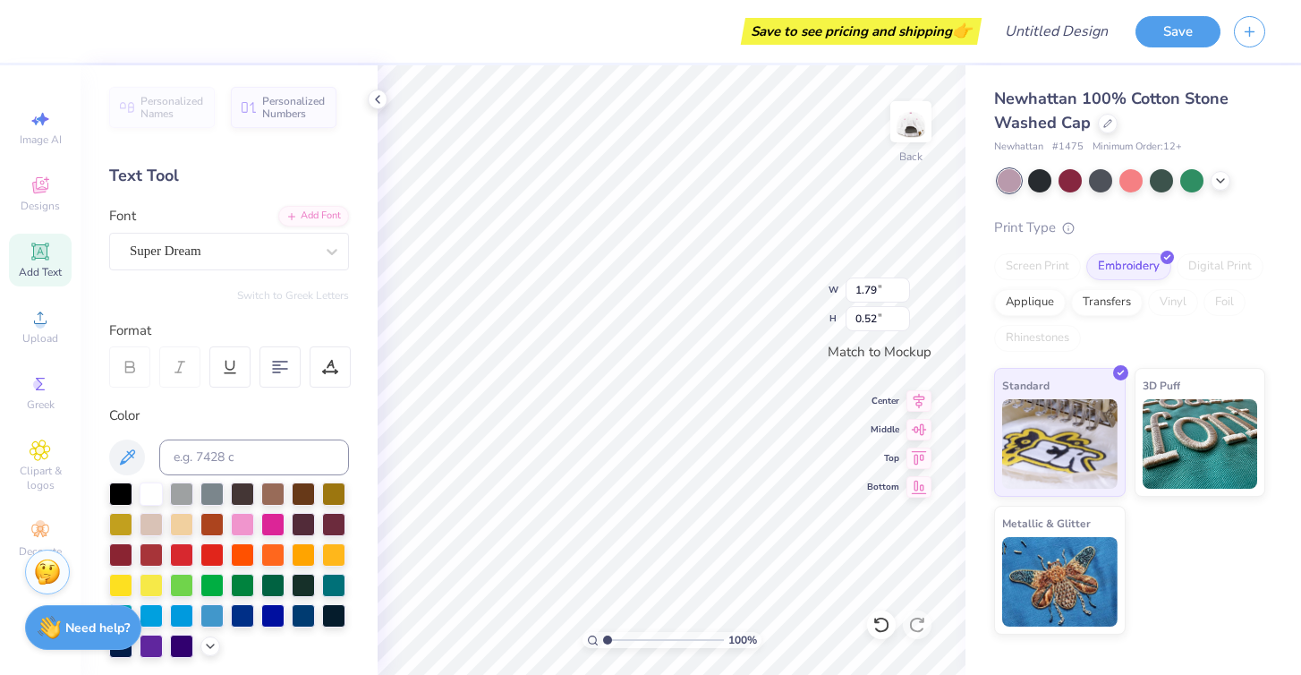
scroll to position [0, 4]
type textarea "GAMMA PHI"
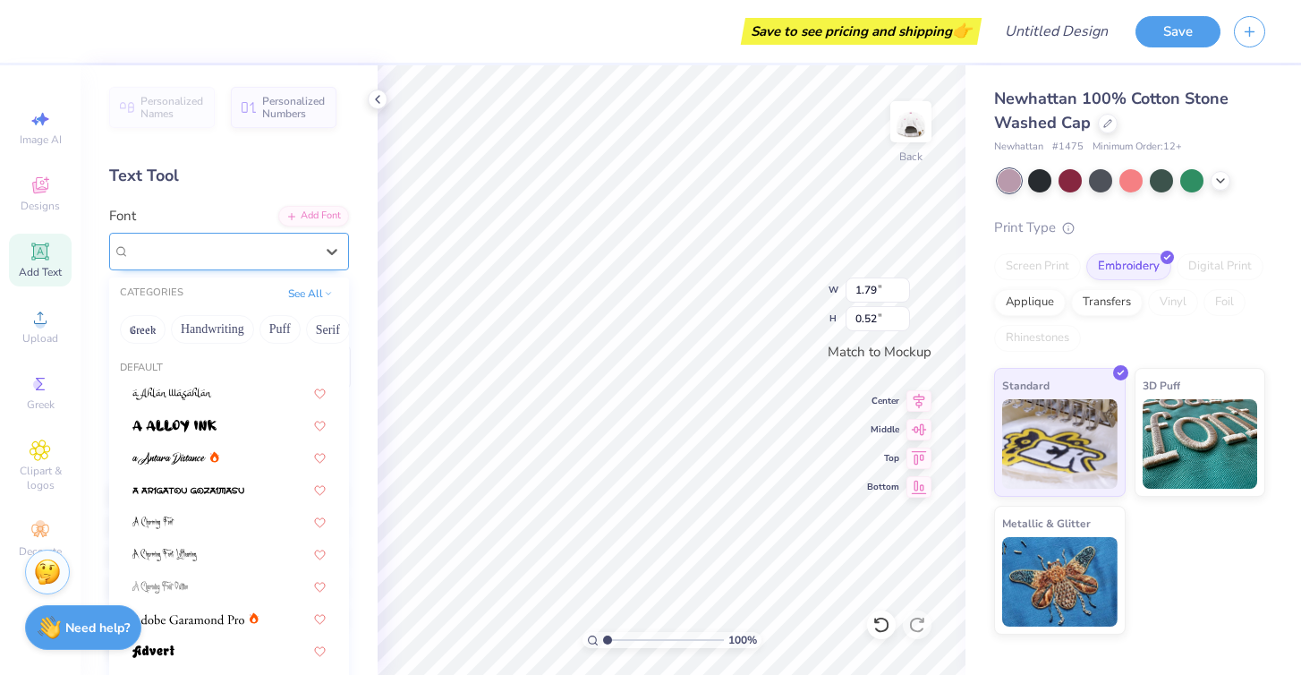
click at [262, 267] on div "Super Dream" at bounding box center [229, 252] width 240 height 38
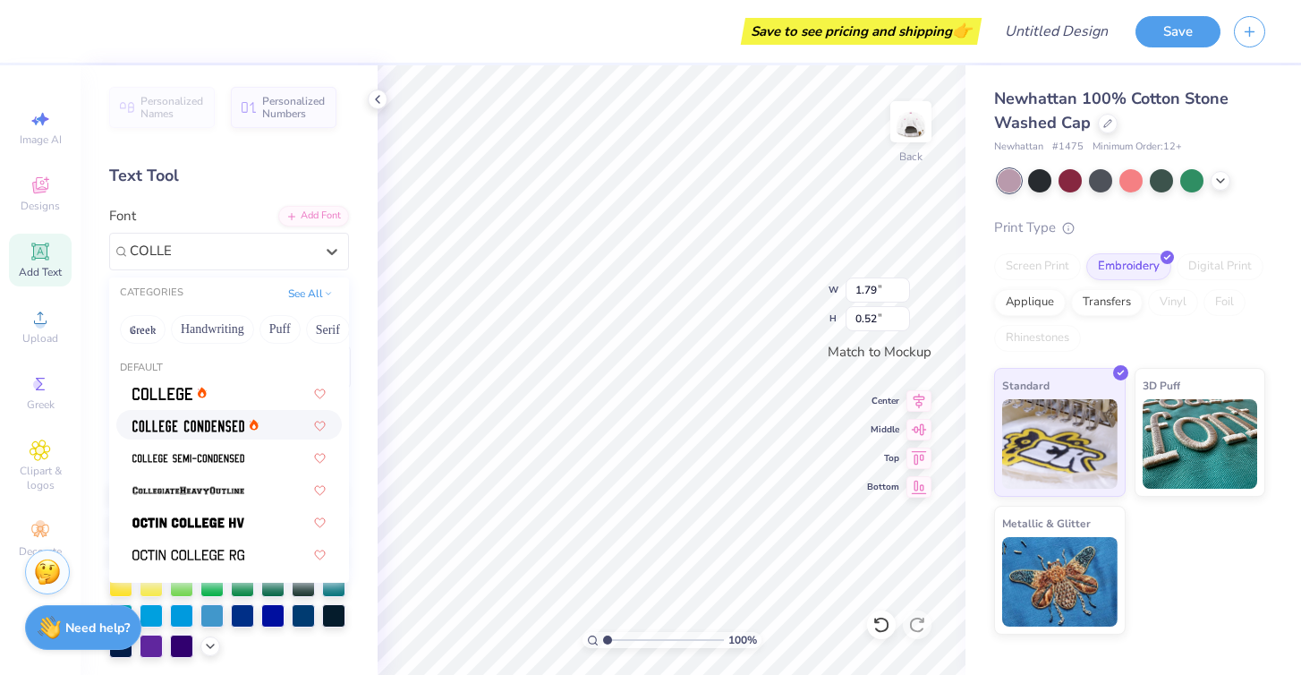
click at [212, 427] on img at bounding box center [188, 426] width 112 height 13
type input "COLLE"
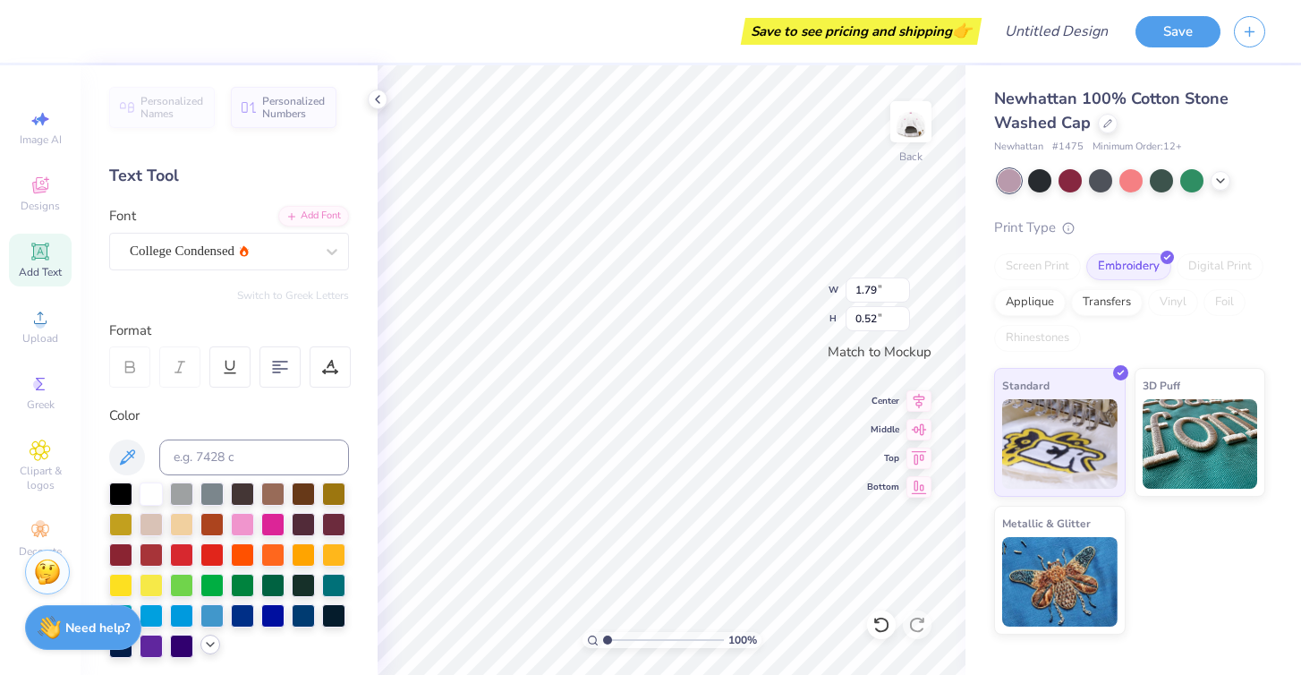
click at [209, 652] on div at bounding box center [210, 645] width 20 height 20
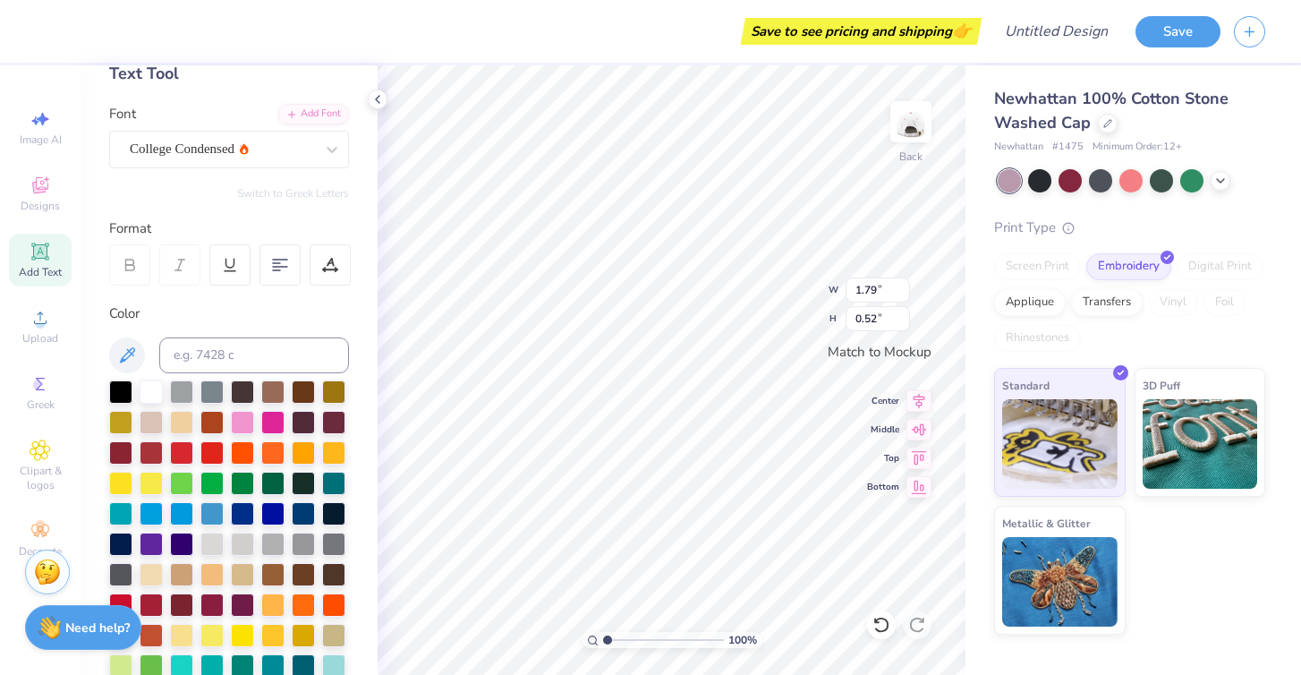
scroll to position [104, 0]
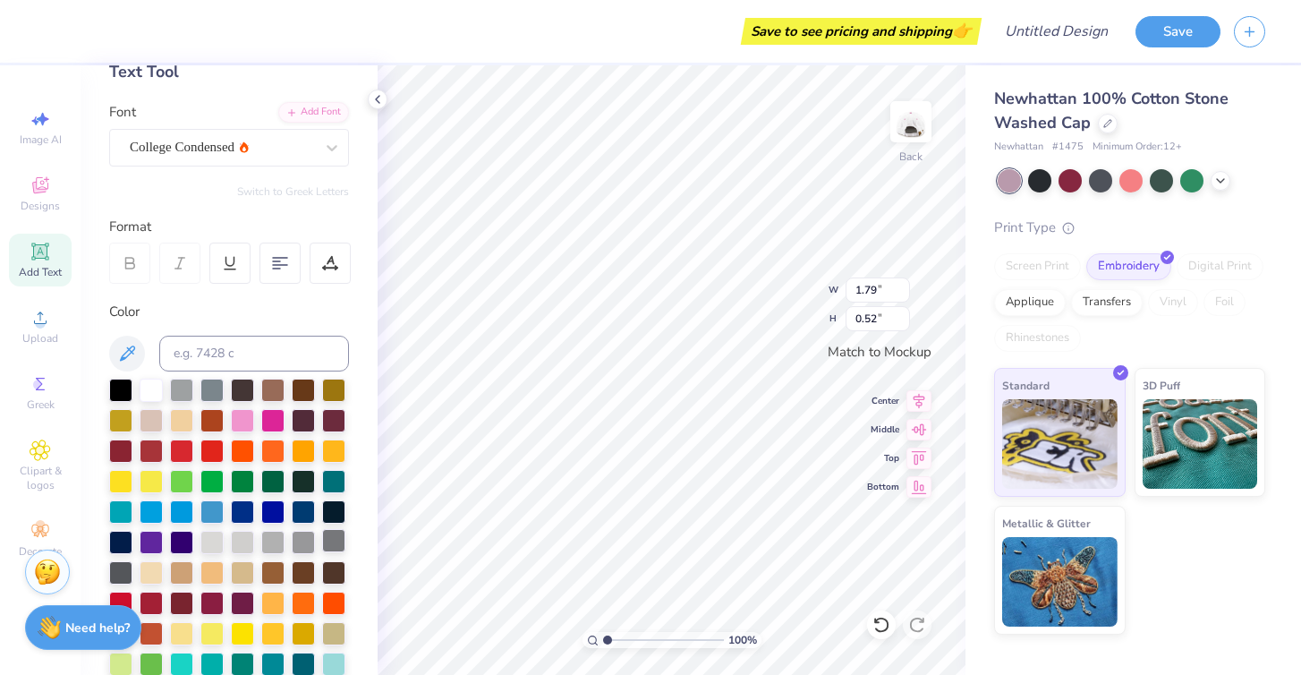
click at [332, 544] on div at bounding box center [333, 540] width 23 height 23
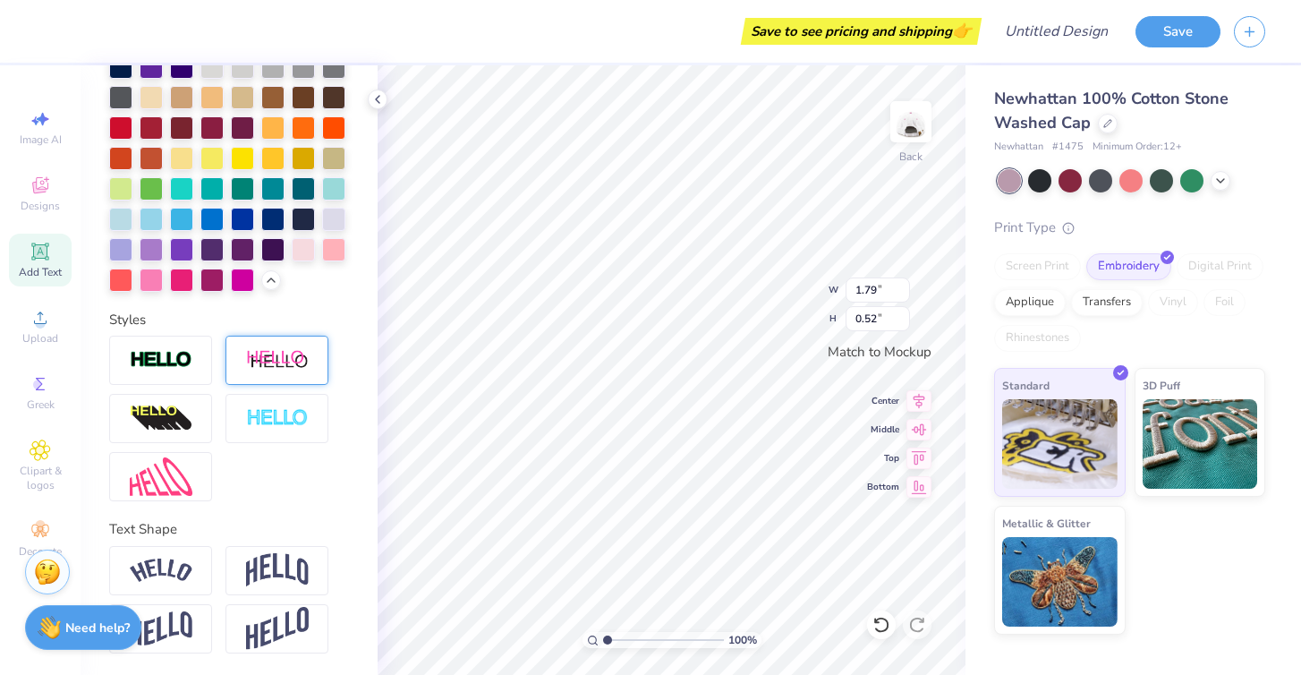
scroll to position [579, 0]
click at [286, 563] on img at bounding box center [277, 570] width 63 height 34
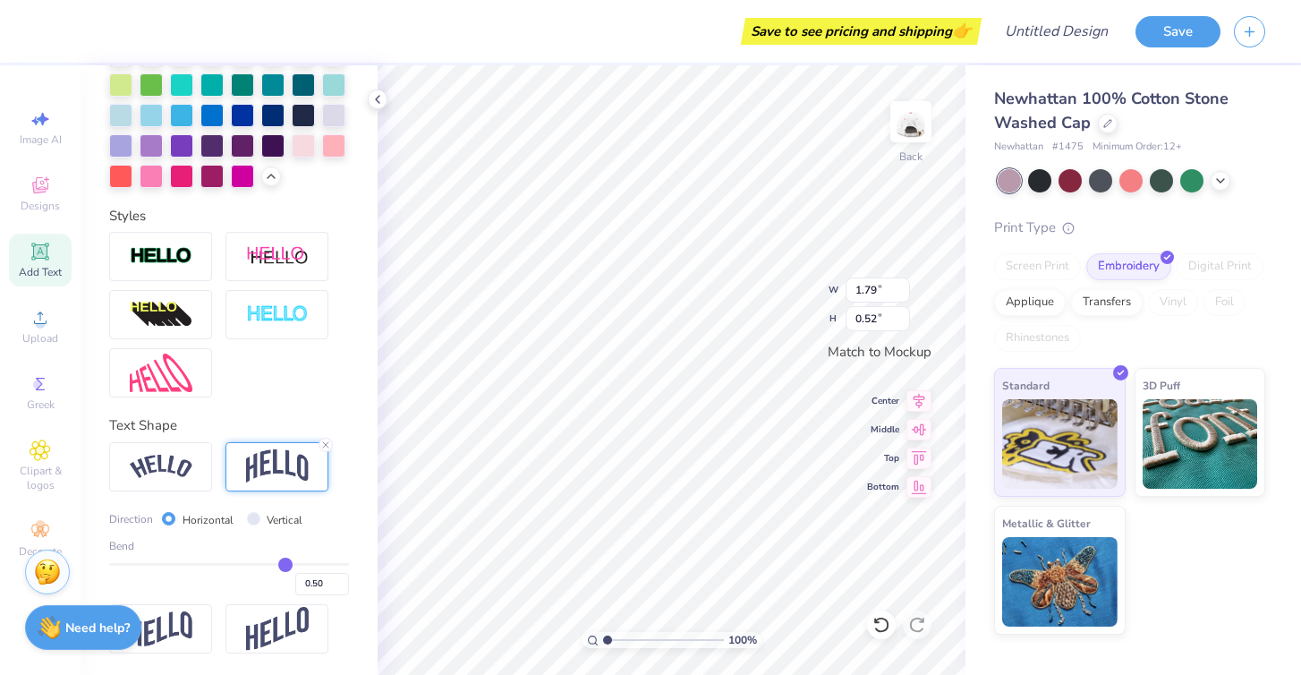
scroll to position [684, 0]
type input "0.51"
click at [340, 581] on input "0.51" at bounding box center [322, 584] width 54 height 22
type input "0.51"
type input "3.95"
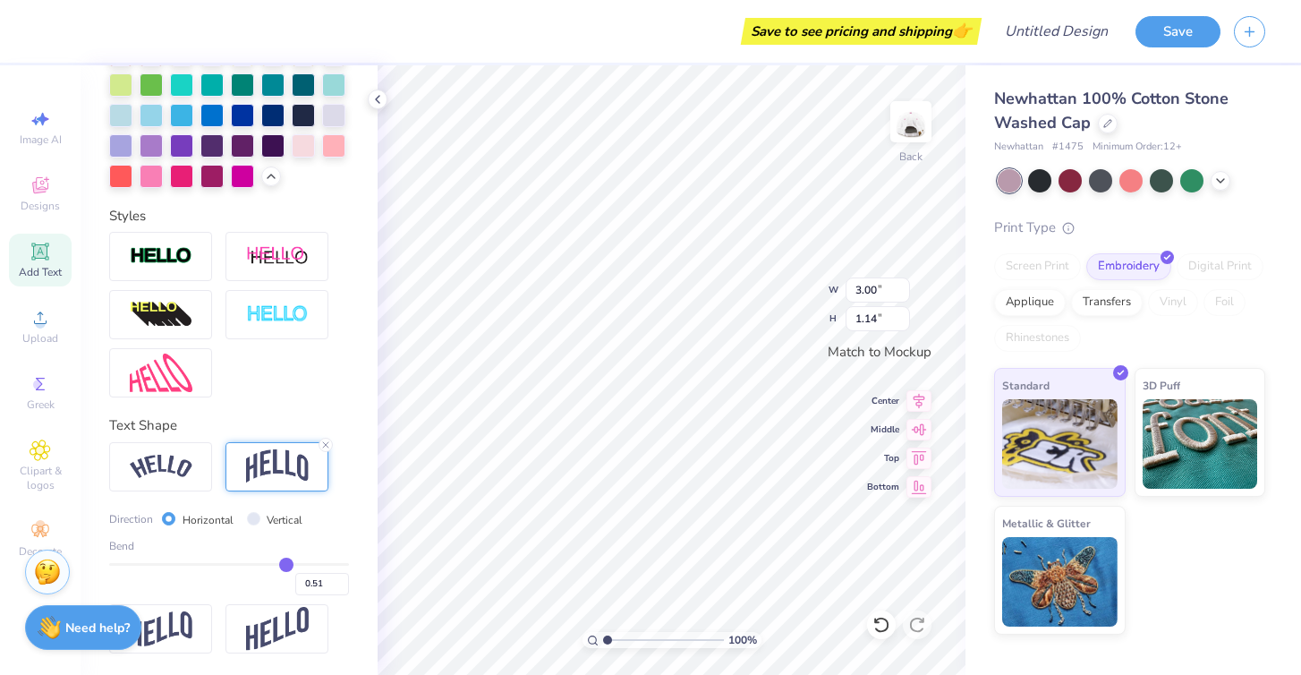
type input "1.50"
type input "4.90"
type input "1.87"
click at [926, 406] on icon at bounding box center [919, 398] width 25 height 21
click at [919, 428] on icon at bounding box center [919, 426] width 25 height 21
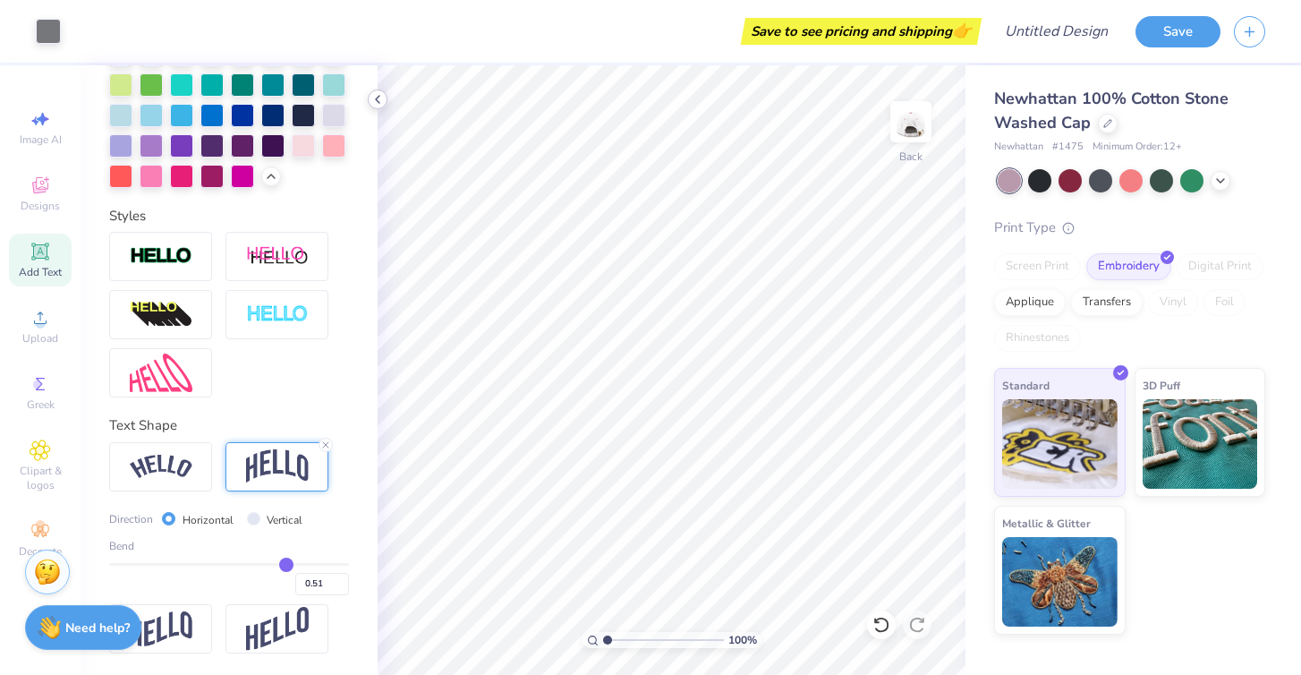
click at [380, 97] on icon at bounding box center [378, 99] width 14 height 14
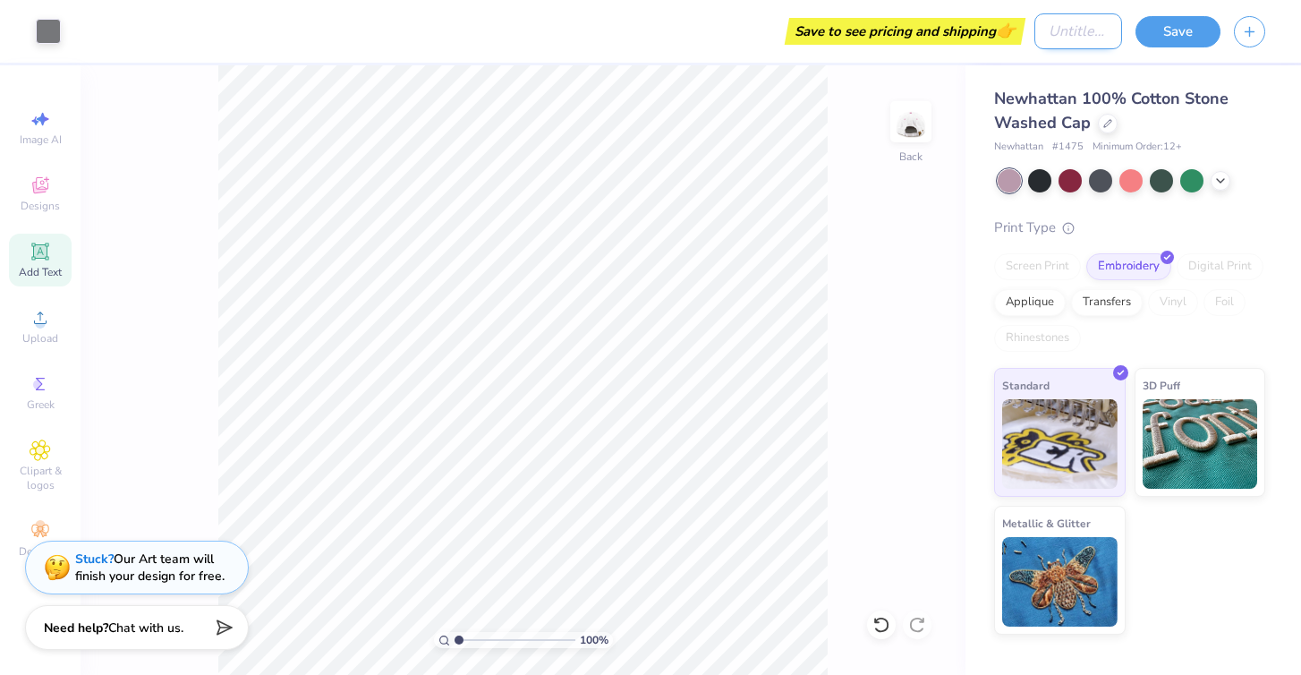
click at [1061, 26] on input "Design Title" at bounding box center [1079, 31] width 88 height 36
type input "final"
click at [1192, 31] on button "Save" at bounding box center [1178, 28] width 85 height 31
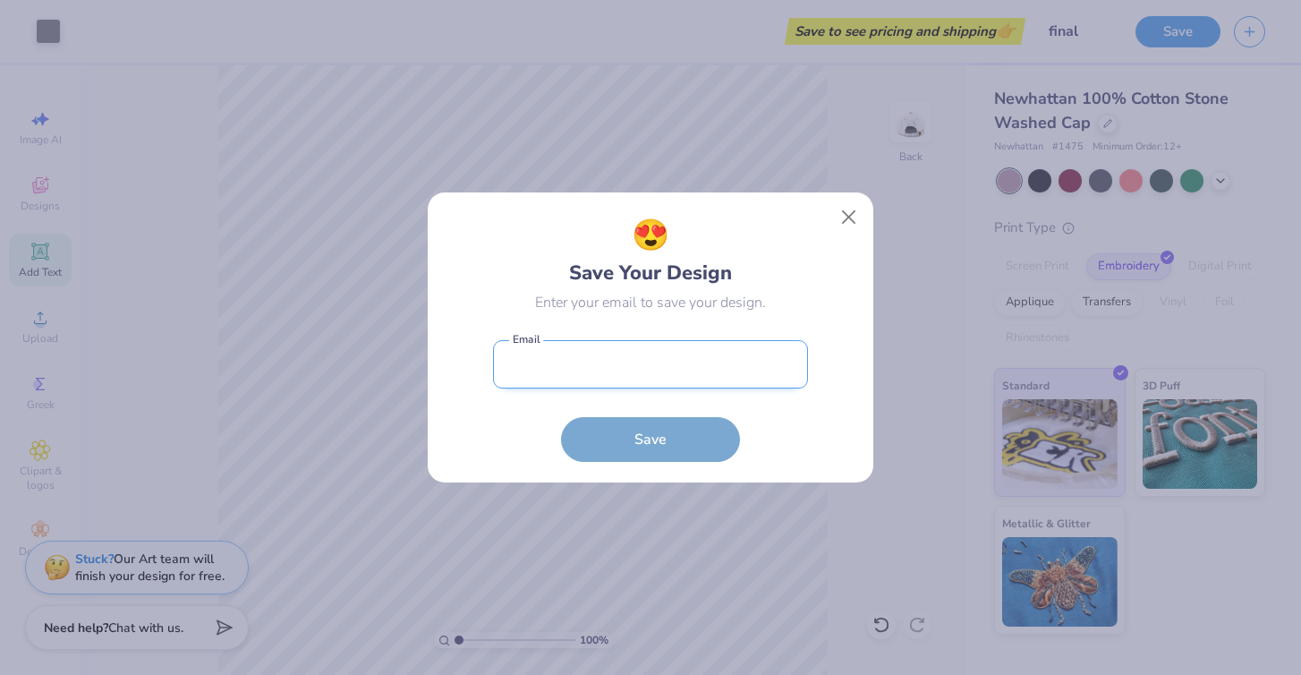
click at [638, 381] on input "email" at bounding box center [650, 364] width 315 height 49
type input "camillecolpoys@freshprints.com"
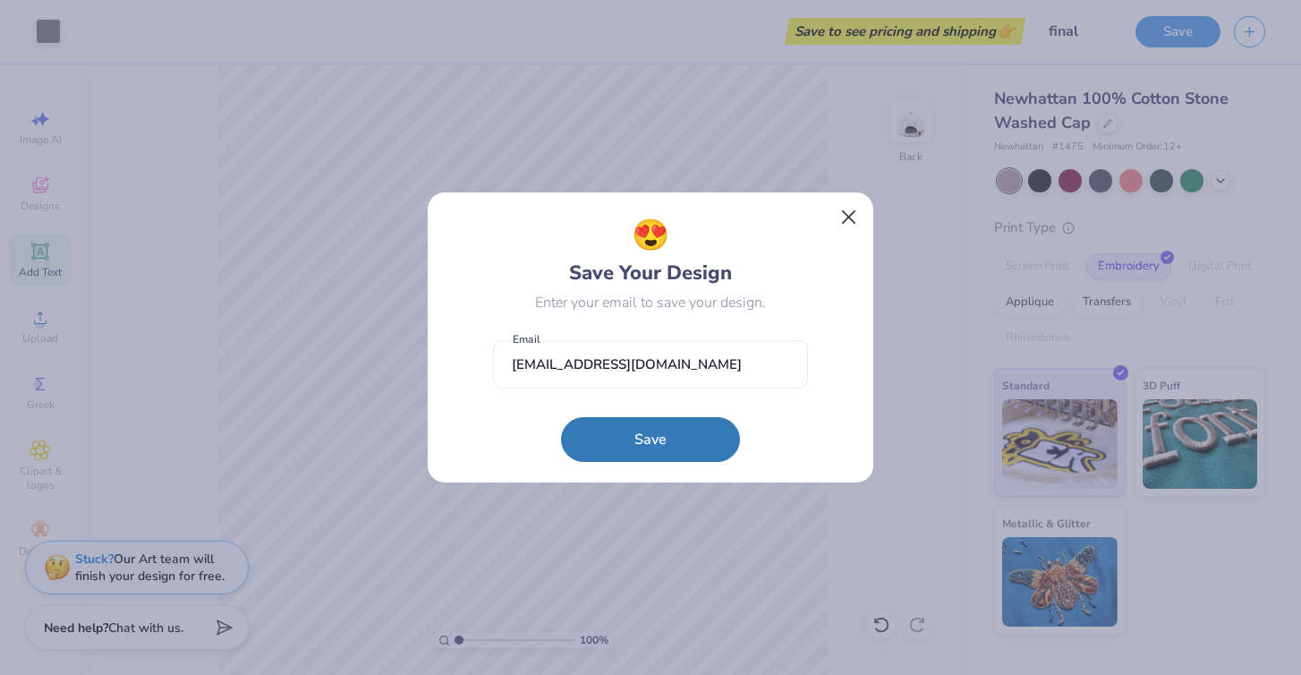
click at [850, 215] on button "Close" at bounding box center [849, 217] width 34 height 34
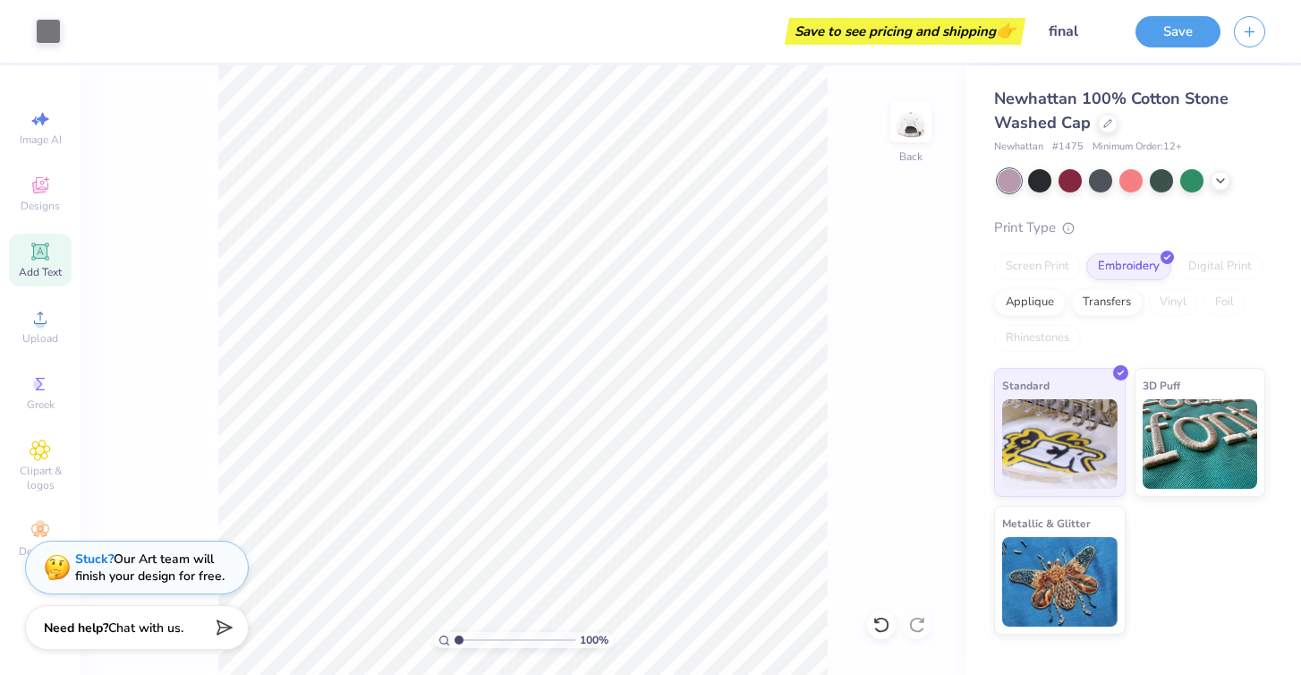
click at [772, 0] on div "Save to see pricing and shipping 👉" at bounding box center [547, 31] width 947 height 63
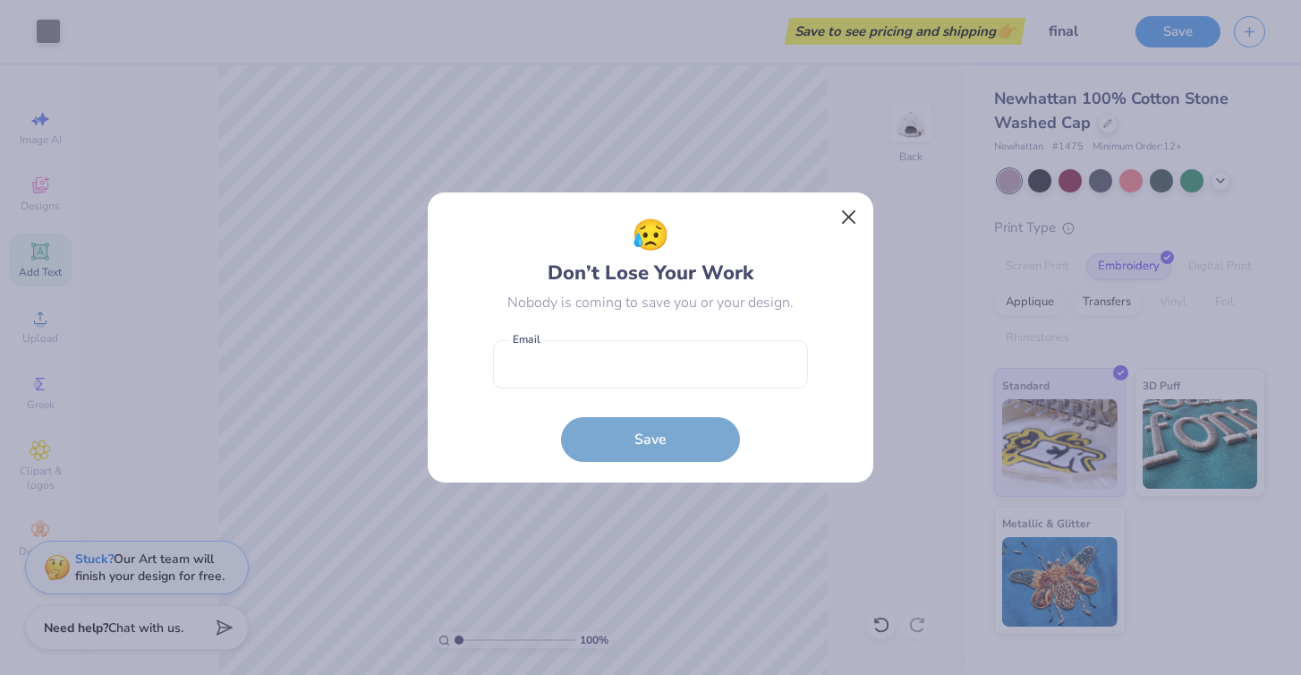
click at [839, 226] on button "Close" at bounding box center [849, 217] width 34 height 34
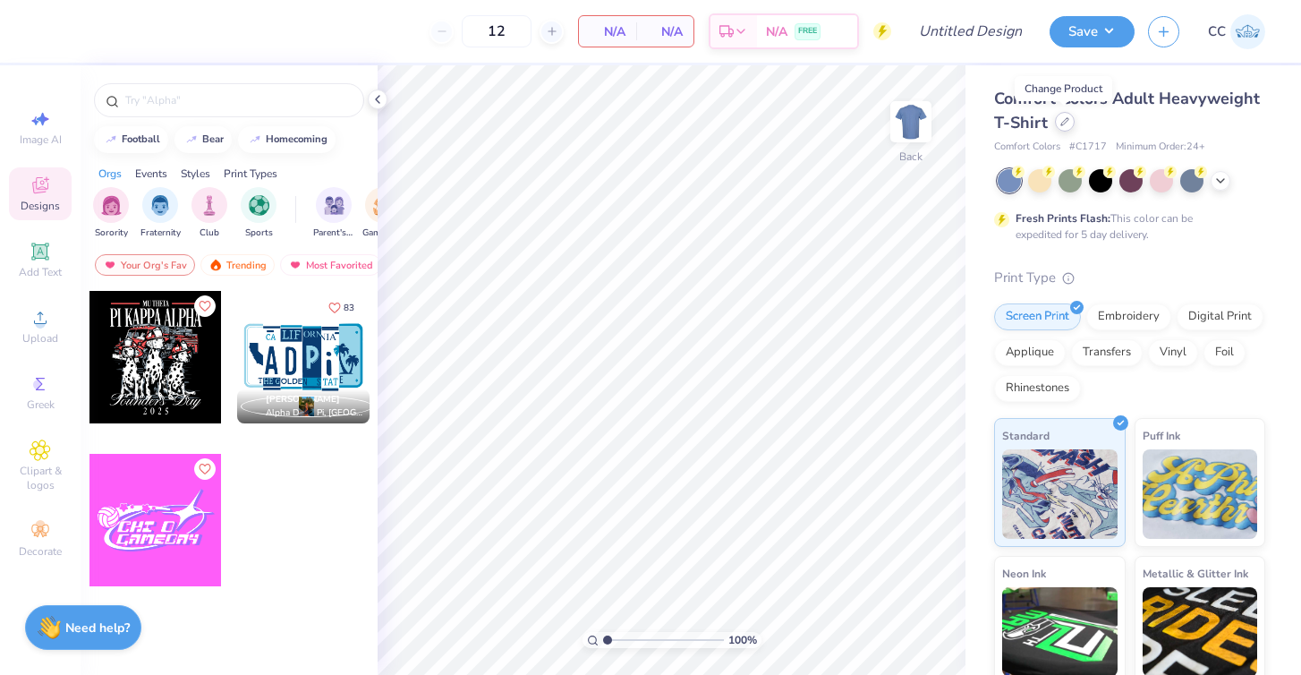
click at [1062, 125] on icon at bounding box center [1065, 121] width 7 height 7
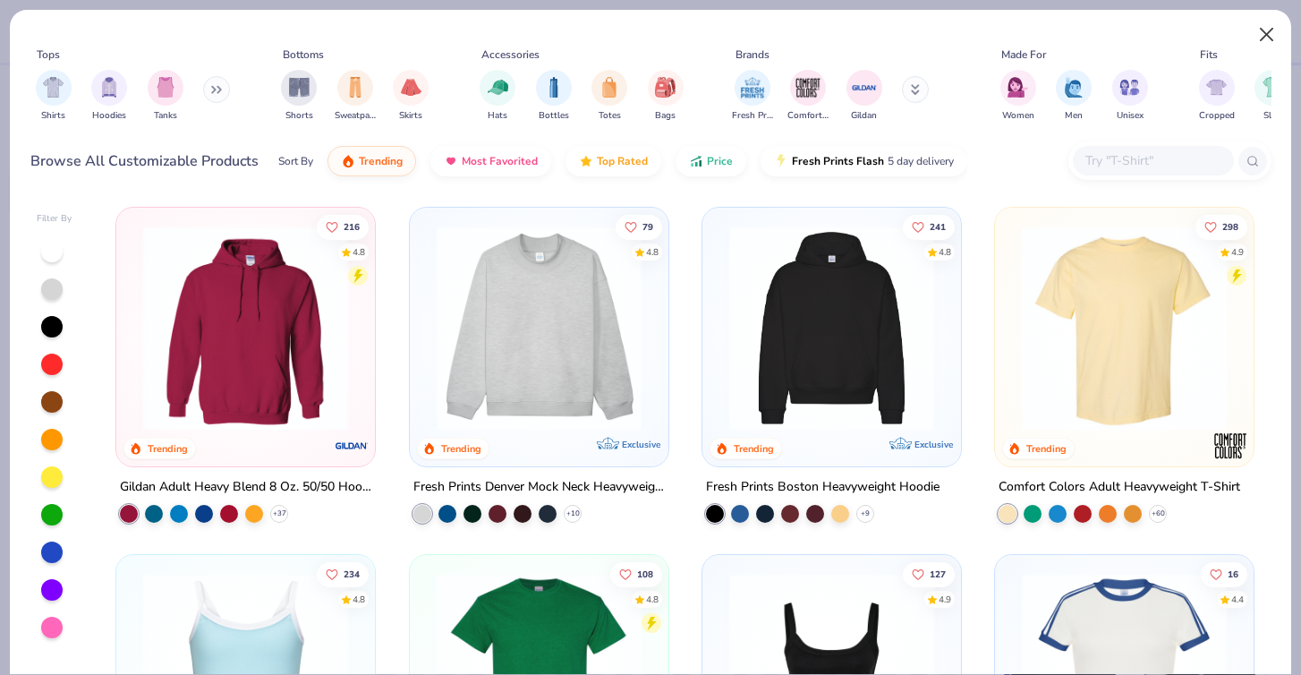
click at [1277, 41] on button "Close" at bounding box center [1267, 35] width 34 height 34
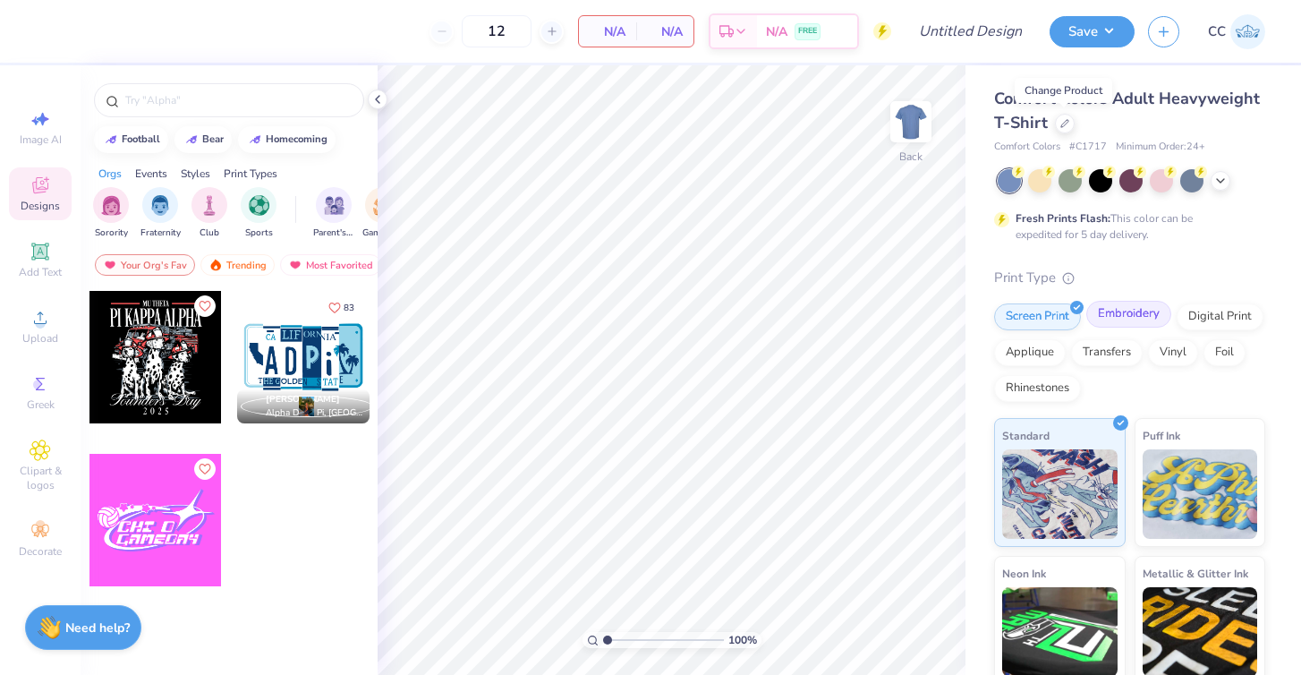
click at [1122, 305] on div "Embroidery" at bounding box center [1129, 314] width 85 height 27
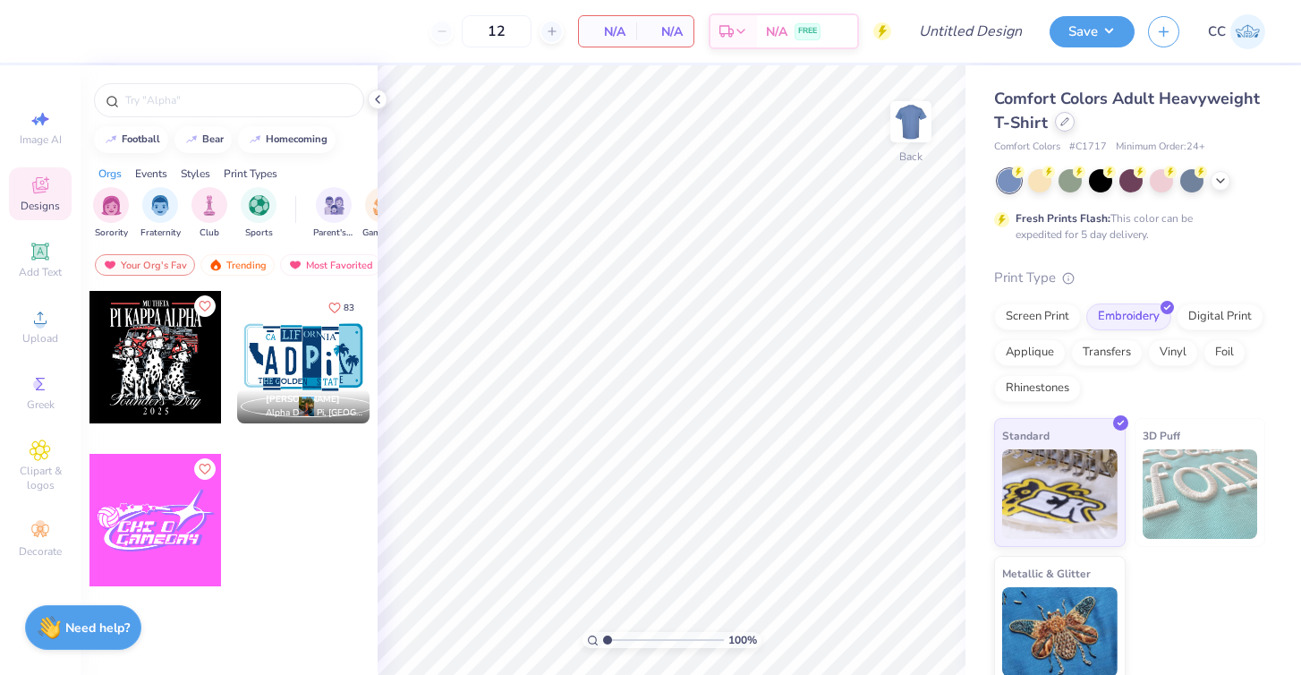
click at [1068, 123] on icon at bounding box center [1065, 121] width 9 height 9
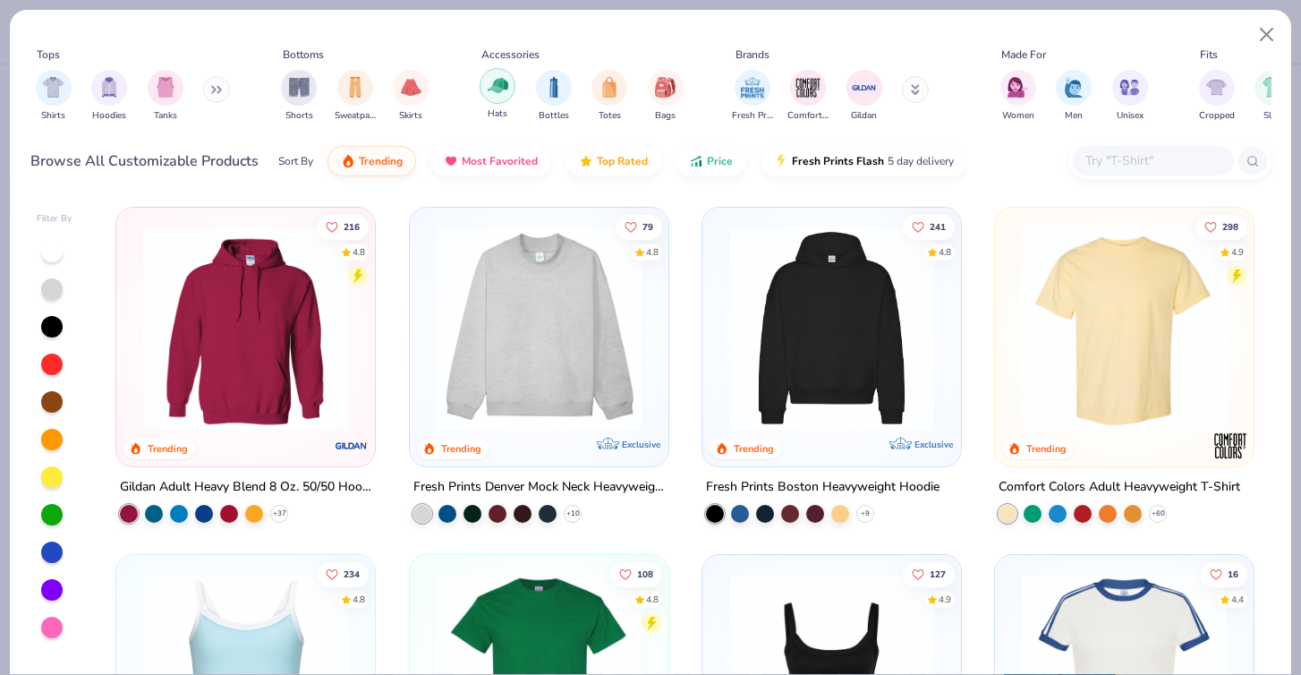
click at [498, 105] on div "Hats" at bounding box center [498, 94] width 36 height 53
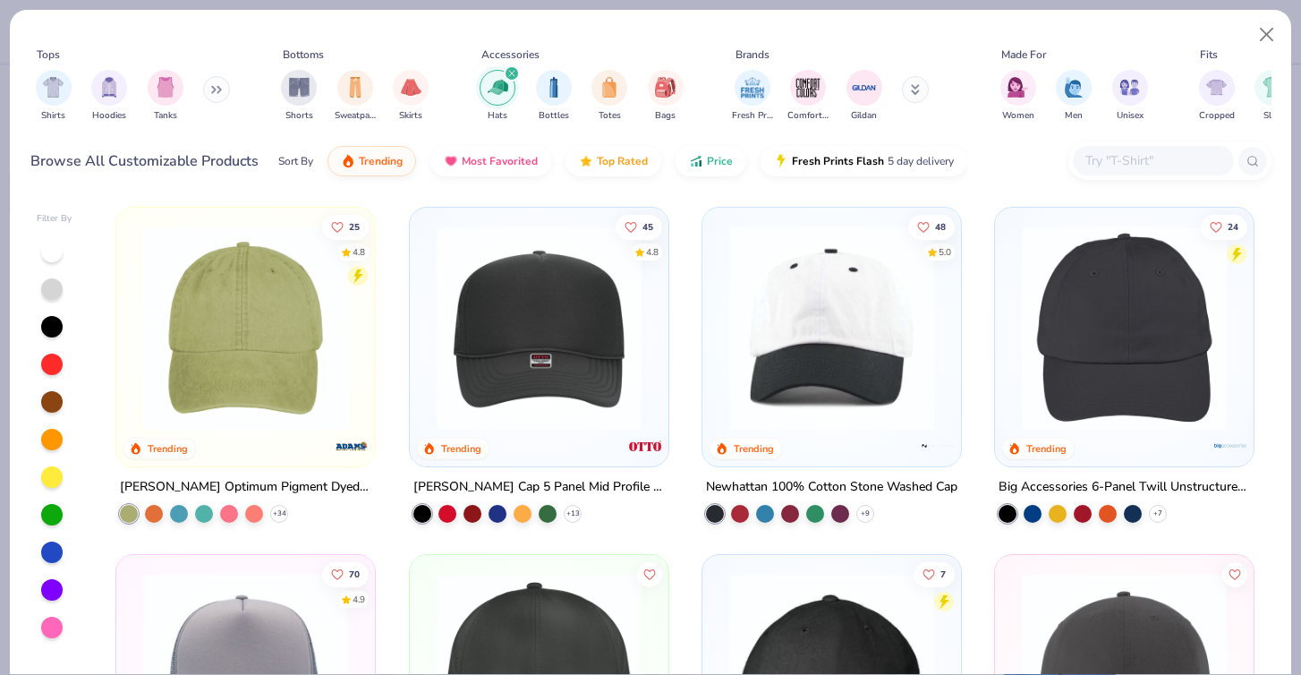
click at [49, 628] on div at bounding box center [51, 627] width 21 height 21
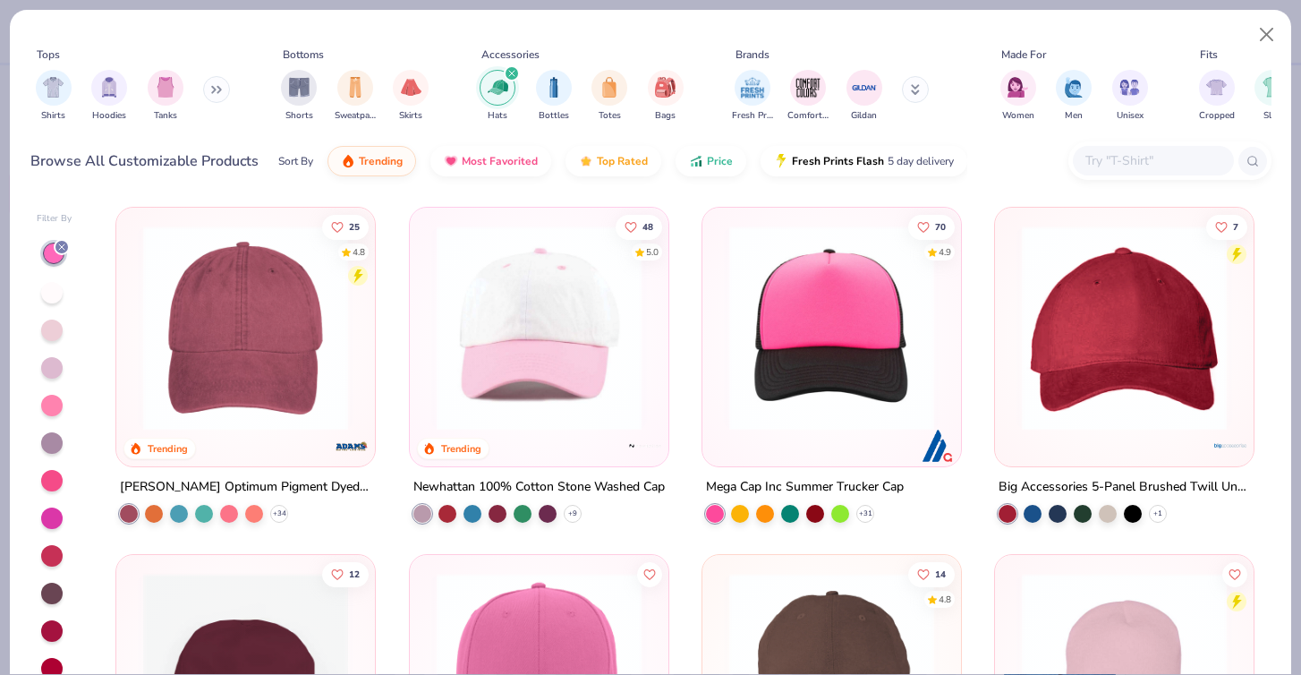
click at [616, 405] on img at bounding box center [539, 328] width 223 height 205
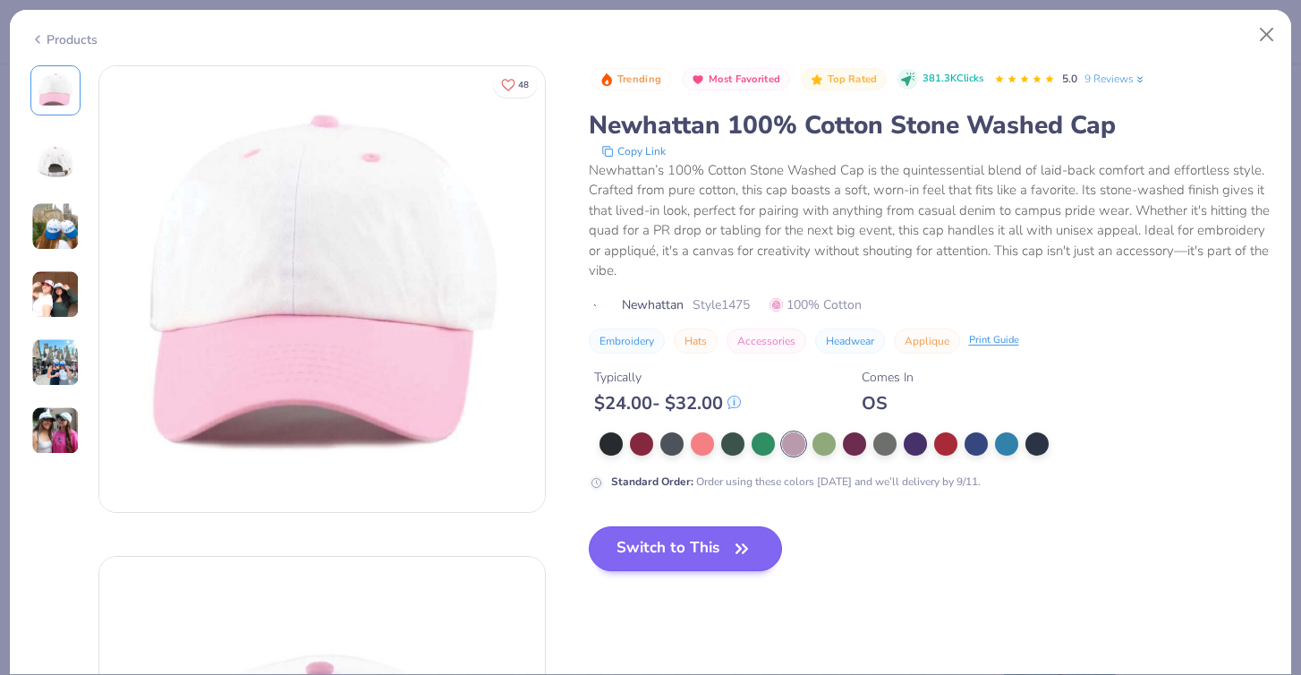
click at [691, 561] on button "Switch to This" at bounding box center [686, 548] width 194 height 45
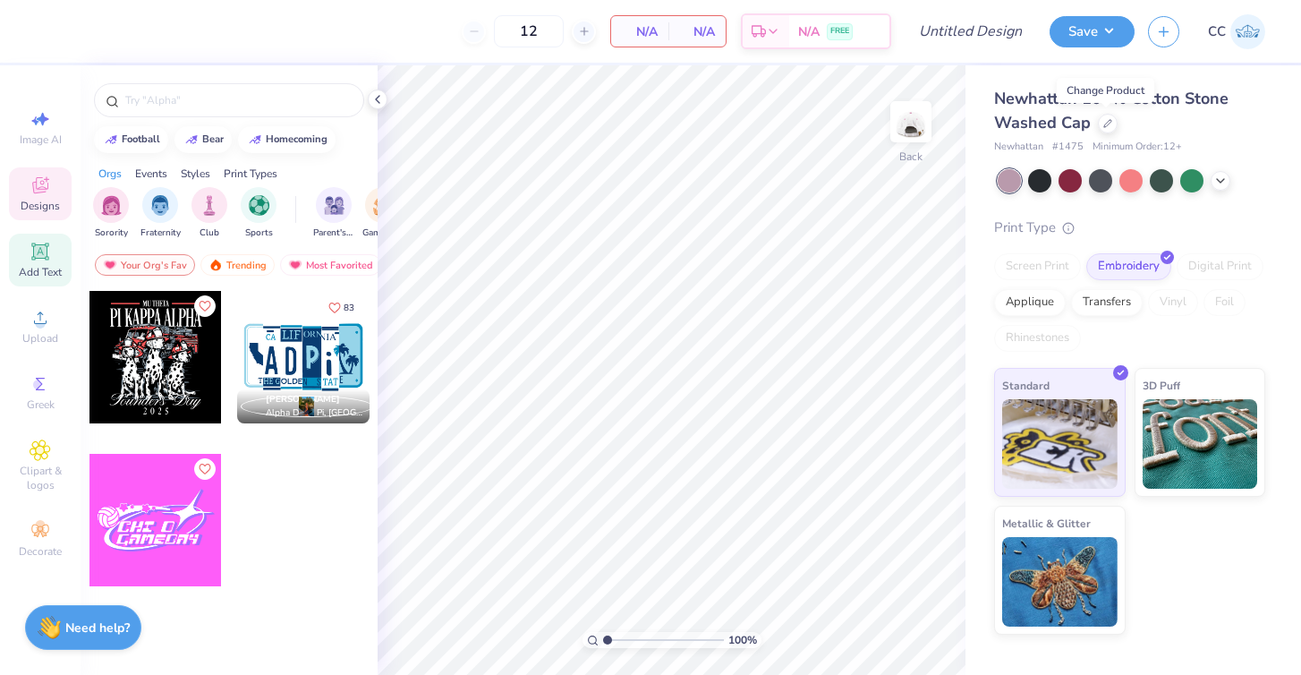
click at [40, 266] on span "Add Text" at bounding box center [40, 272] width 43 height 14
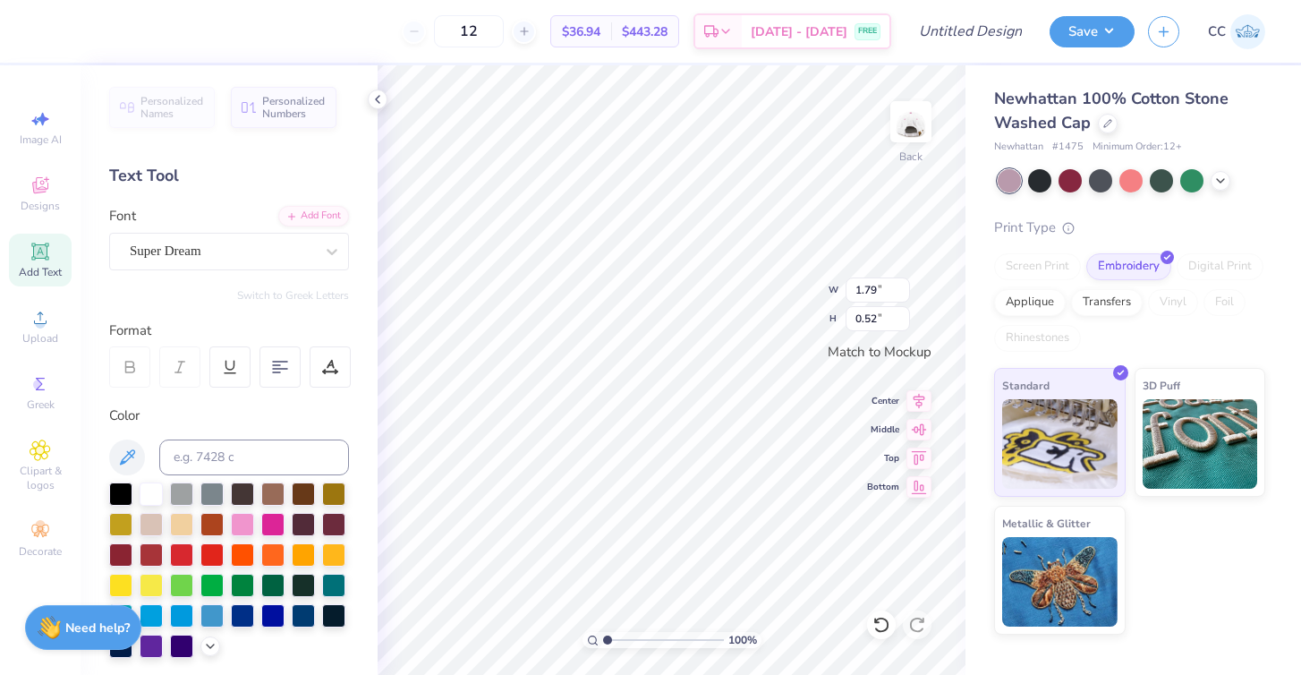
scroll to position [1, 4]
type textarea "GAMMA PHI"
click at [253, 248] on div "Super Dream" at bounding box center [222, 251] width 188 height 28
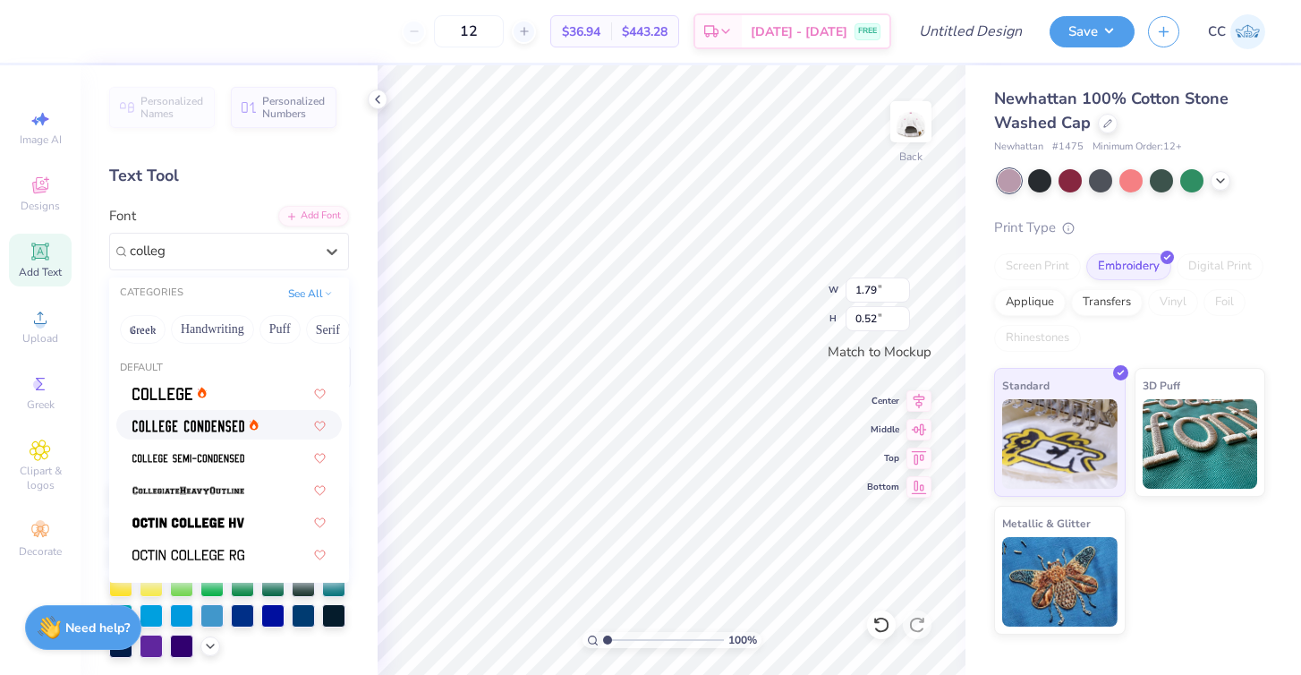
click at [207, 429] on img at bounding box center [188, 426] width 112 height 13
type input "colleg"
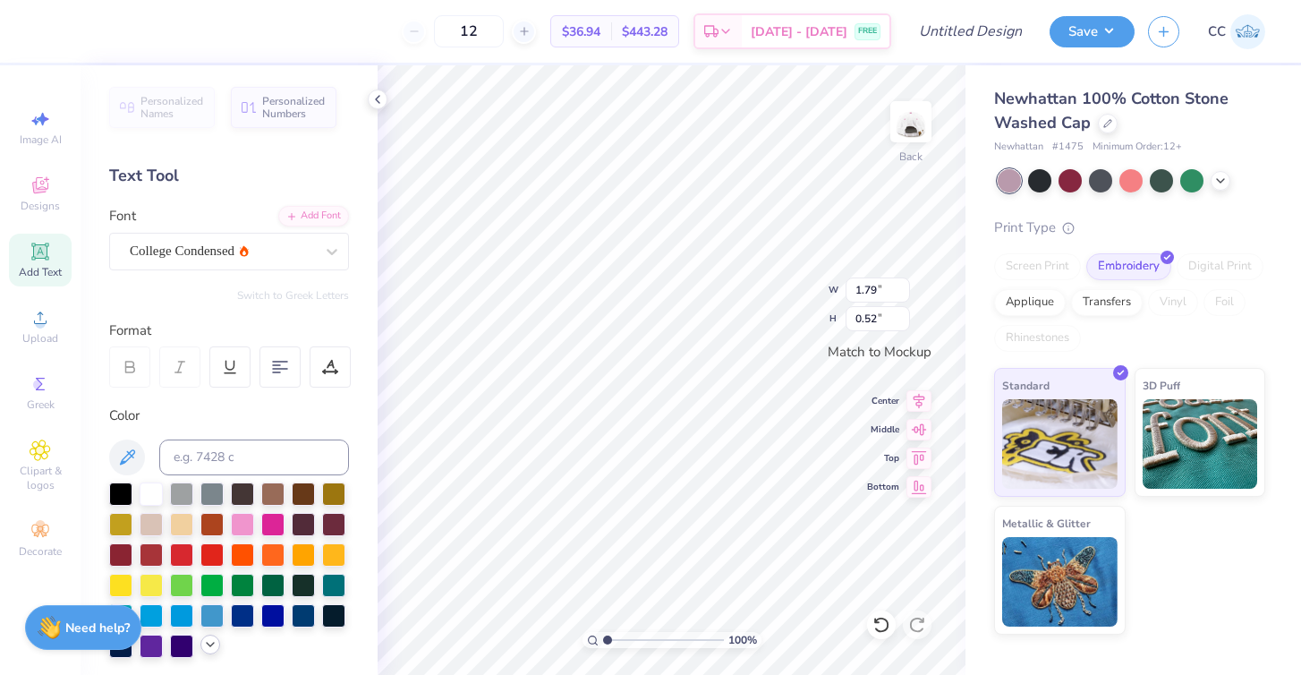
click at [214, 648] on icon at bounding box center [210, 644] width 14 height 14
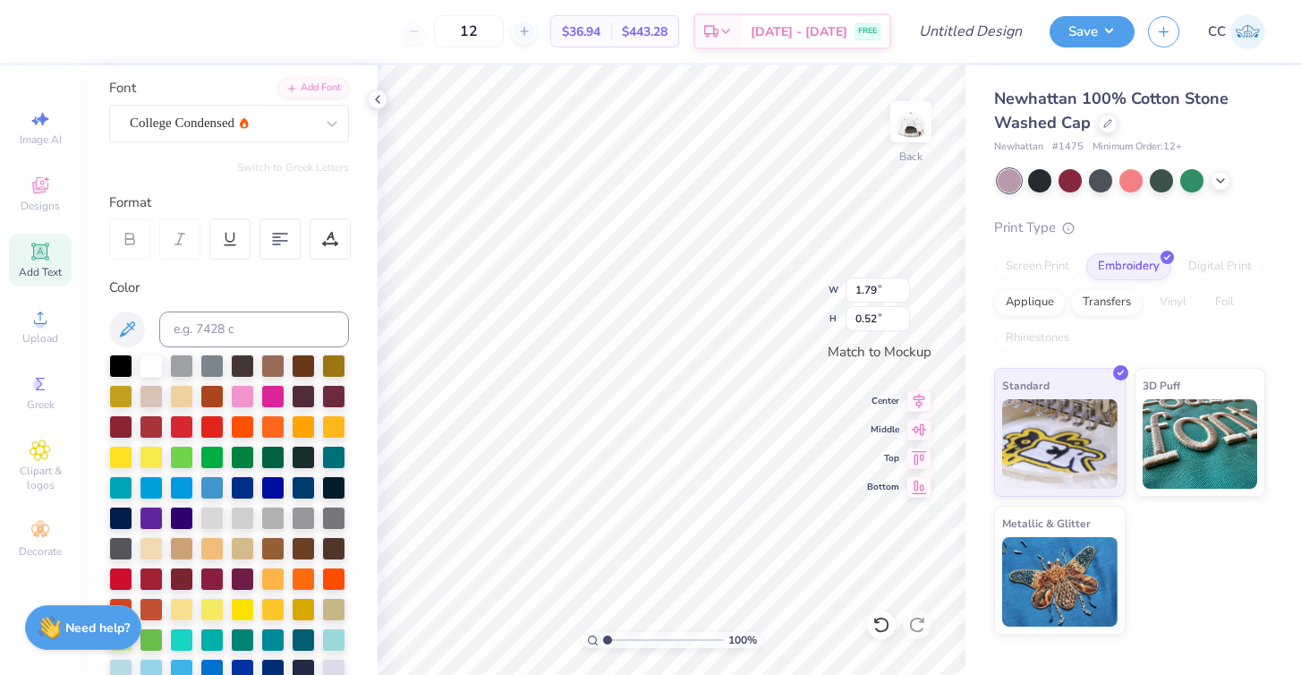
scroll to position [131, 0]
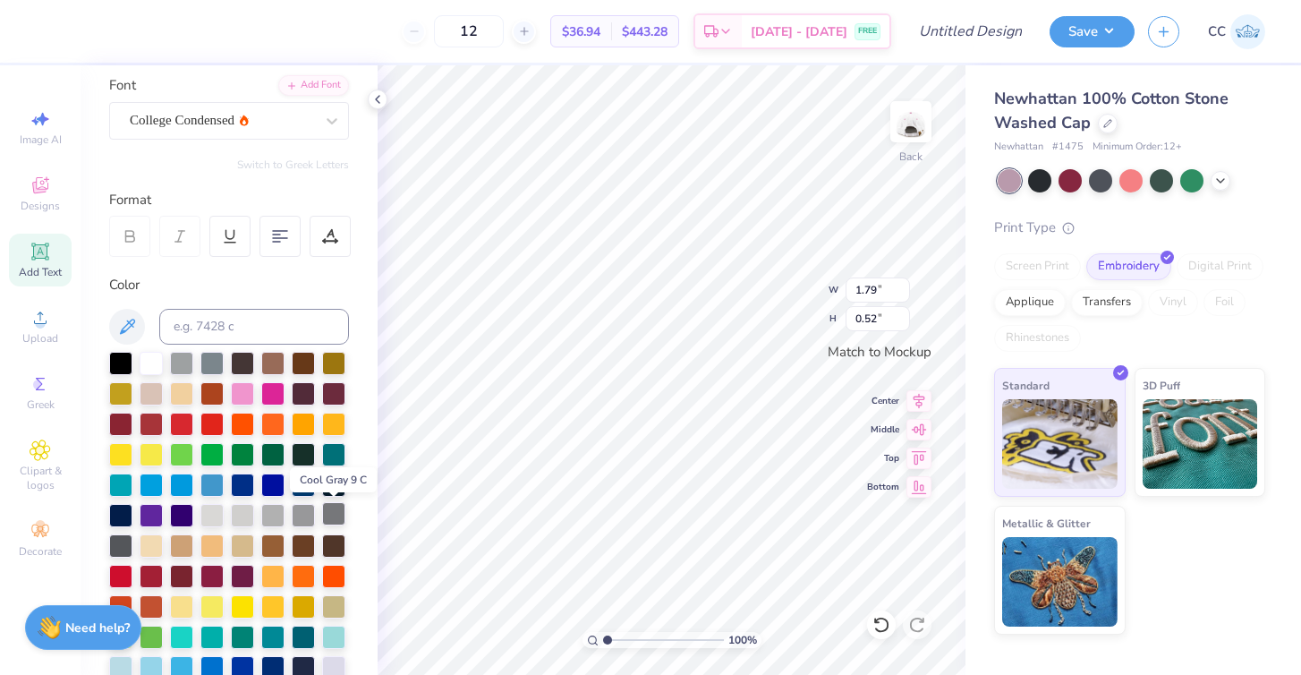
click at [341, 520] on div at bounding box center [333, 513] width 23 height 23
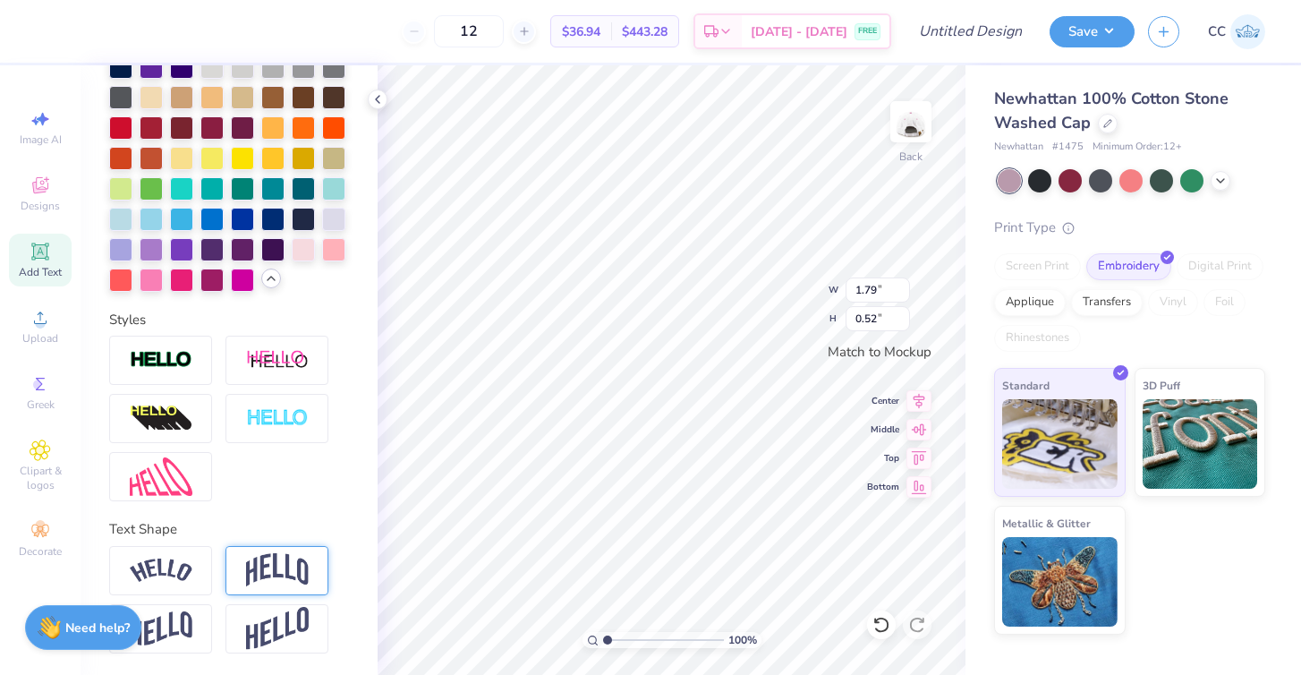
scroll to position [579, 0]
click at [294, 566] on img at bounding box center [277, 570] width 63 height 34
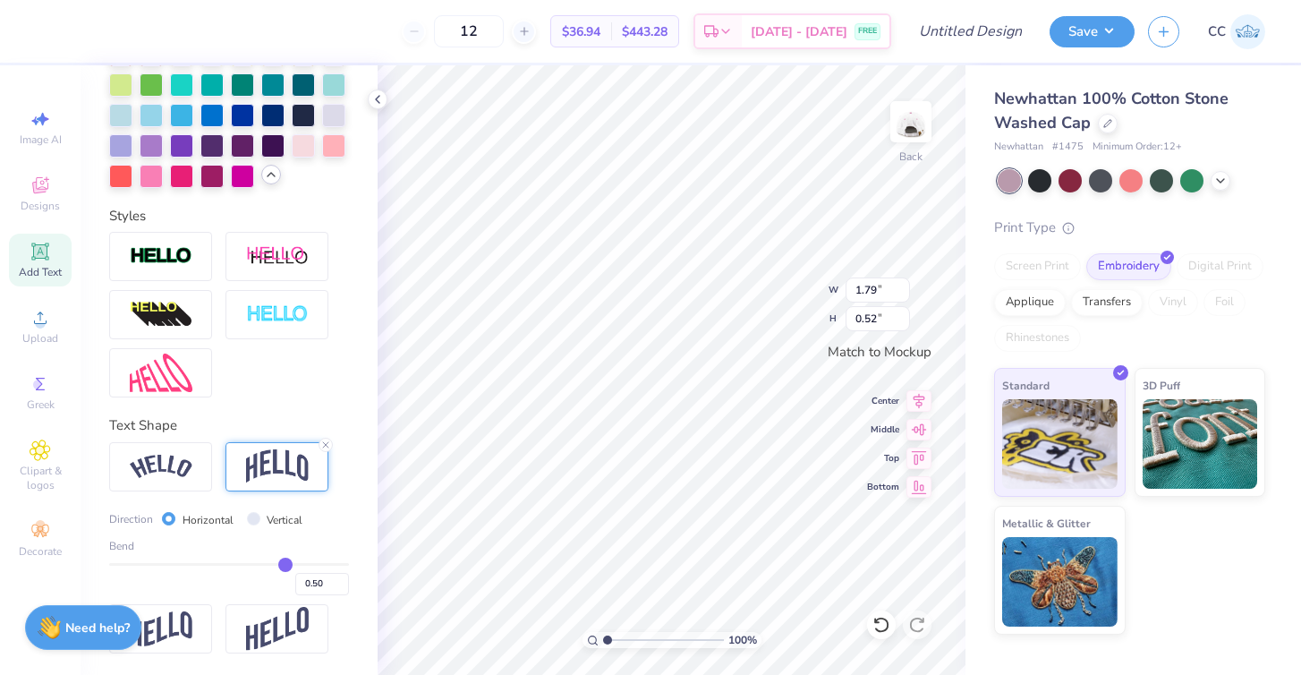
scroll to position [684, 0]
click at [340, 576] on input "0.50" at bounding box center [322, 584] width 54 height 22
type input "0.51"
click at [342, 582] on input "0.51" at bounding box center [322, 584] width 54 height 22
type input "0.51"
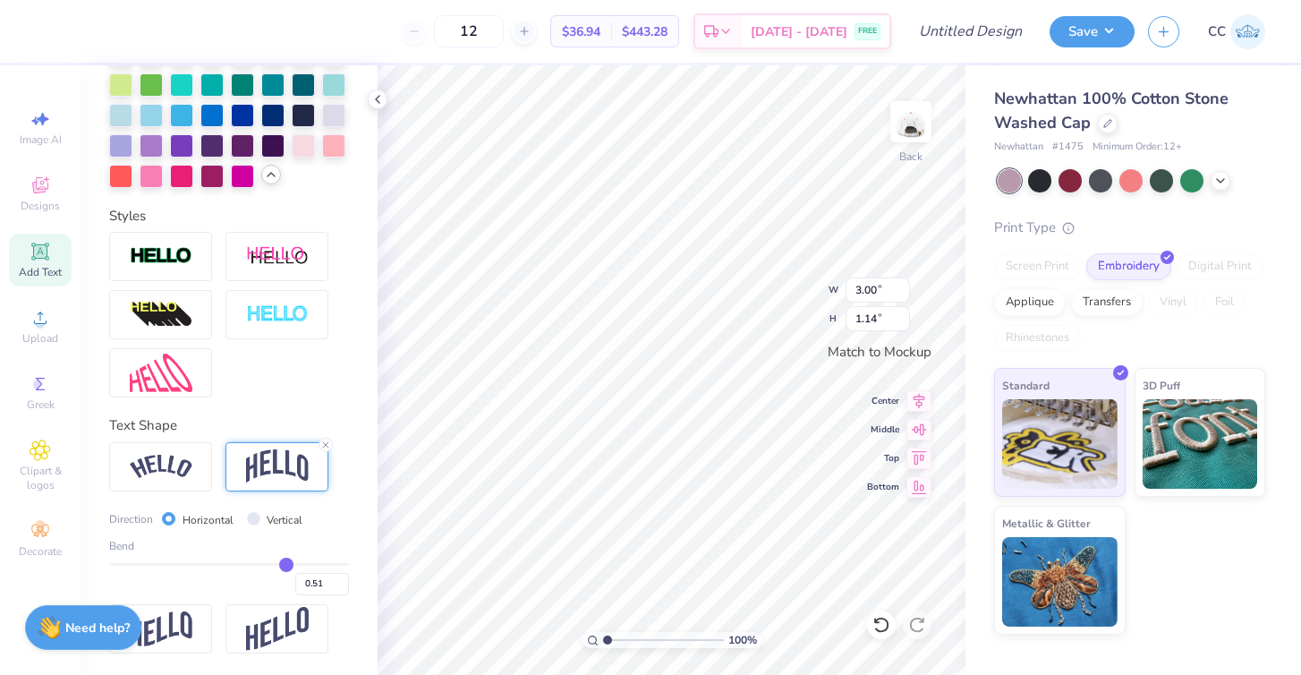
type input "3.94"
type input "1.50"
type input "4.89"
type input "1.86"
click at [917, 402] on icon at bounding box center [920, 398] width 12 height 15
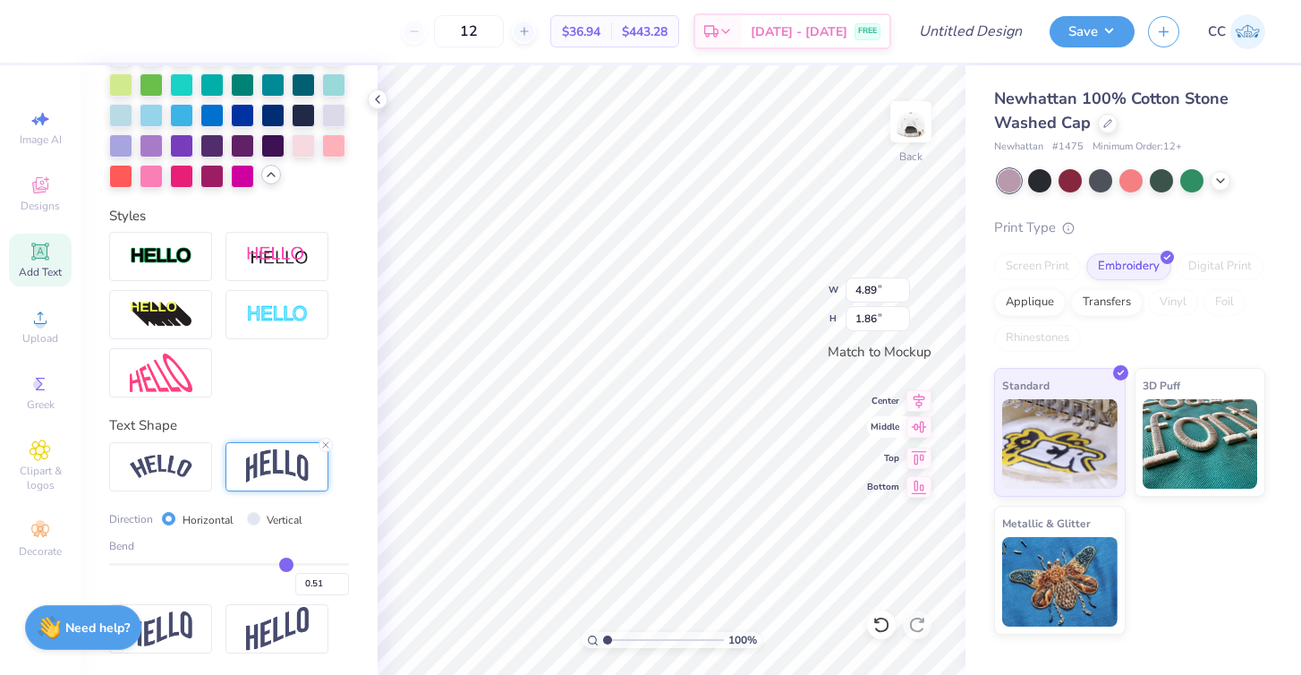
click at [918, 428] on icon at bounding box center [919, 426] width 25 height 21
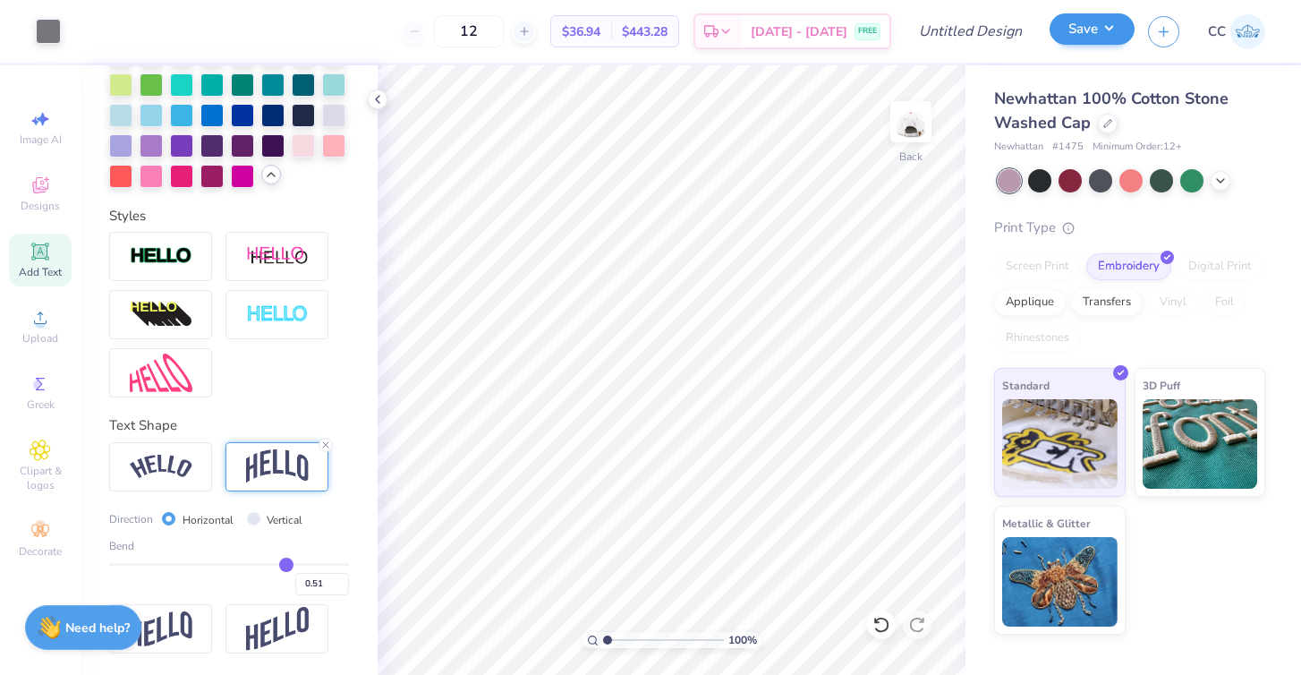
click at [1081, 38] on button "Save" at bounding box center [1092, 28] width 85 height 31
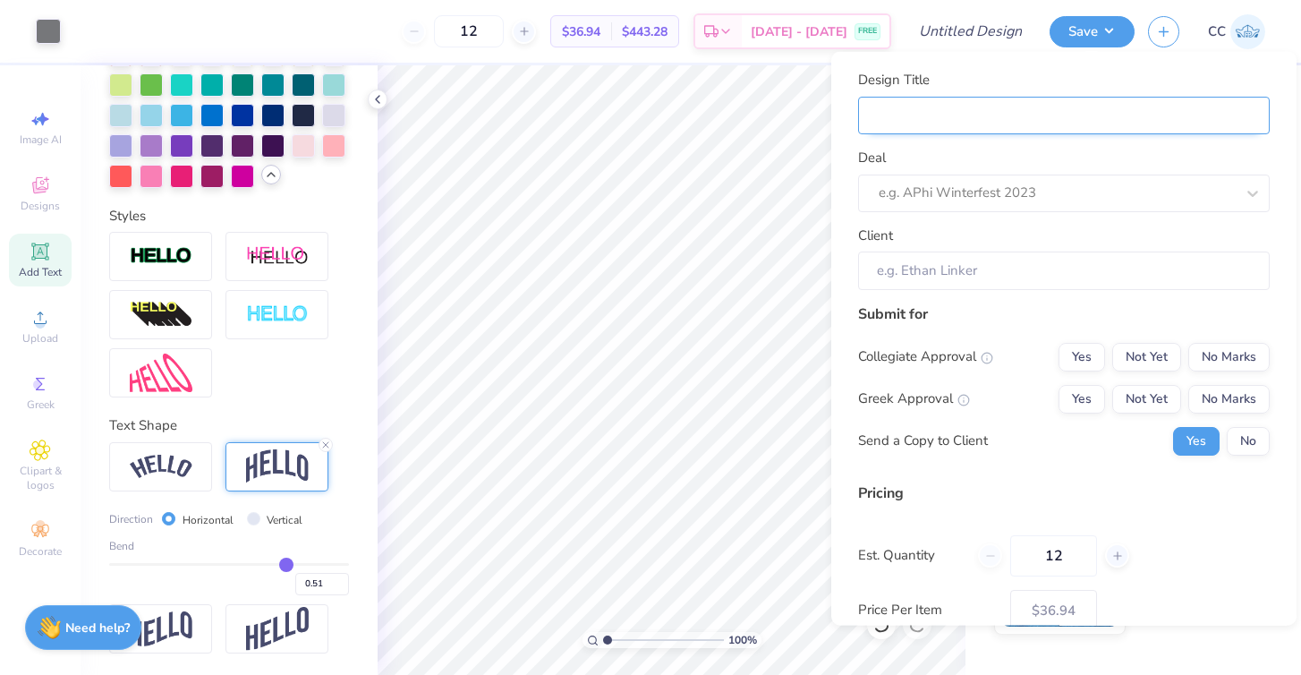
click at [1001, 111] on input "Design Title" at bounding box center [1064, 115] width 412 height 38
click at [504, 25] on input "12" at bounding box center [469, 31] width 70 height 32
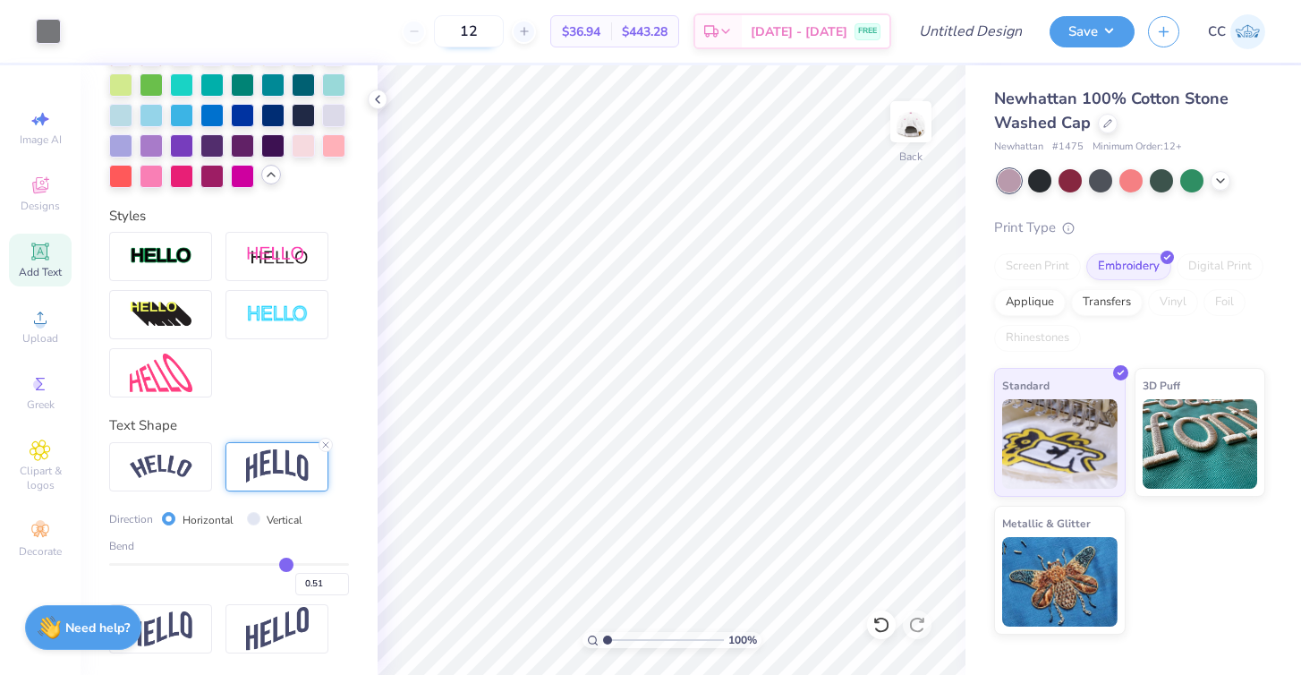
type input "1"
type input "30"
click at [1107, 16] on button "Save" at bounding box center [1092, 28] width 85 height 31
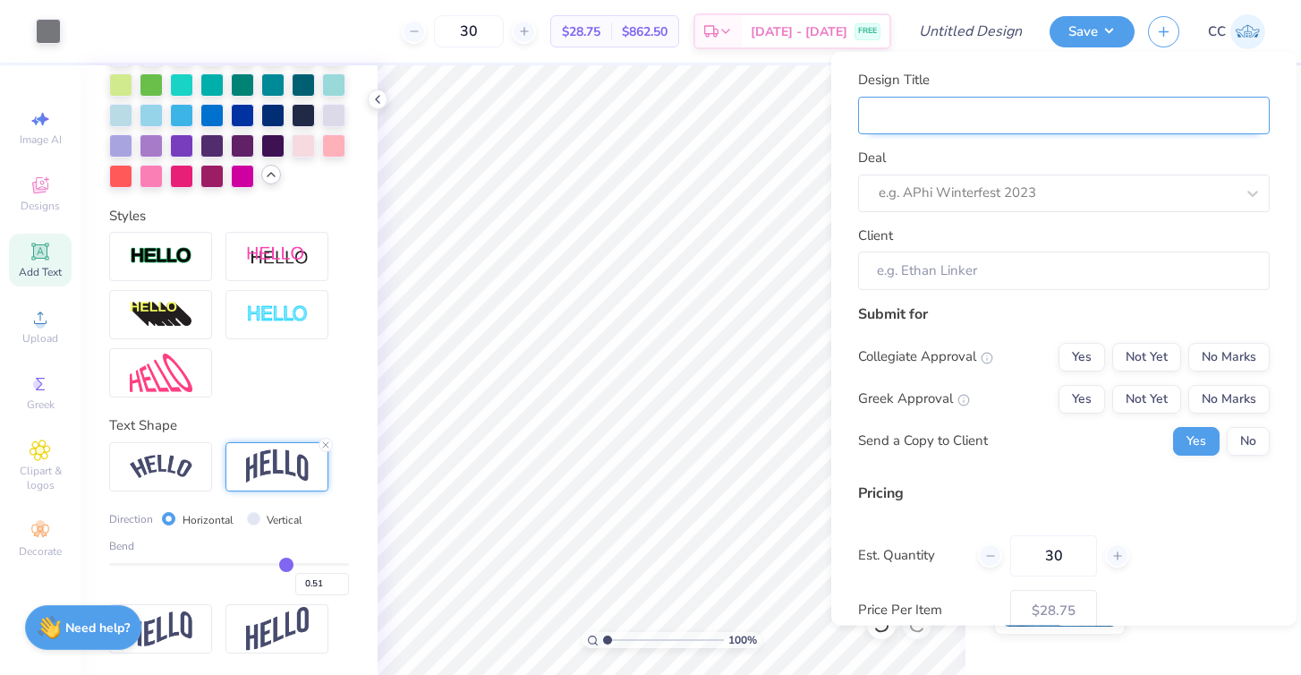
click at [1023, 114] on input "Design Title" at bounding box center [1064, 115] width 412 height 38
type input "f"
type input "fi"
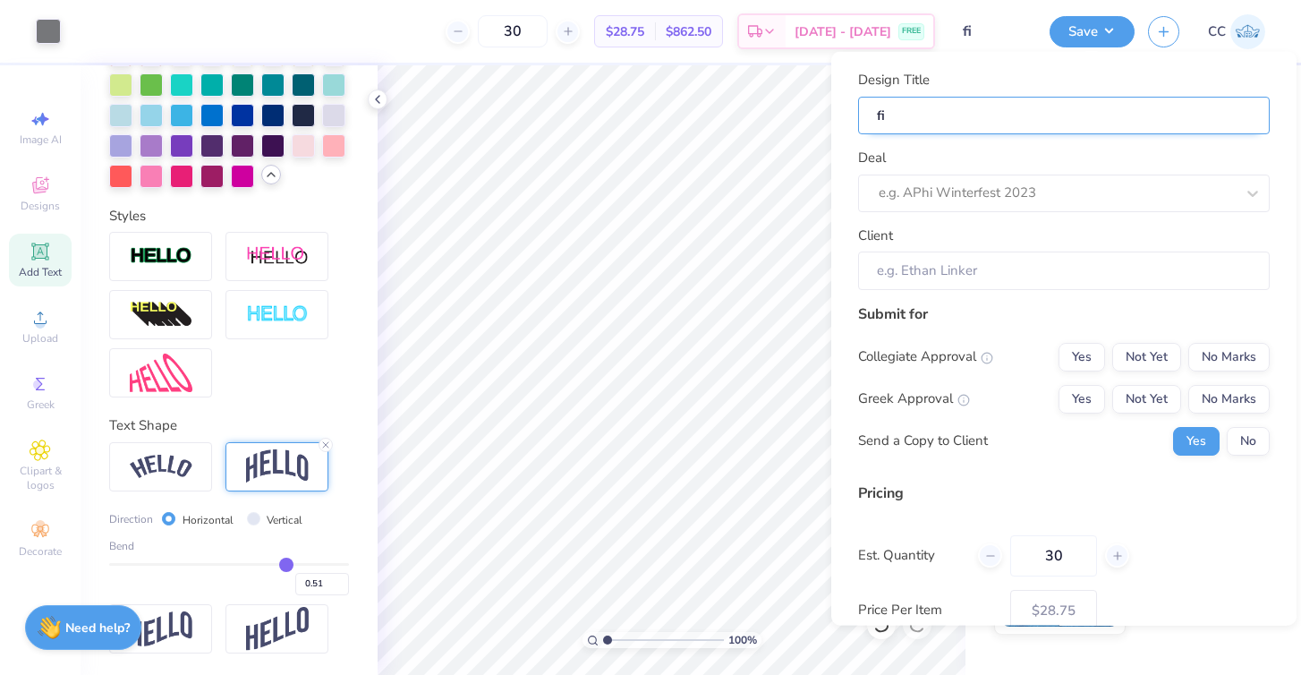
type input "fin"
type input "fina"
type input "final"
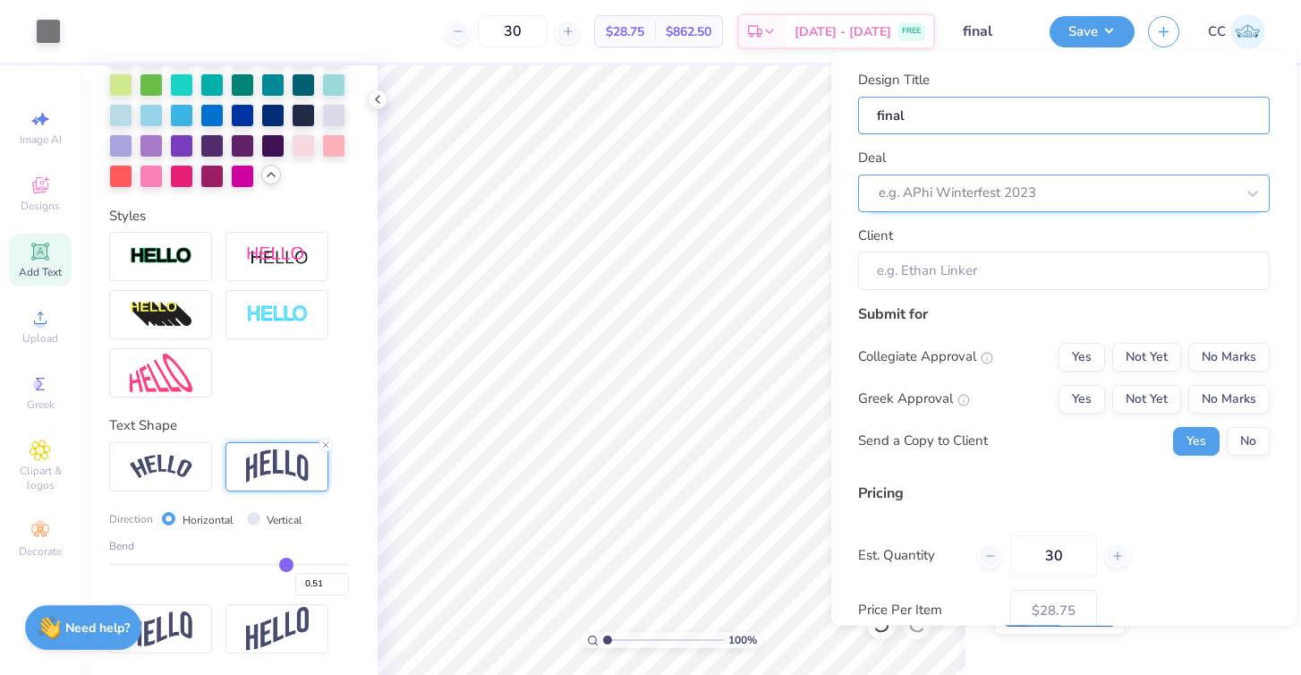
type input "final"
click at [932, 197] on div "e.g. APhi Winterfest 2023" at bounding box center [1057, 193] width 356 height 21
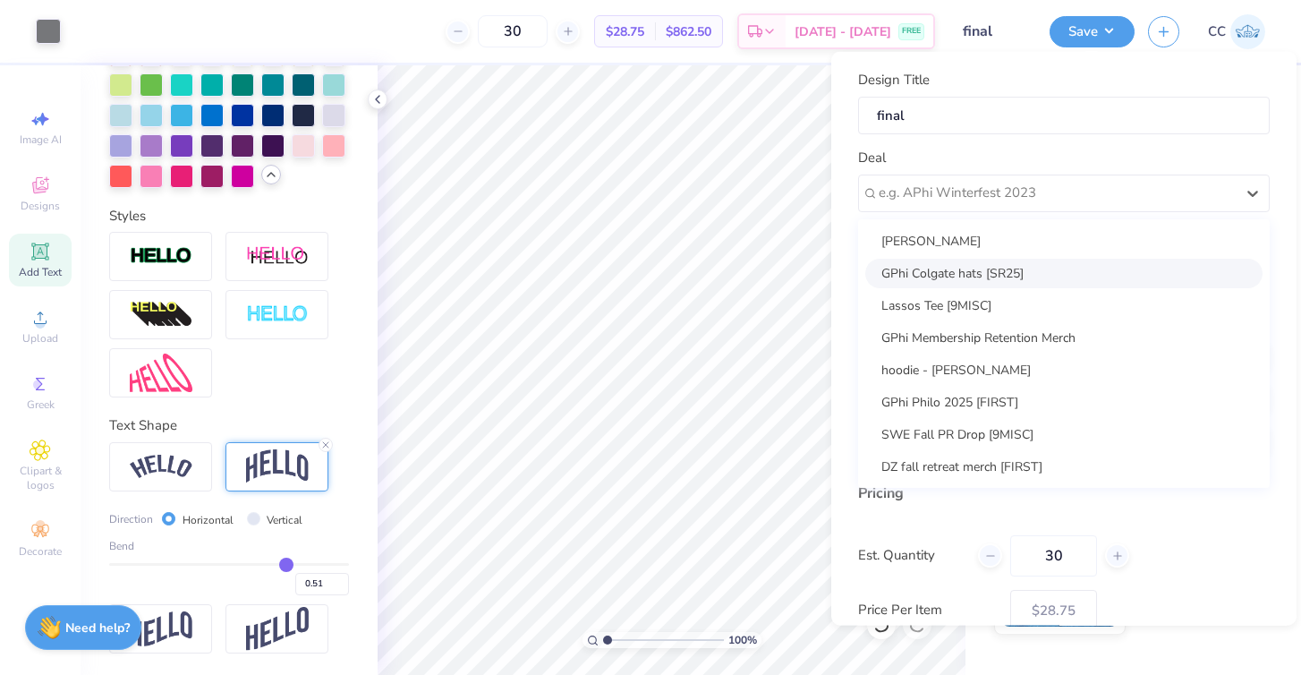
click at [919, 275] on div "GPhi Colgate hats [SR25]" at bounding box center [1064, 273] width 397 height 30
type input "Kyra Lincoln"
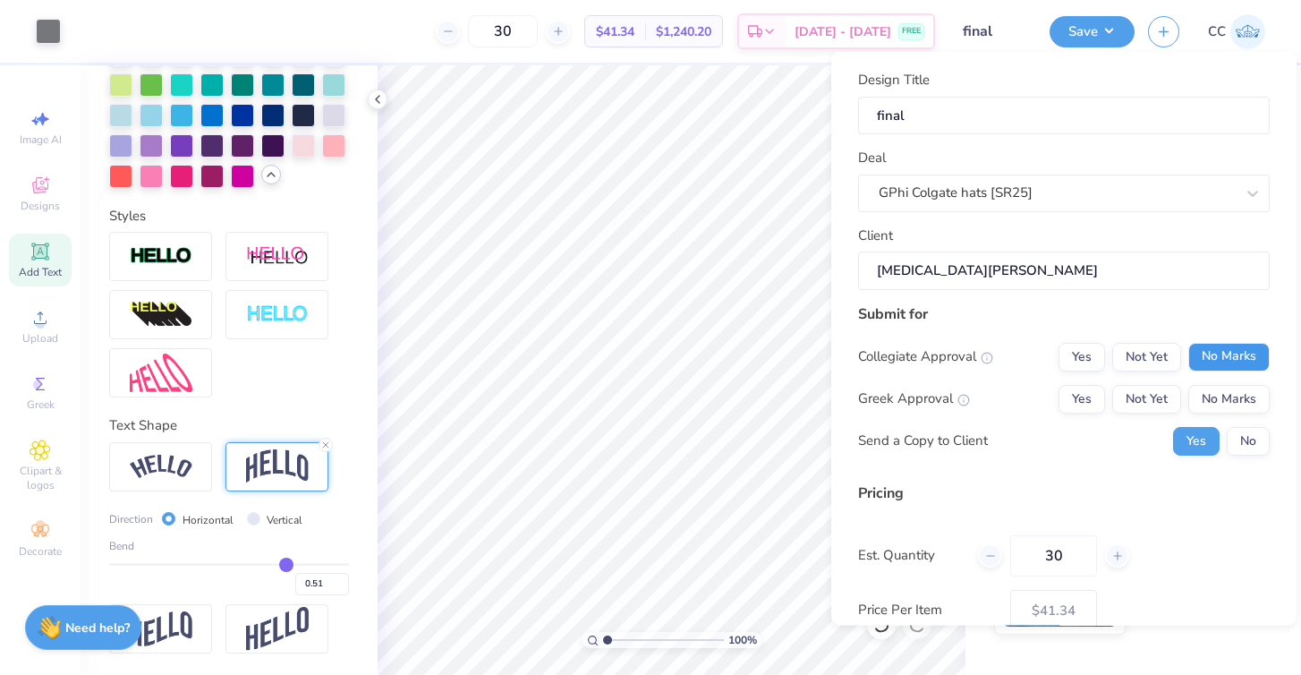
click at [1199, 348] on button "No Marks" at bounding box center [1229, 356] width 81 height 29
click at [1081, 396] on button "Yes" at bounding box center [1082, 398] width 47 height 29
click at [1244, 440] on button "No" at bounding box center [1248, 440] width 43 height 29
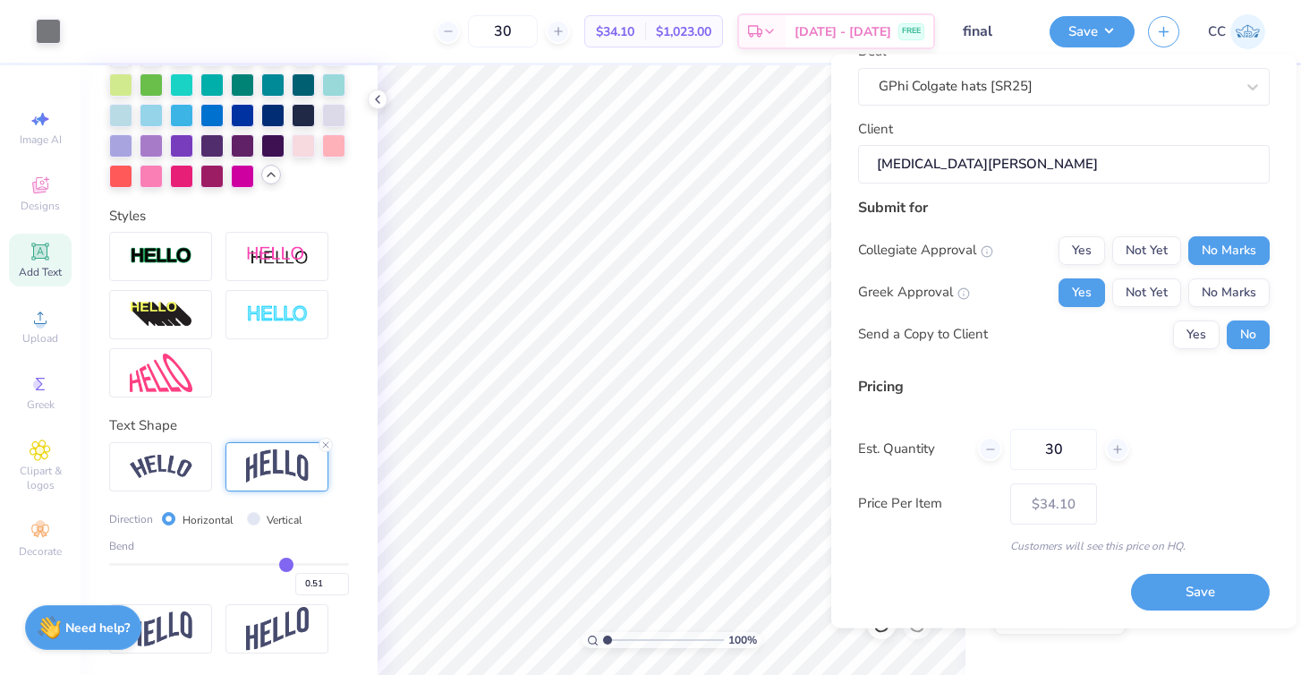
scroll to position [107, 0]
click at [1187, 593] on button "Save" at bounding box center [1200, 594] width 139 height 37
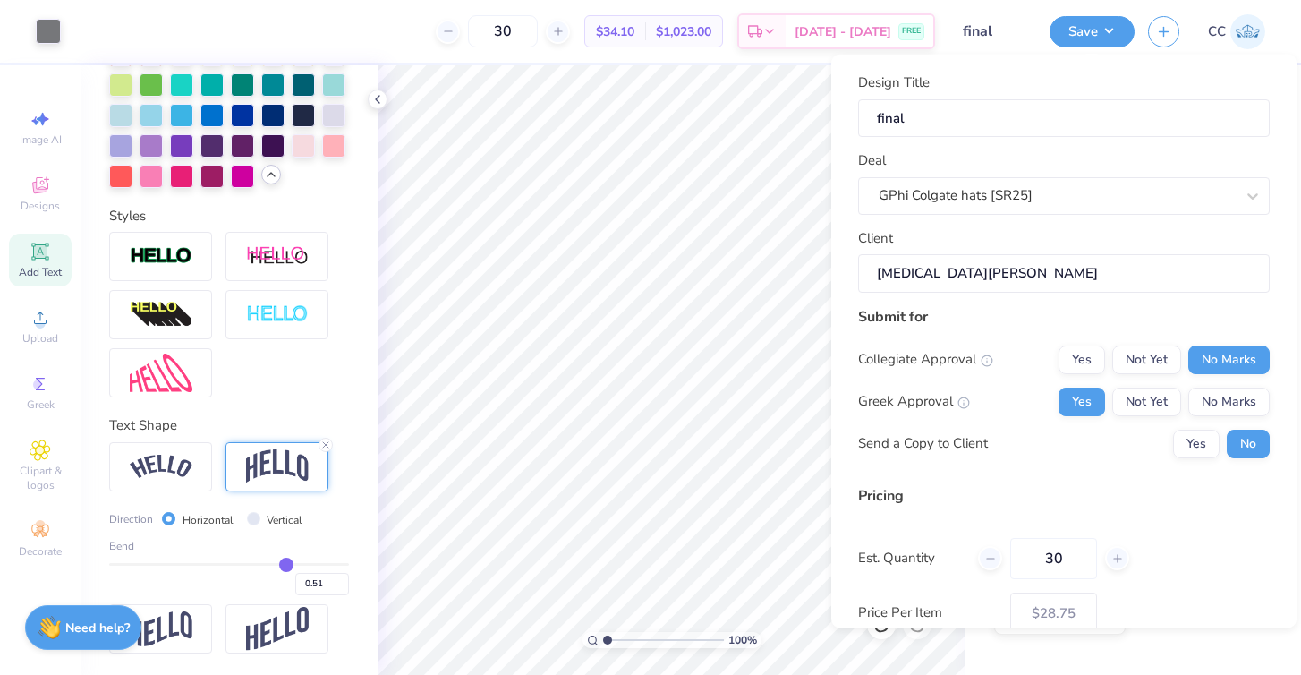
type input "– –"
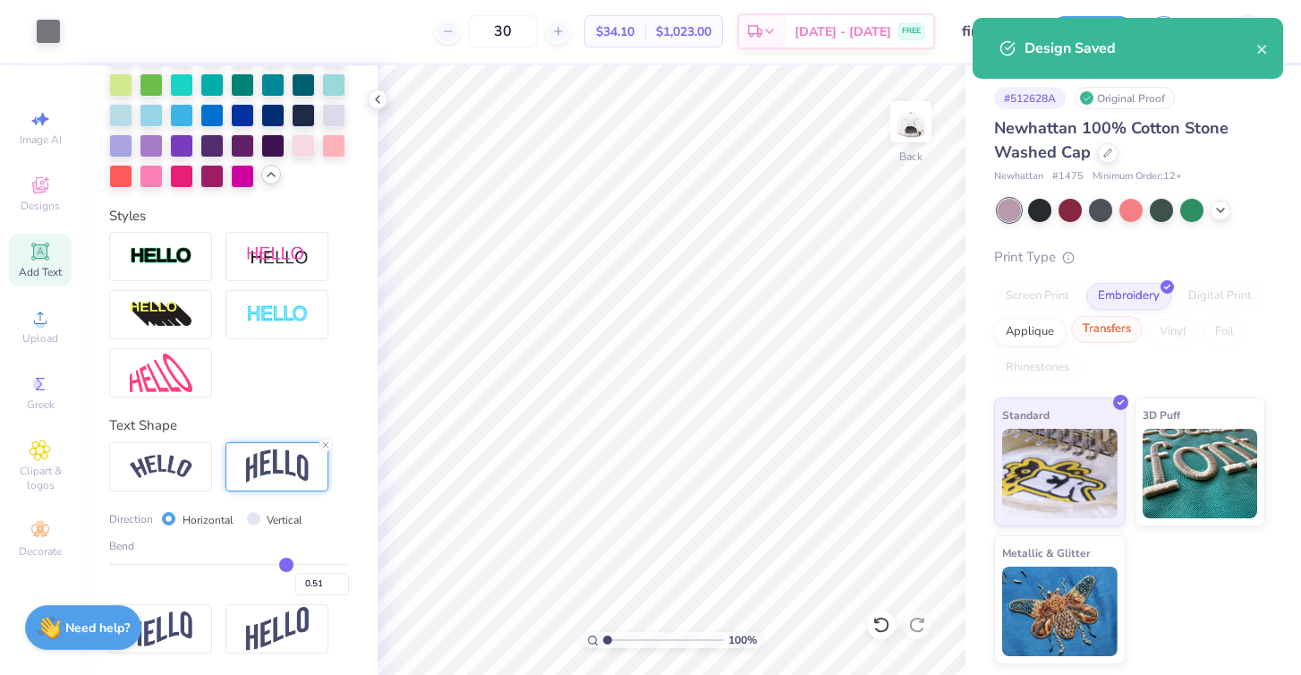
click at [1105, 320] on div "Transfers" at bounding box center [1107, 329] width 72 height 27
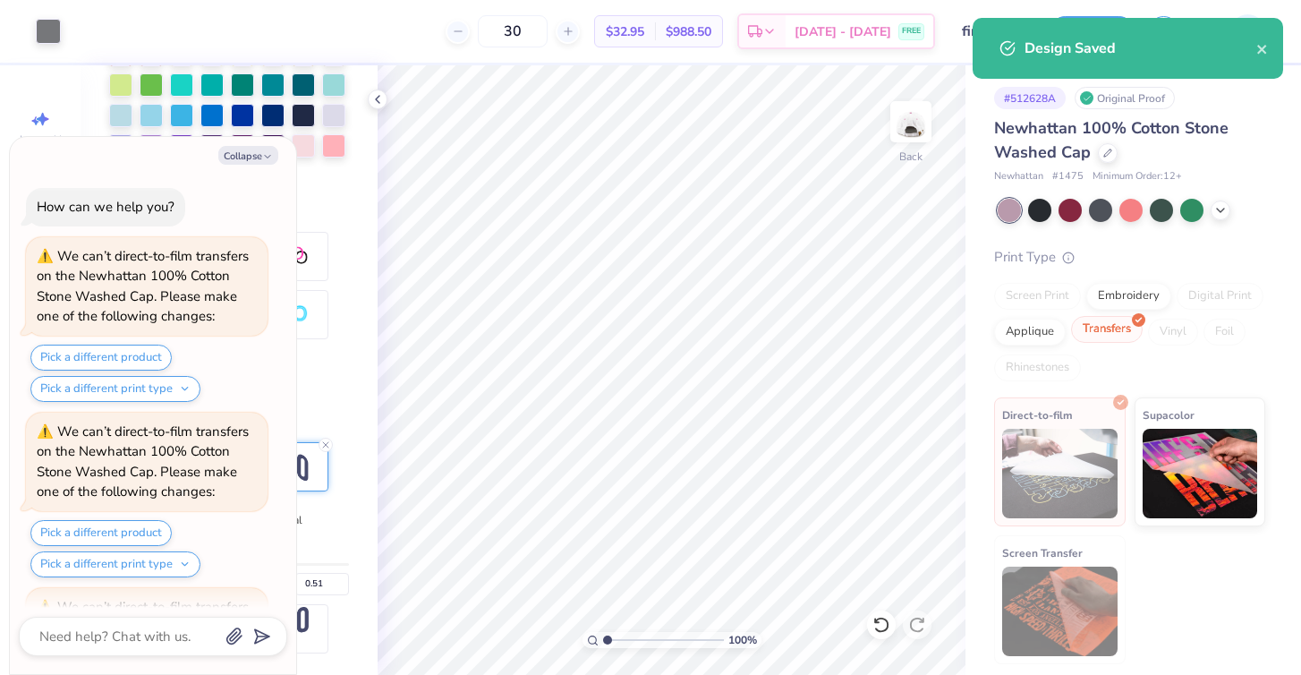
scroll to position [153, 0]
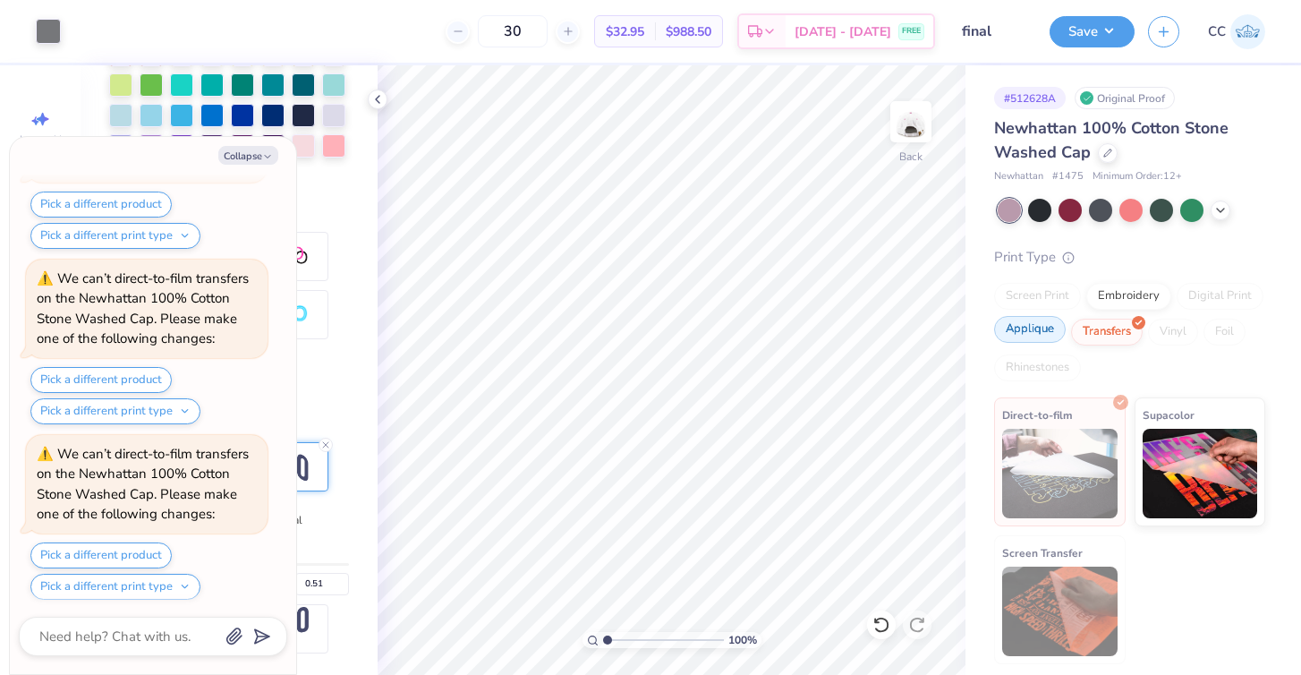
click at [1028, 333] on div "Applique" at bounding box center [1030, 329] width 72 height 27
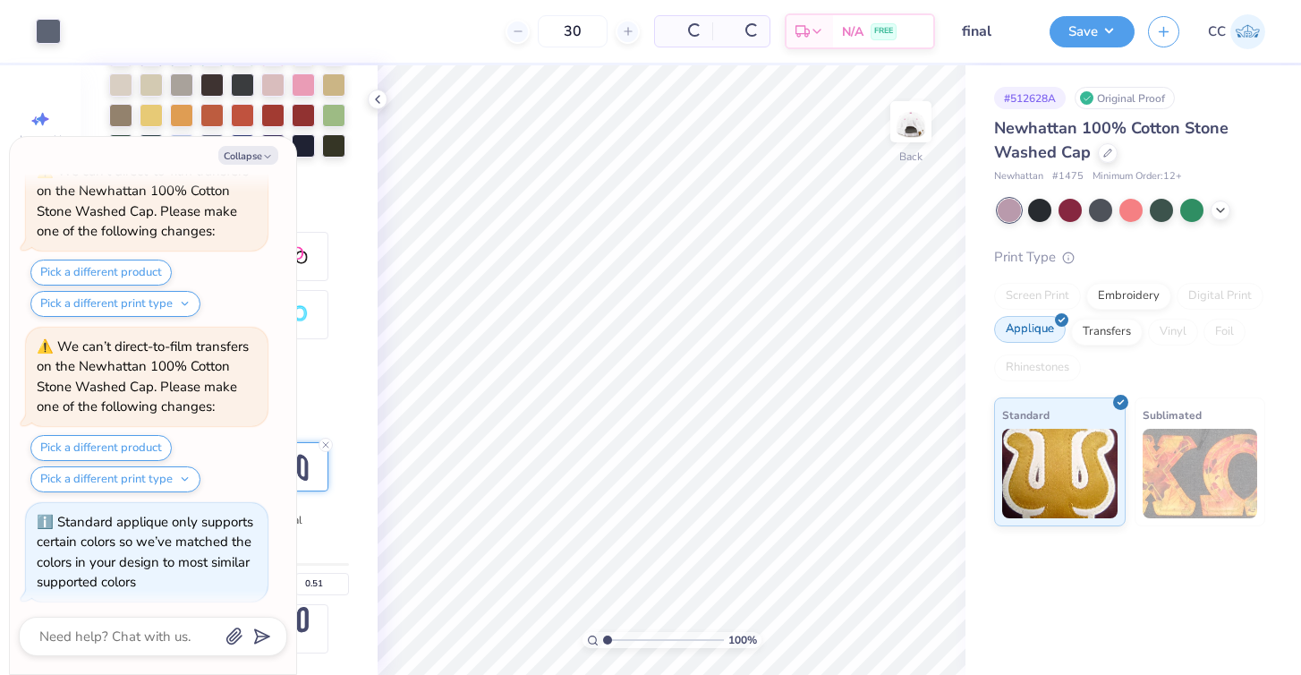
scroll to position [529, 0]
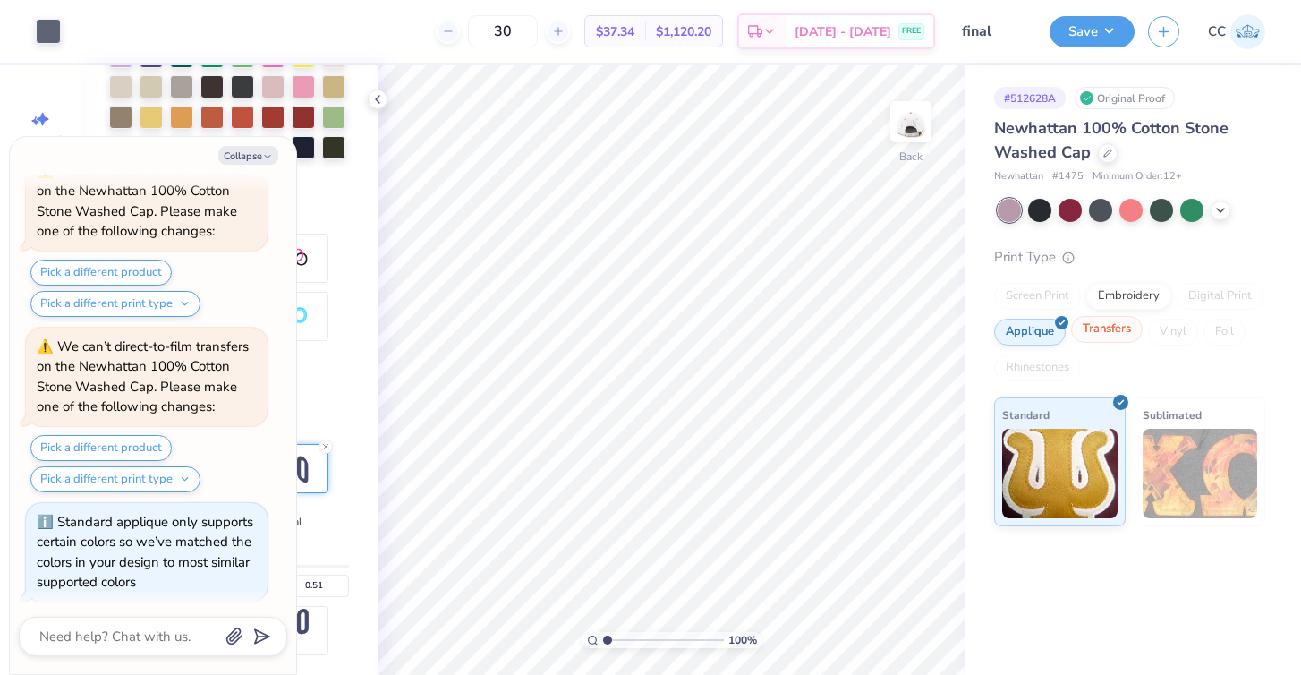
click at [1093, 329] on div "Transfers" at bounding box center [1107, 329] width 72 height 27
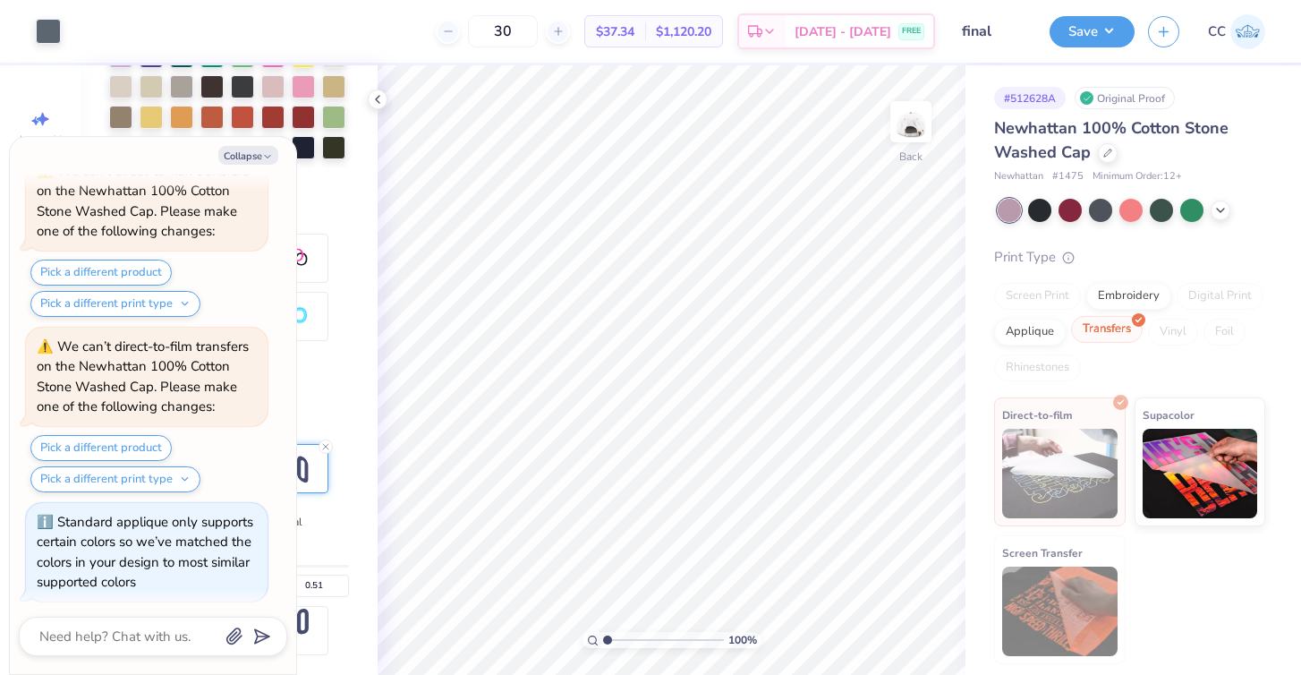
scroll to position [889, 0]
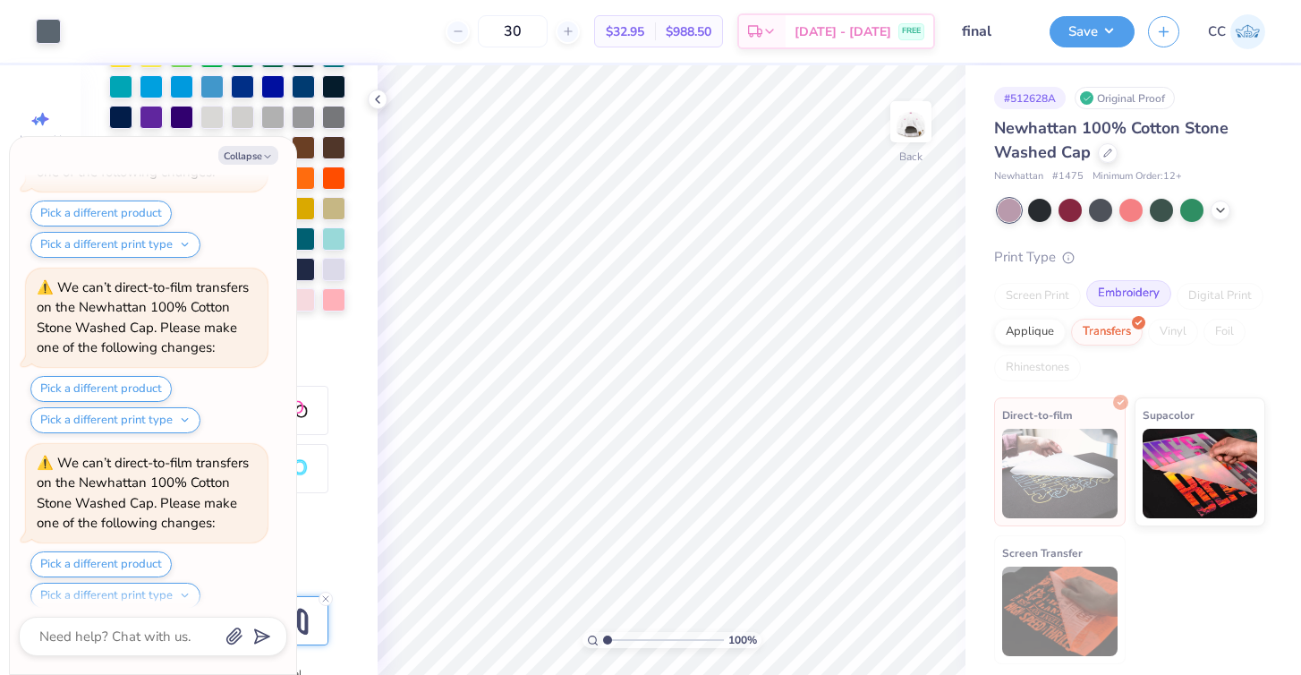
click at [1140, 296] on div "Embroidery" at bounding box center [1129, 293] width 85 height 27
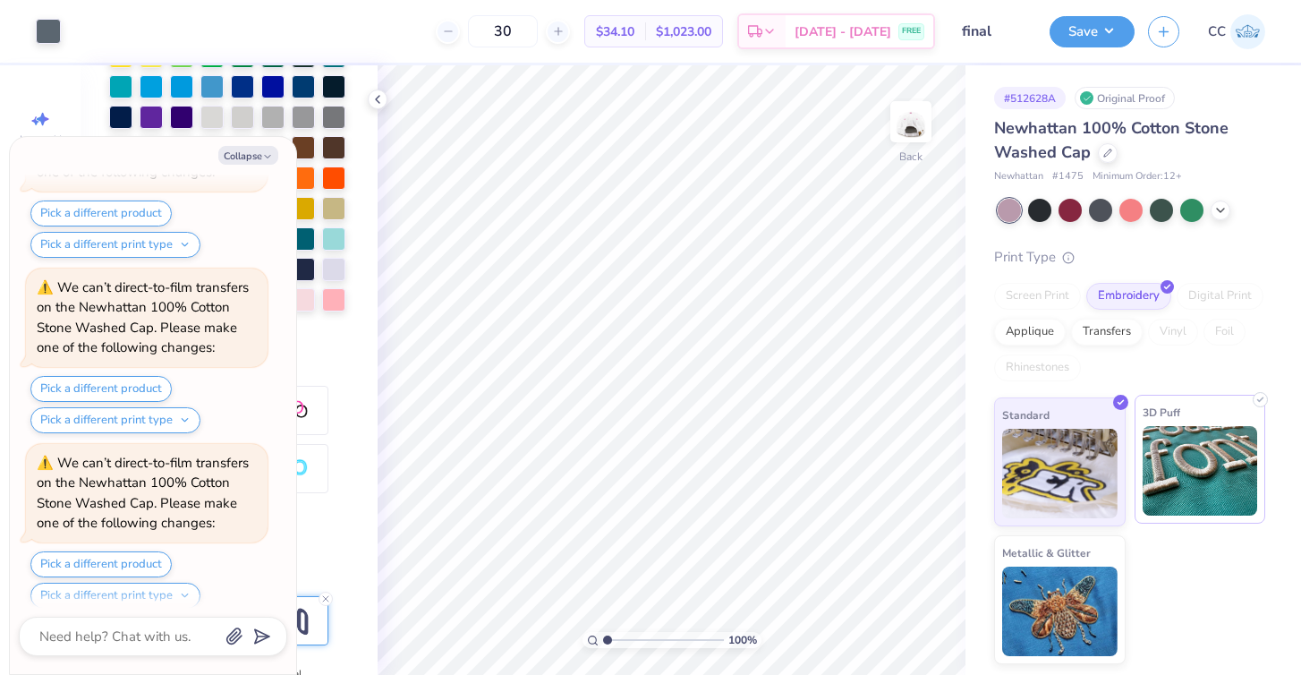
click at [1214, 436] on img at bounding box center [1200, 471] width 115 height 90
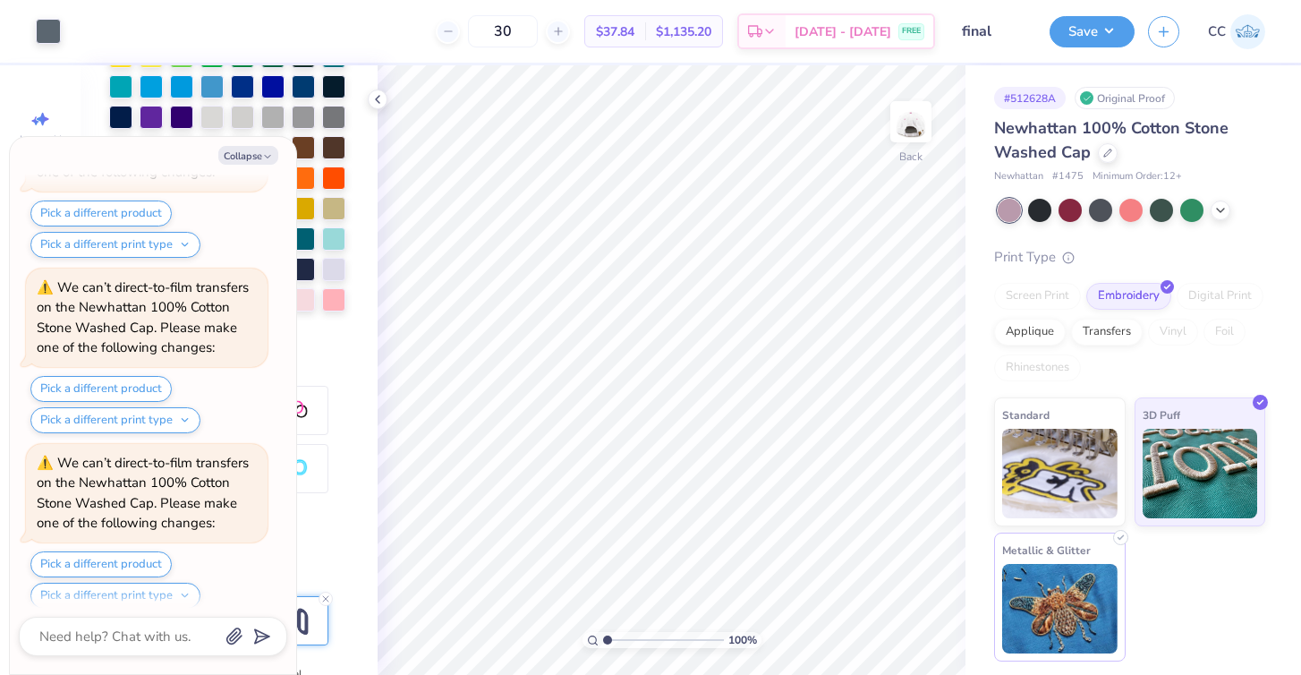
click at [1099, 569] on img at bounding box center [1059, 609] width 115 height 90
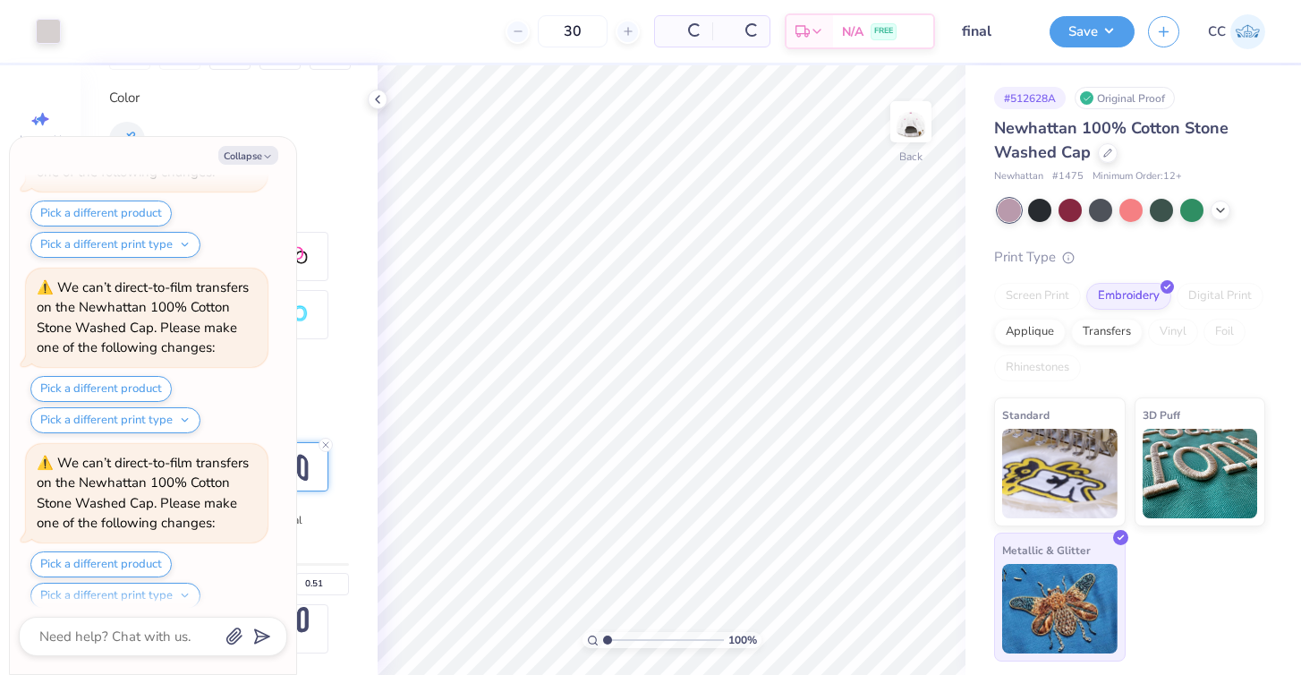
scroll to position [316, 0]
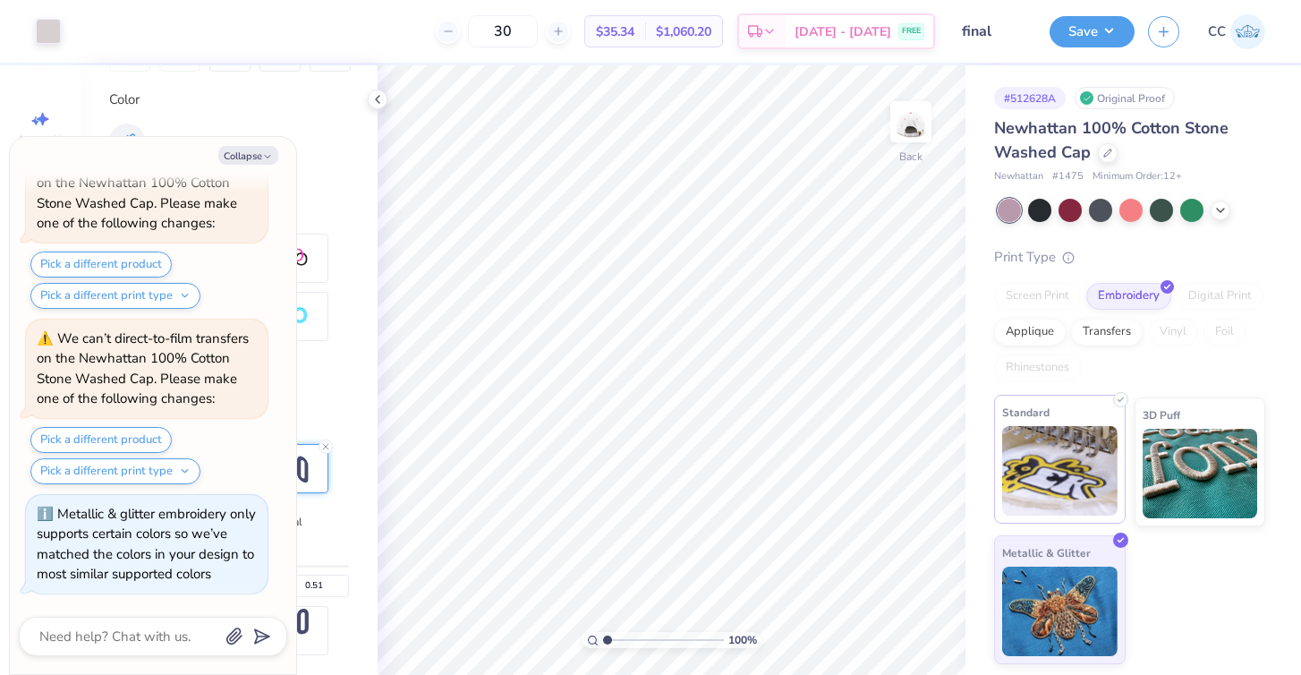
click at [1051, 490] on img at bounding box center [1059, 471] width 115 height 90
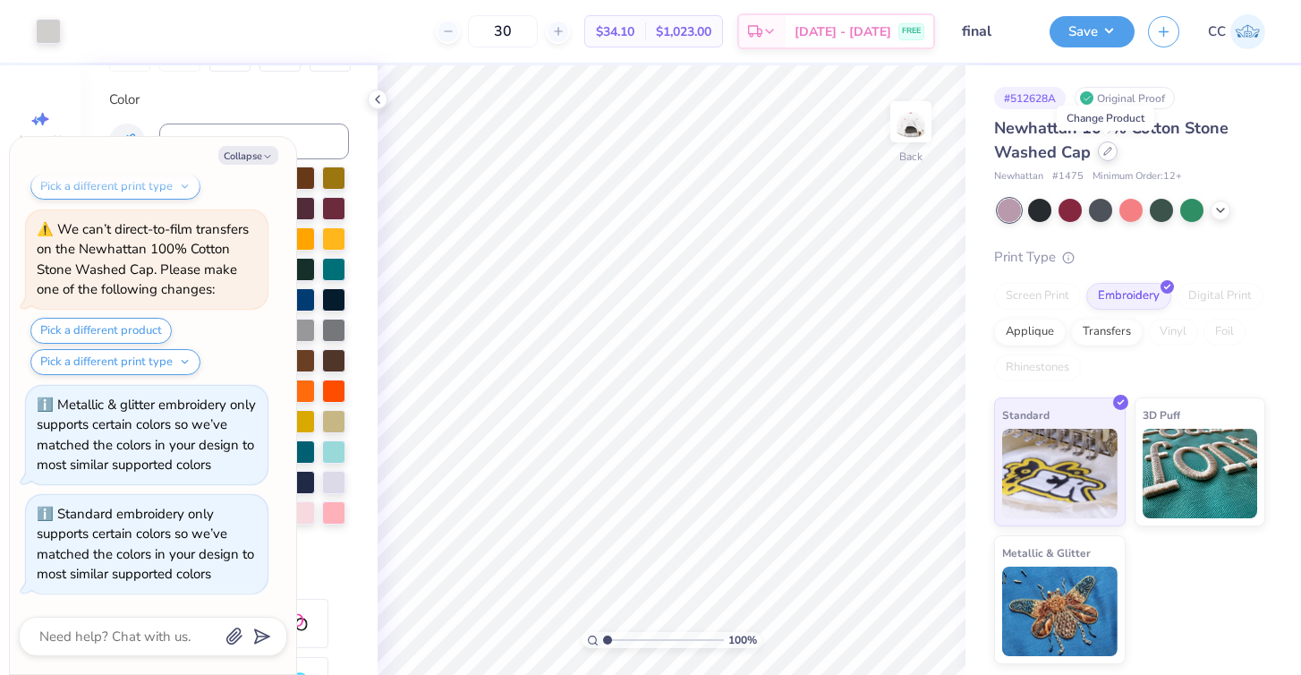
click at [1108, 157] on div at bounding box center [1108, 151] width 20 height 20
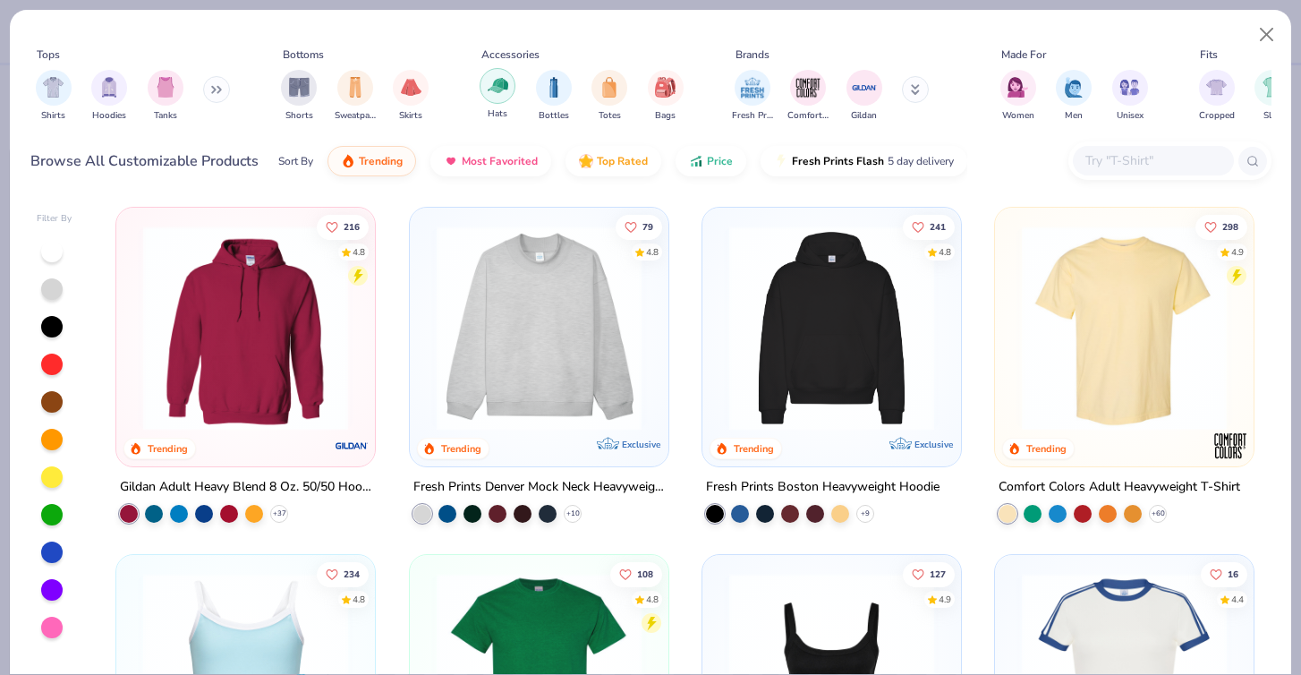
click at [495, 82] on img "filter for Hats" at bounding box center [498, 85] width 21 height 21
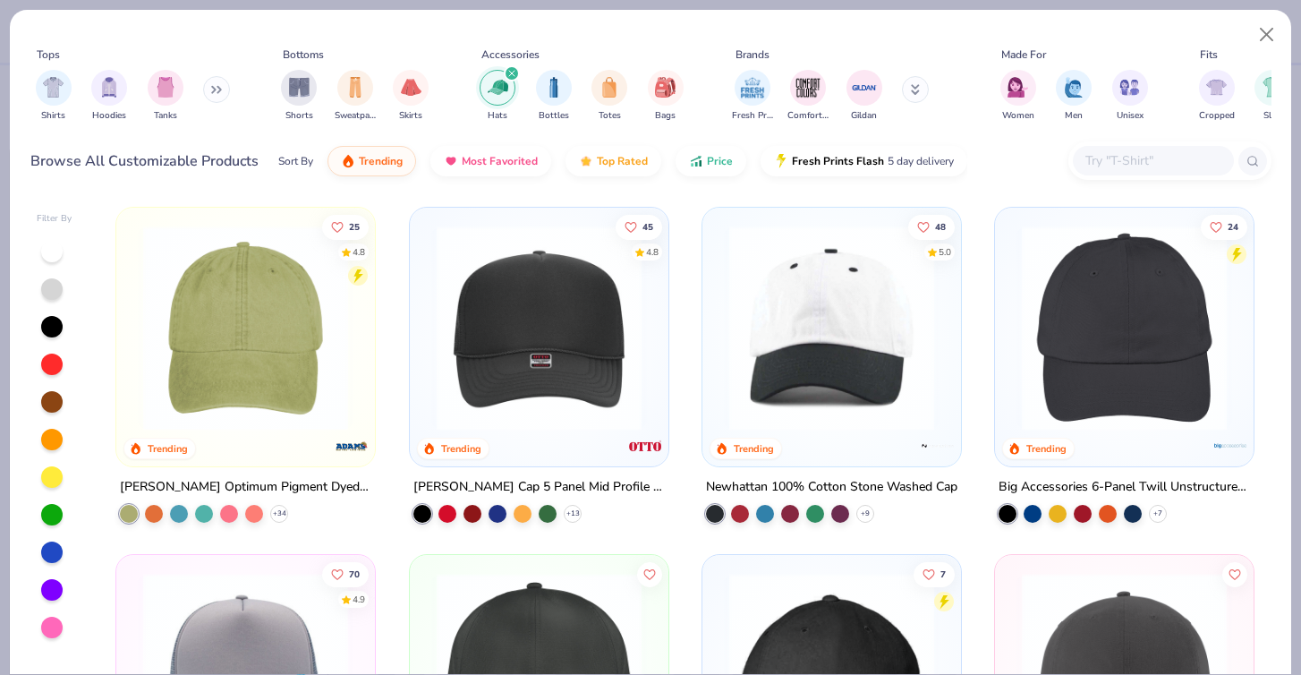
click at [52, 627] on div at bounding box center [51, 627] width 21 height 21
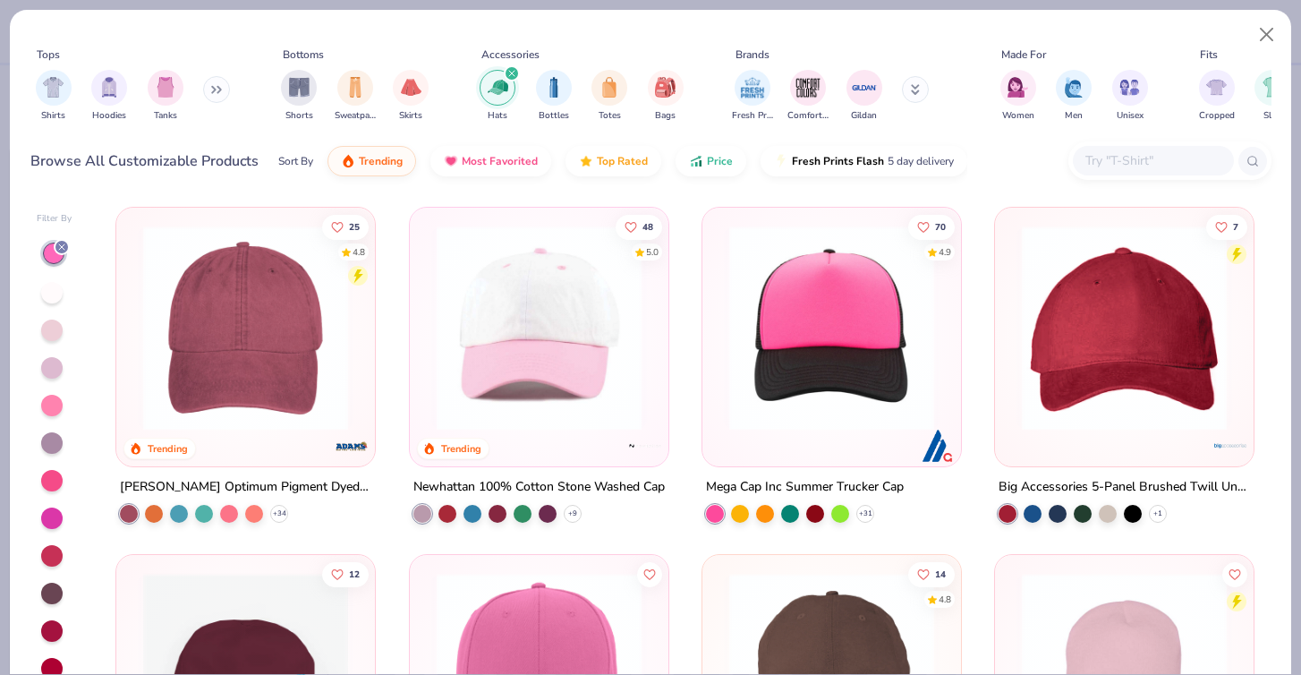
click at [285, 361] on img at bounding box center [245, 328] width 223 height 205
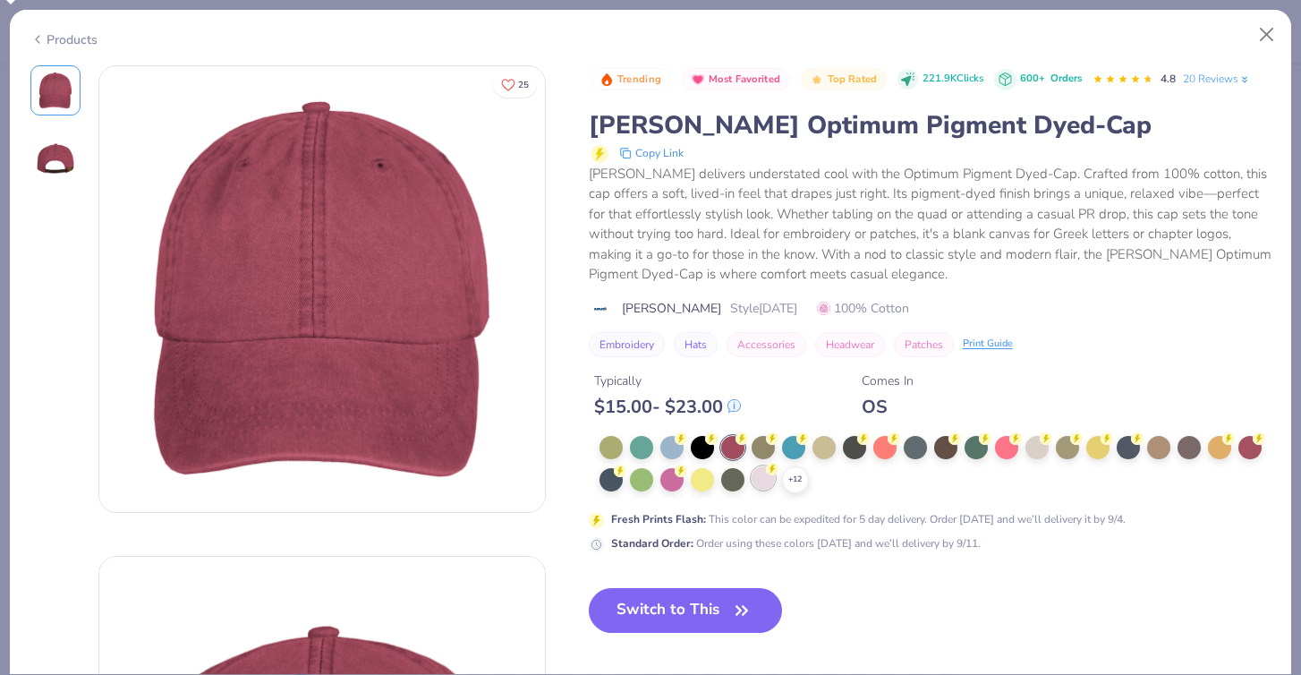
click at [756, 476] on div at bounding box center [763, 477] width 23 height 23
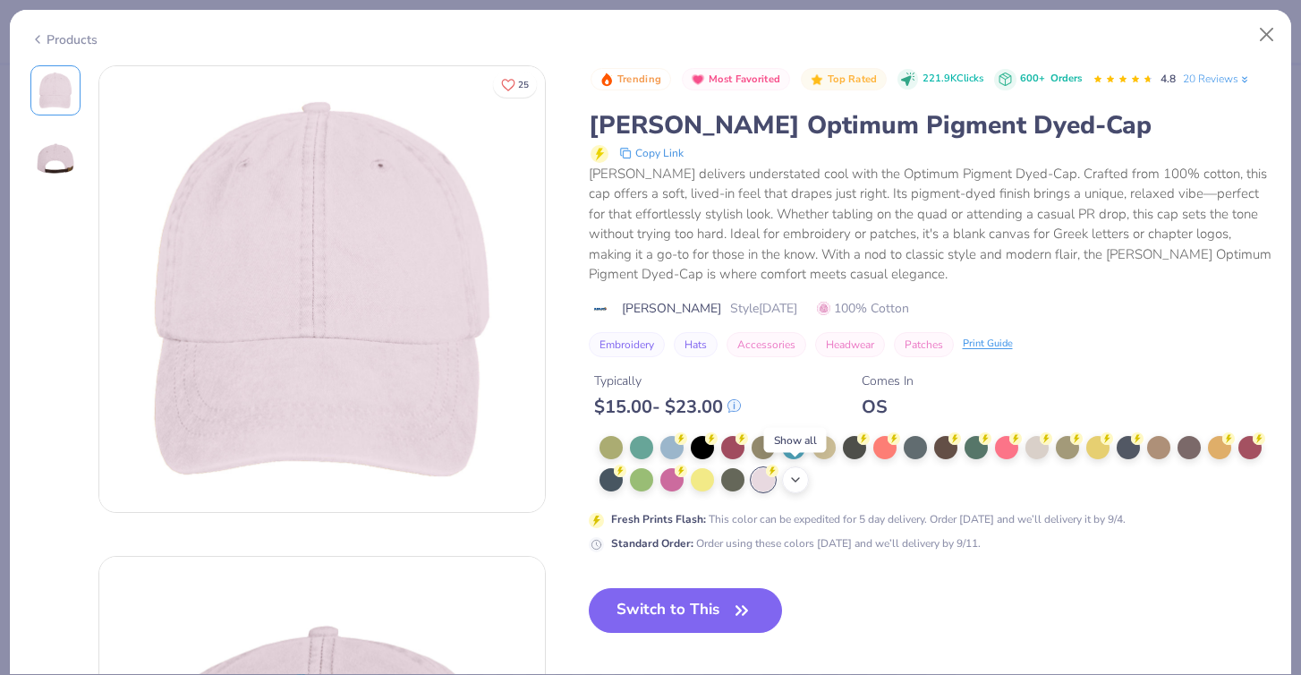
click at [796, 475] on icon at bounding box center [796, 480] width 14 height 14
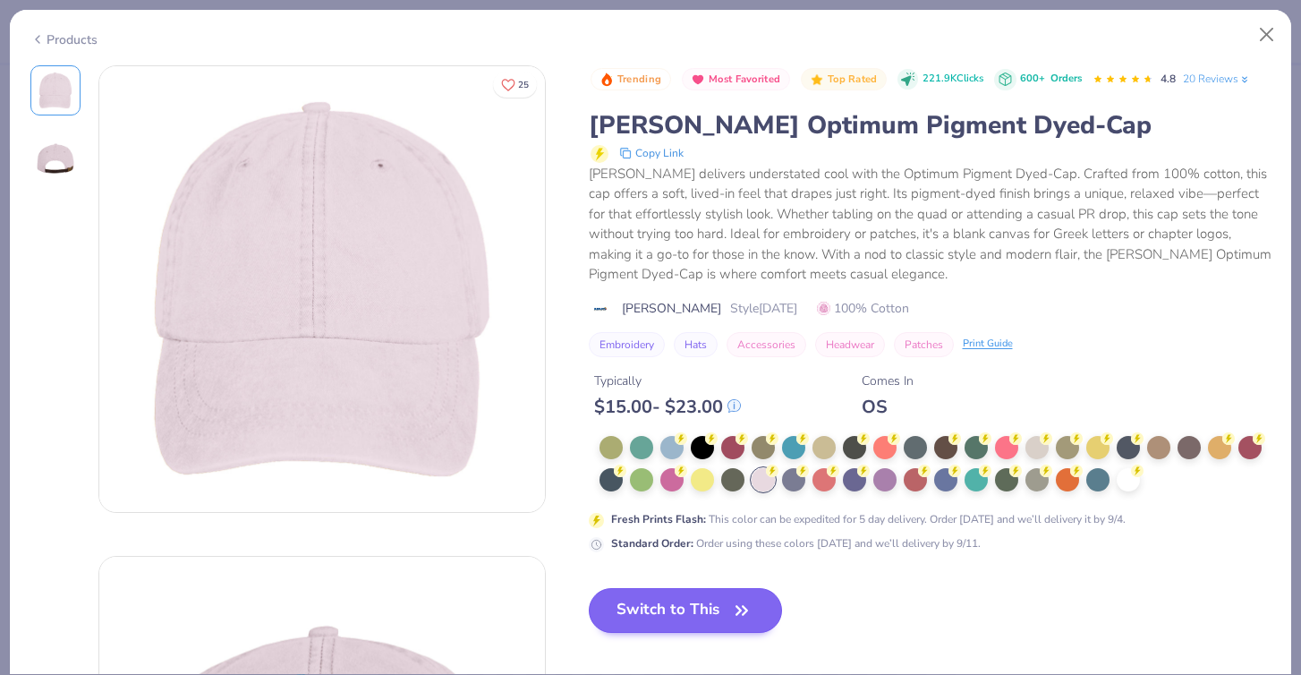
click at [695, 613] on button "Switch to This" at bounding box center [686, 610] width 194 height 45
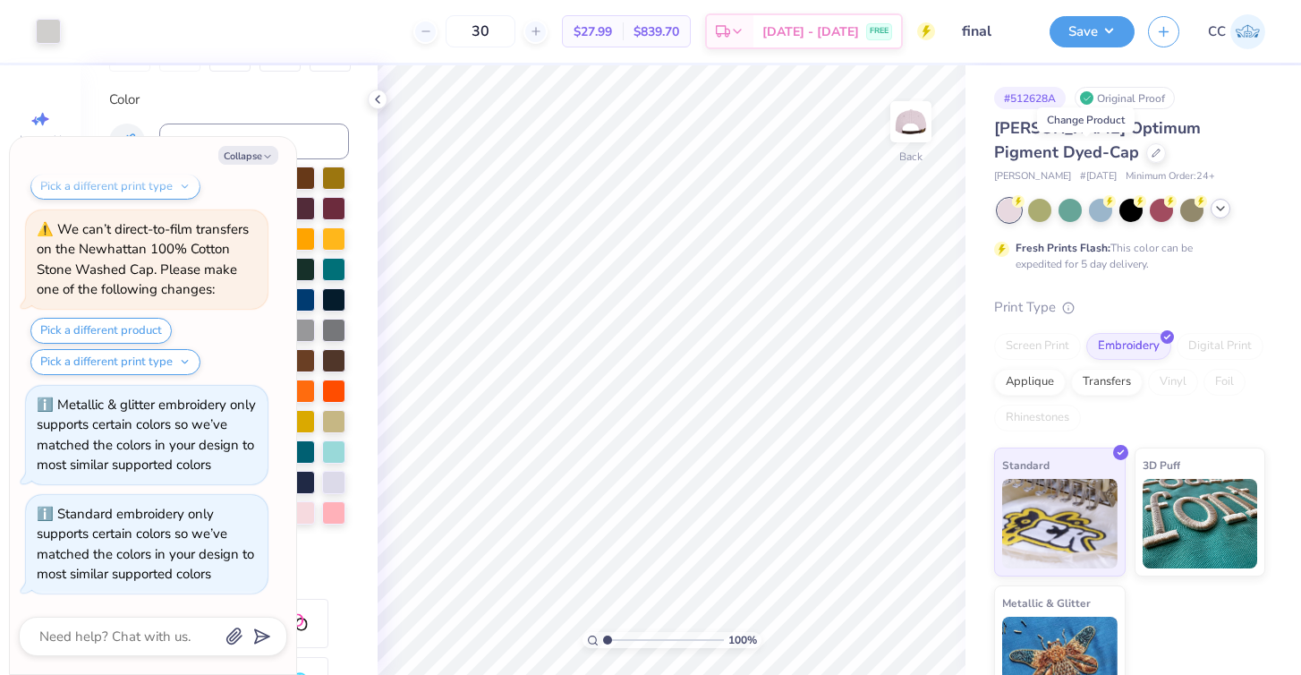
click at [1217, 211] on icon at bounding box center [1221, 208] width 14 height 14
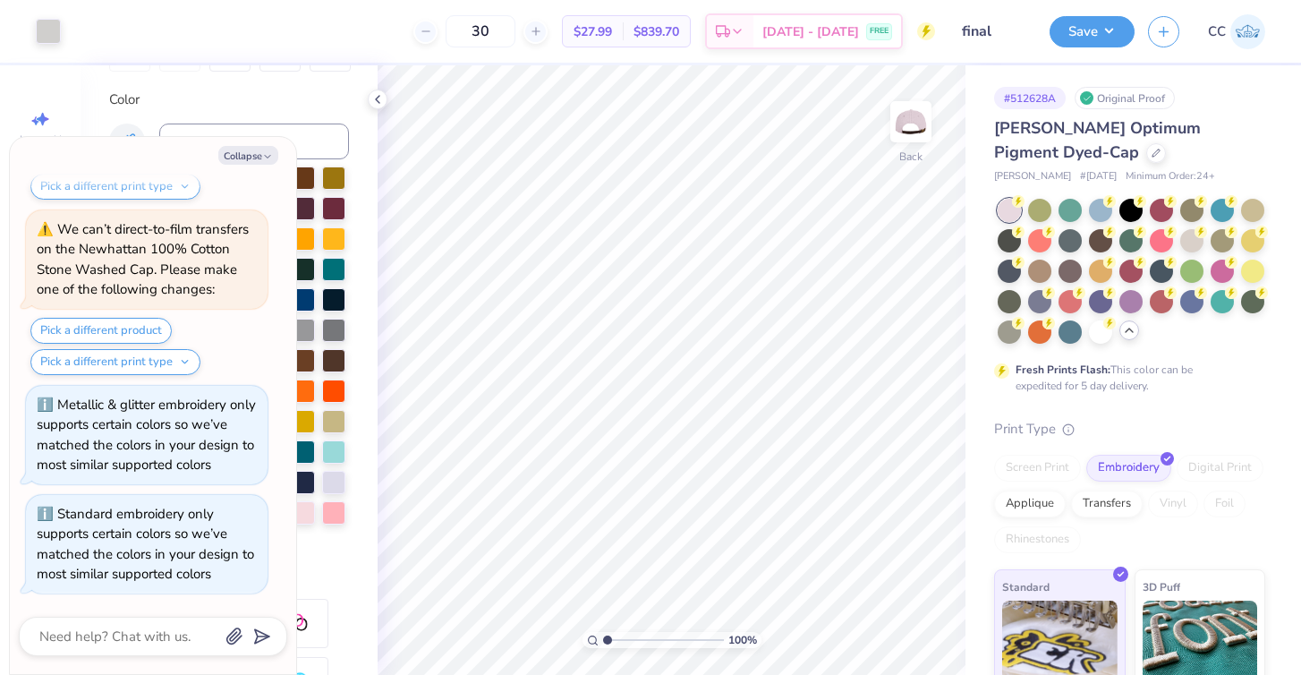
click at [1135, 335] on icon at bounding box center [1129, 330] width 14 height 14
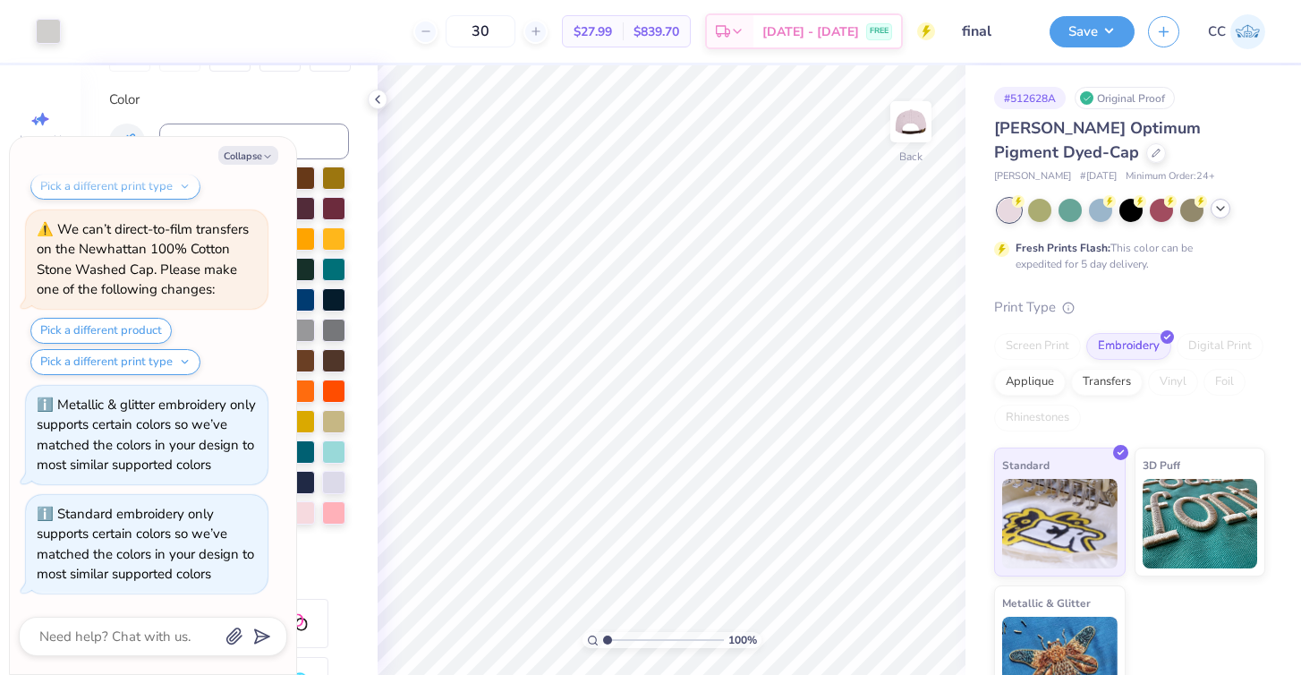
click at [1224, 217] on div at bounding box center [1221, 209] width 20 height 20
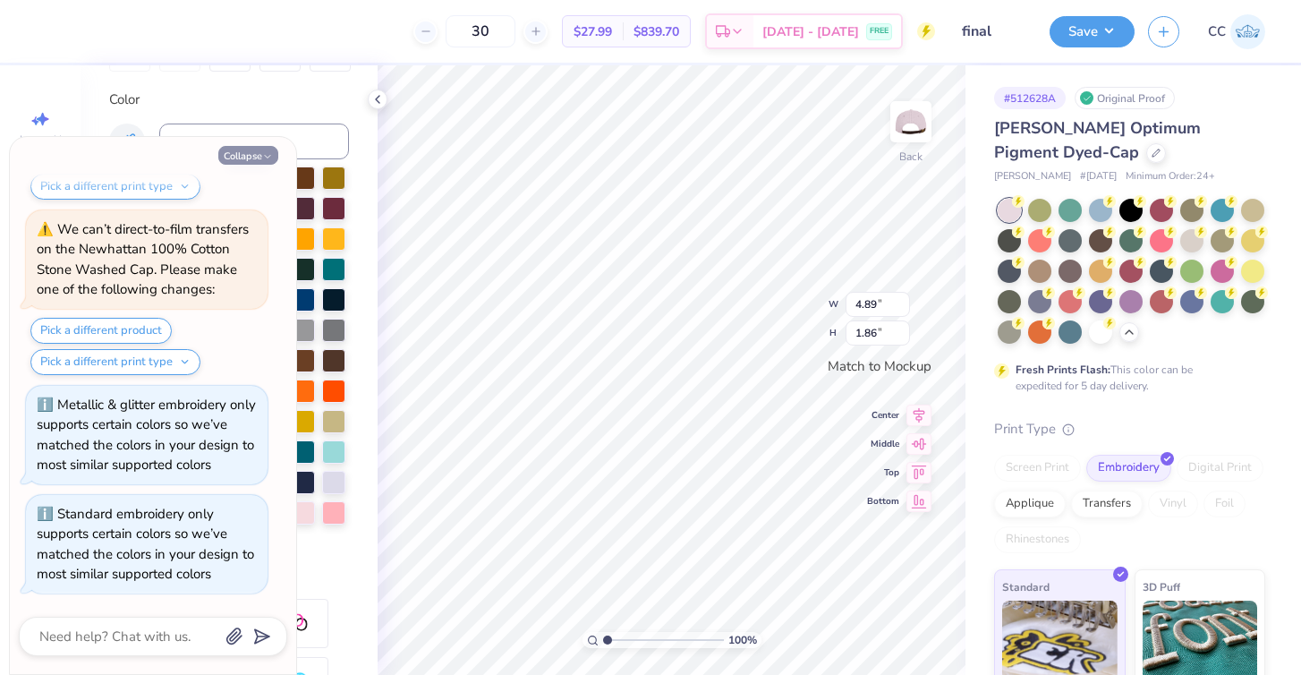
click at [249, 151] on button "Collapse" at bounding box center [248, 155] width 60 height 19
type textarea "x"
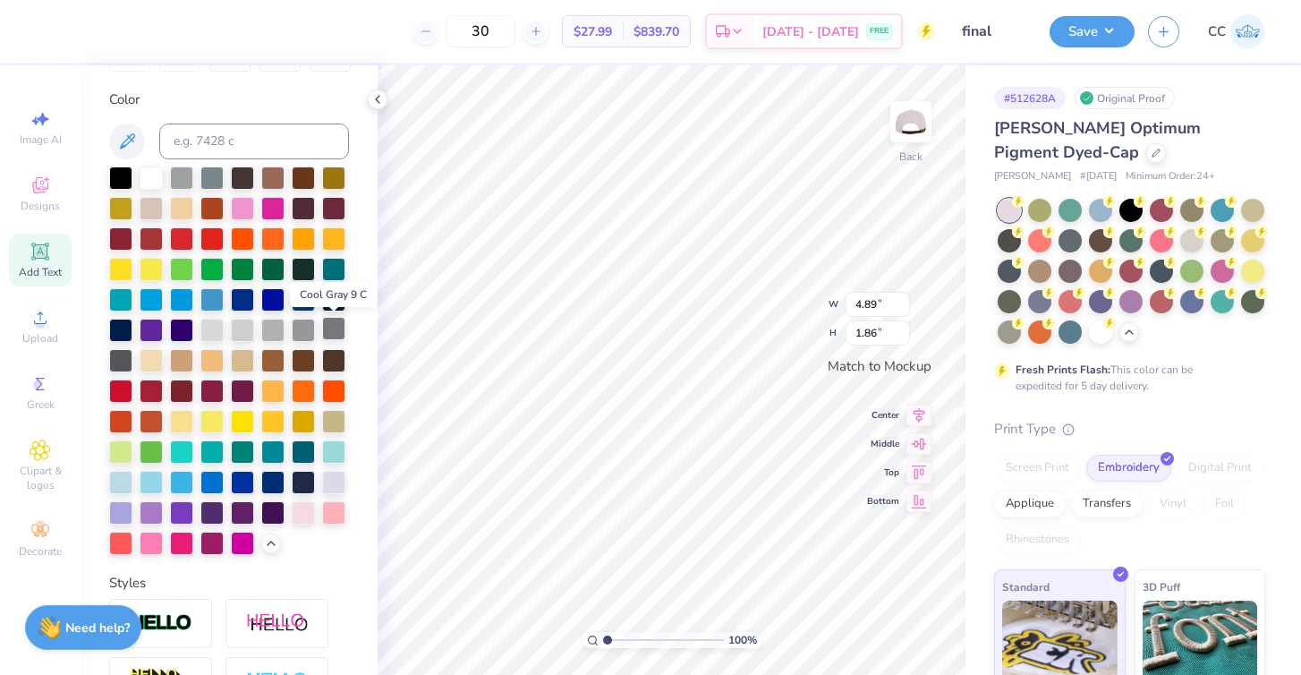
click at [334, 328] on div at bounding box center [333, 328] width 23 height 23
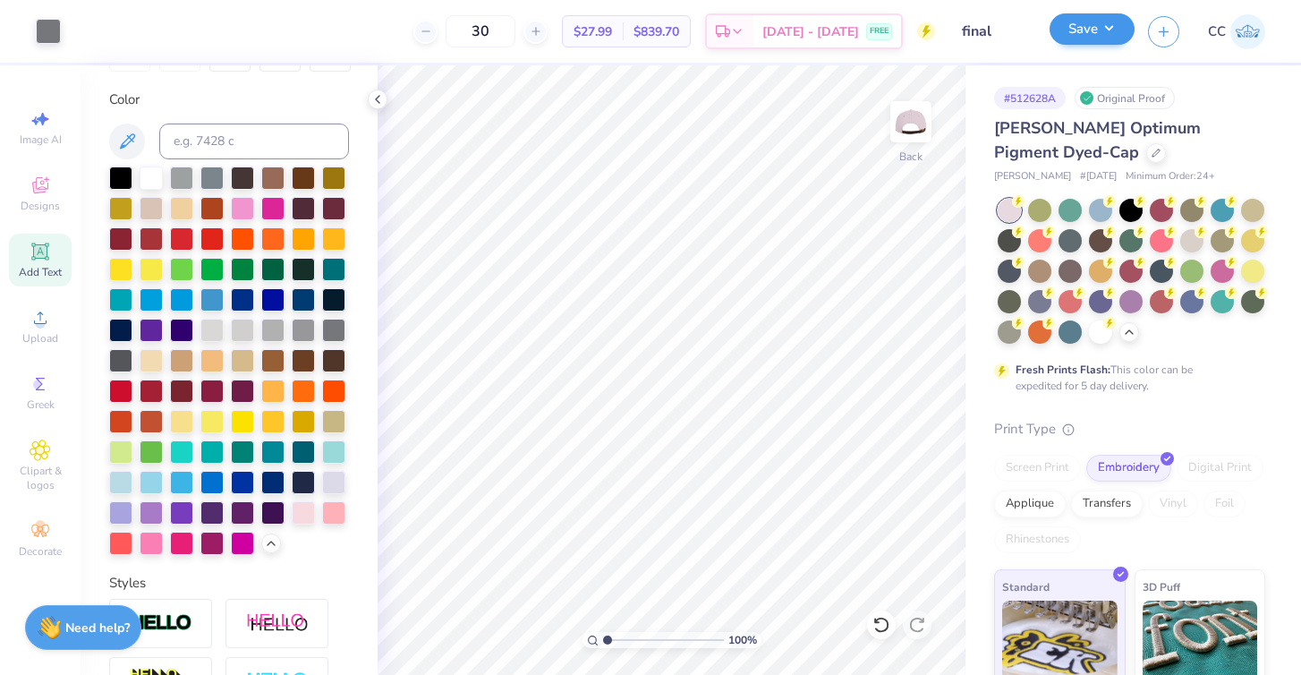
click at [1118, 35] on button "Save" at bounding box center [1092, 28] width 85 height 31
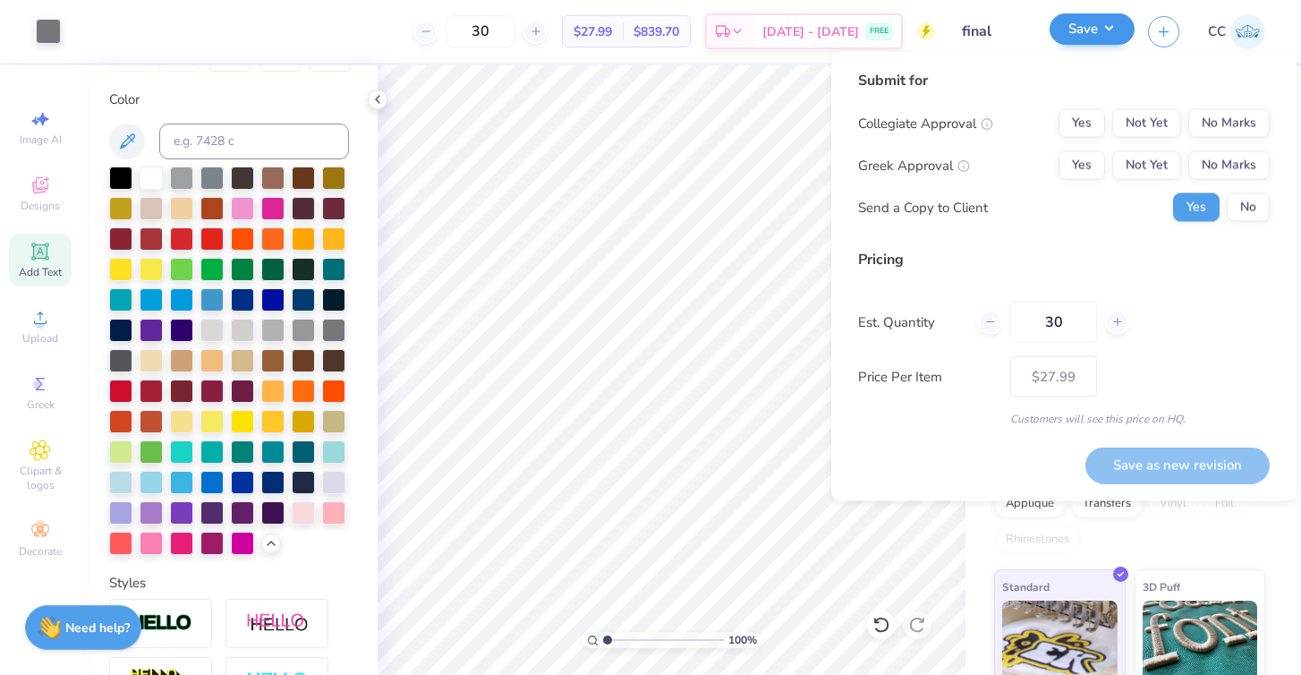
click at [1118, 34] on button "Save" at bounding box center [1092, 28] width 85 height 31
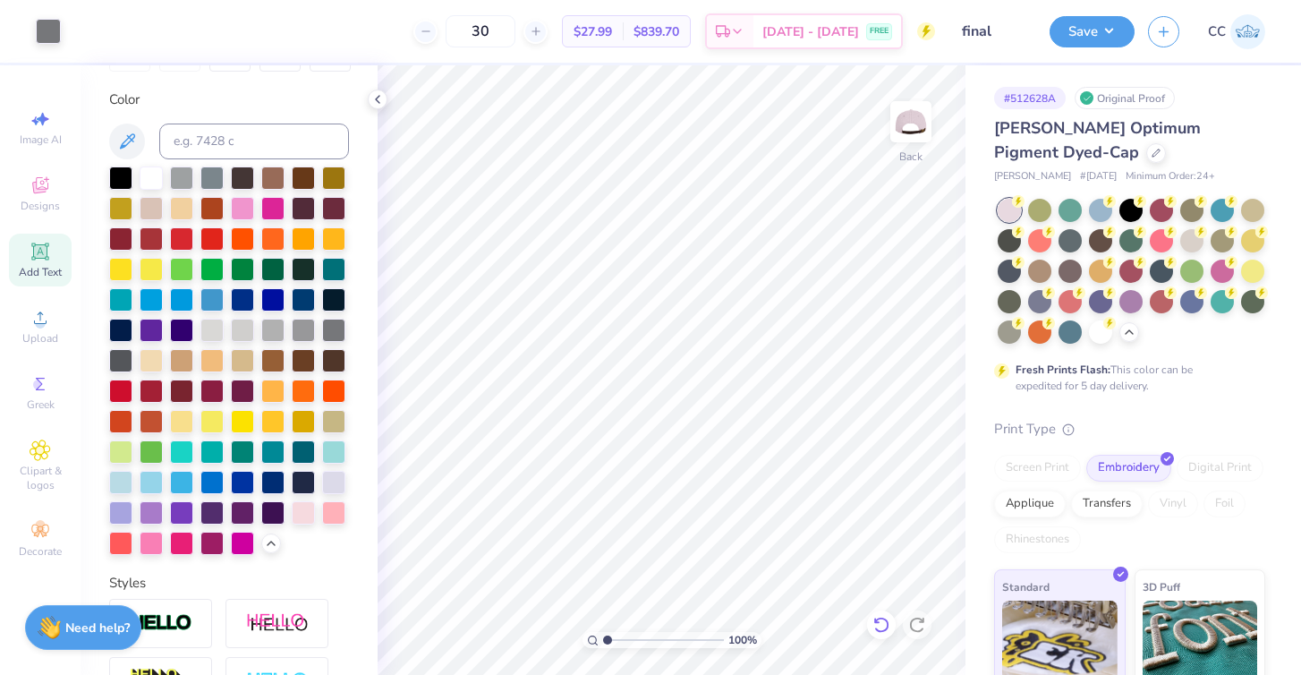
click at [884, 632] on icon at bounding box center [882, 625] width 18 height 18
click at [1152, 154] on icon at bounding box center [1156, 151] width 9 height 9
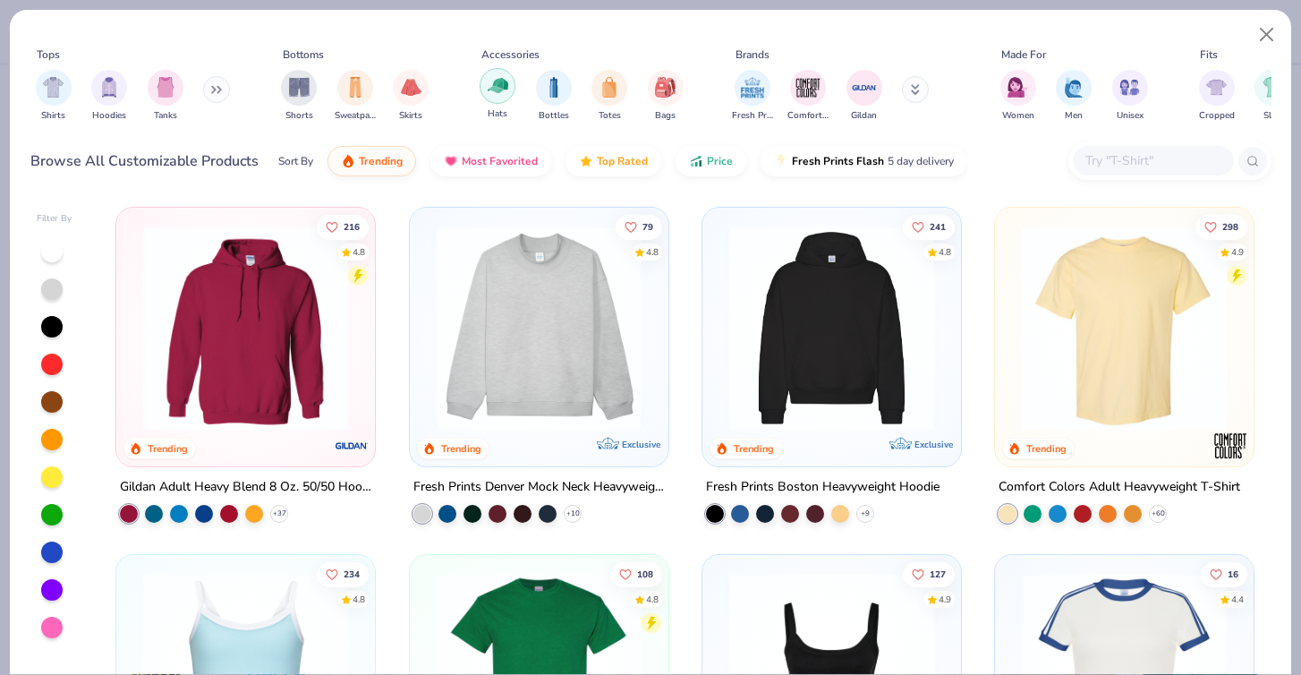
click at [490, 91] on img "filter for Hats" at bounding box center [498, 85] width 21 height 21
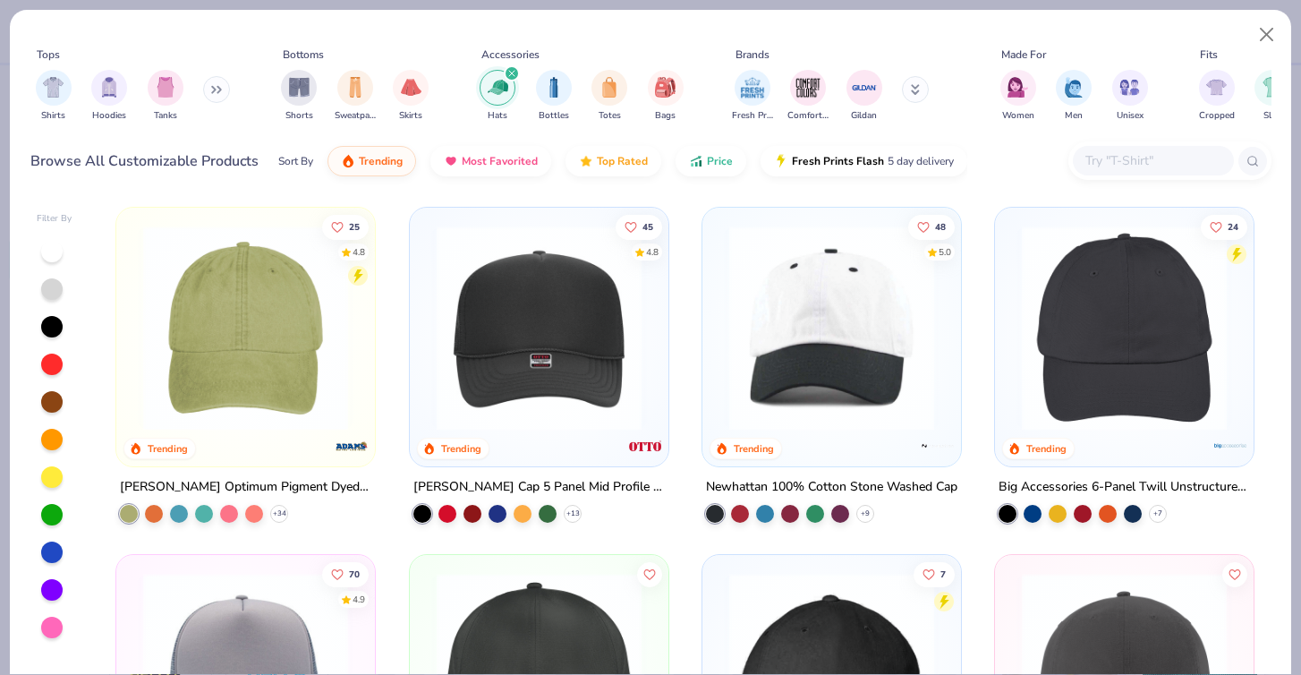
click at [44, 629] on div at bounding box center [51, 627] width 21 height 21
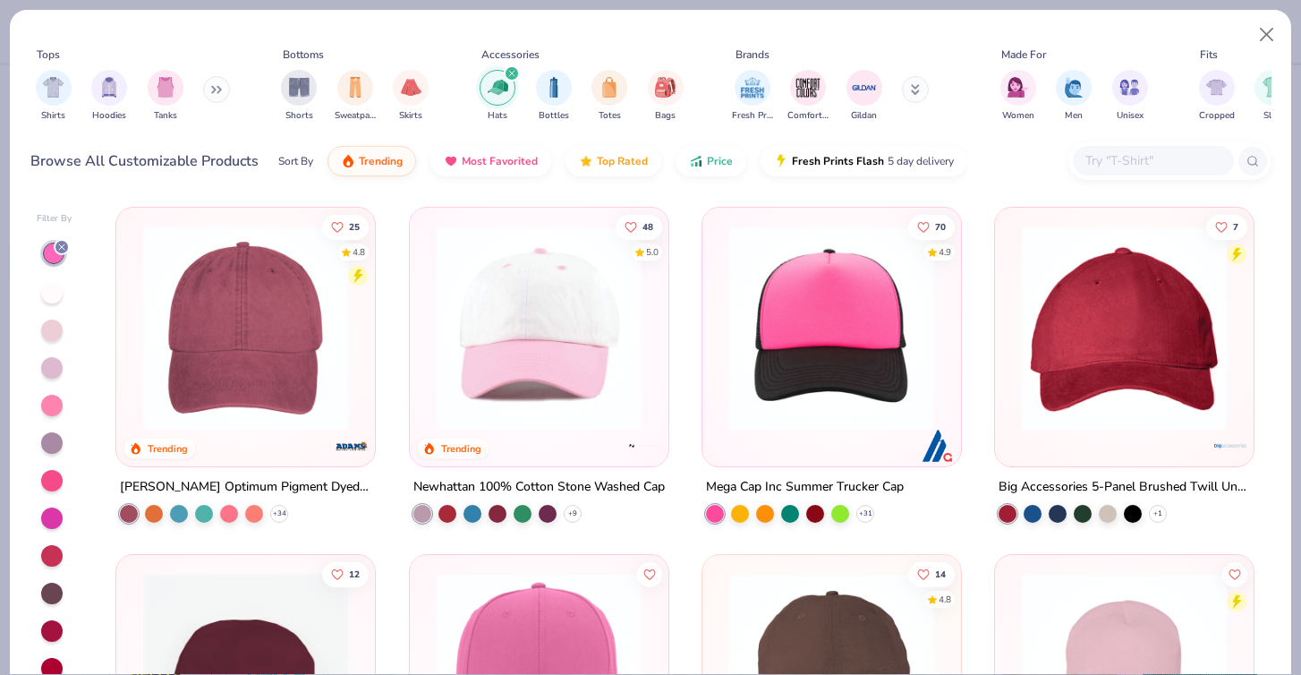
click at [533, 417] on img at bounding box center [539, 328] width 223 height 205
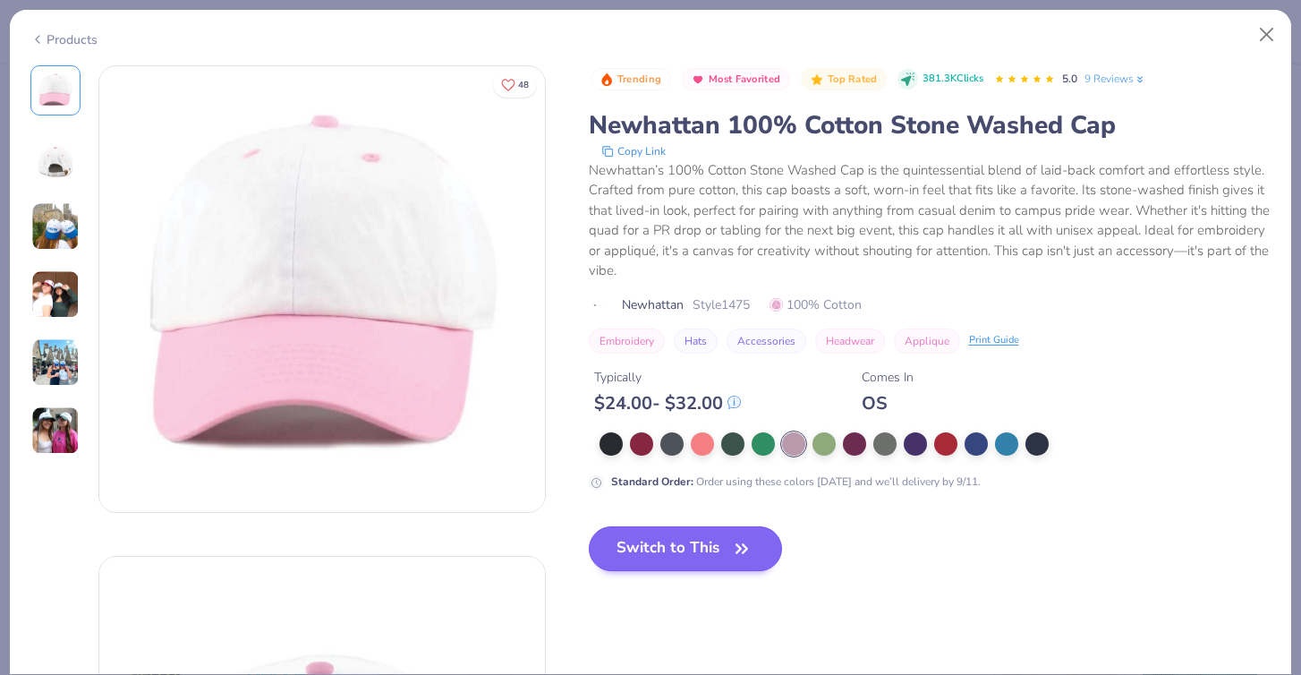
click at [731, 533] on button "Switch to This" at bounding box center [686, 548] width 194 height 45
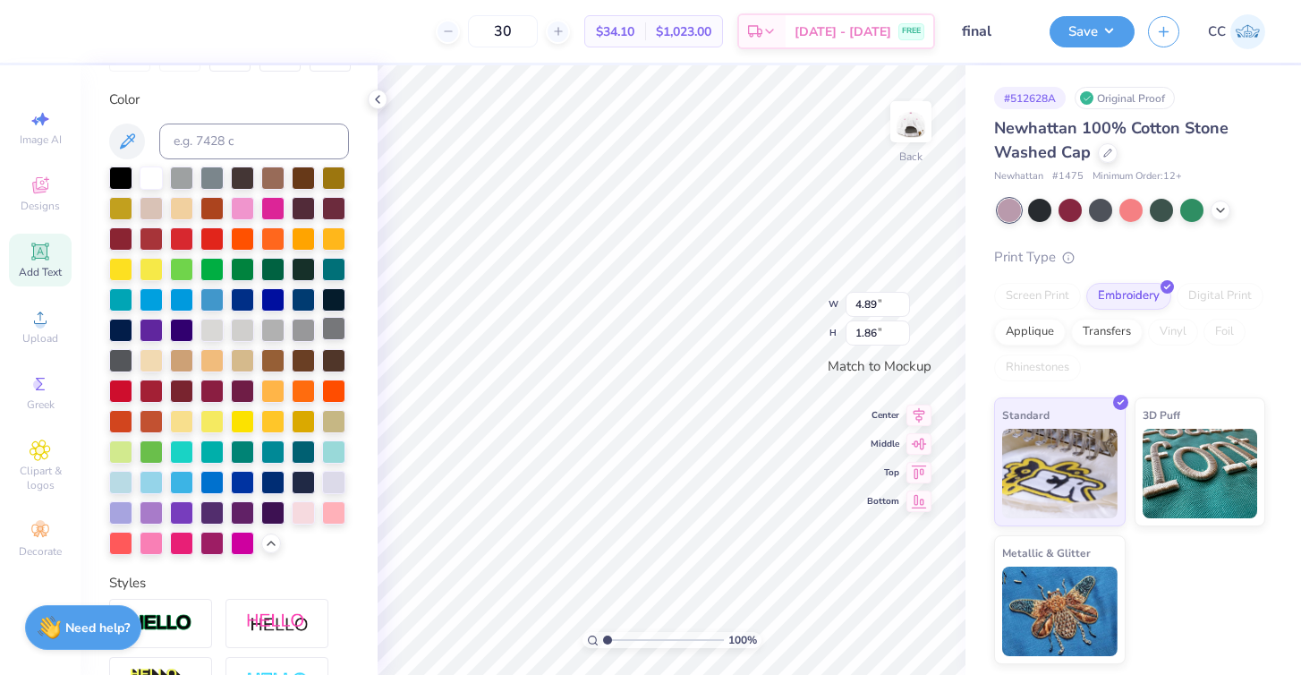
click at [337, 327] on div at bounding box center [333, 328] width 23 height 23
click at [922, 394] on icon at bounding box center [920, 398] width 12 height 15
click at [917, 428] on icon at bounding box center [919, 428] width 15 height 12
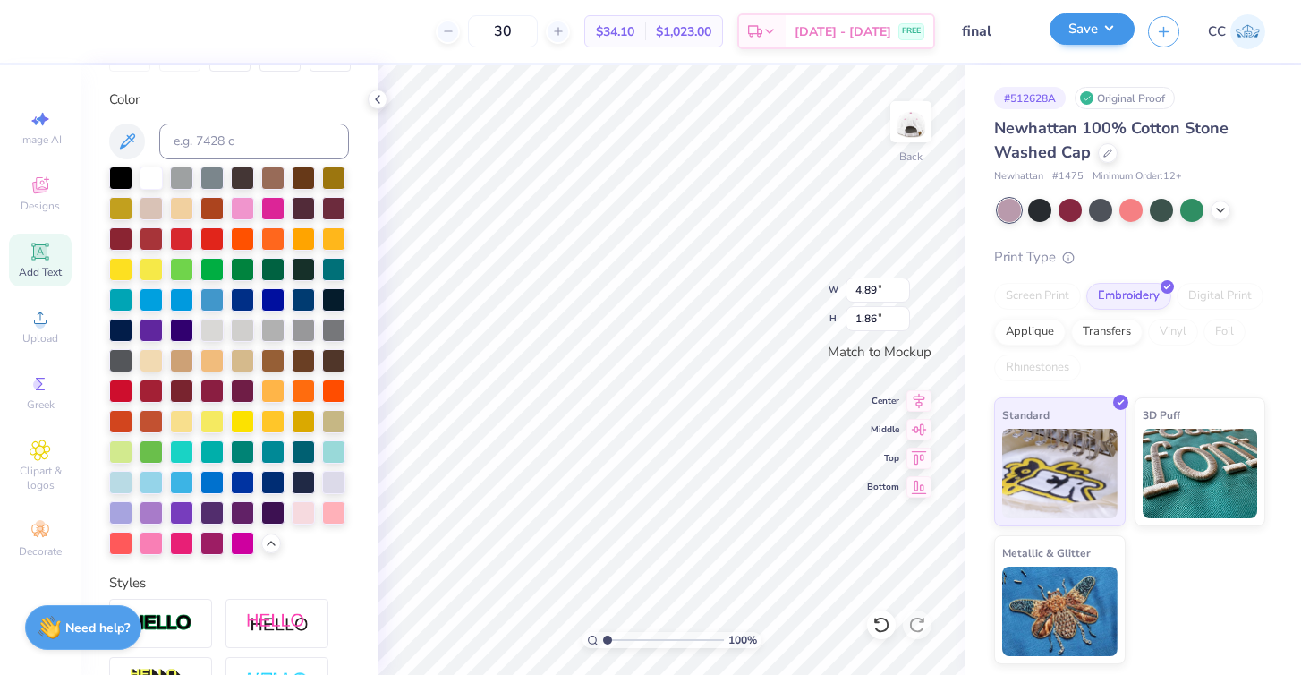
click at [1081, 35] on button "Save" at bounding box center [1092, 28] width 85 height 31
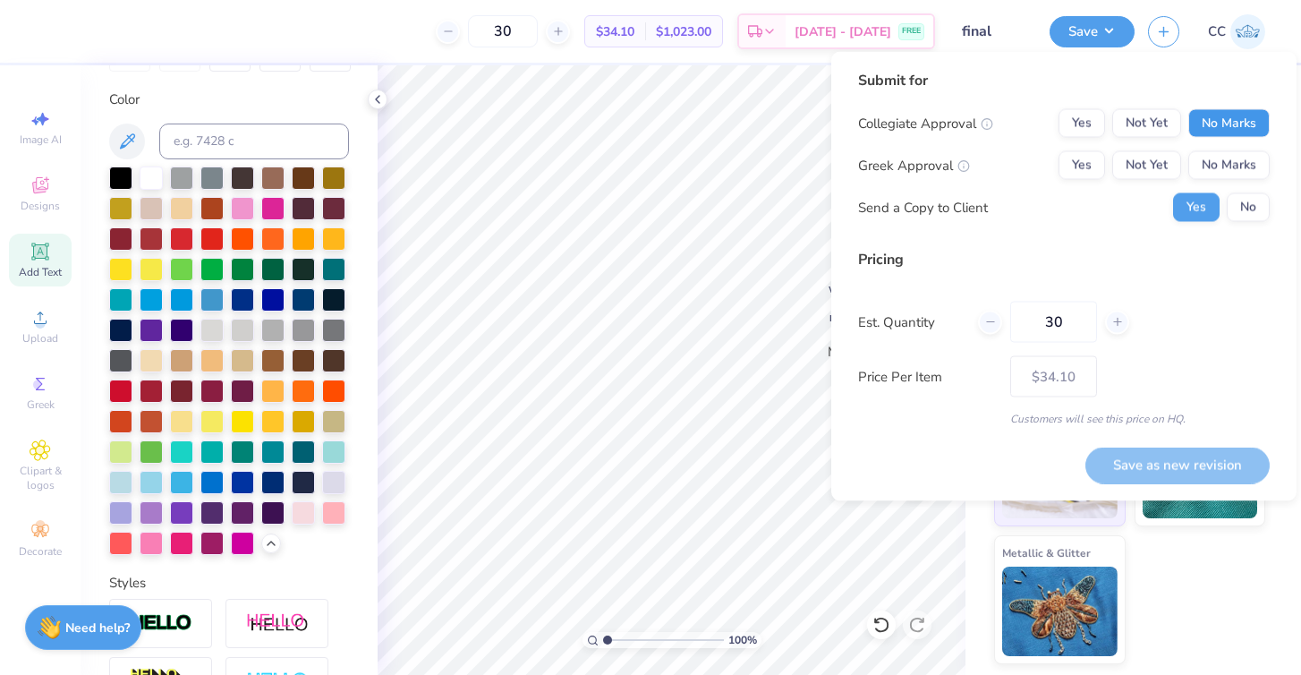
click at [1236, 109] on button "No Marks" at bounding box center [1229, 123] width 81 height 29
click at [1085, 147] on div "Collegiate Approval Yes Not Yet No Marks Greek Approval Yes Not Yet No Marks Se…" at bounding box center [1064, 165] width 412 height 113
click at [1085, 160] on button "Yes" at bounding box center [1082, 165] width 47 height 29
click at [1117, 319] on icon at bounding box center [1118, 322] width 13 height 13
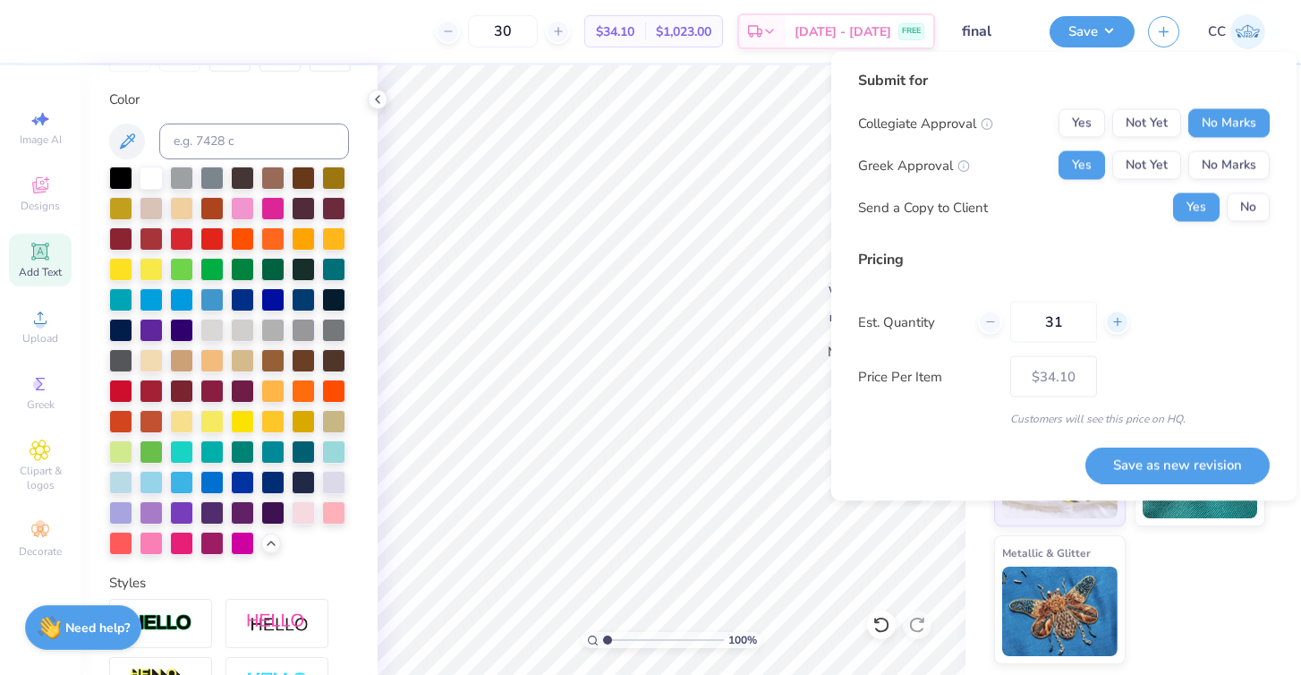
type input "32"
type input "$33.87"
click at [1117, 319] on icon at bounding box center [1118, 322] width 13 height 13
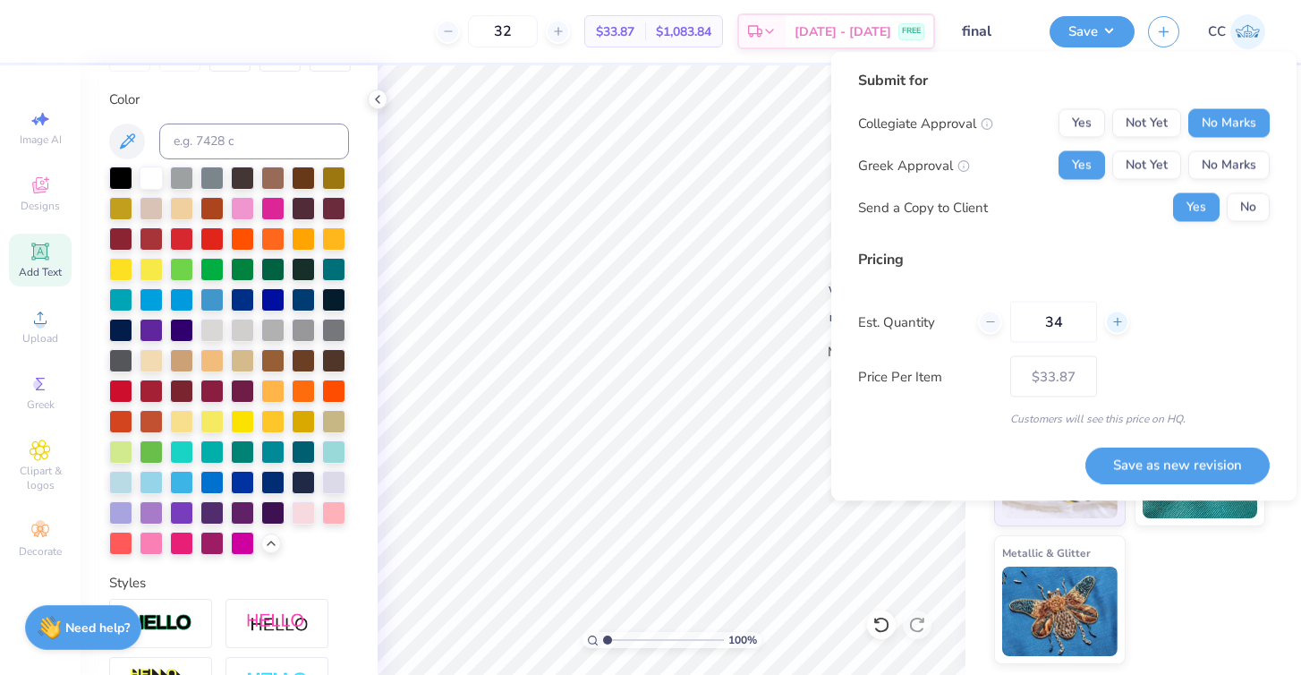
click at [1117, 319] on icon at bounding box center [1118, 322] width 13 height 13
type input "36"
type input "$33.48"
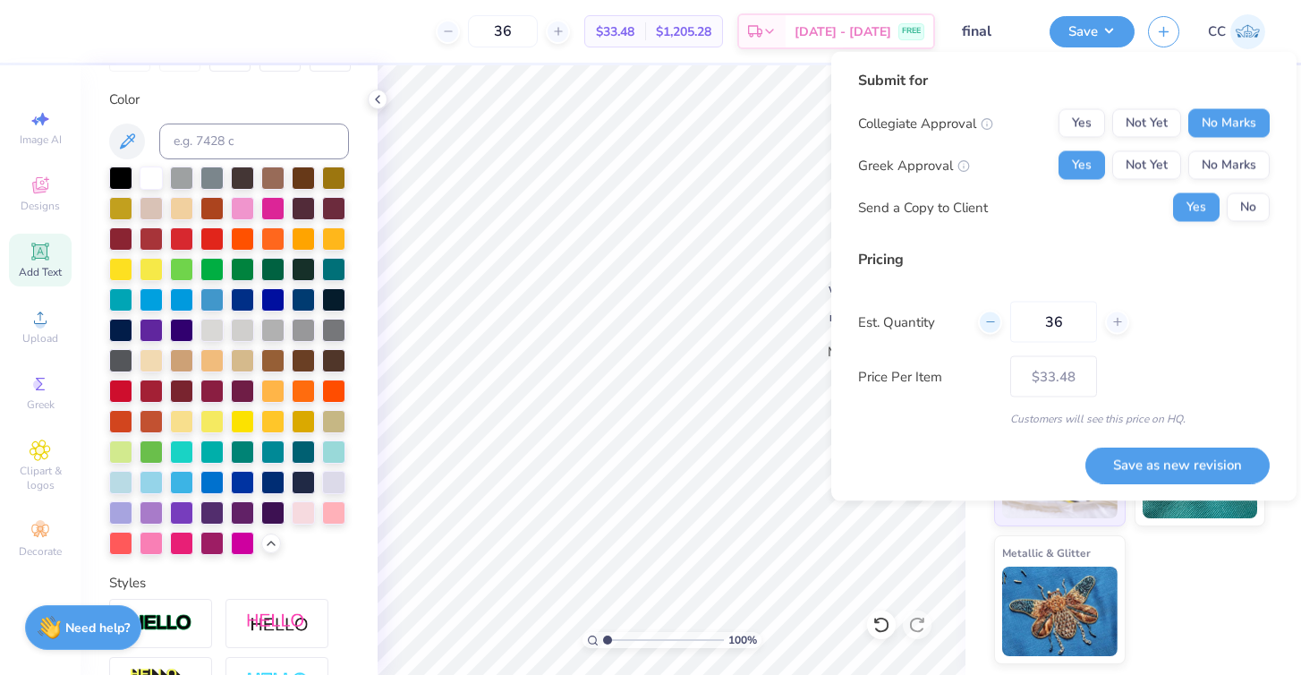
click at [986, 322] on icon at bounding box center [991, 322] width 13 height 13
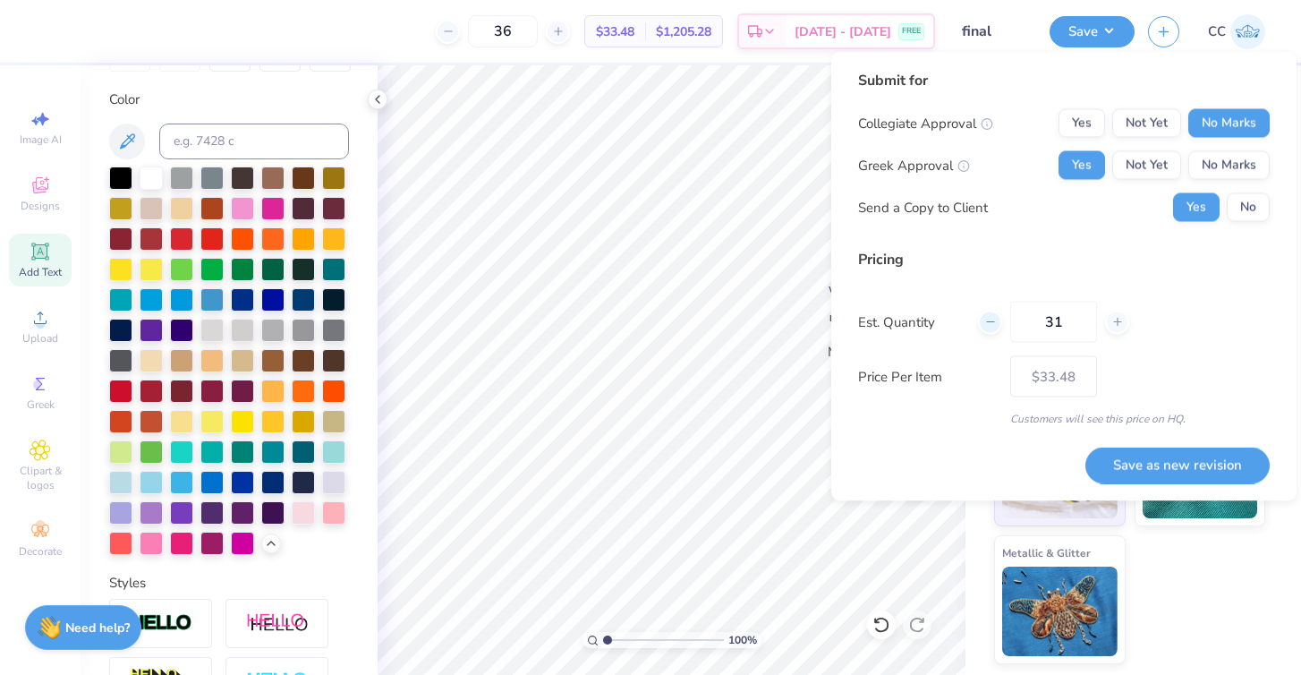
click at [986, 322] on icon at bounding box center [991, 322] width 13 height 13
type input "30"
click at [1156, 460] on button "Save as new revision" at bounding box center [1178, 465] width 184 height 37
type input "$34.10"
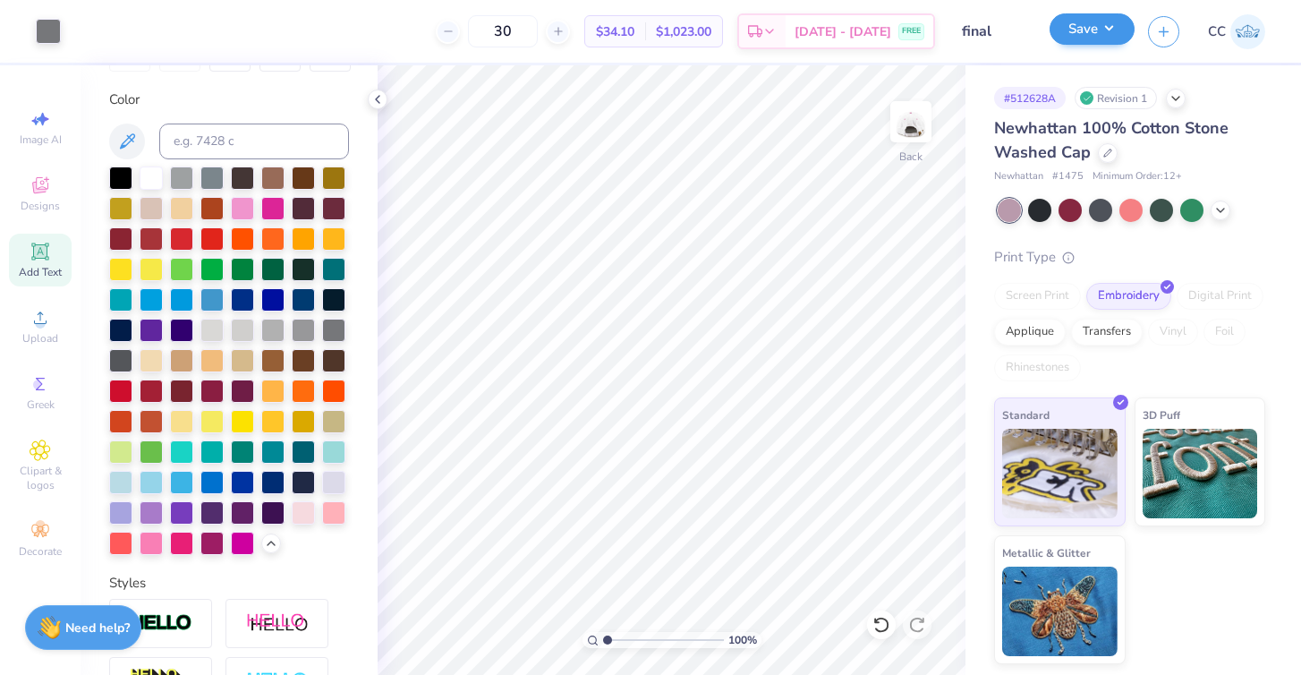
click at [1089, 30] on button "Save" at bounding box center [1092, 28] width 85 height 31
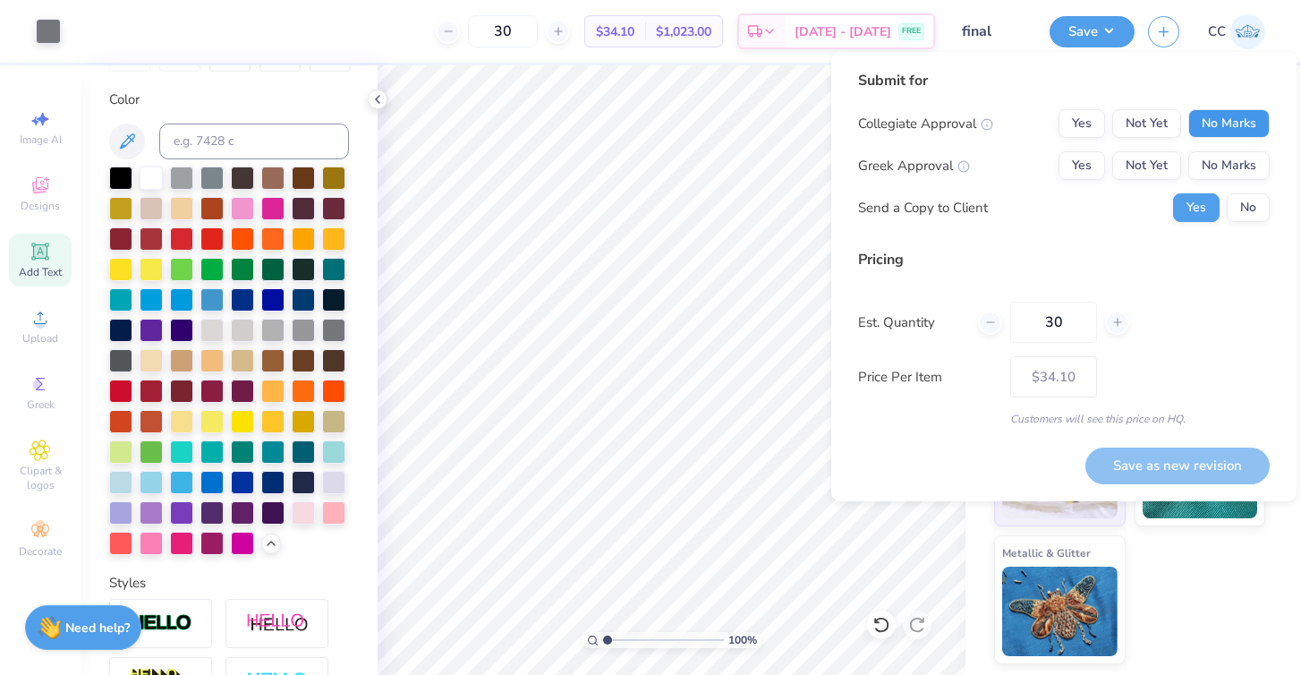
click at [1202, 126] on button "No Marks" at bounding box center [1229, 123] width 81 height 29
click at [1081, 167] on button "Yes" at bounding box center [1082, 165] width 47 height 29
click at [1165, 463] on button "Save as new revision" at bounding box center [1178, 466] width 184 height 37
type input "$34.10"
